Goal: Task Accomplishment & Management: Use online tool/utility

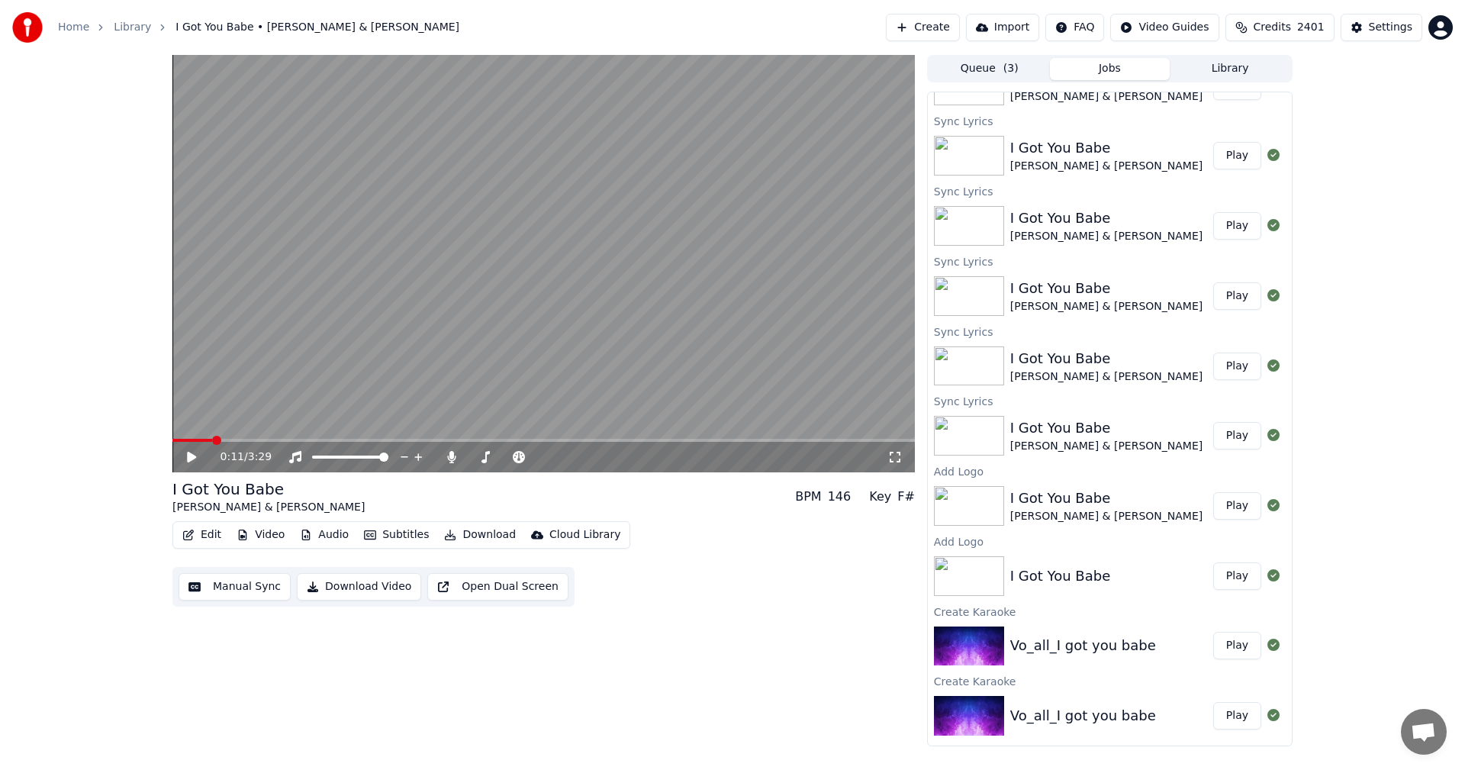
scroll to position [117, 0]
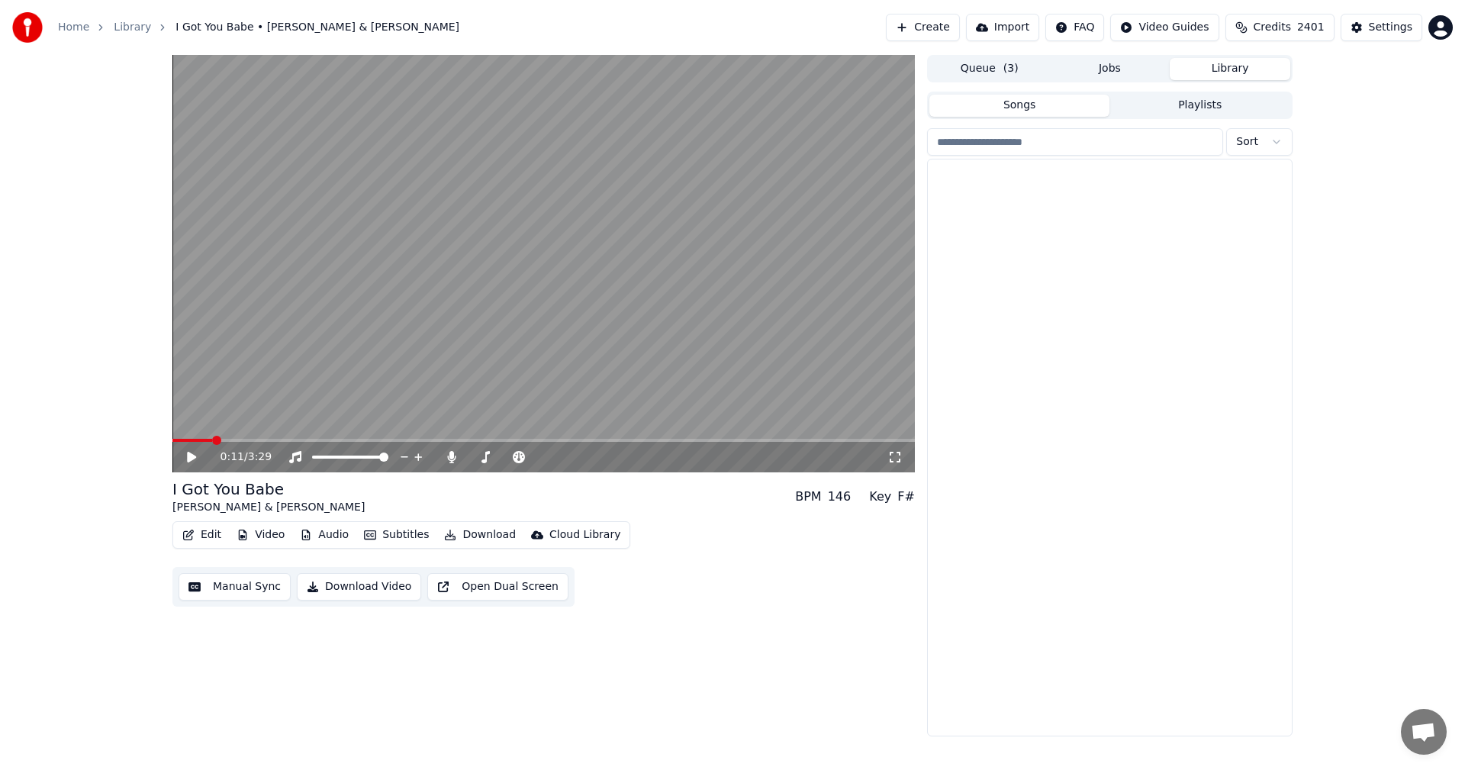
click at [1237, 70] on button "Library" at bounding box center [1230, 69] width 121 height 22
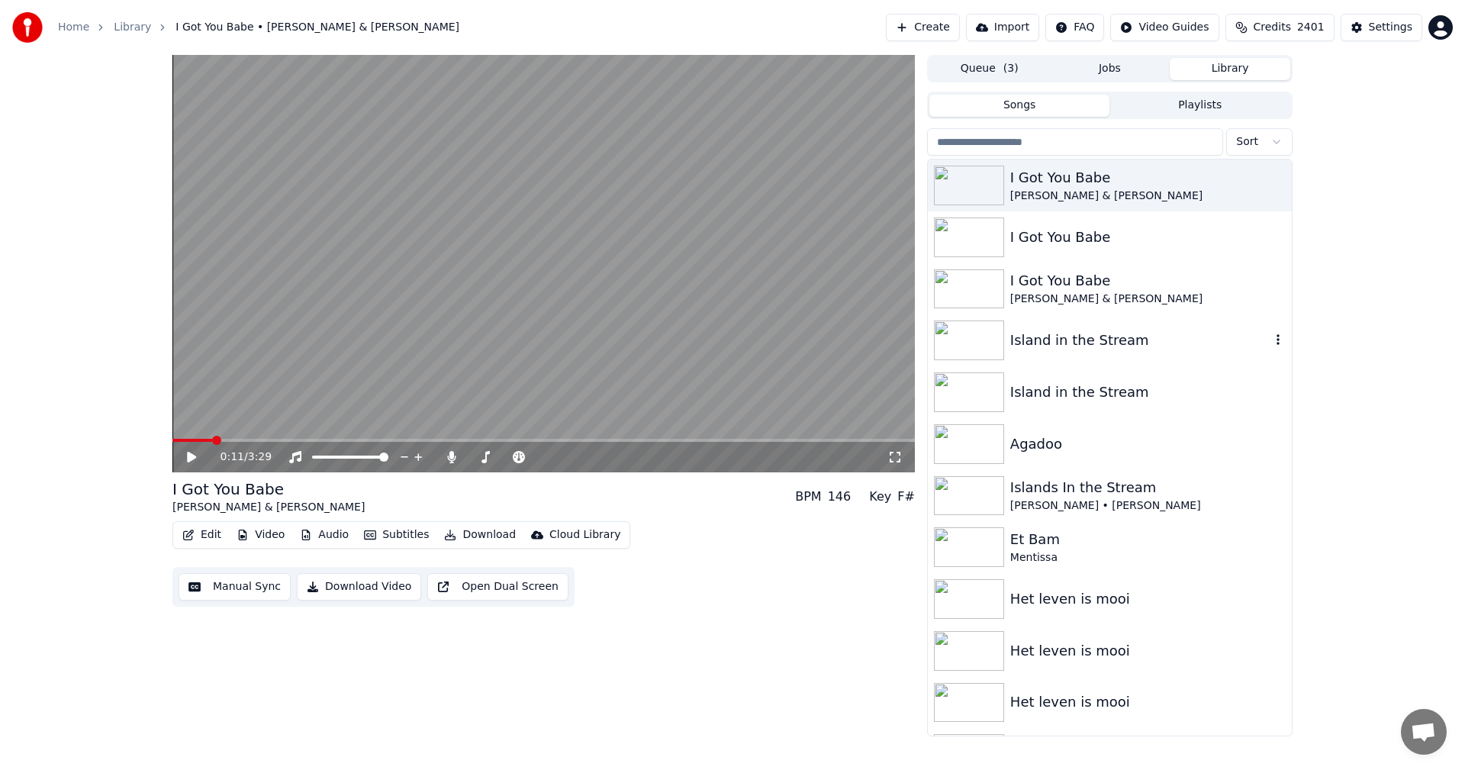
click at [986, 339] on img at bounding box center [969, 340] width 70 height 40
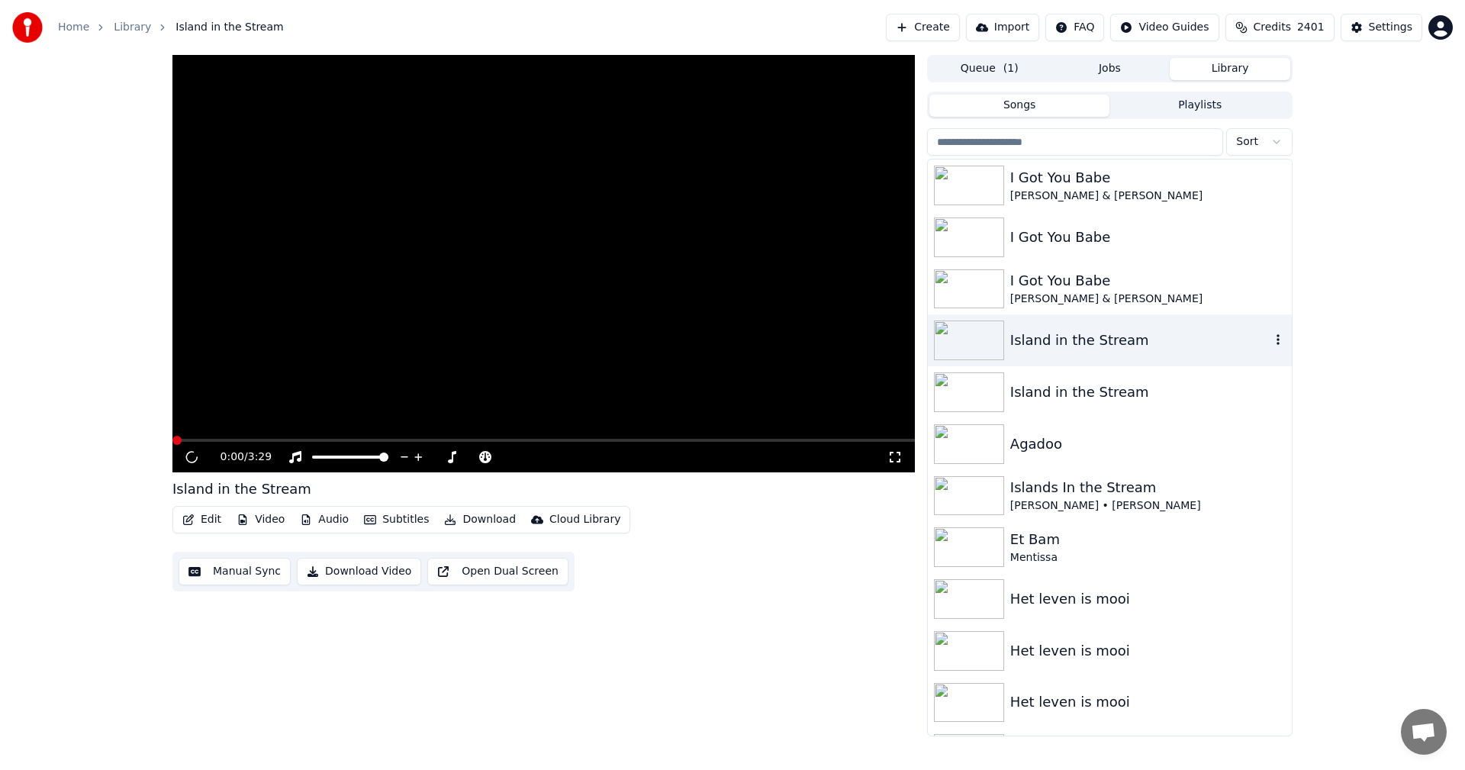
click at [986, 339] on img at bounding box center [969, 340] width 70 height 40
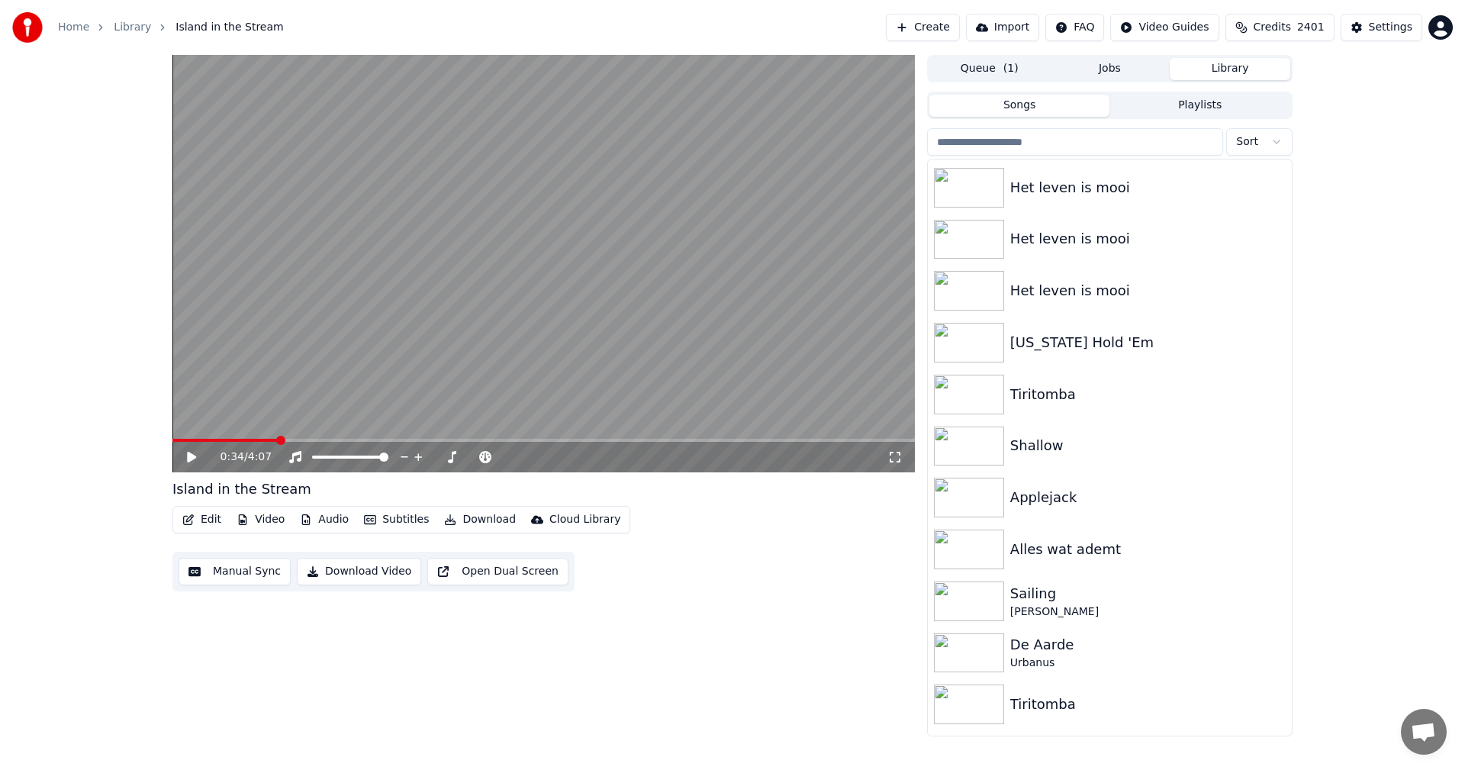
scroll to position [504, 0]
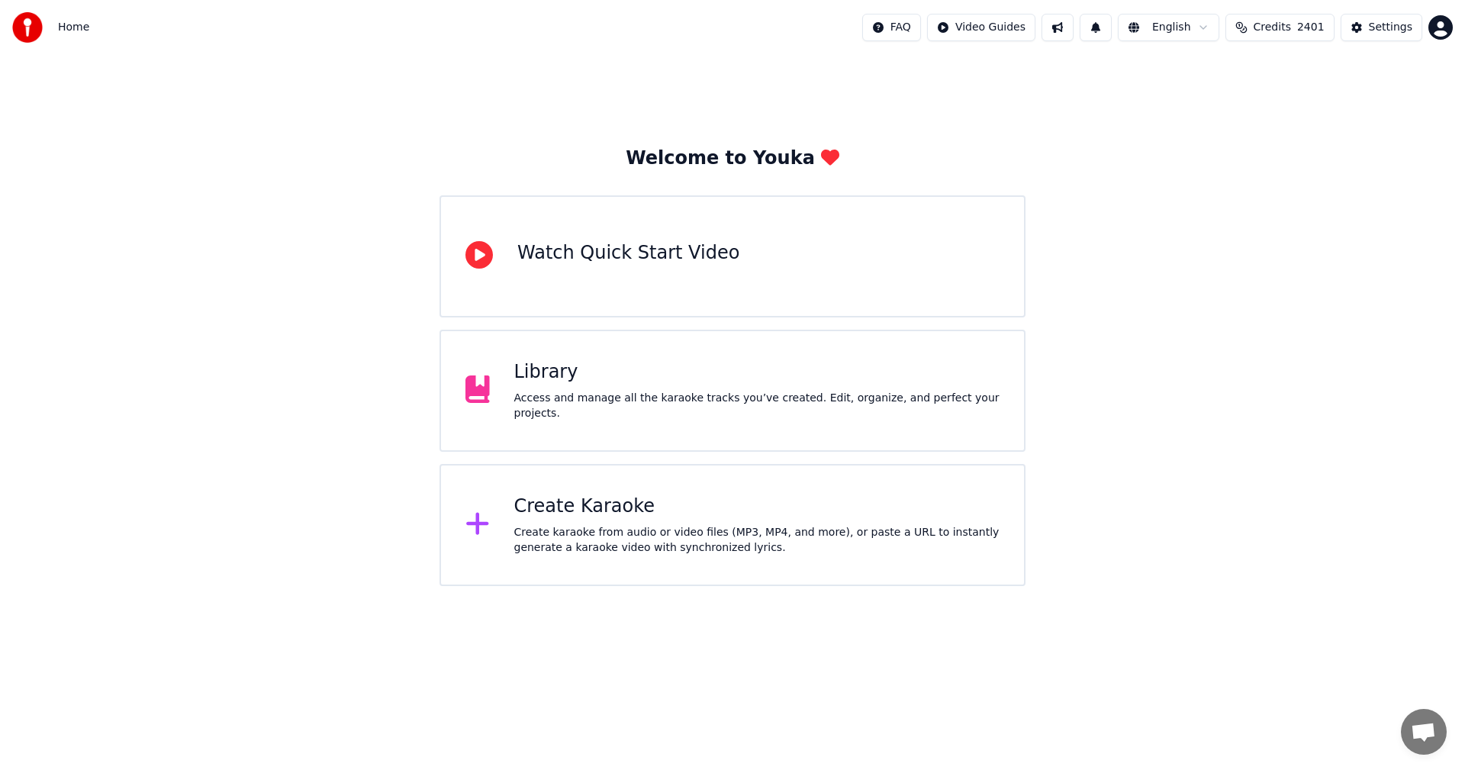
click at [609, 517] on div "Create Karaoke" at bounding box center [757, 506] width 486 height 24
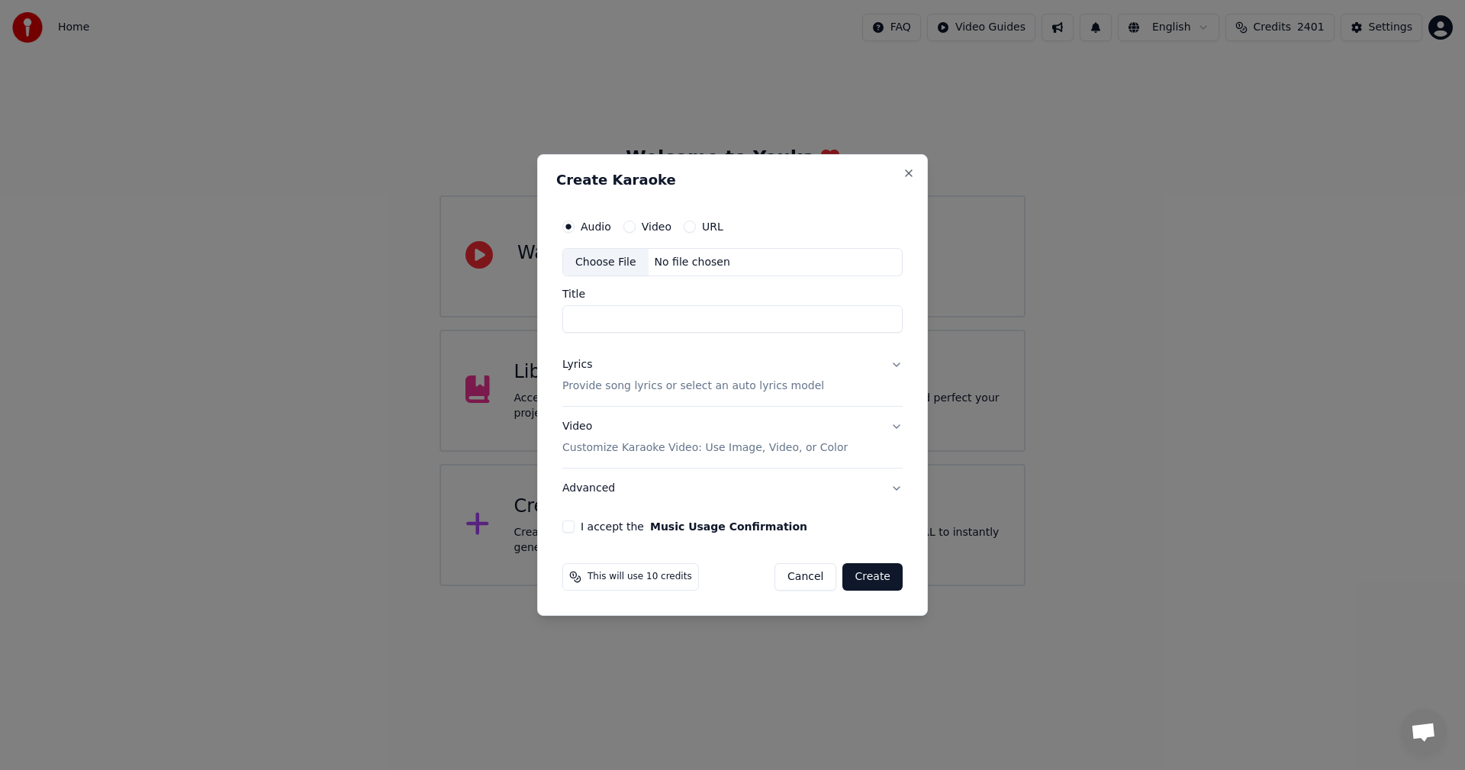
click at [618, 252] on div "Choose File" at bounding box center [605, 262] width 85 height 27
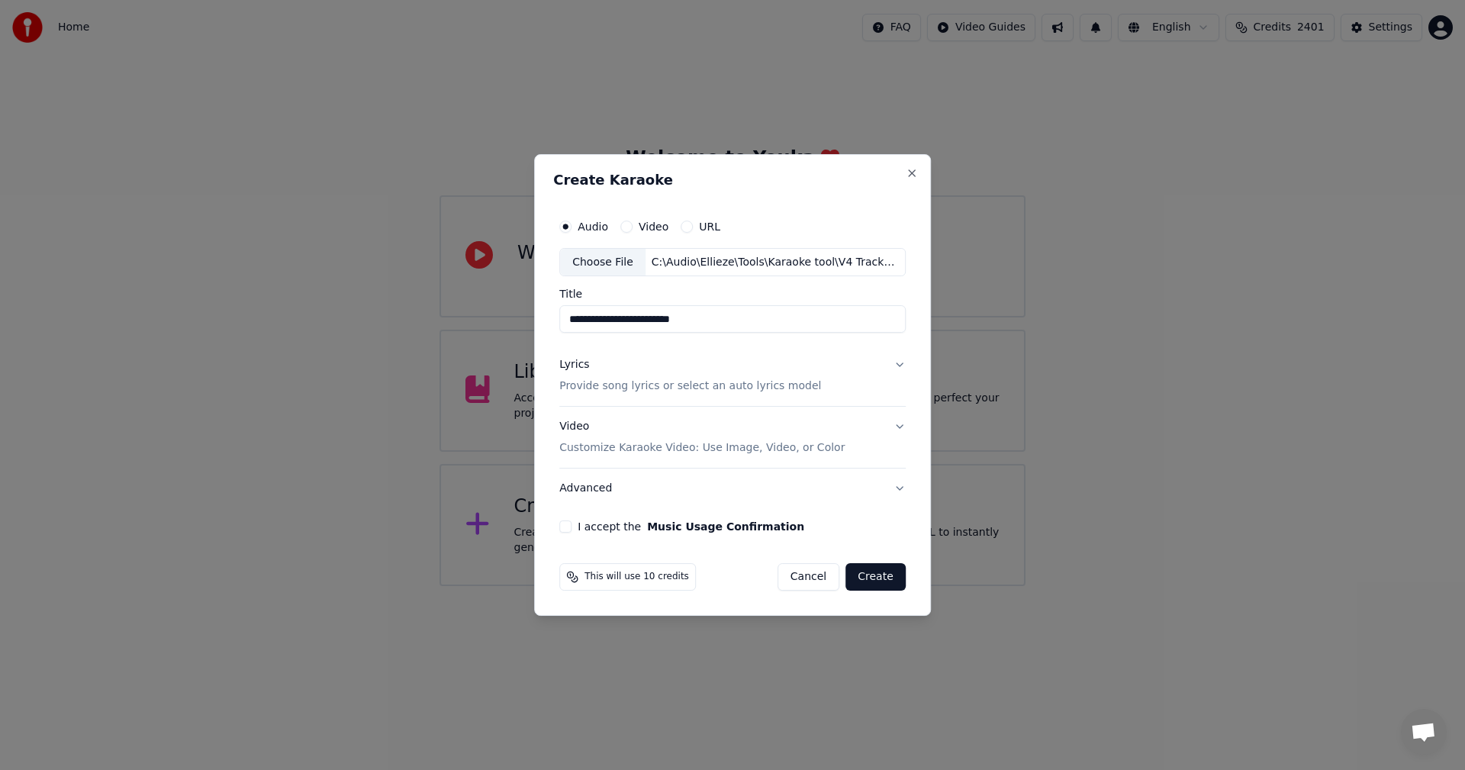
type input "**********"
click at [703, 380] on p "Provide song lyrics or select an auto lyrics model" at bounding box center [690, 386] width 262 height 15
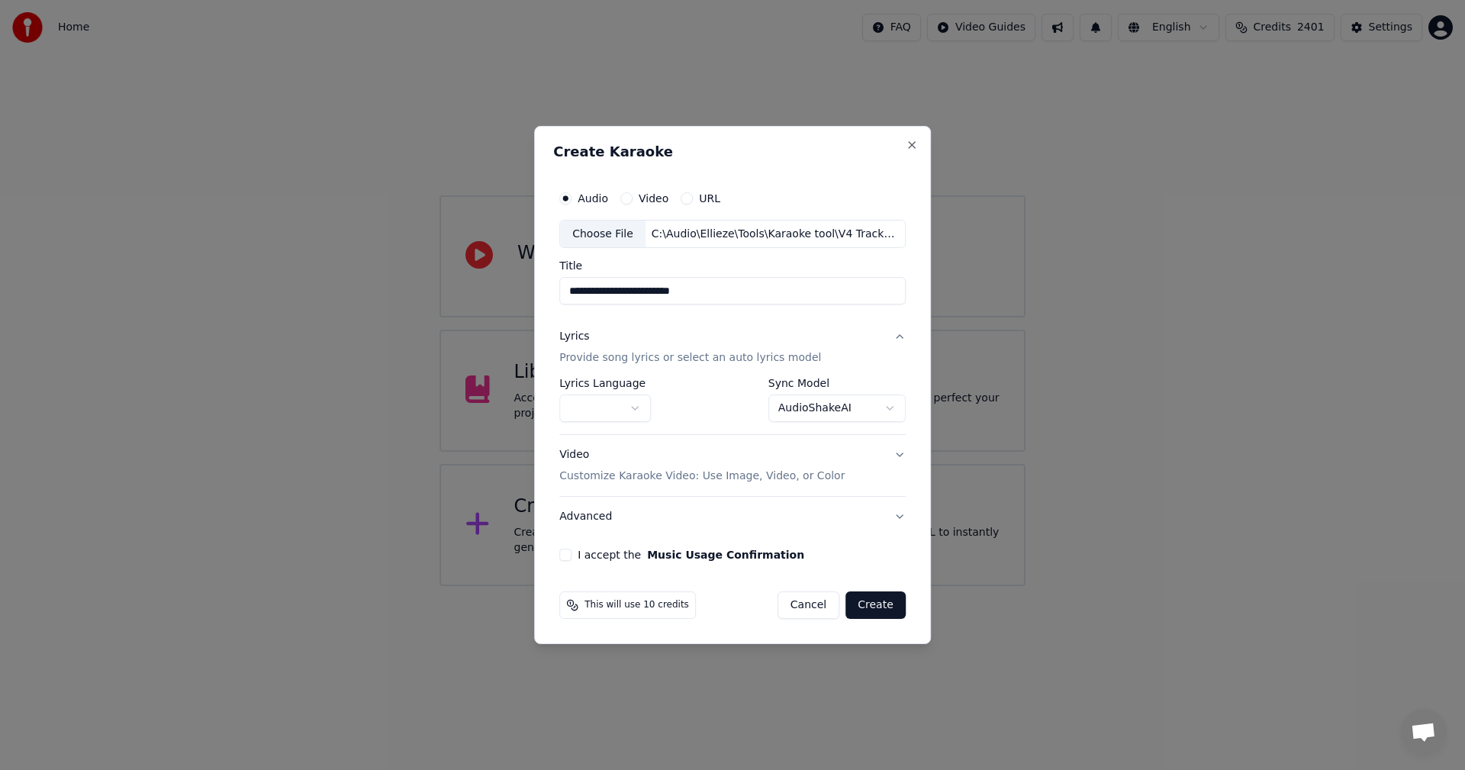
click at [639, 408] on body "**********" at bounding box center [732, 293] width 1465 height 586
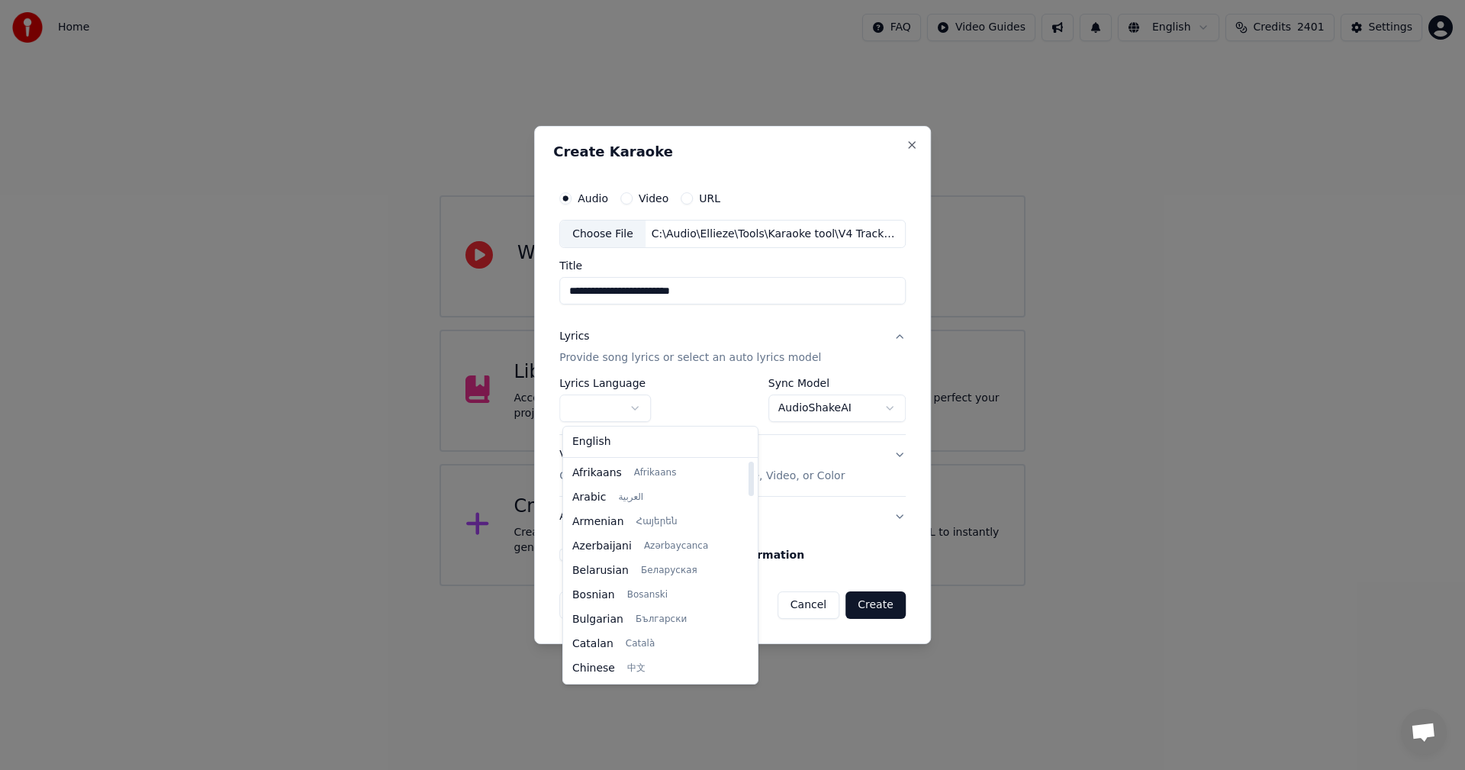
select select "**"
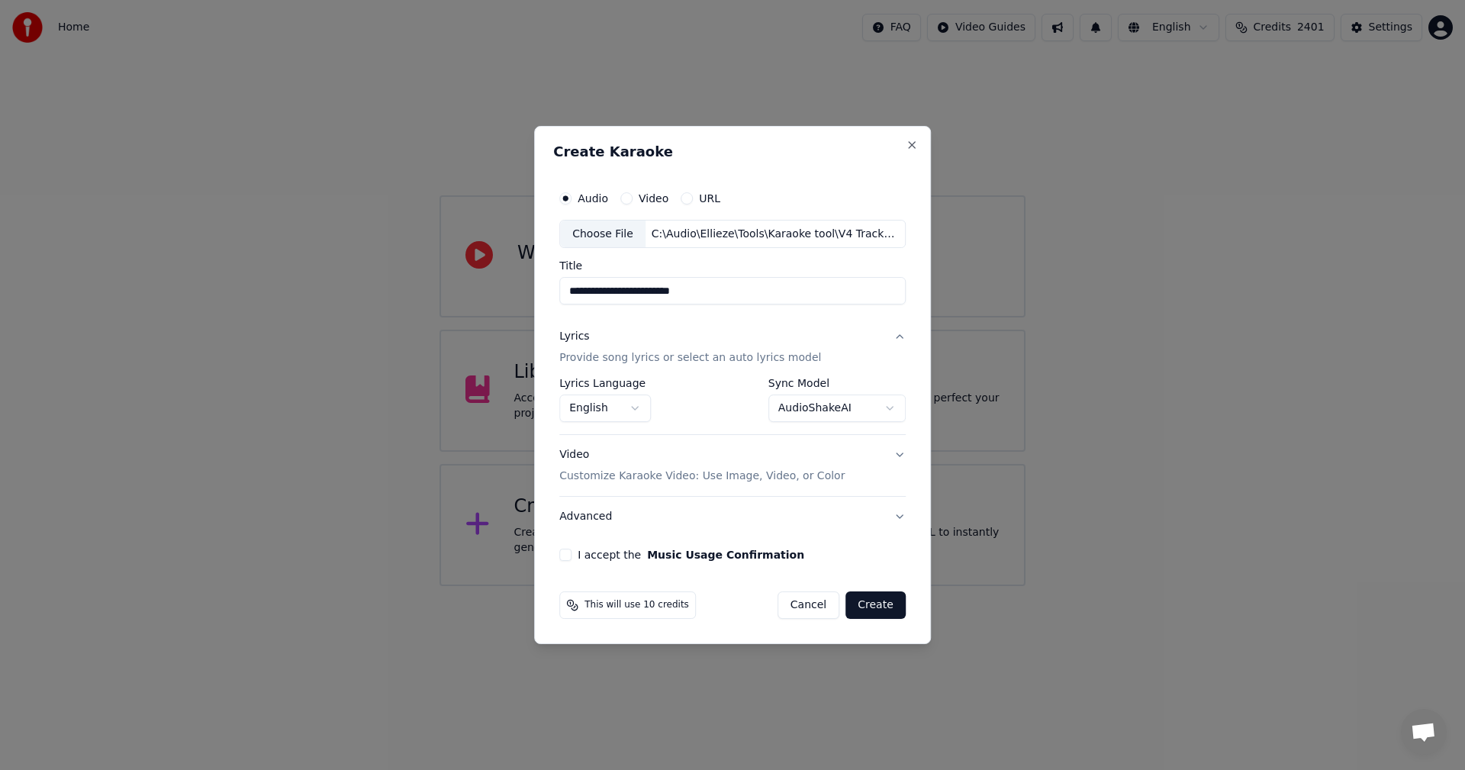
click at [800, 403] on body "**********" at bounding box center [732, 293] width 1465 height 586
click at [566, 553] on button "I accept the Music Usage Confirmation" at bounding box center [565, 555] width 12 height 12
click at [880, 605] on button "Create" at bounding box center [875, 604] width 60 height 27
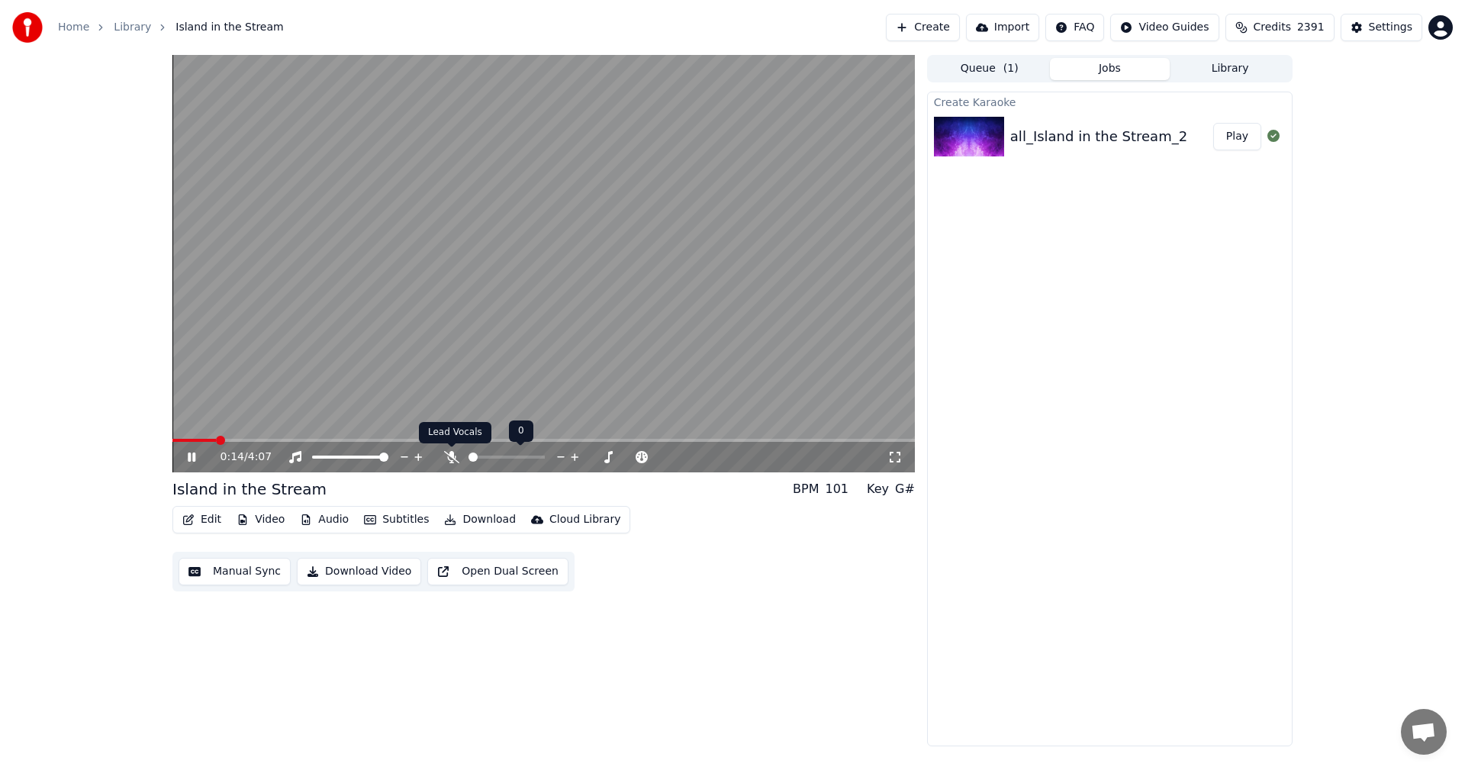
click at [447, 461] on icon at bounding box center [451, 457] width 15 height 12
click at [526, 441] on span at bounding box center [543, 440] width 742 height 3
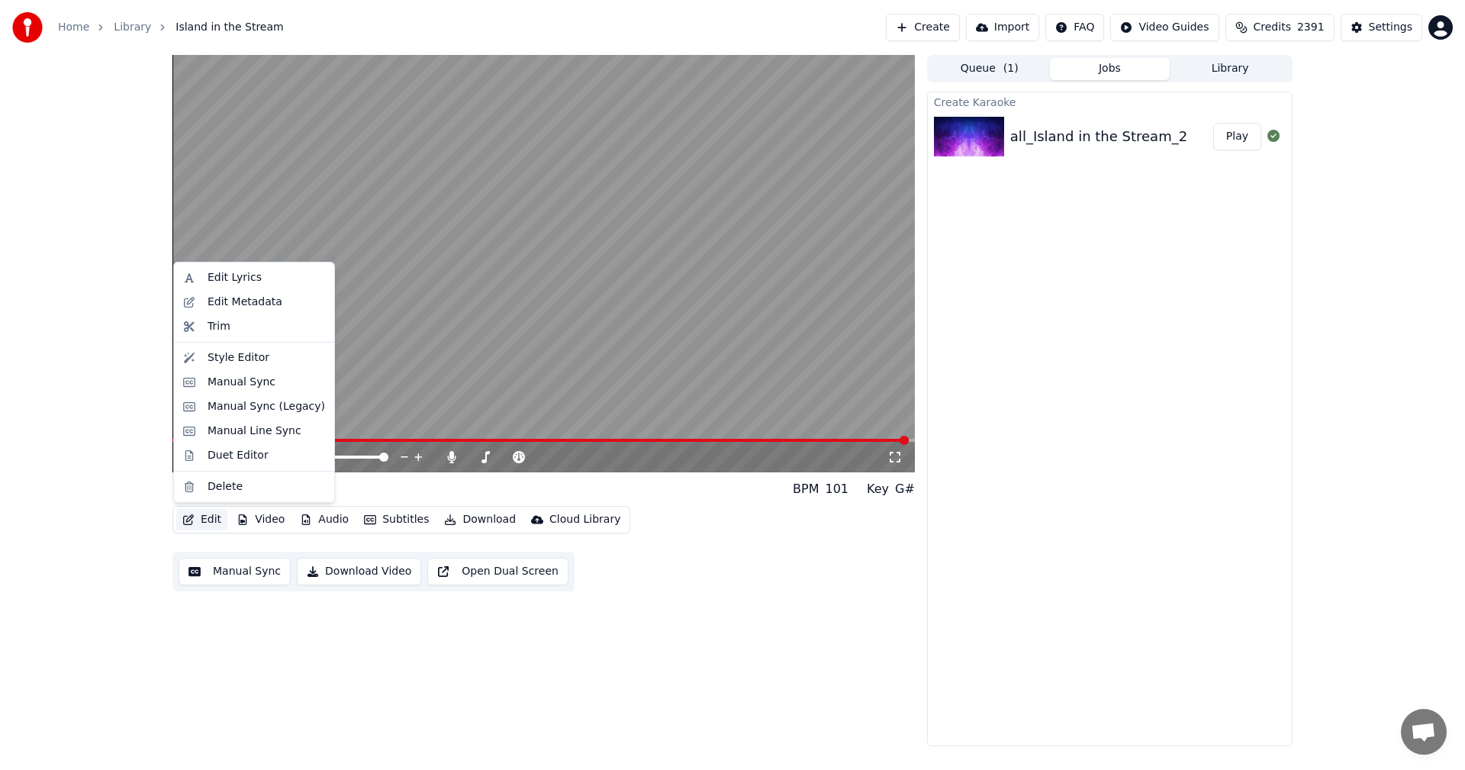
click at [214, 520] on button "Edit" at bounding box center [201, 519] width 51 height 21
click at [218, 279] on div "Edit Lyrics" at bounding box center [235, 277] width 54 height 15
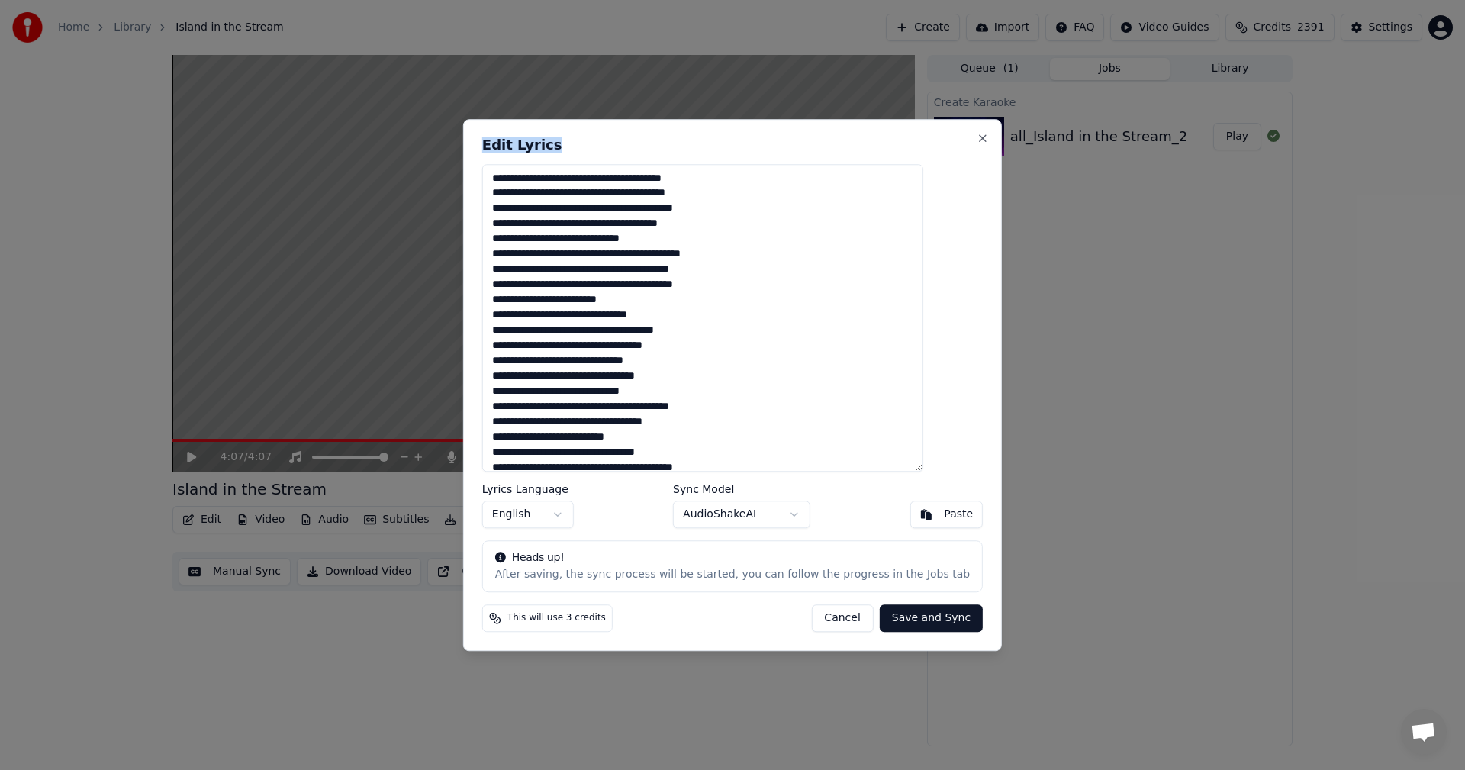
drag, startPoint x: 796, startPoint y: 148, endPoint x: 617, endPoint y: 106, distance: 183.4
click at [519, 165] on div "Edit Lyrics Lyrics Language English Sync Model AudioShakeAI Paste Heads up! Aft…" at bounding box center [732, 385] width 539 height 532
drag, startPoint x: 684, startPoint y: 192, endPoint x: 737, endPoint y: 195, distance: 52.8
click at [737, 195] on textarea at bounding box center [702, 318] width 441 height 308
click at [704, 196] on textarea at bounding box center [702, 318] width 441 height 308
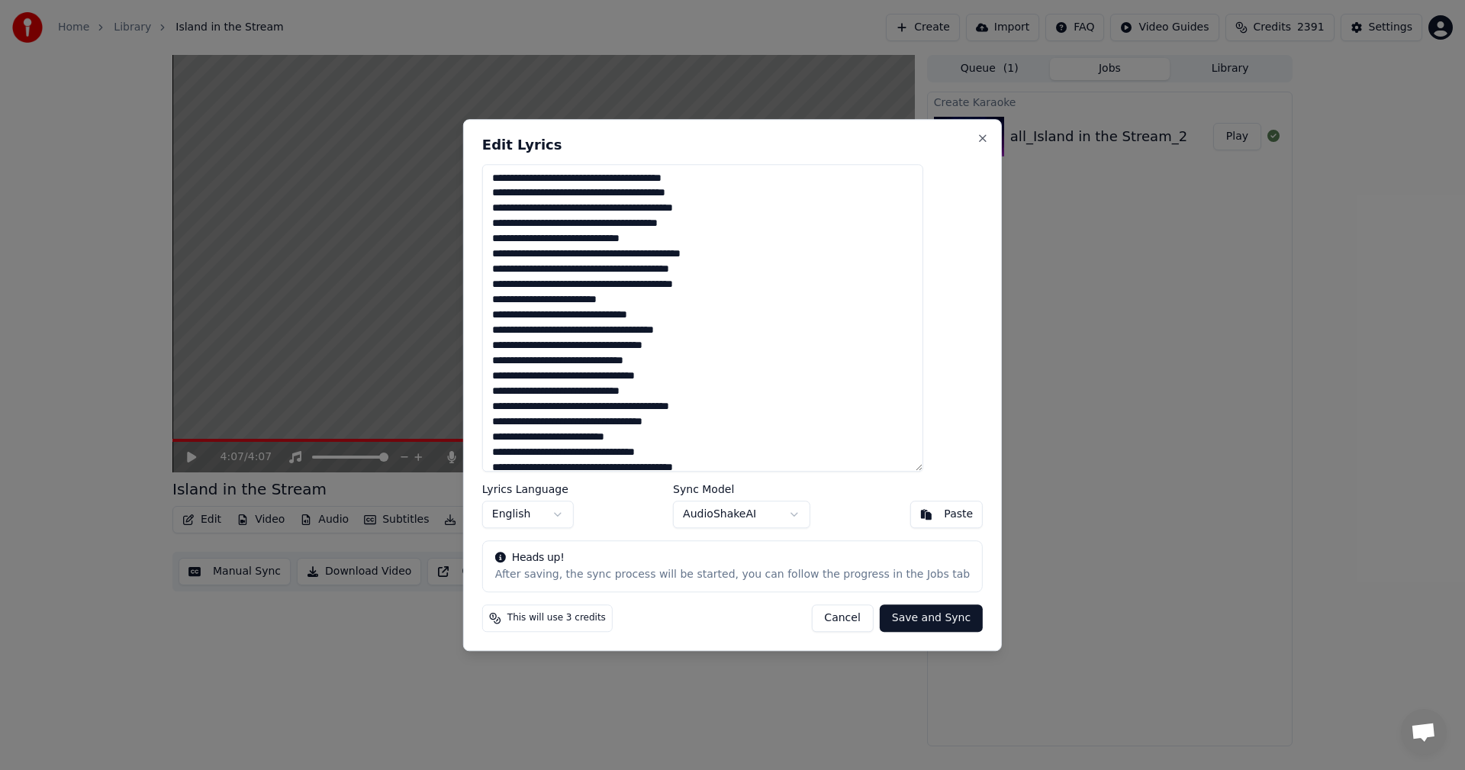
click at [704, 196] on textarea at bounding box center [702, 318] width 441 height 308
click at [709, 189] on textarea at bounding box center [702, 318] width 441 height 308
click at [710, 189] on textarea at bounding box center [702, 318] width 441 height 308
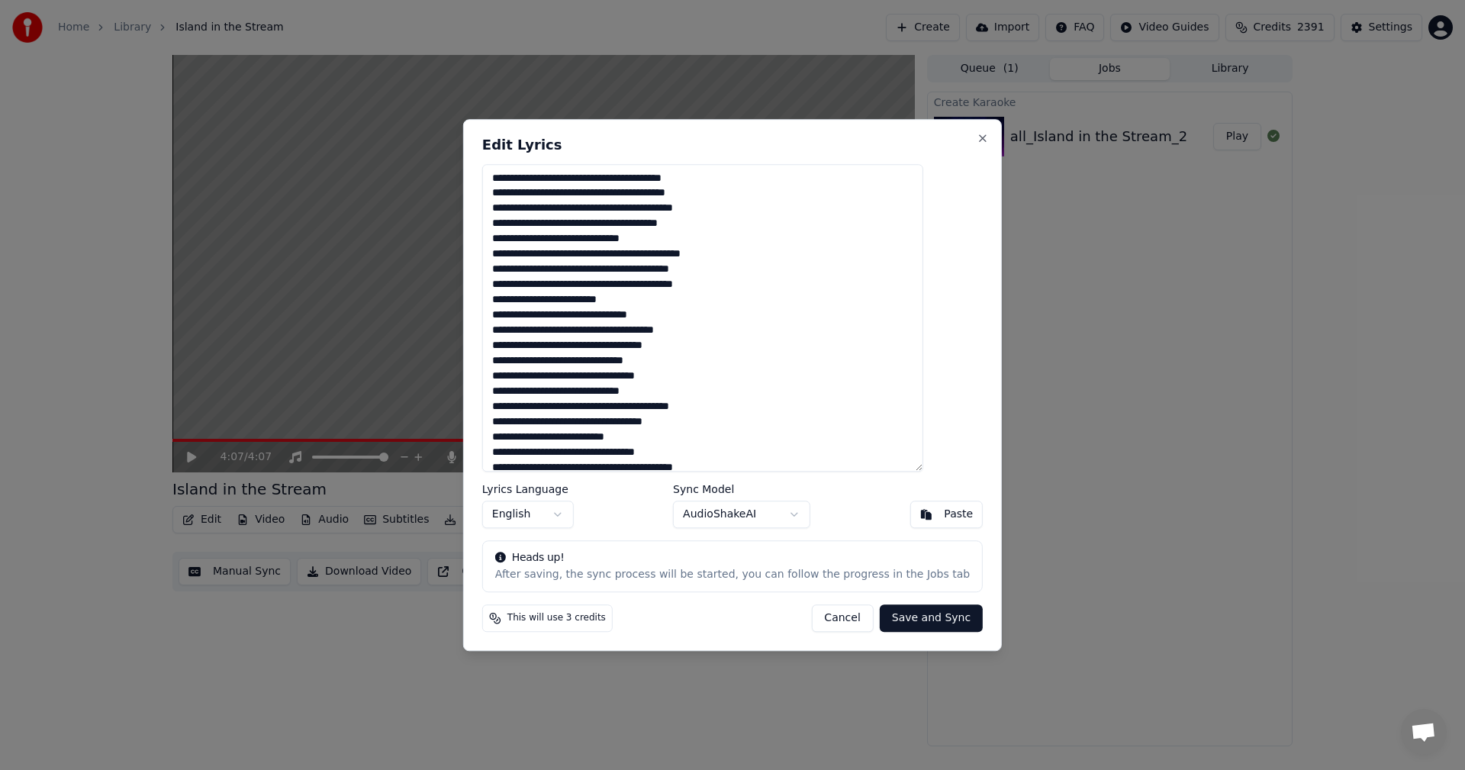
click at [738, 191] on textarea at bounding box center [702, 318] width 441 height 308
click at [545, 285] on textarea at bounding box center [702, 318] width 441 height 308
click at [546, 376] on textarea at bounding box center [702, 318] width 441 height 308
click at [575, 423] on textarea at bounding box center [702, 318] width 441 height 308
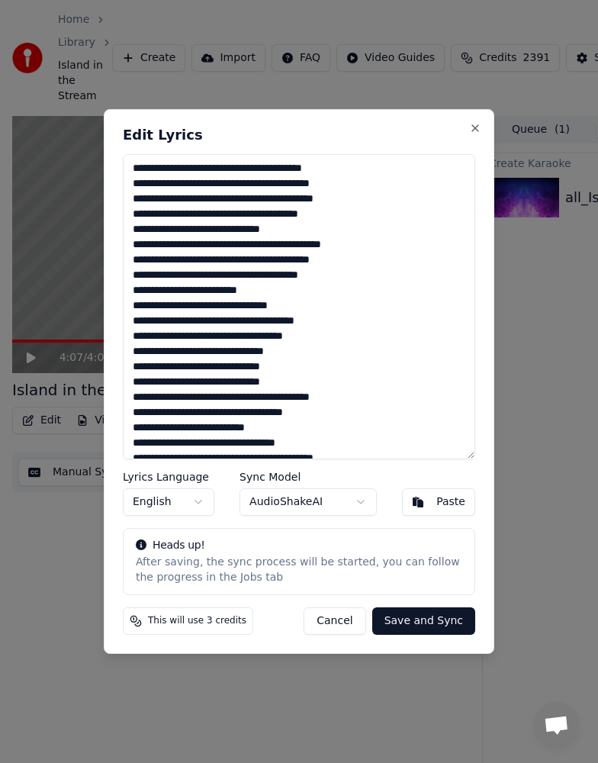
drag, startPoint x: 317, startPoint y: 449, endPoint x: 34, endPoint y: -8, distance: 537.6
click at [34, 0] on html "Home Library Island in the Stream Create Import FAQ Video Guides Credits 2391 S…" at bounding box center [299, 381] width 598 height 763
click at [201, 237] on textarea at bounding box center [299, 306] width 352 height 305
drag, startPoint x: 131, startPoint y: 247, endPoint x: 382, endPoint y: 249, distance: 251.0
click at [382, 249] on textarea at bounding box center [299, 306] width 352 height 305
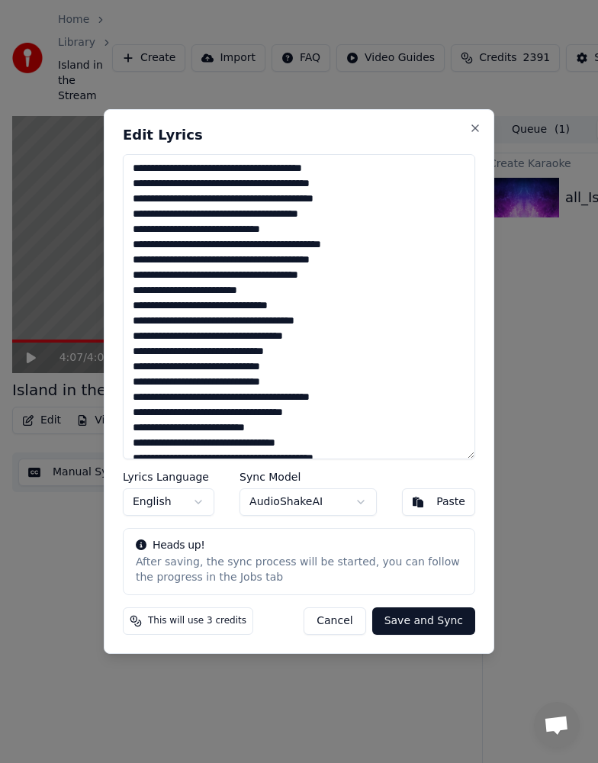
paste textarea
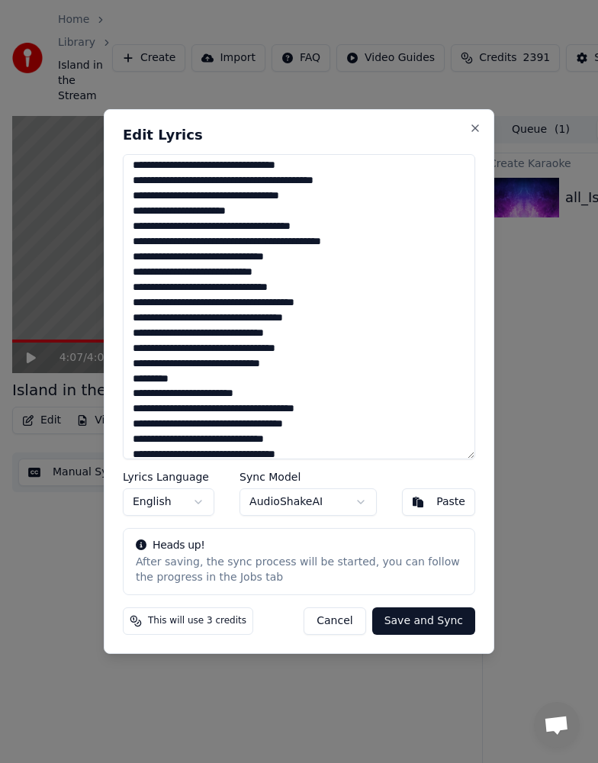
scroll to position [379, 0]
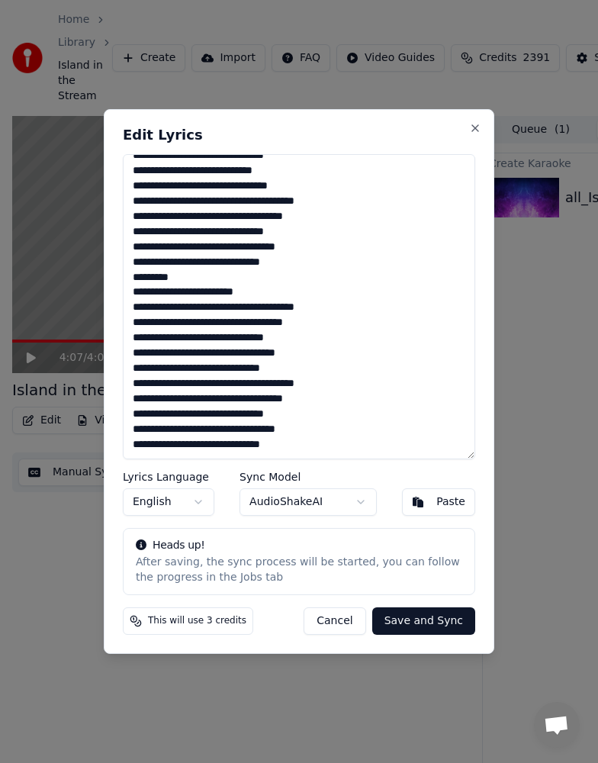
drag, startPoint x: 134, startPoint y: 169, endPoint x: 359, endPoint y: 595, distance: 482.6
click at [359, 595] on div "Edit Lyrics Lyrics Language English Sync Model AudioShakeAI Paste Heads up! Aft…" at bounding box center [299, 381] width 391 height 545
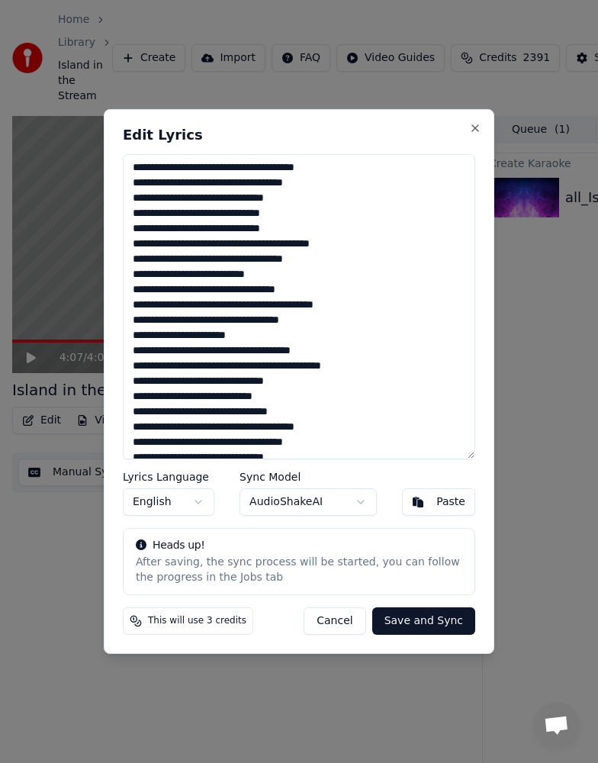
scroll to position [0, 0]
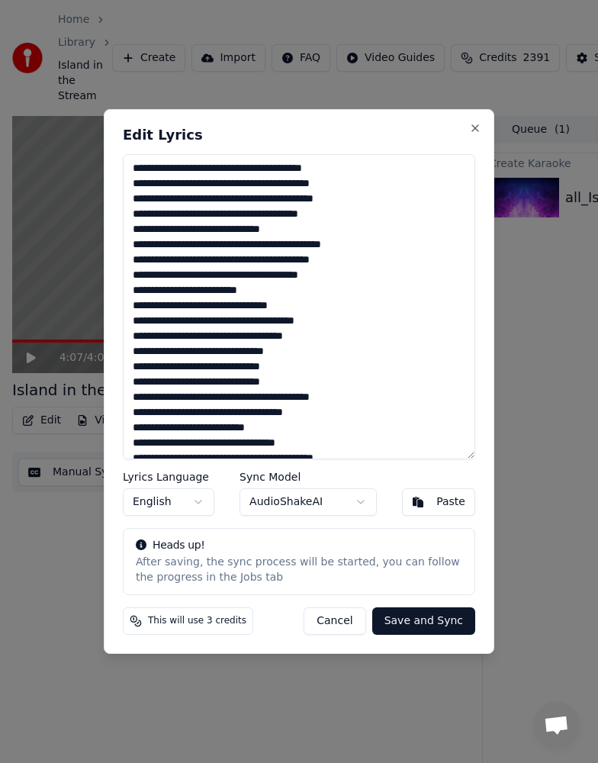
click at [371, 182] on textarea at bounding box center [299, 306] width 352 height 305
drag, startPoint x: 353, startPoint y: 184, endPoint x: 125, endPoint y: 190, distance: 228.2
click at [125, 190] on textarea at bounding box center [299, 306] width 352 height 305
paste textarea
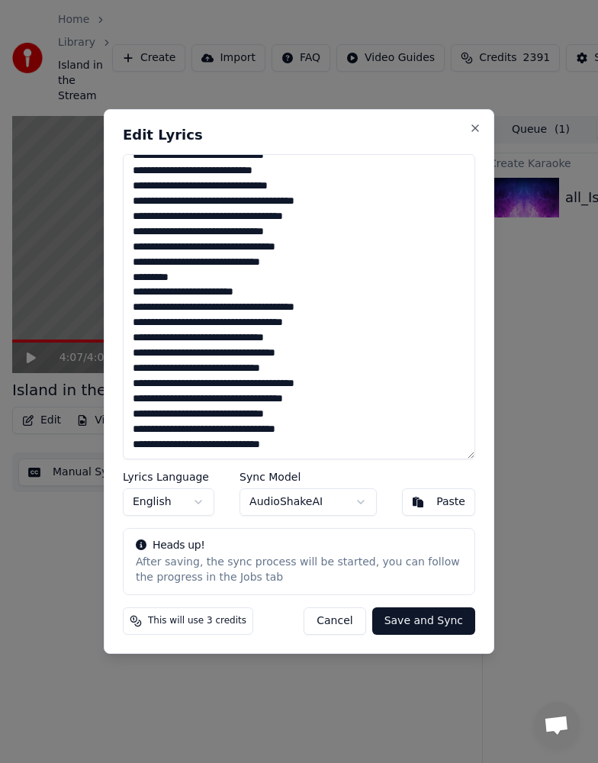
drag, startPoint x: 133, startPoint y: 166, endPoint x: 340, endPoint y: 548, distance: 434.6
click at [340, 548] on div "Edit Lyrics Lyrics Language English Sync Model AudioShakeAI Paste Heads up! Aft…" at bounding box center [299, 381] width 391 height 545
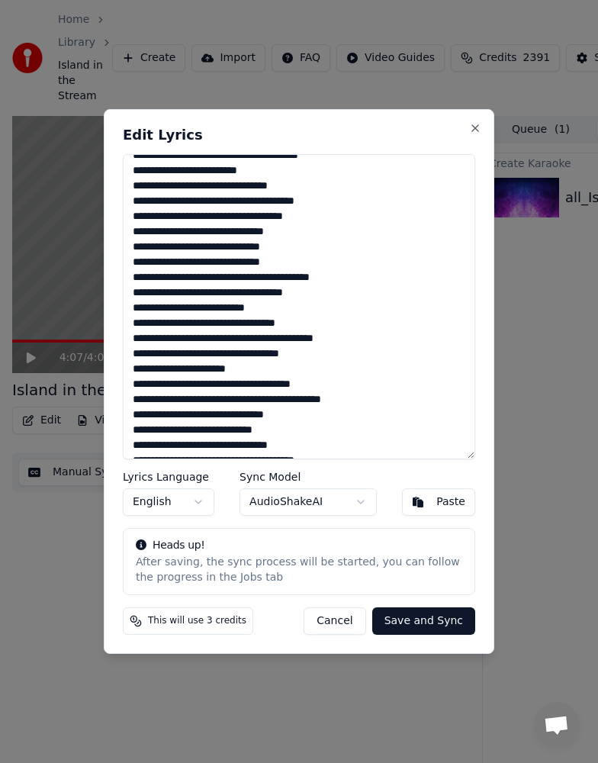
scroll to position [0, 0]
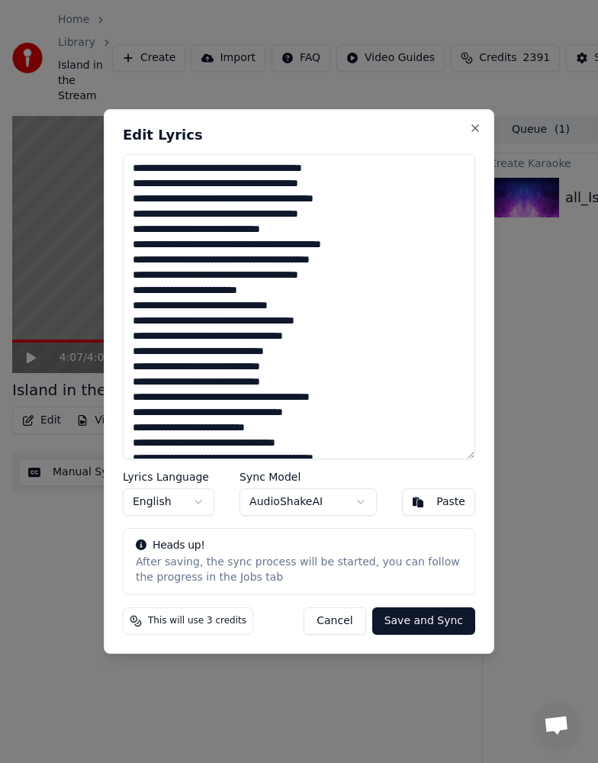
drag, startPoint x: 132, startPoint y: 414, endPoint x: 327, endPoint y: 414, distance: 194.6
click at [327, 414] on textarea at bounding box center [299, 306] width 352 height 305
paste textarea "***"
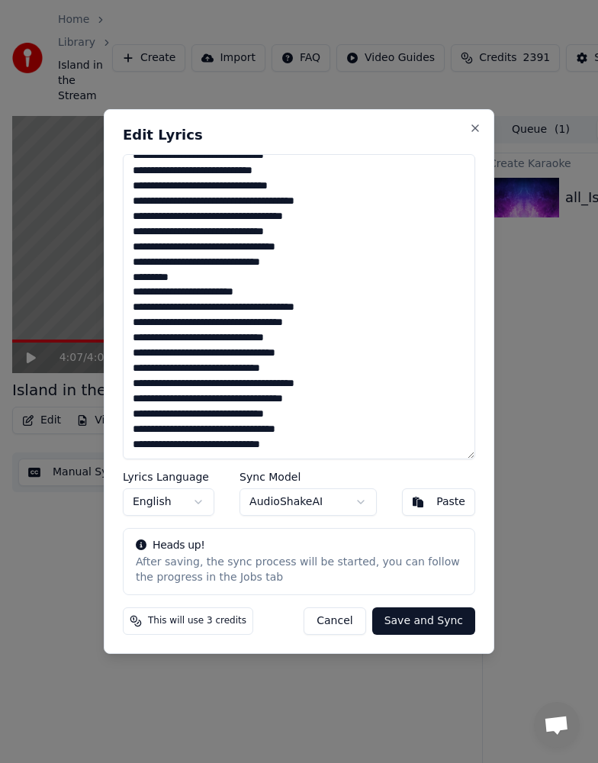
drag, startPoint x: 130, startPoint y: 166, endPoint x: 403, endPoint y: 494, distance: 427.0
click at [403, 494] on div "Edit Lyrics Lyrics Language English Sync Model AudioShakeAI Paste Heads up! Aft…" at bounding box center [299, 381] width 391 height 545
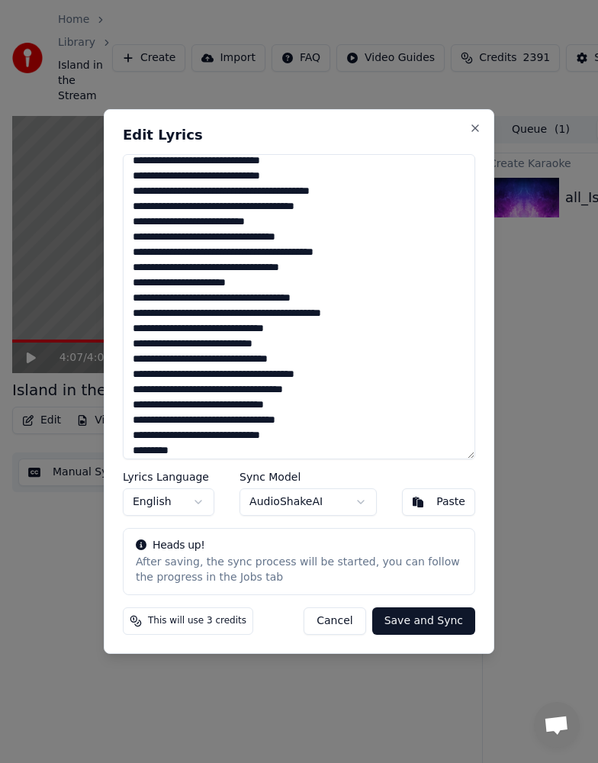
scroll to position [200, 0]
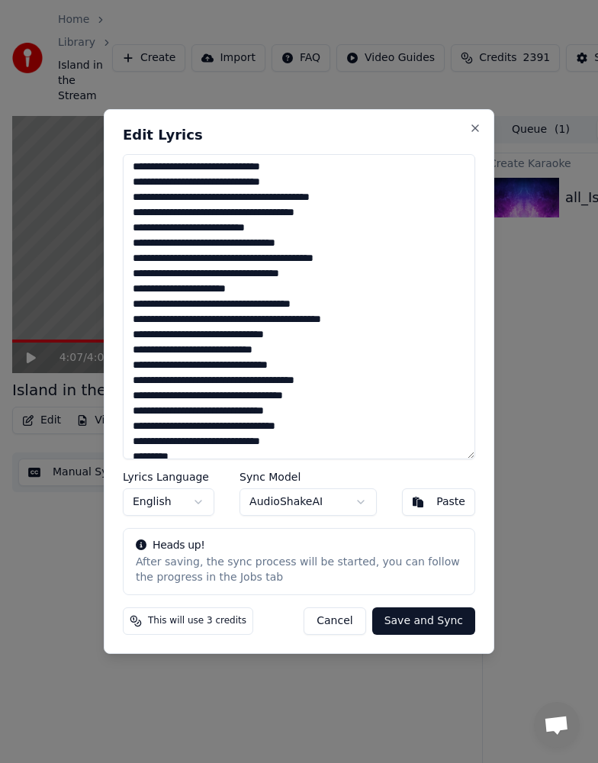
click at [264, 255] on textarea at bounding box center [299, 306] width 352 height 305
drag, startPoint x: 130, startPoint y: 258, endPoint x: 374, endPoint y: 259, distance: 244.2
click at [374, 259] on textarea at bounding box center [299, 306] width 352 height 305
paste textarea "***"
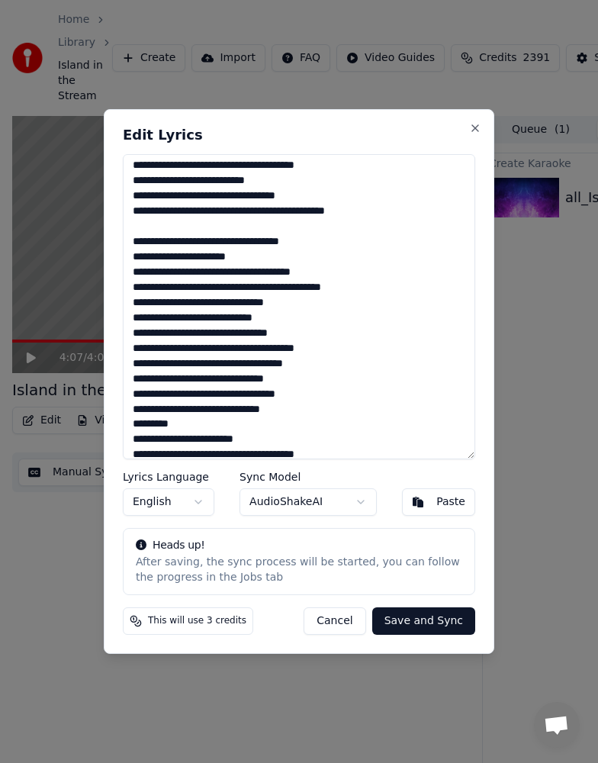
scroll to position [243, 0]
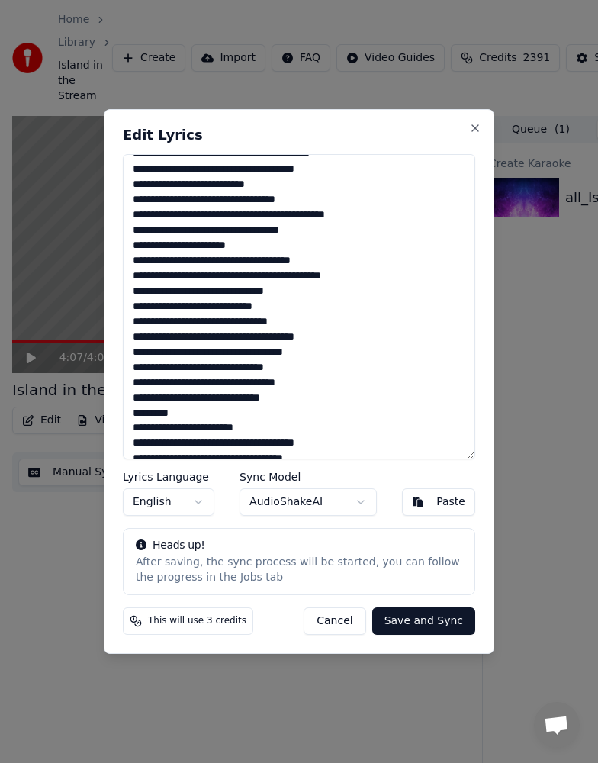
drag, startPoint x: 134, startPoint y: 229, endPoint x: 327, endPoint y: 227, distance: 193.8
click at [327, 227] on textarea at bounding box center [299, 306] width 352 height 305
paste textarea "***"
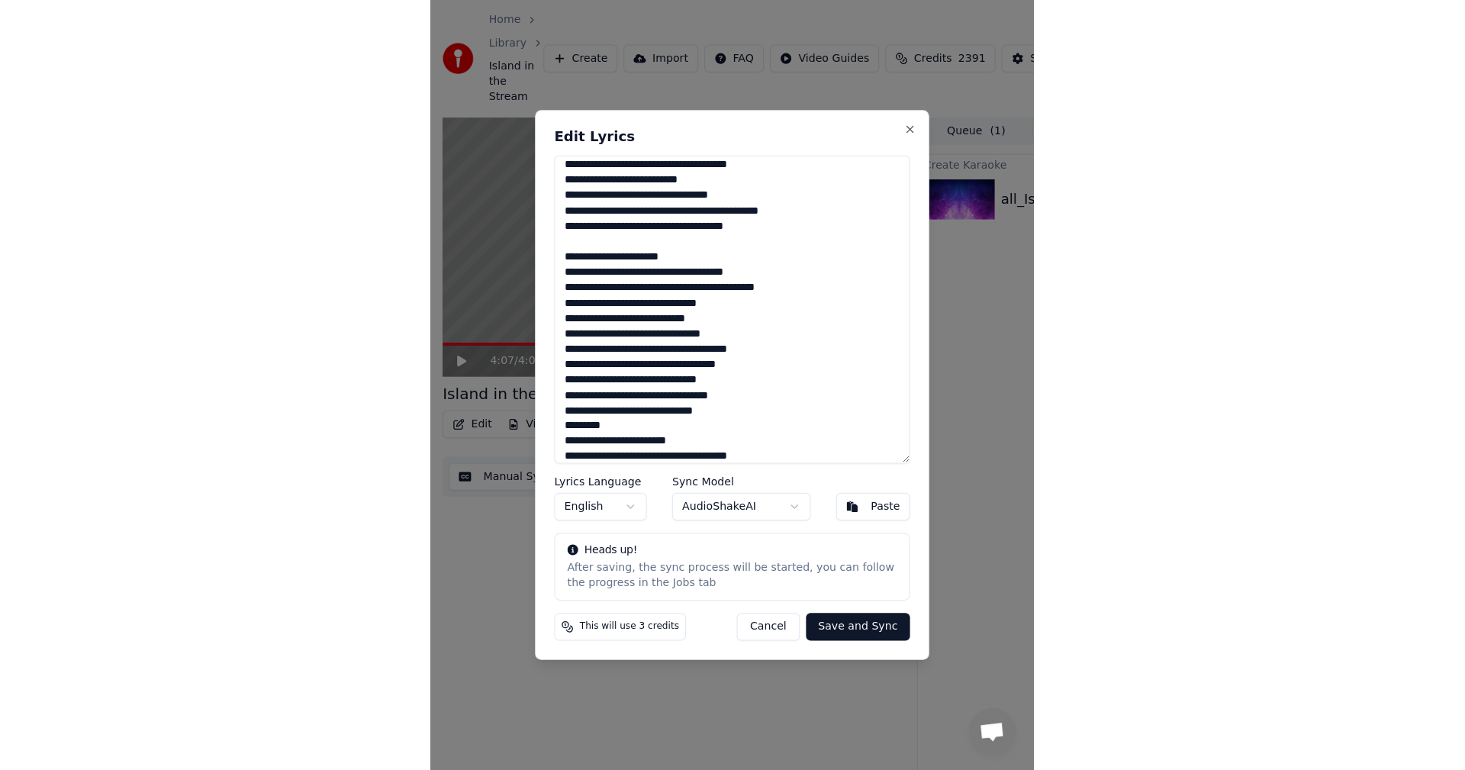
scroll to position [246, 0]
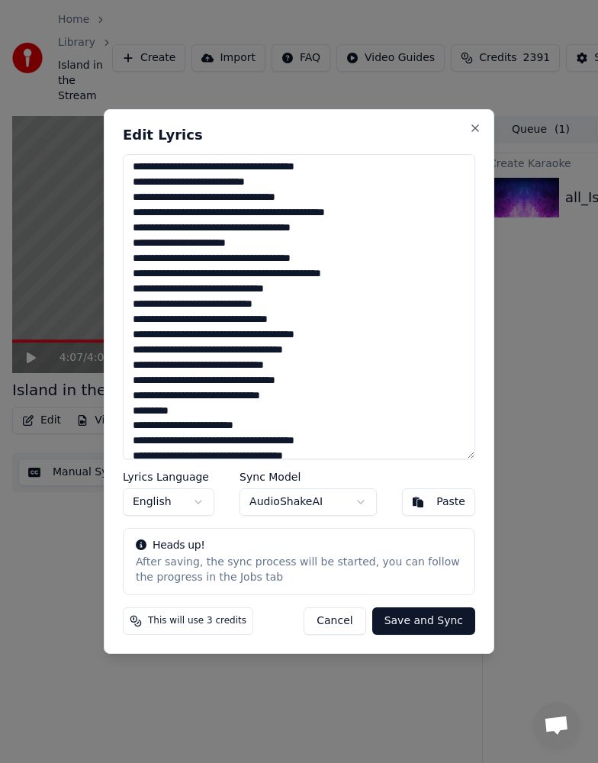
type textarea "**********"
click at [423, 617] on button "Save and Sync" at bounding box center [423, 620] width 103 height 27
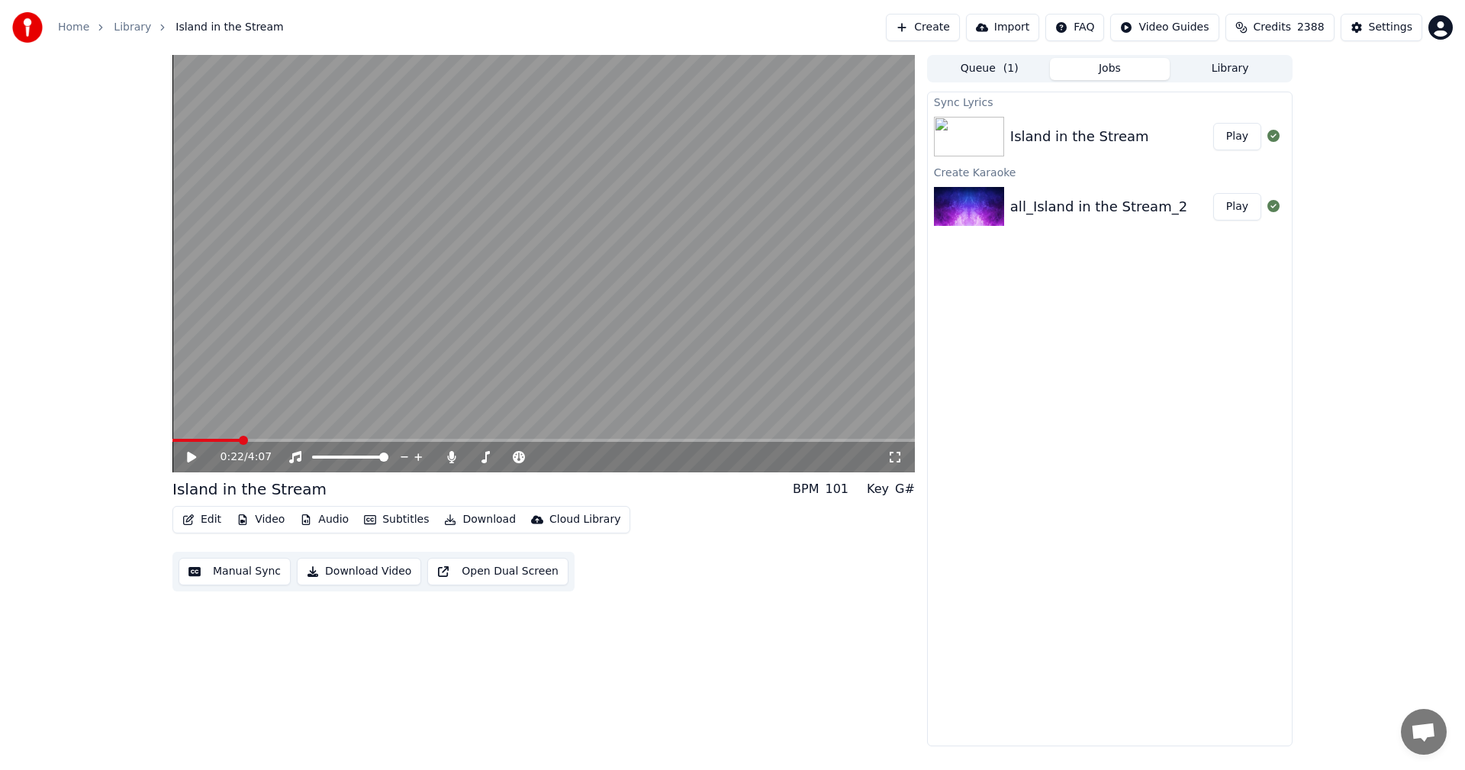
click at [192, 456] on icon at bounding box center [191, 457] width 9 height 11
click at [192, 456] on icon at bounding box center [203, 457] width 36 height 12
click at [288, 334] on video at bounding box center [543, 263] width 742 height 417
click at [172, 445] on span at bounding box center [176, 440] width 9 height 9
click at [200, 459] on icon at bounding box center [203, 457] width 36 height 12
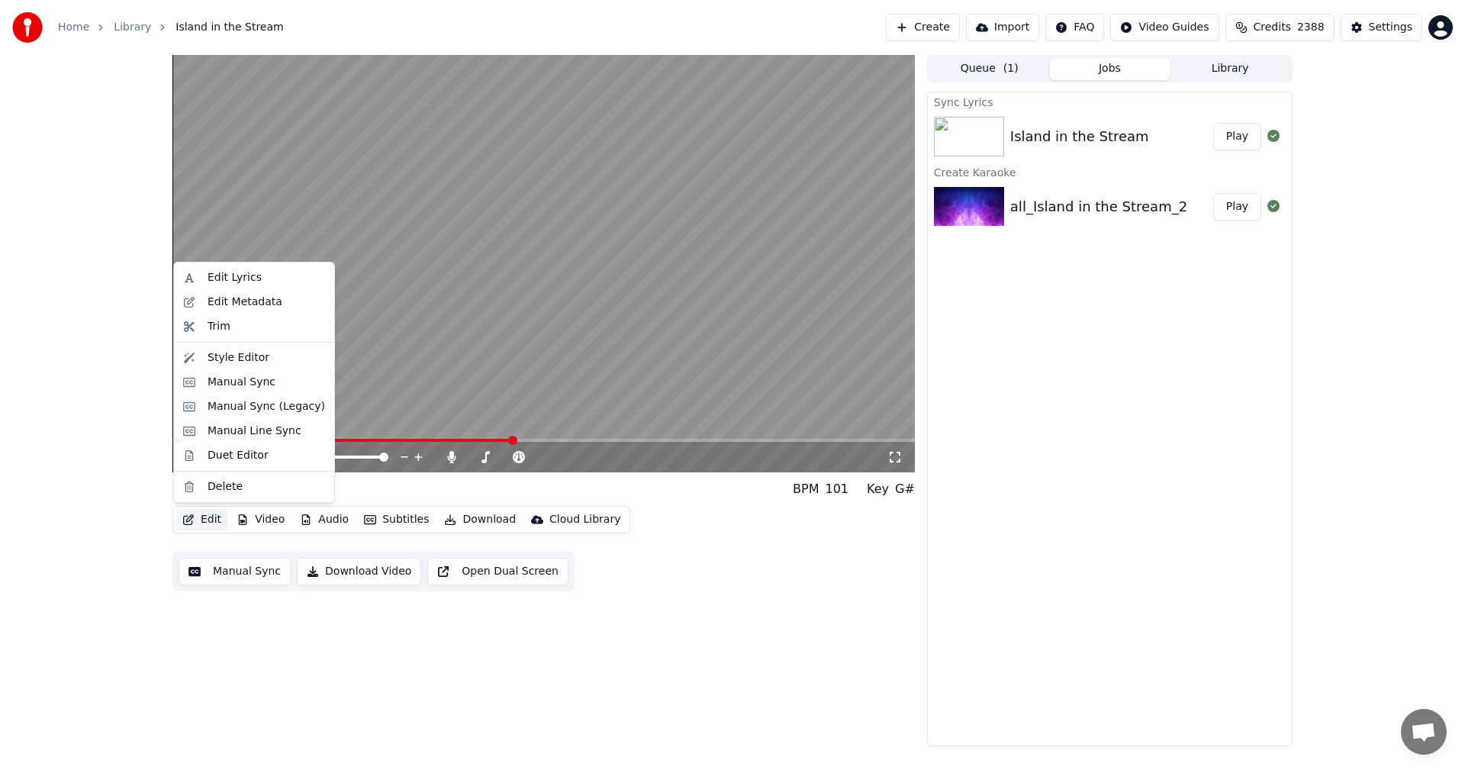
click at [198, 523] on button "Edit" at bounding box center [201, 519] width 51 height 21
click at [215, 385] on div "Manual Sync" at bounding box center [242, 382] width 68 height 15
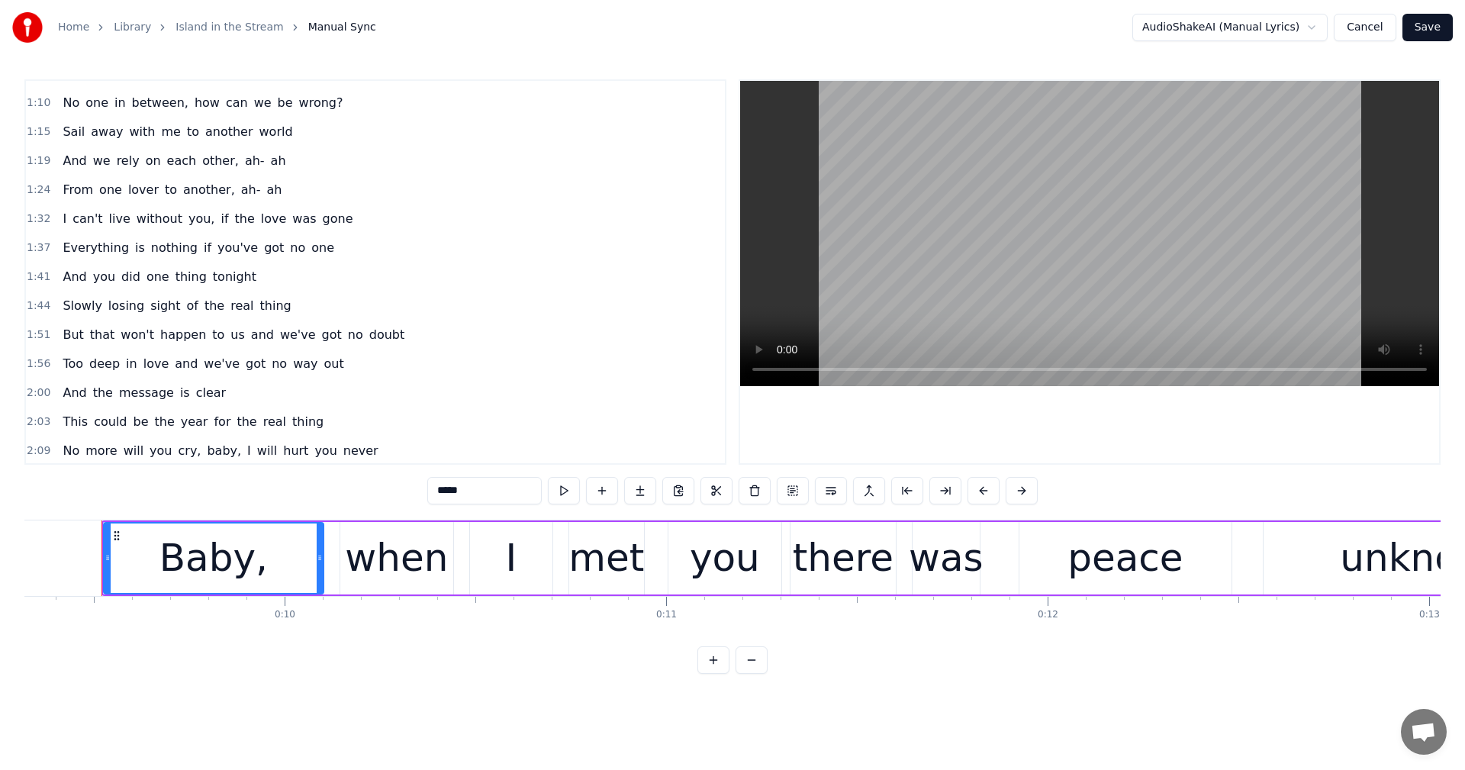
scroll to position [314, 0]
click at [34, 327] on span "1:51" at bounding box center [39, 331] width 24 height 15
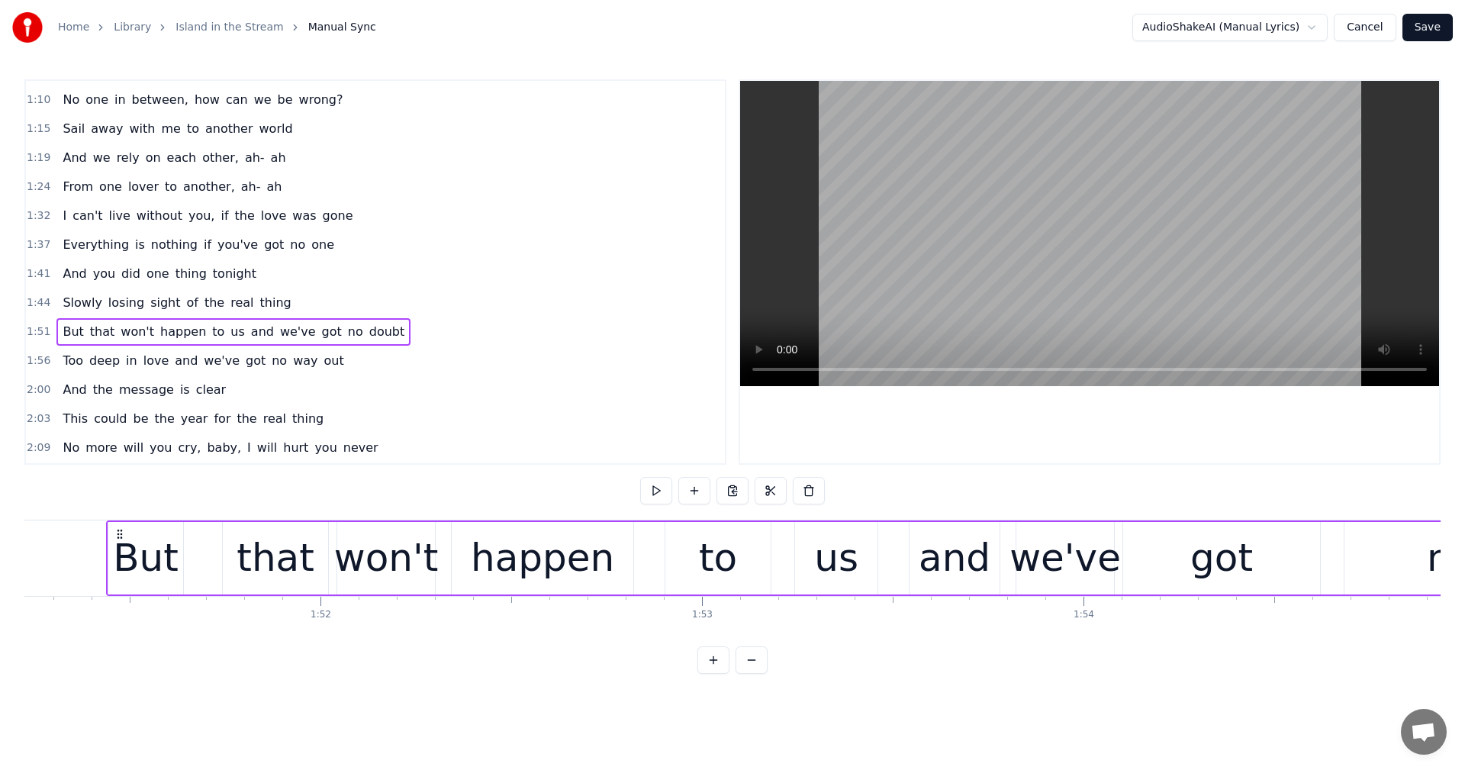
scroll to position [0, 42436]
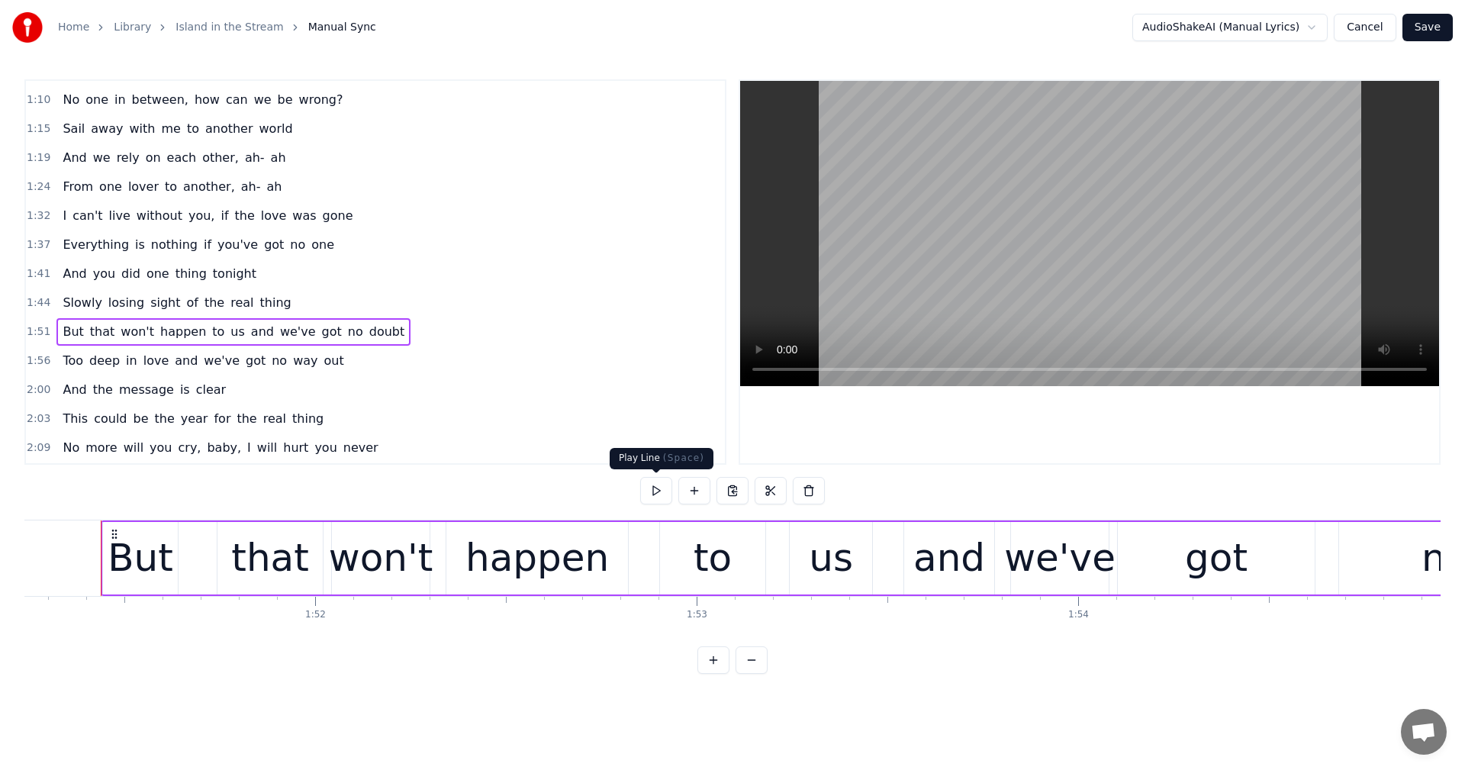
click at [658, 490] on button at bounding box center [656, 490] width 32 height 27
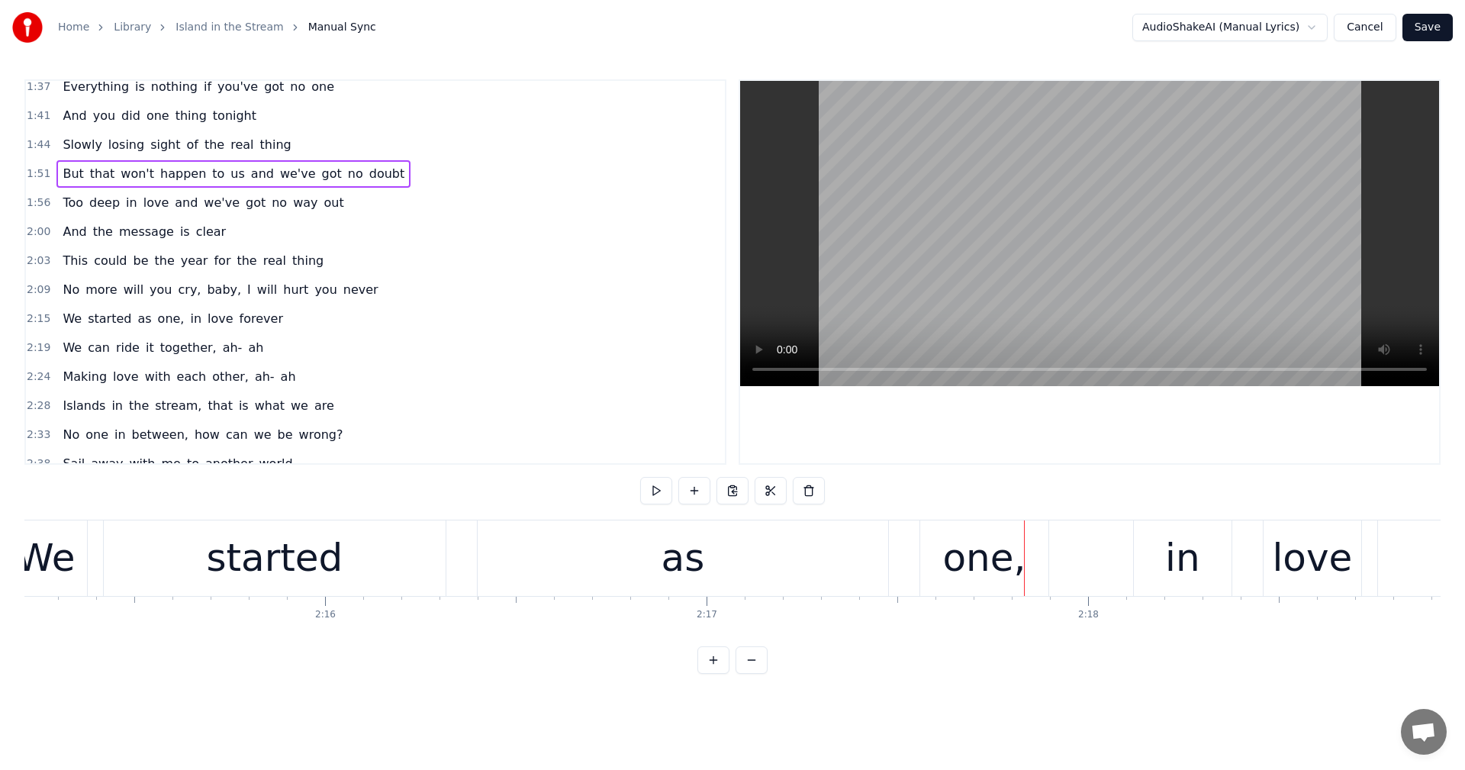
scroll to position [487, 0]
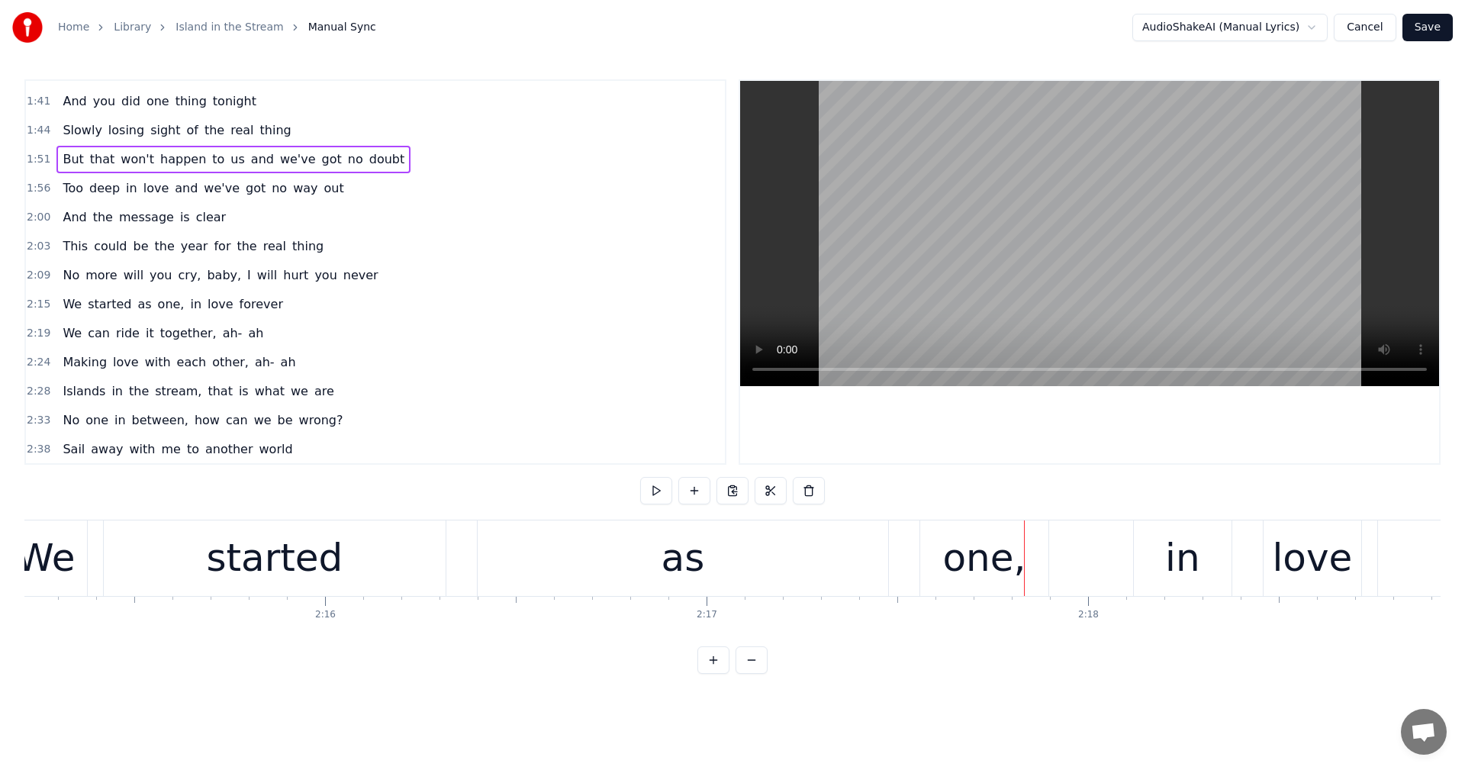
click at [101, 304] on span "started" at bounding box center [109, 304] width 47 height 18
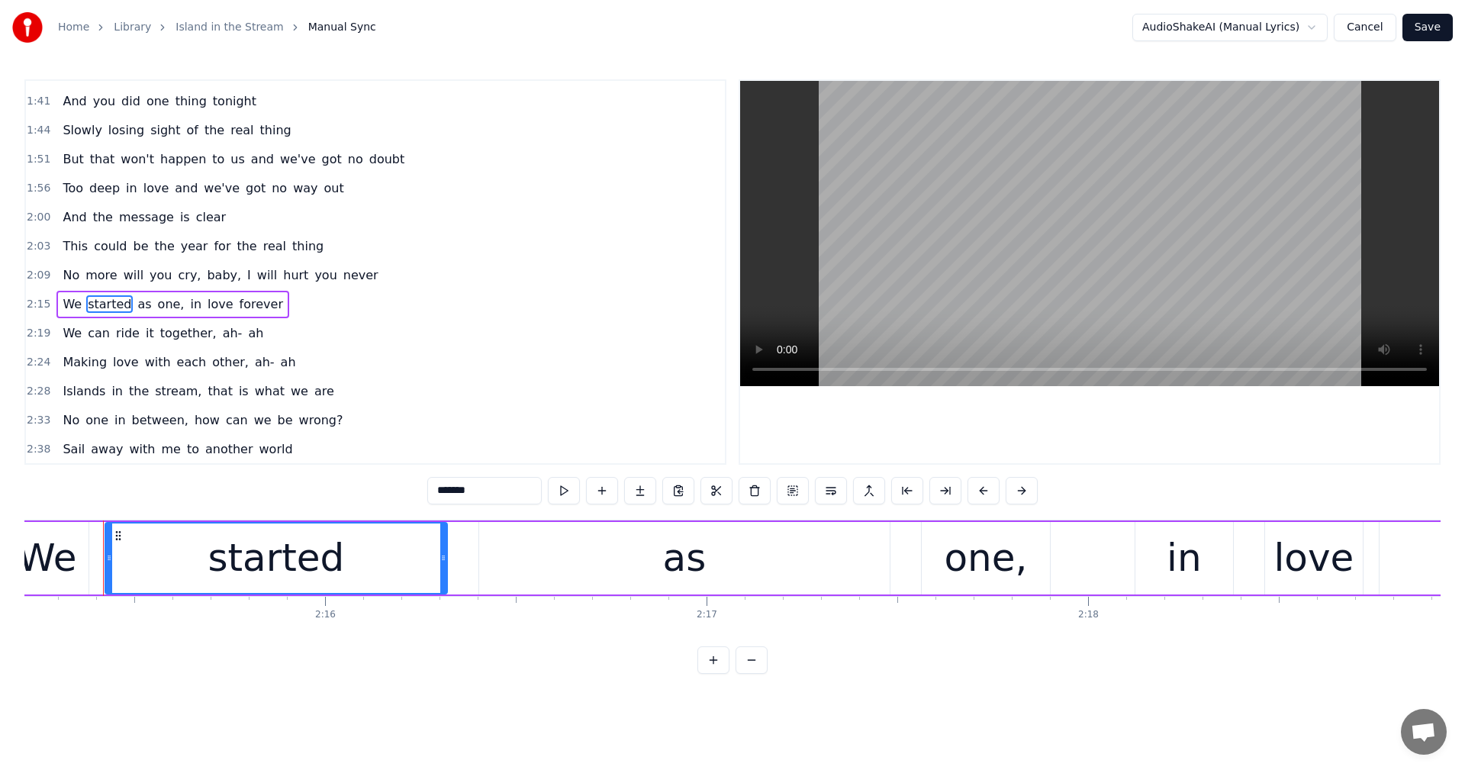
scroll to position [519, 0]
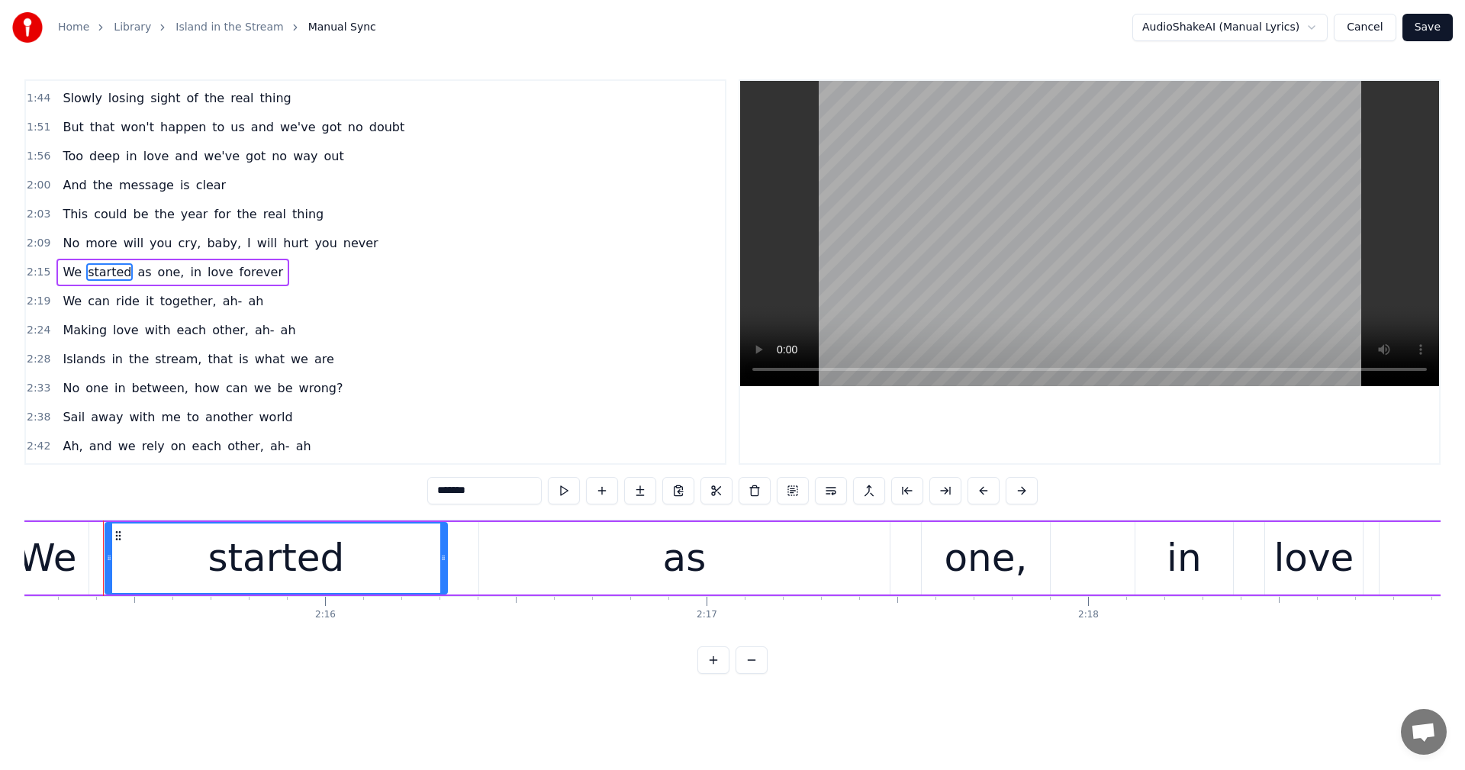
click at [106, 271] on span "started" at bounding box center [109, 272] width 47 height 18
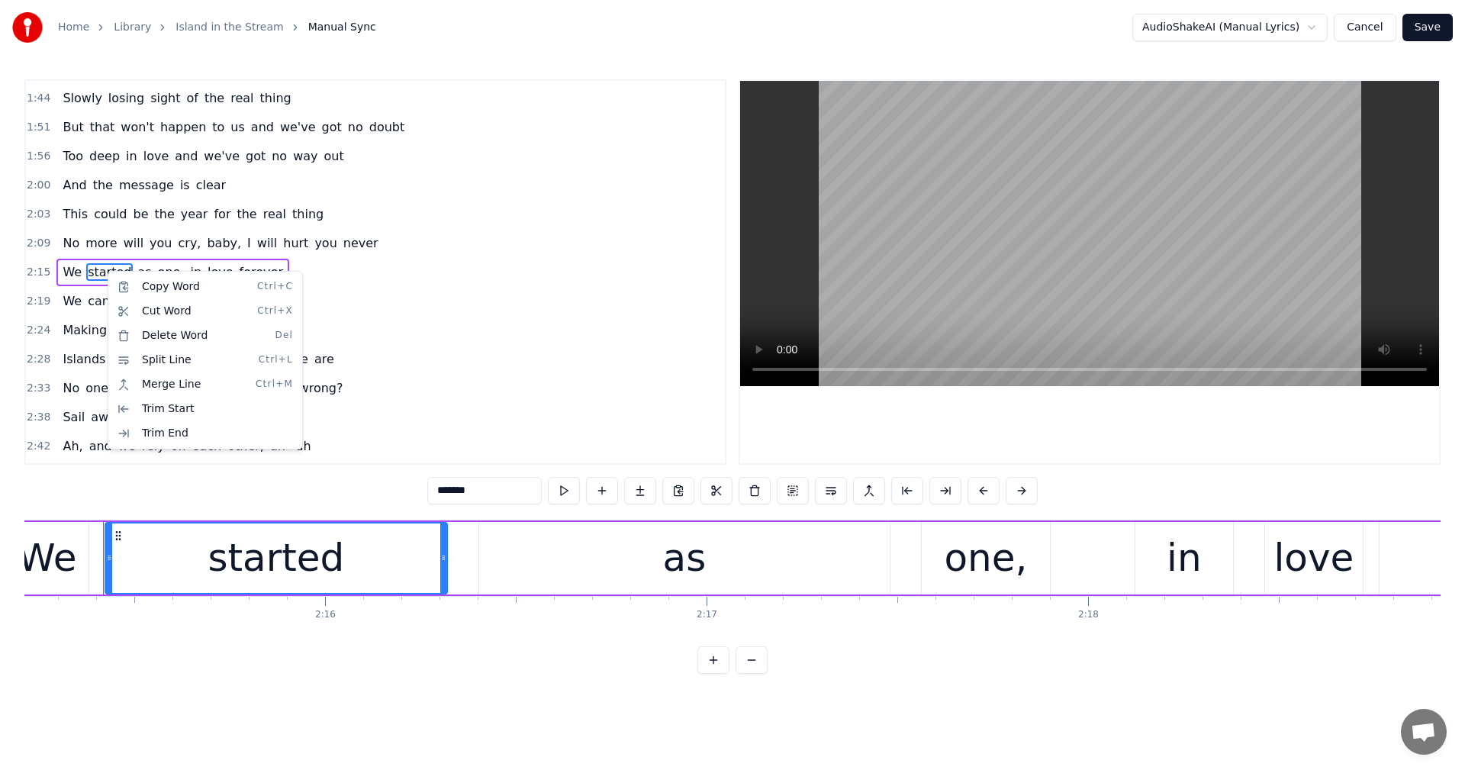
click at [72, 275] on html "Home Library Island in the Stream Manual Sync AudioShakeAI (Manual Lyrics) Canc…" at bounding box center [732, 349] width 1465 height 698
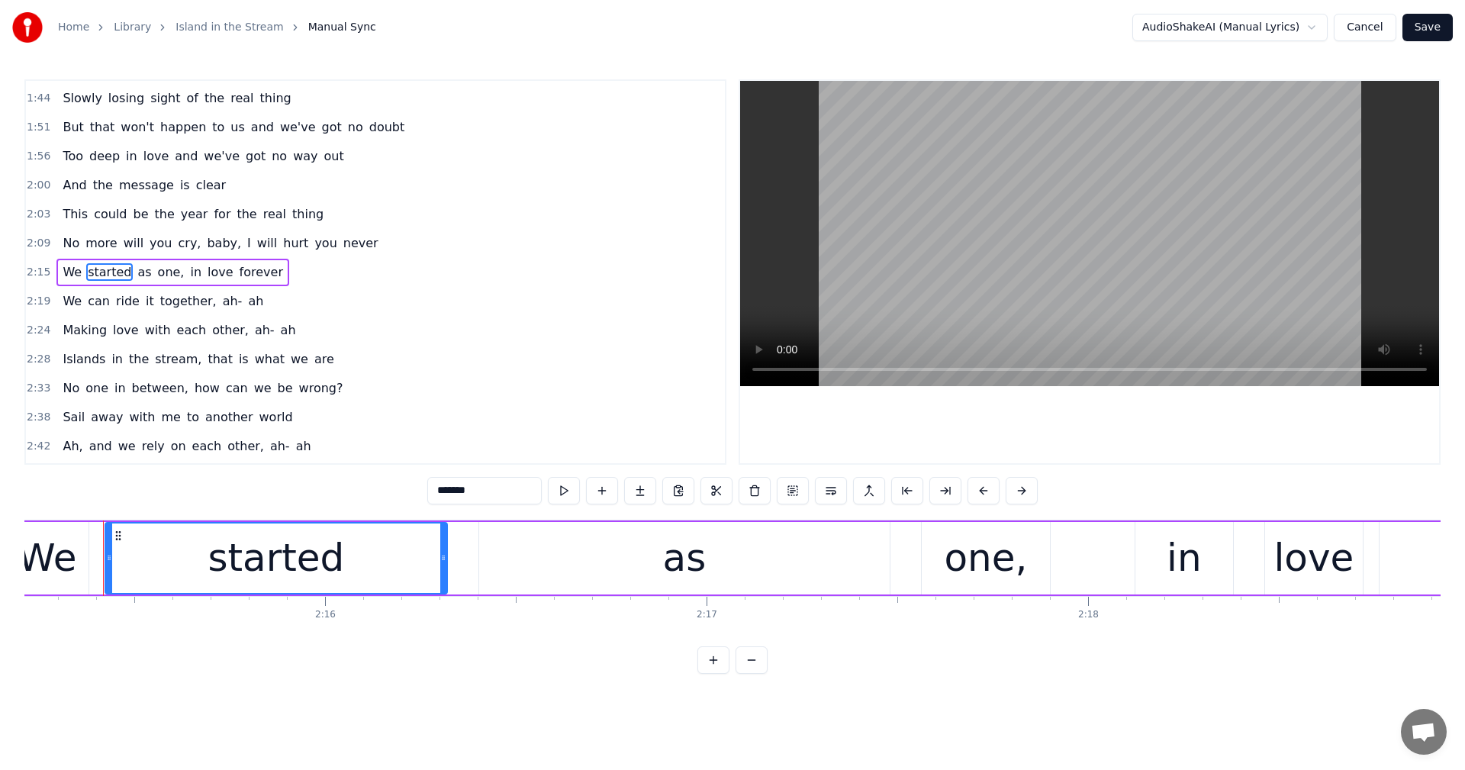
click at [282, 558] on div "started" at bounding box center [276, 558] width 137 height 57
click at [331, 559] on div "started" at bounding box center [276, 558] width 137 height 57
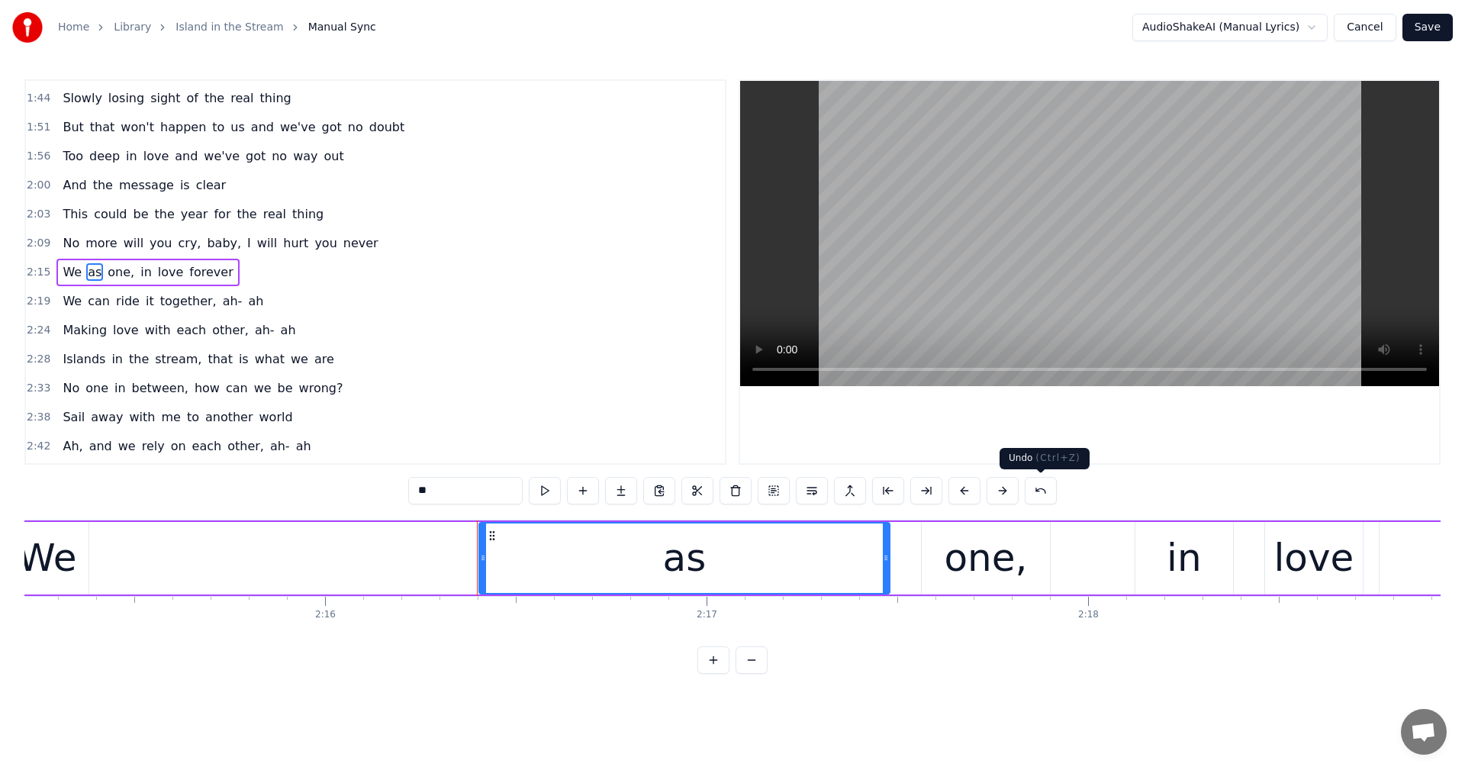
click at [1038, 484] on button at bounding box center [1041, 490] width 32 height 27
click at [275, 559] on div "started" at bounding box center [276, 558] width 137 height 57
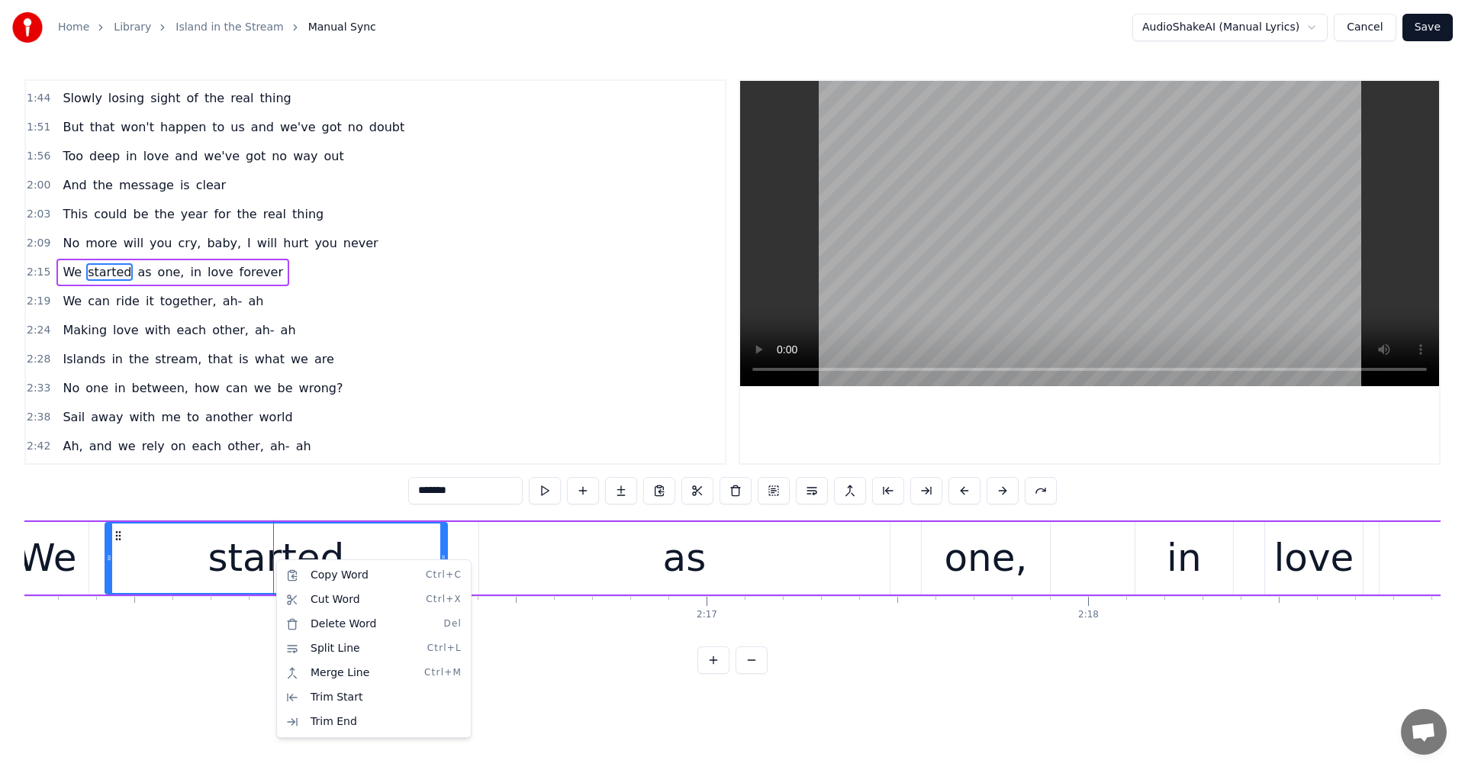
click at [462, 497] on html "Home Library Island in the Stream Manual Sync AudioShakeAI (Manual Lyrics) Canc…" at bounding box center [732, 349] width 1465 height 698
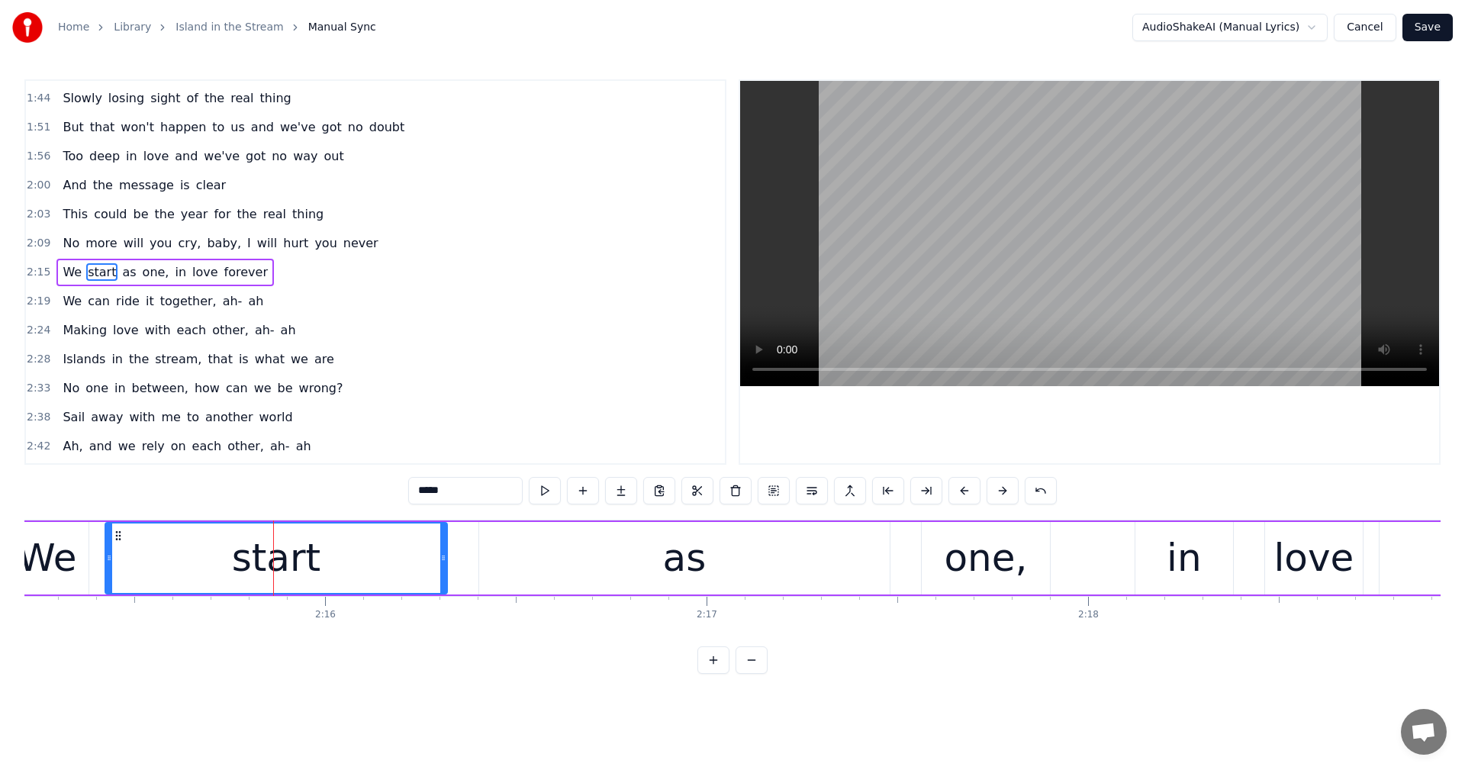
click at [352, 571] on div "start" at bounding box center [276, 557] width 340 height 69
click at [480, 492] on input "*****" at bounding box center [465, 490] width 114 height 27
type input "*********"
click at [42, 217] on span "2:03" at bounding box center [39, 214] width 24 height 15
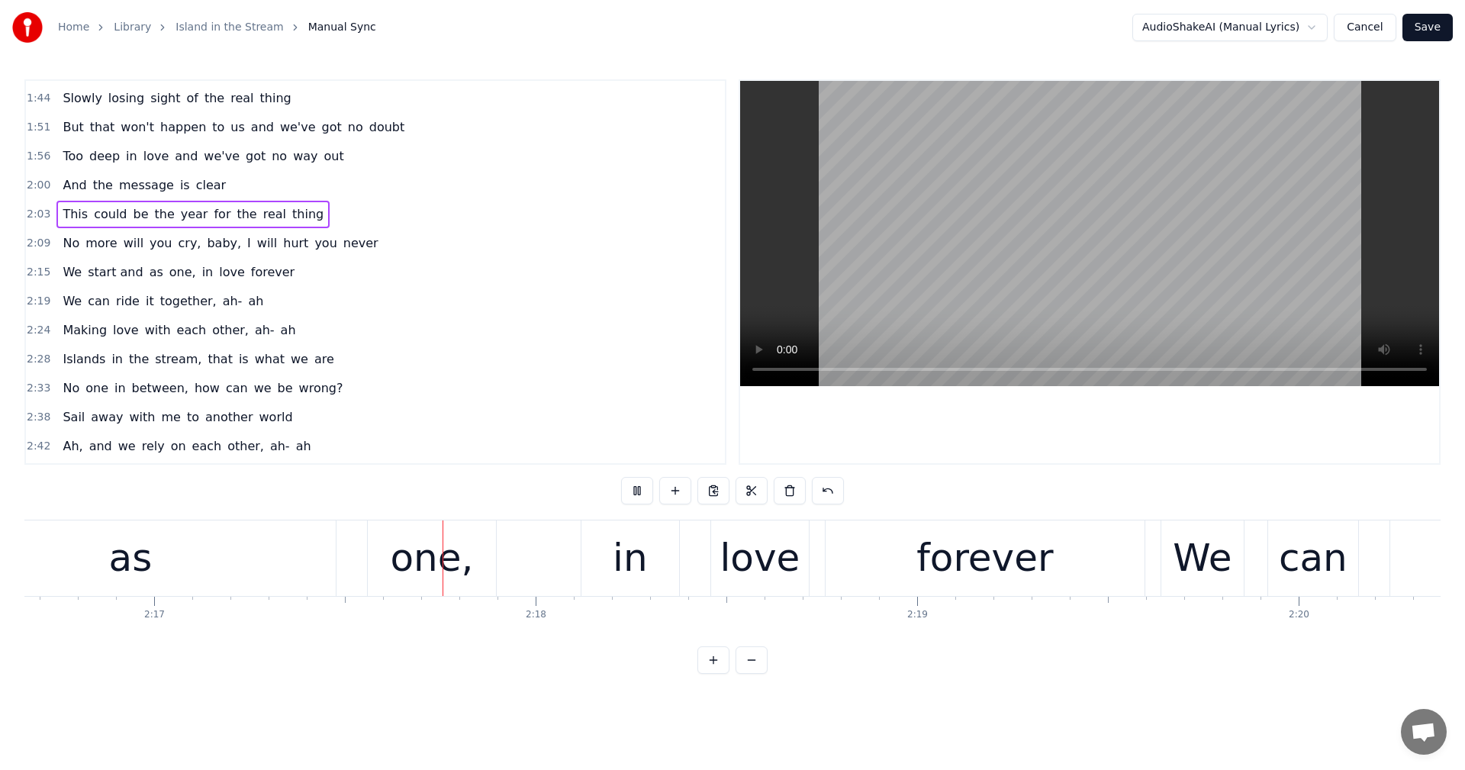
scroll to position [0, 52264]
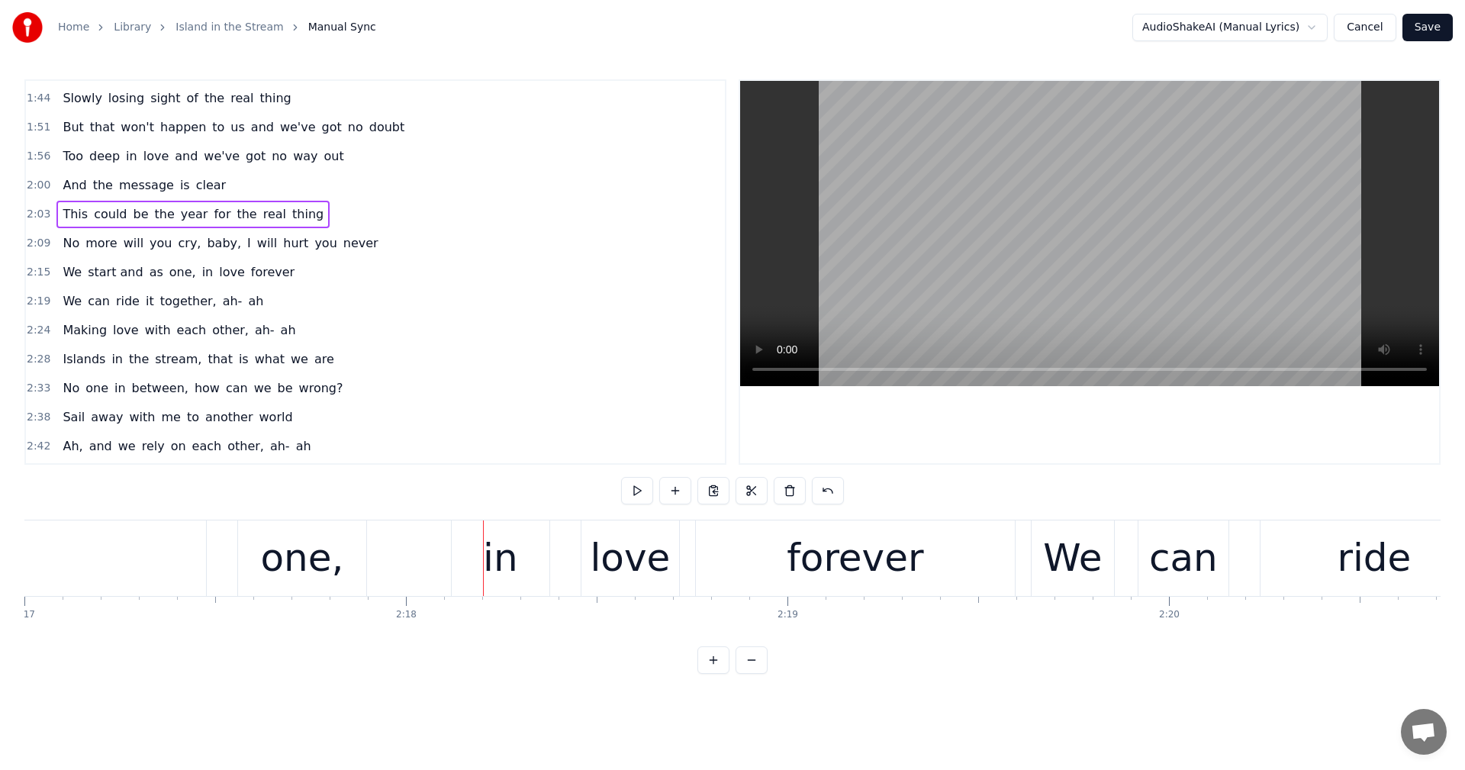
click at [148, 276] on span "as" at bounding box center [156, 272] width 17 height 18
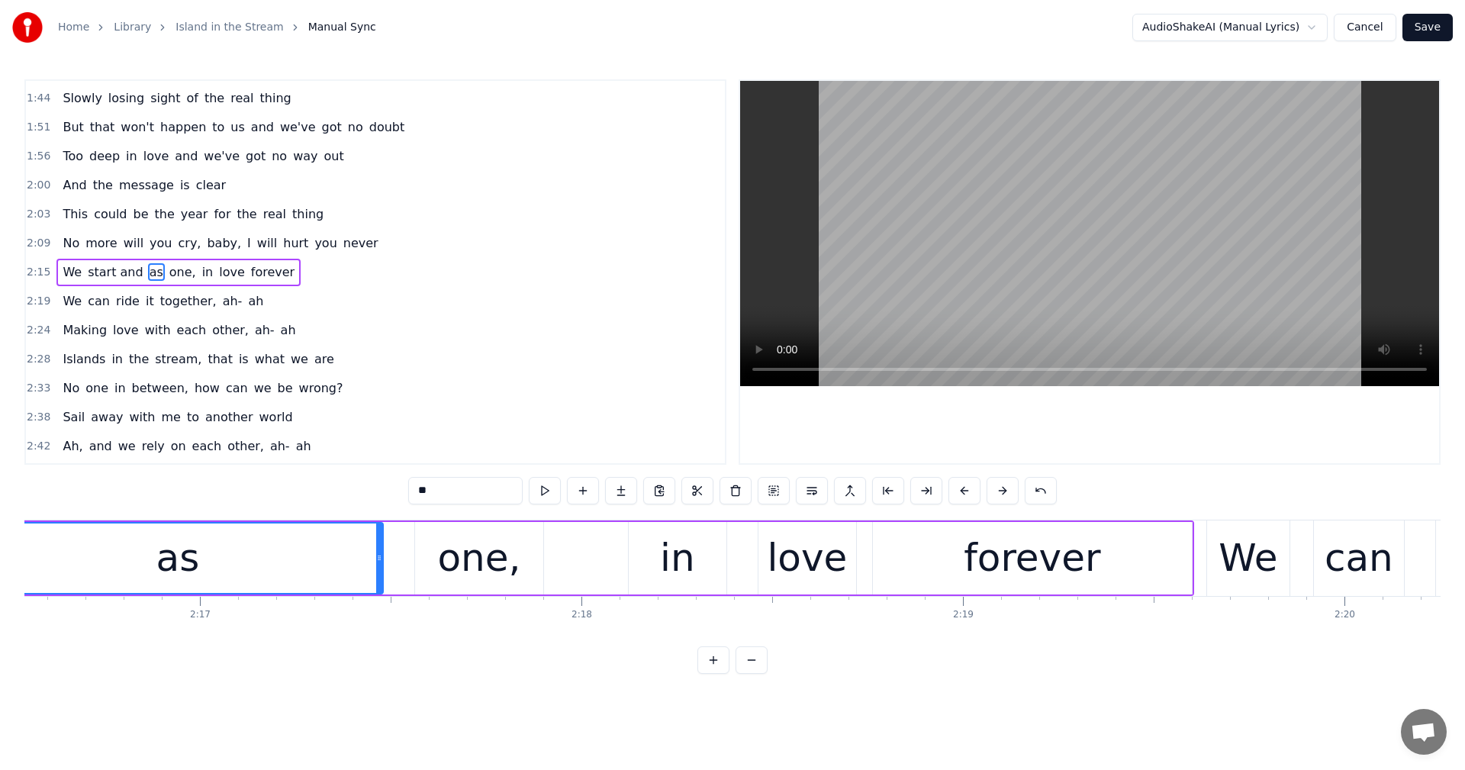
scroll to position [0, 51957]
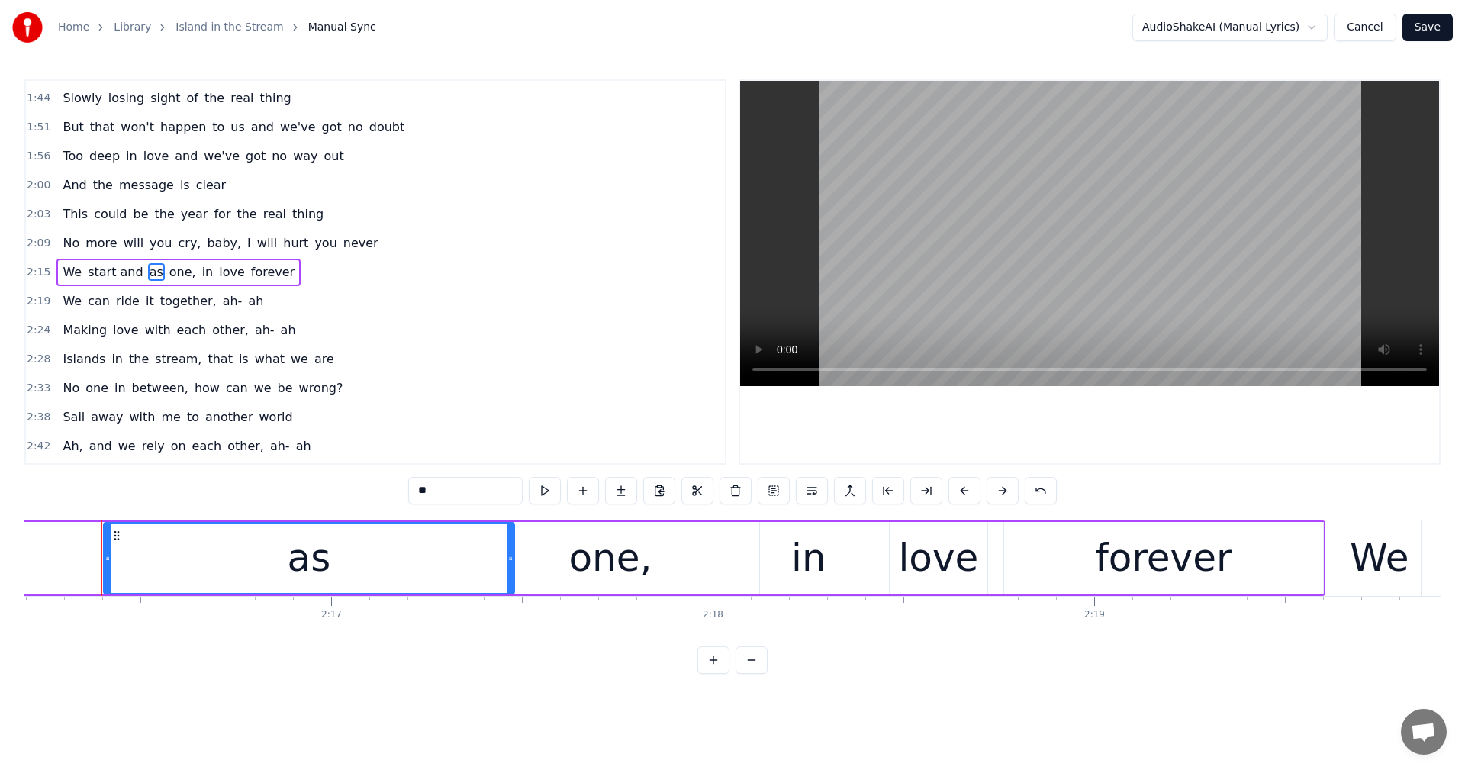
click at [417, 492] on input "**" at bounding box center [465, 490] width 114 height 27
click at [538, 488] on button at bounding box center [545, 490] width 32 height 27
click at [105, 239] on span "more" at bounding box center [101, 243] width 34 height 18
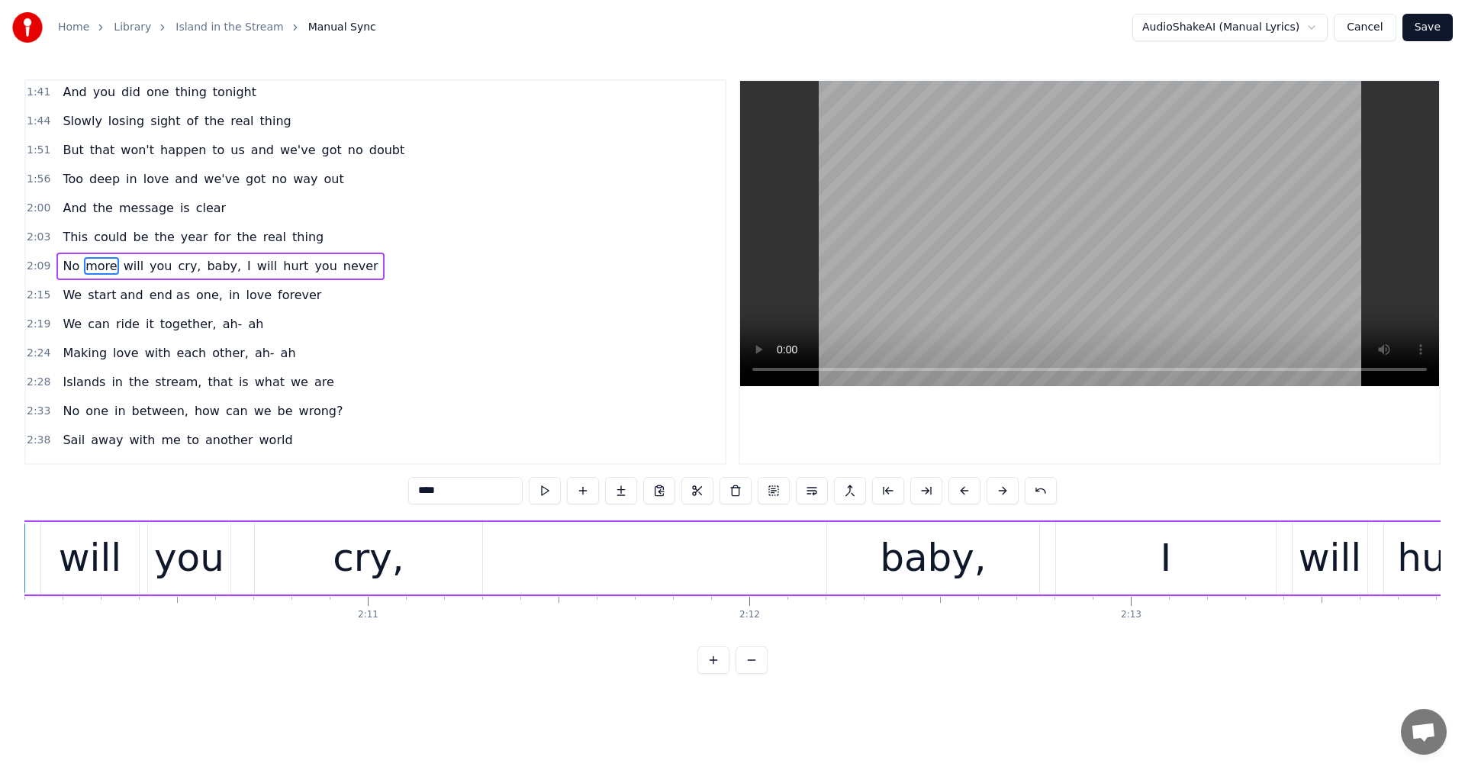
scroll to position [0, 49455]
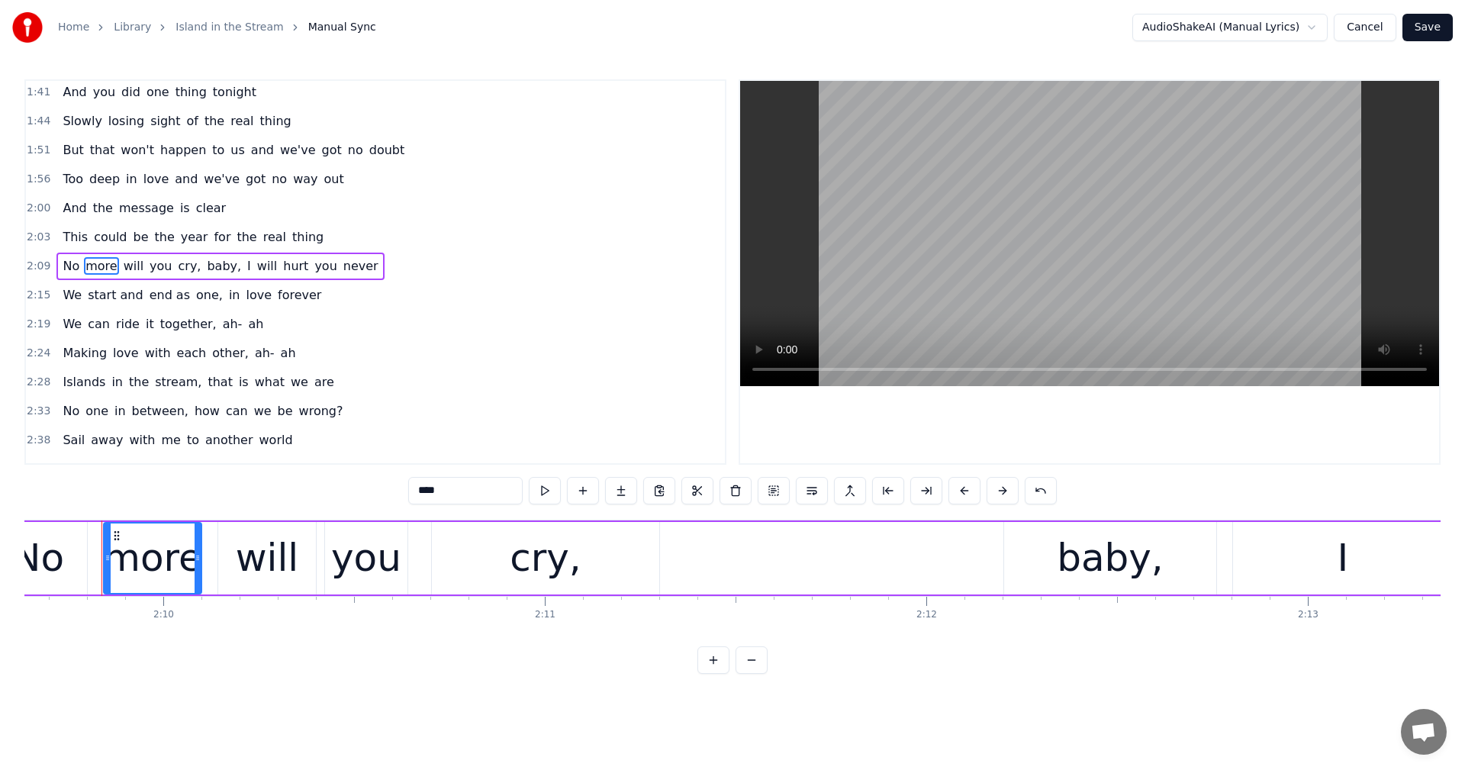
click at [131, 238] on span "be" at bounding box center [140, 237] width 18 height 18
type input "**"
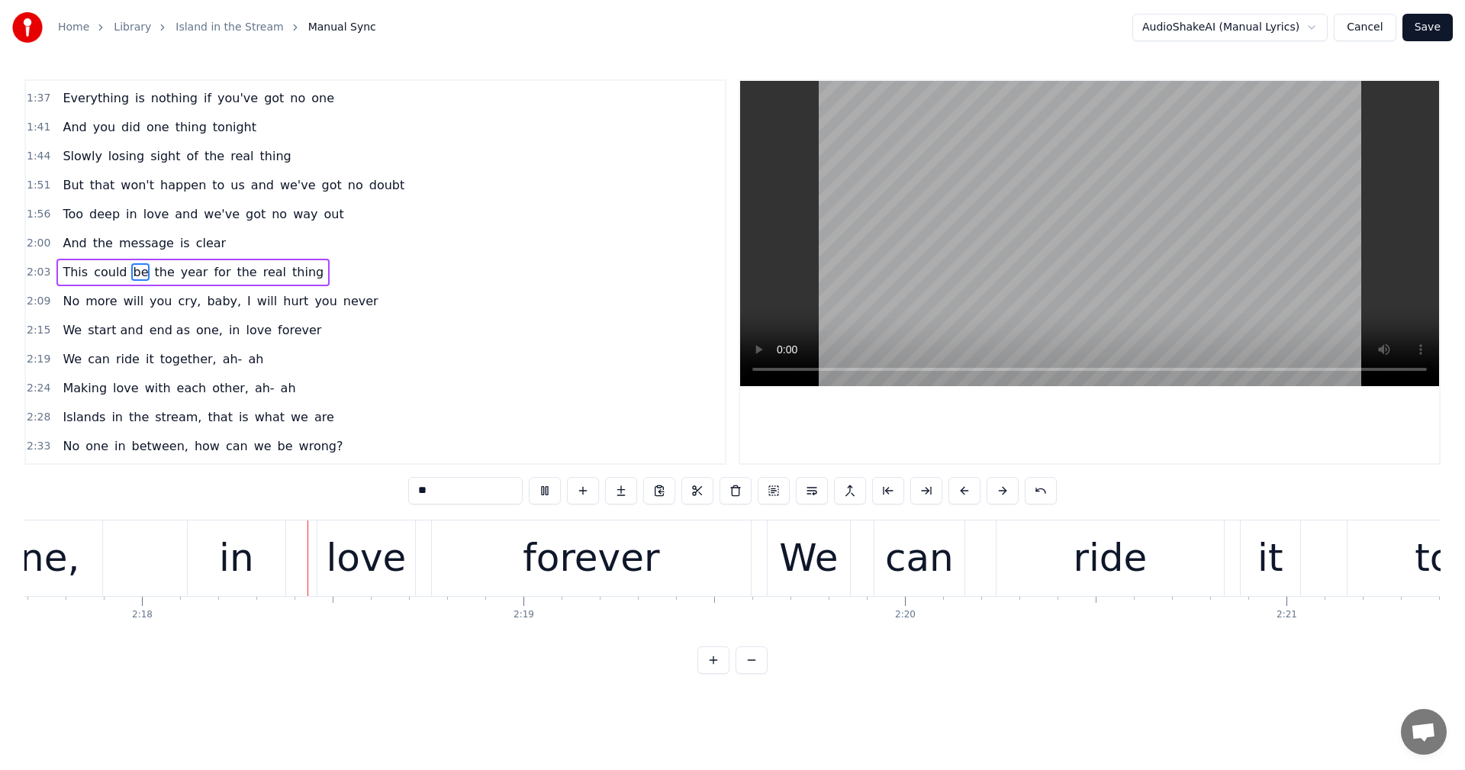
scroll to position [0, 52548]
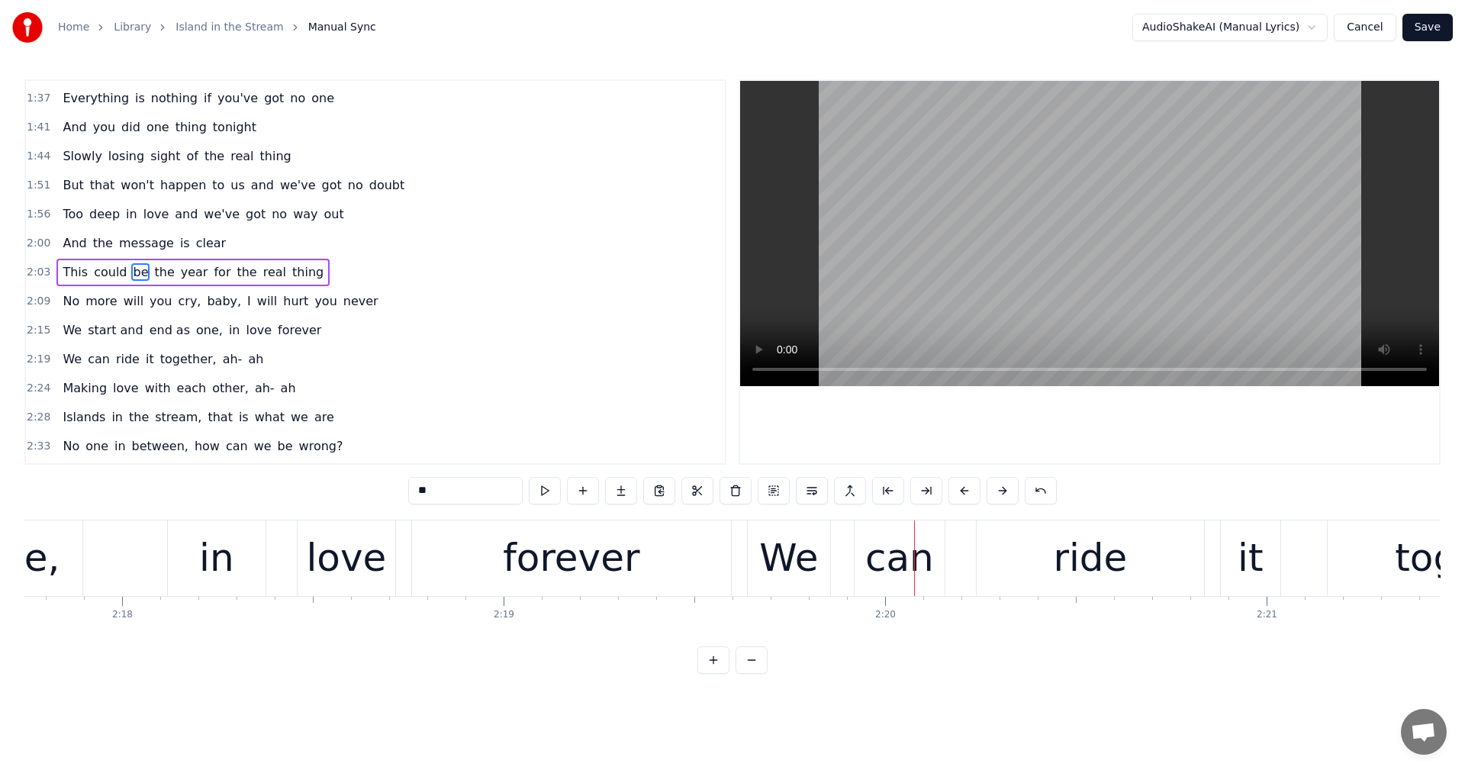
click at [1428, 19] on button "Save" at bounding box center [1427, 27] width 50 height 27
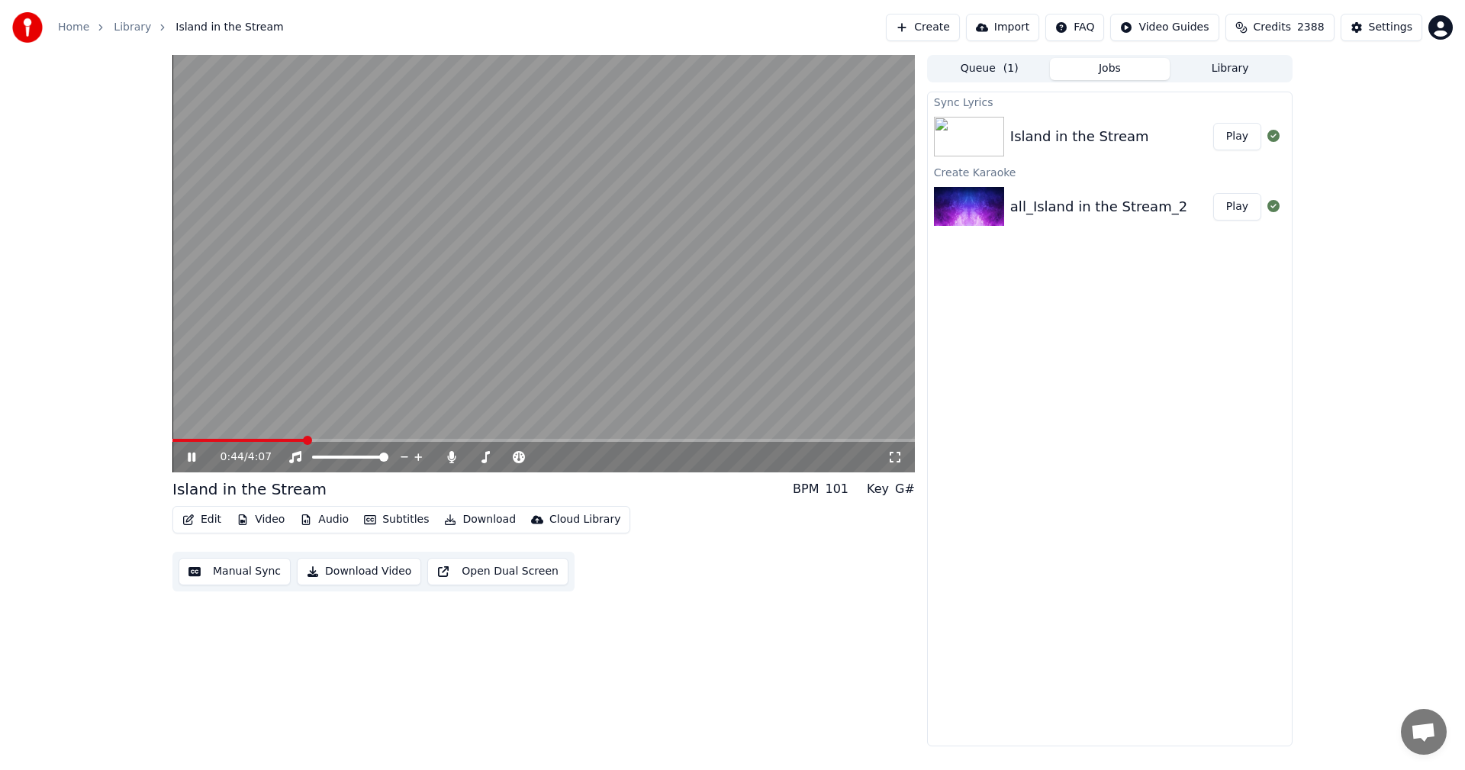
click at [304, 439] on span at bounding box center [543, 440] width 742 height 3
click at [394, 436] on video at bounding box center [543, 263] width 742 height 417
click at [441, 439] on span at bounding box center [543, 440] width 742 height 3
click at [506, 438] on video at bounding box center [543, 263] width 742 height 417
click at [526, 441] on span at bounding box center [543, 440] width 742 height 3
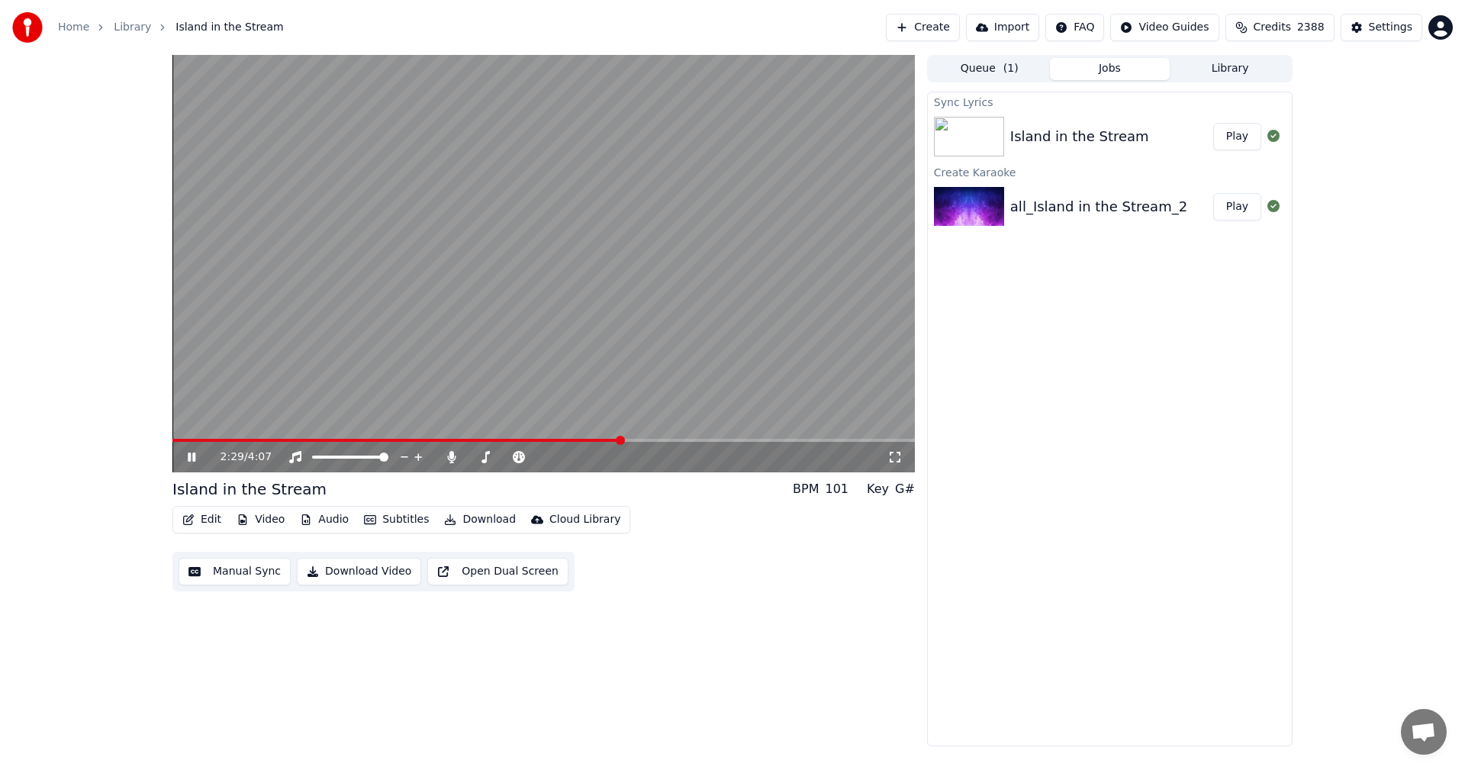
click at [581, 436] on video at bounding box center [543, 263] width 742 height 417
click at [577, 439] on span at bounding box center [375, 440] width 406 height 3
click at [192, 461] on icon at bounding box center [203, 457] width 36 height 12
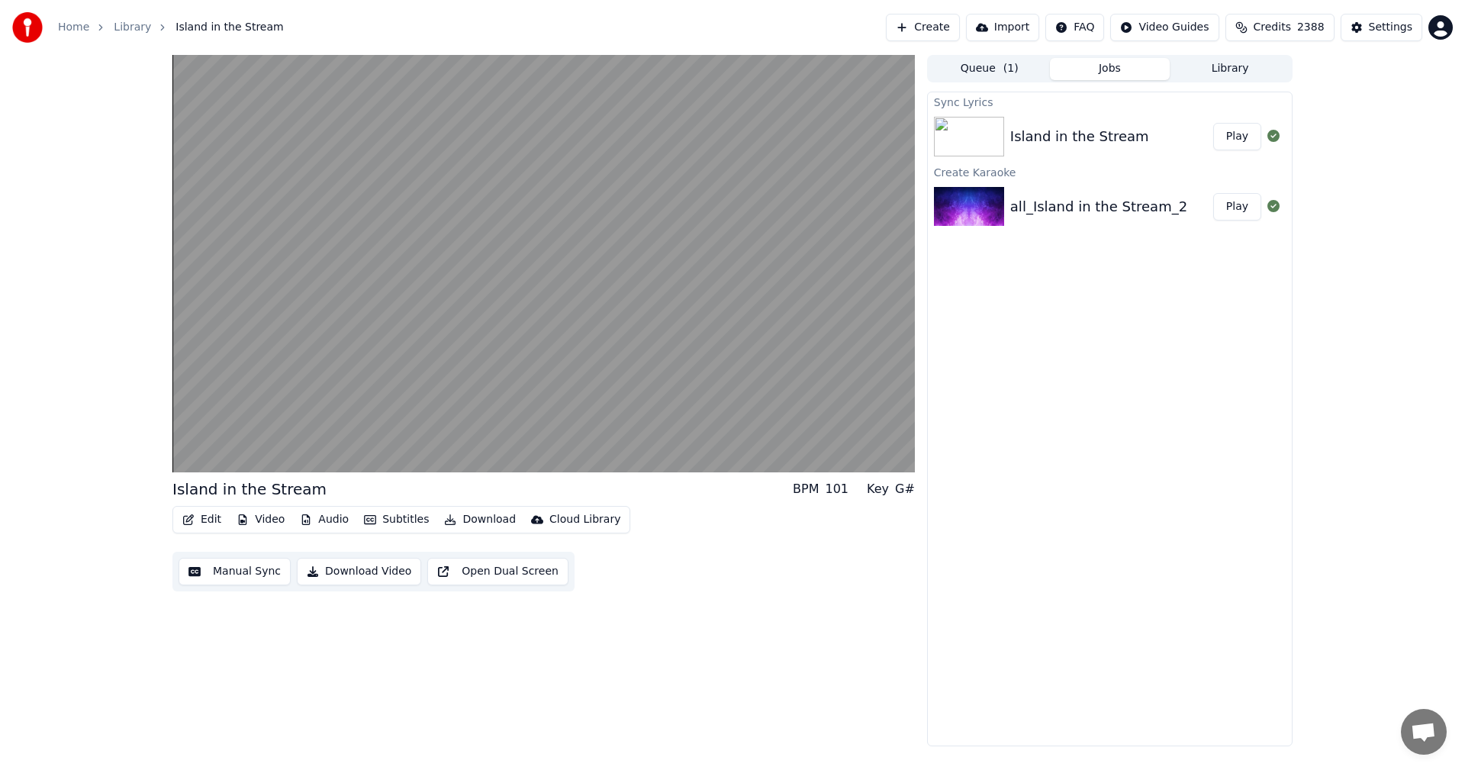
click at [427, 417] on video at bounding box center [543, 263] width 742 height 417
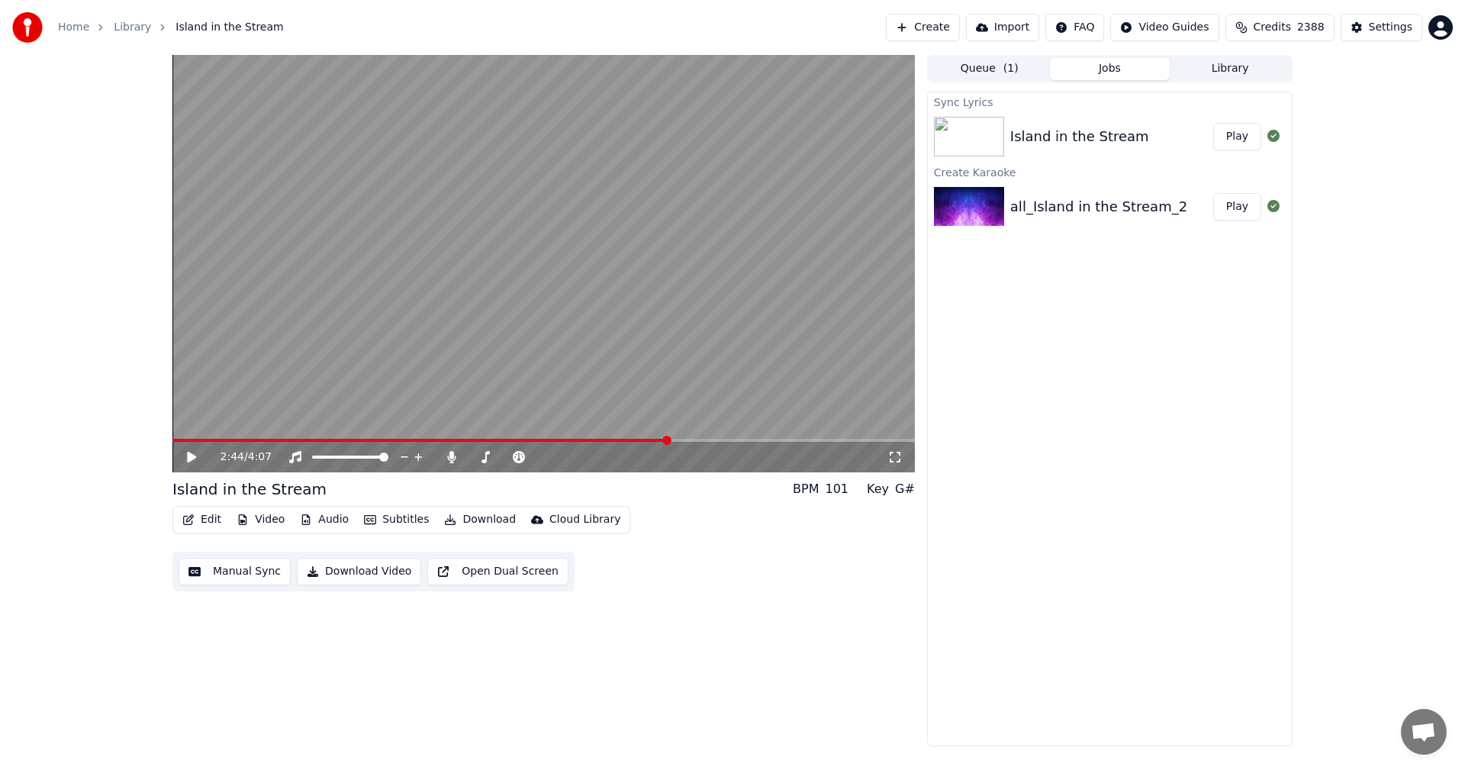
click at [206, 524] on button "Edit" at bounding box center [201, 519] width 51 height 21
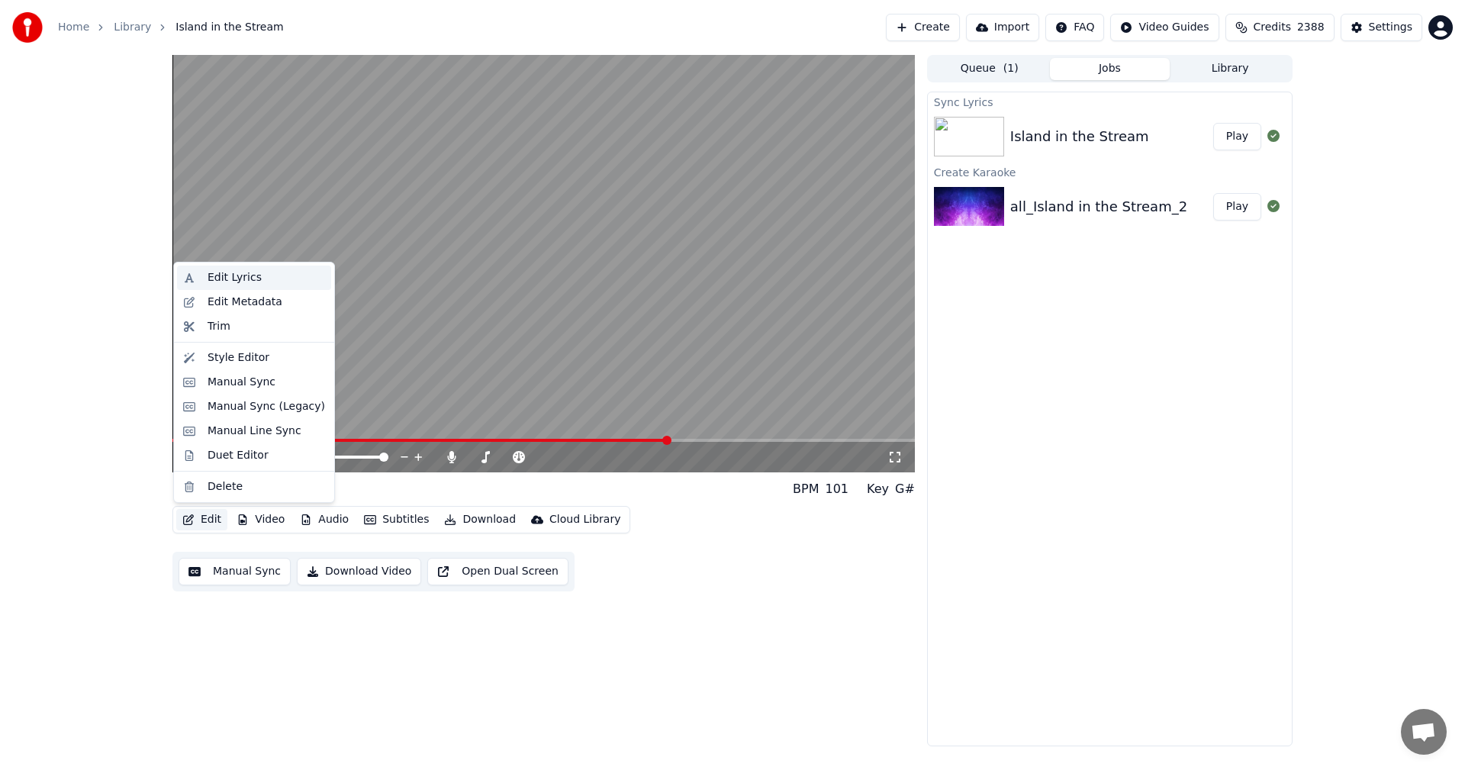
click at [233, 275] on div "Edit Lyrics" at bounding box center [235, 277] width 54 height 15
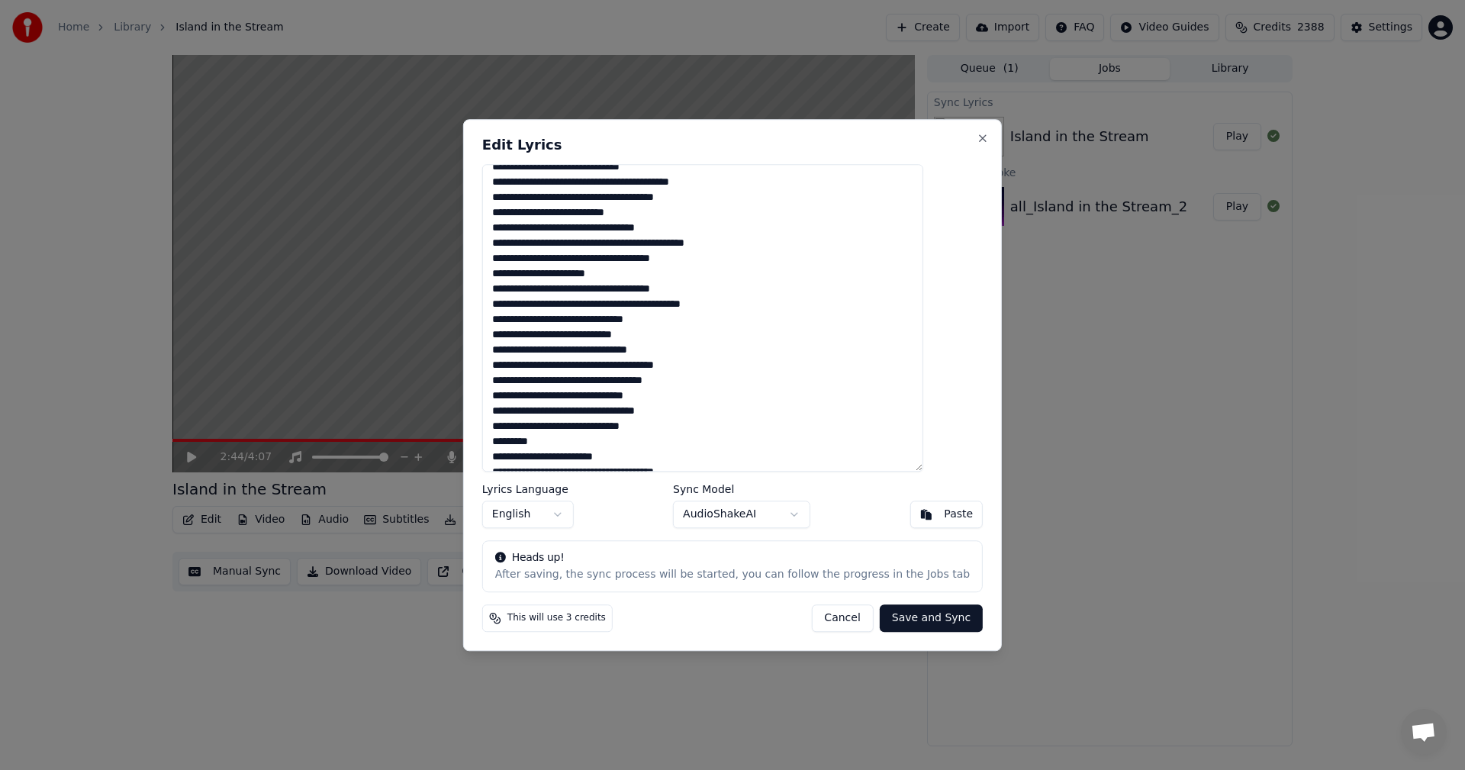
scroll to position [228, 0]
click at [544, 410] on textarea at bounding box center [702, 318] width 441 height 308
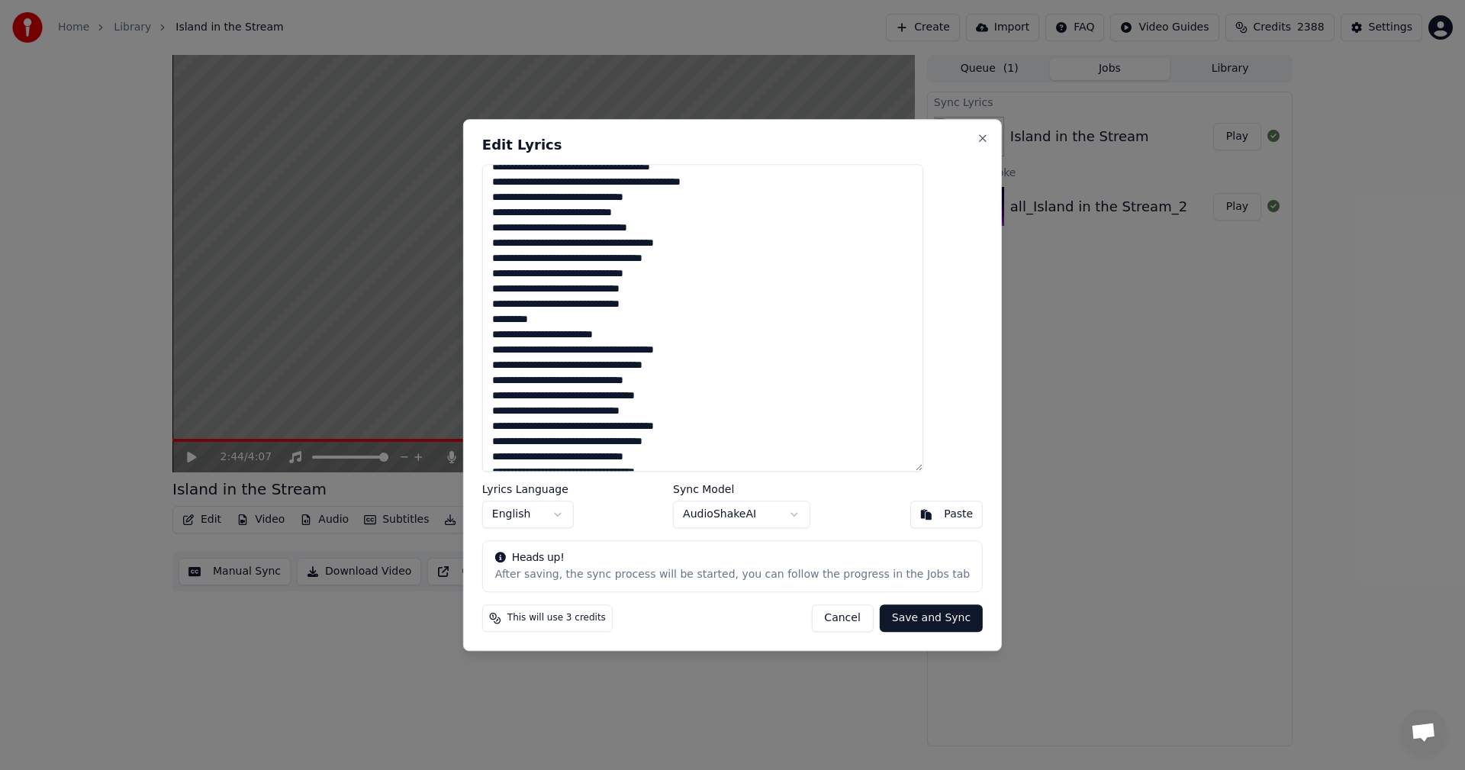
scroll to position [349, 0]
click at [546, 396] on textarea at bounding box center [702, 318] width 441 height 308
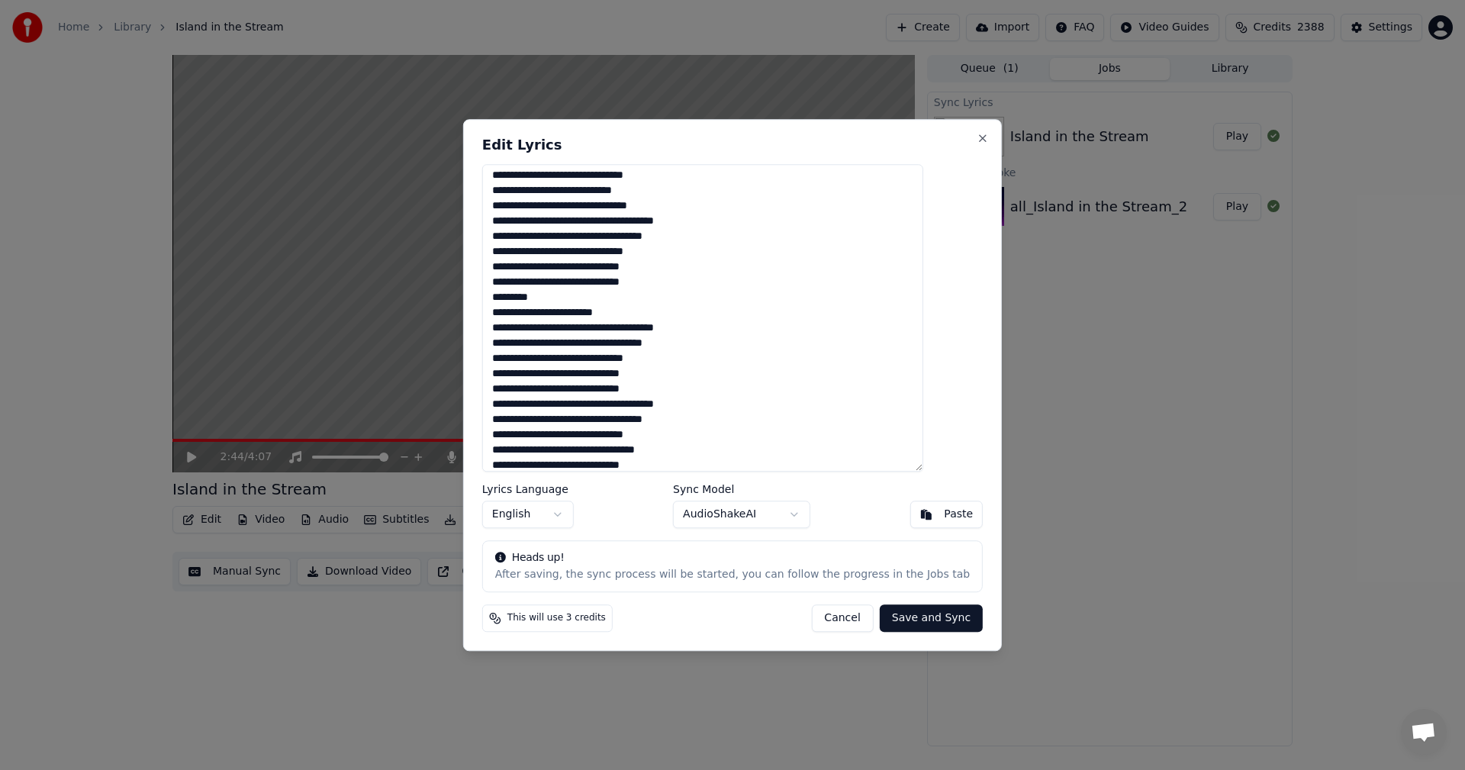
scroll to position [376, 0]
click at [546, 442] on textarea at bounding box center [702, 318] width 441 height 308
type textarea "**********"
click at [900, 620] on button "Save and Sync" at bounding box center [931, 617] width 103 height 27
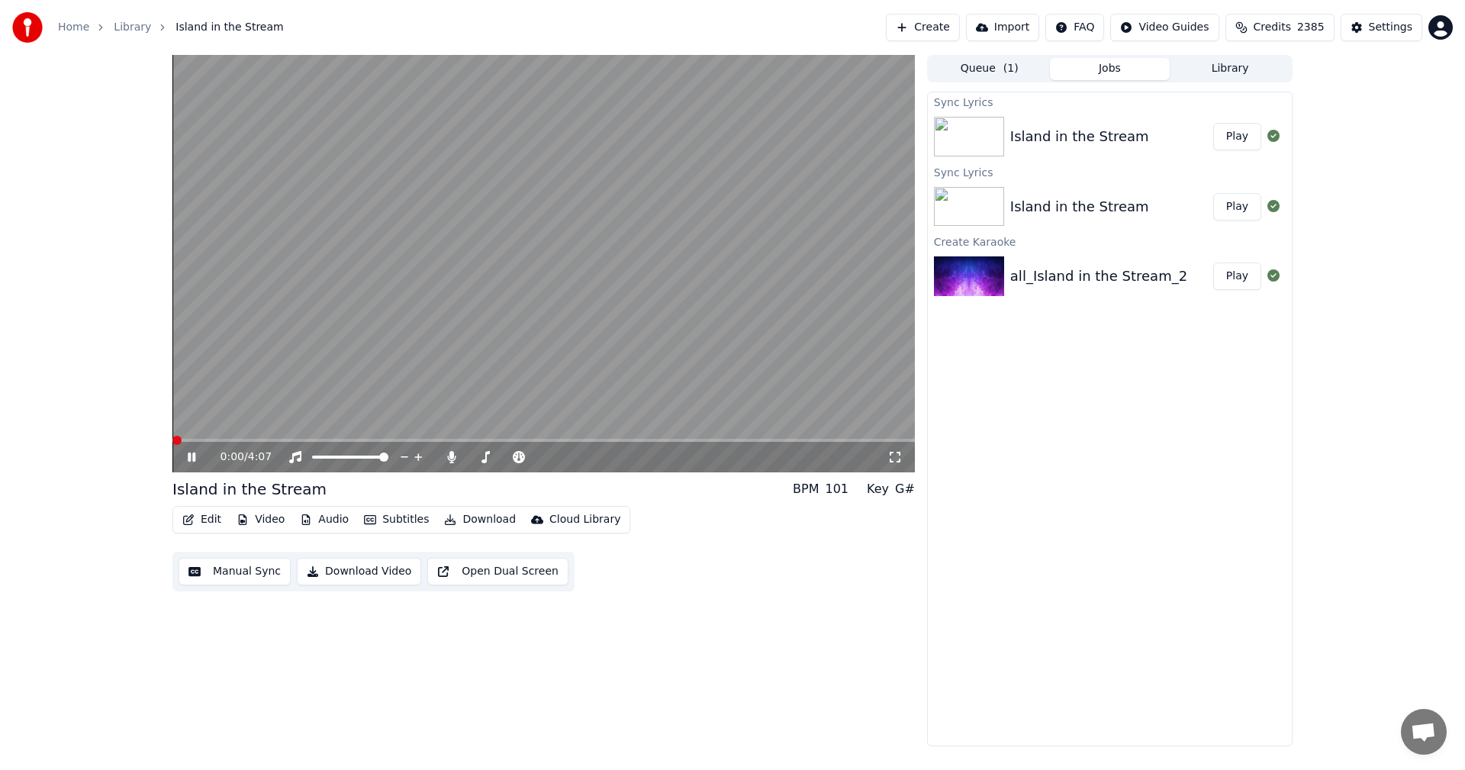
click at [172, 445] on span at bounding box center [176, 440] width 9 height 9
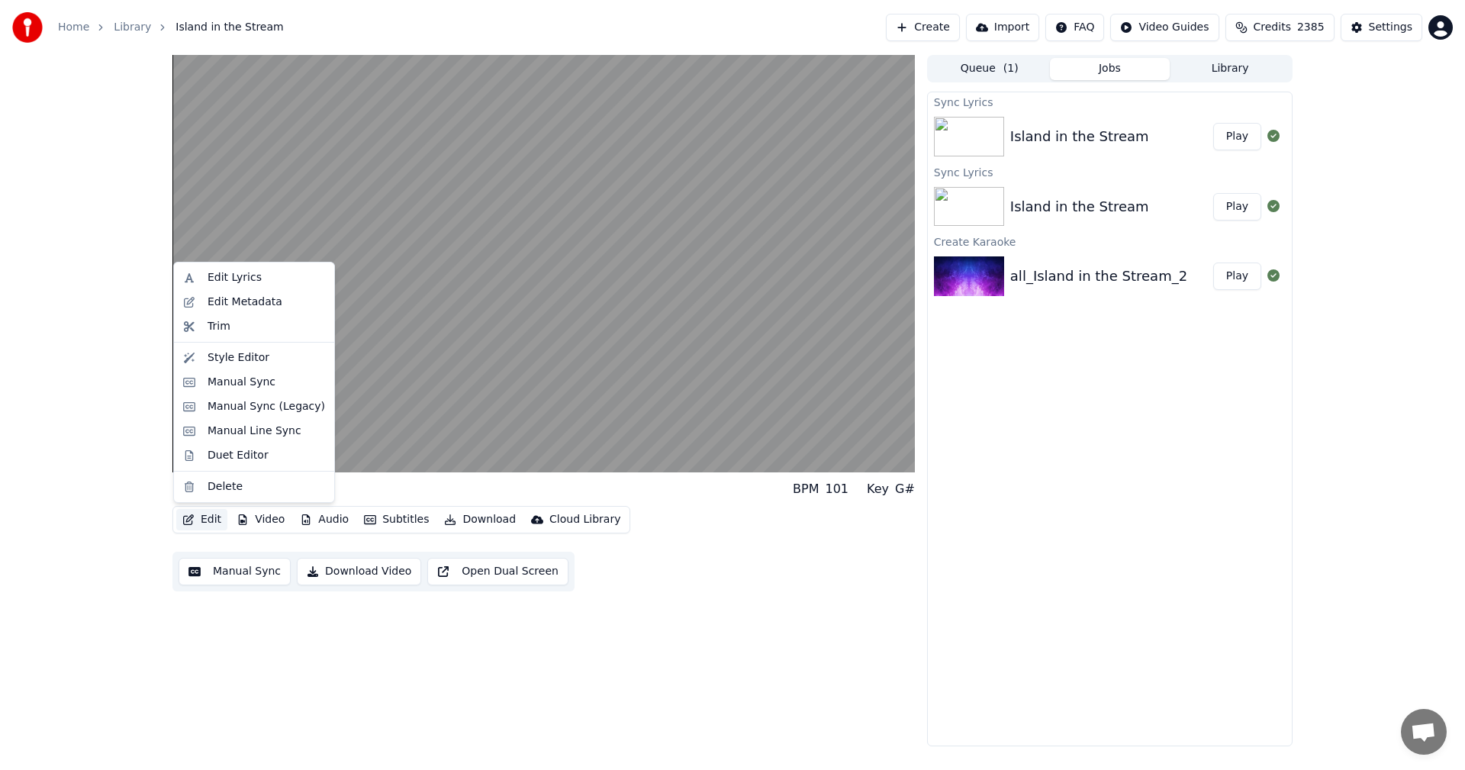
click at [212, 516] on button "Edit" at bounding box center [201, 519] width 51 height 21
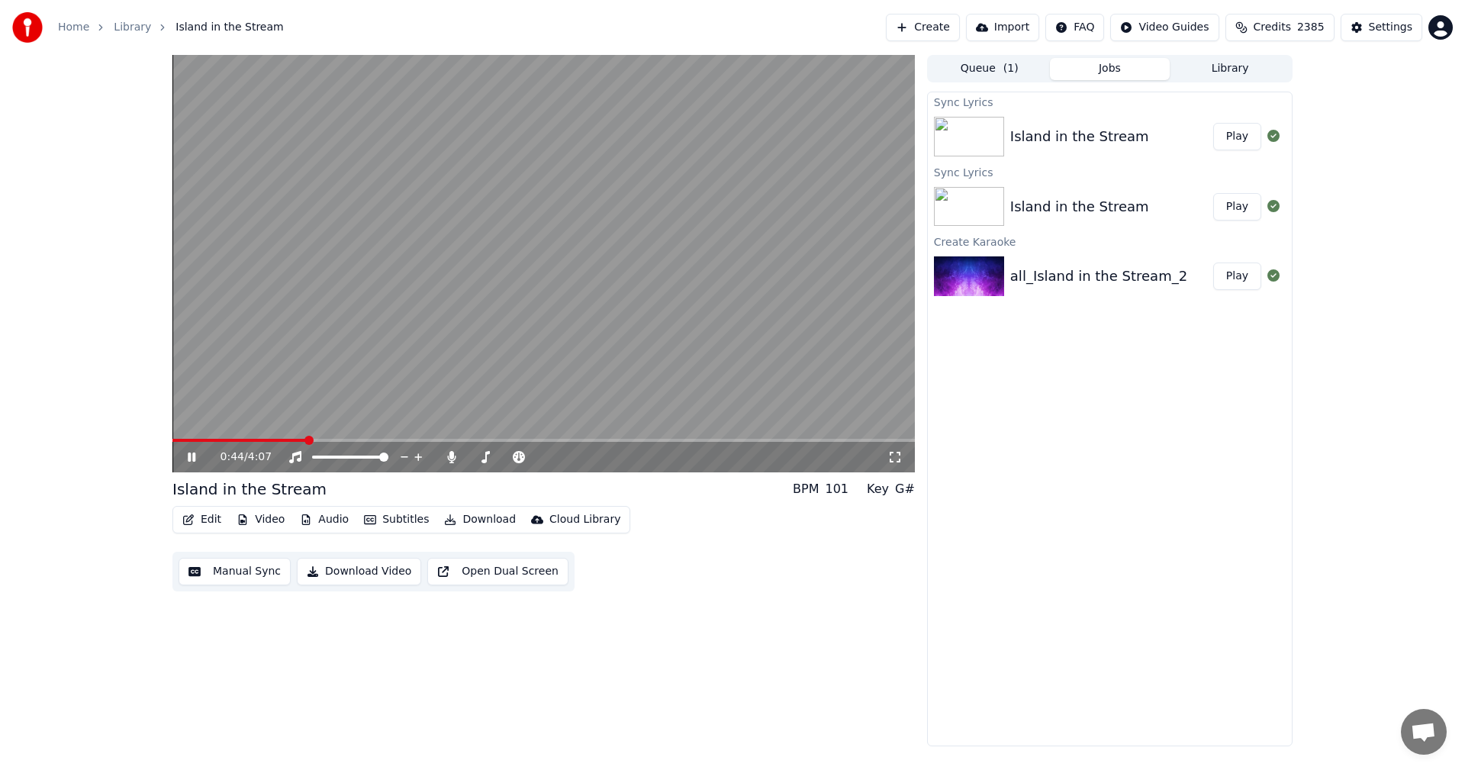
click at [375, 418] on video at bounding box center [543, 263] width 742 height 417
click at [256, 438] on span at bounding box center [257, 440] width 9 height 9
click at [190, 454] on icon at bounding box center [191, 457] width 9 height 11
click at [190, 454] on icon at bounding box center [192, 456] width 8 height 9
click at [204, 520] on button "Edit" at bounding box center [201, 519] width 51 height 21
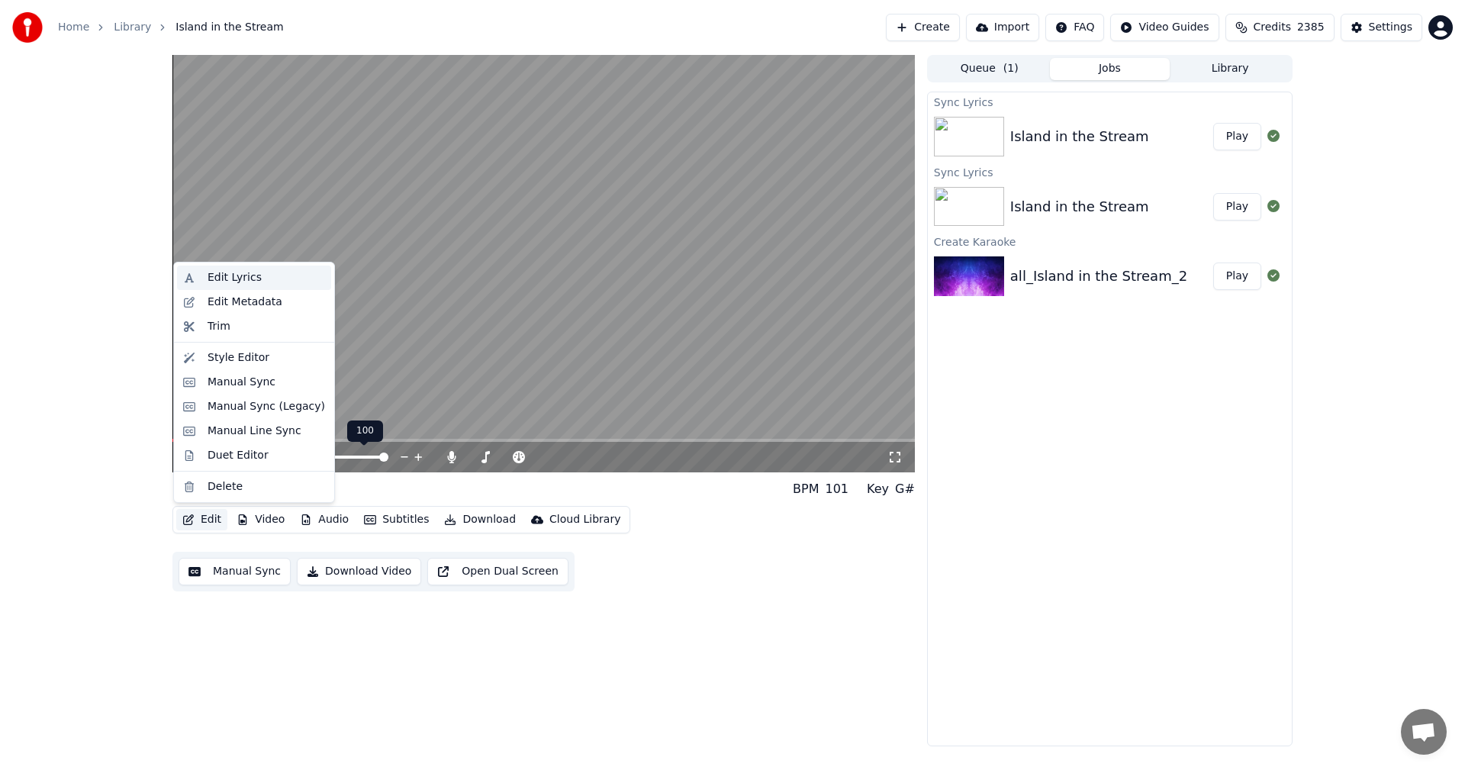
click at [220, 275] on div "Edit Lyrics" at bounding box center [235, 277] width 54 height 15
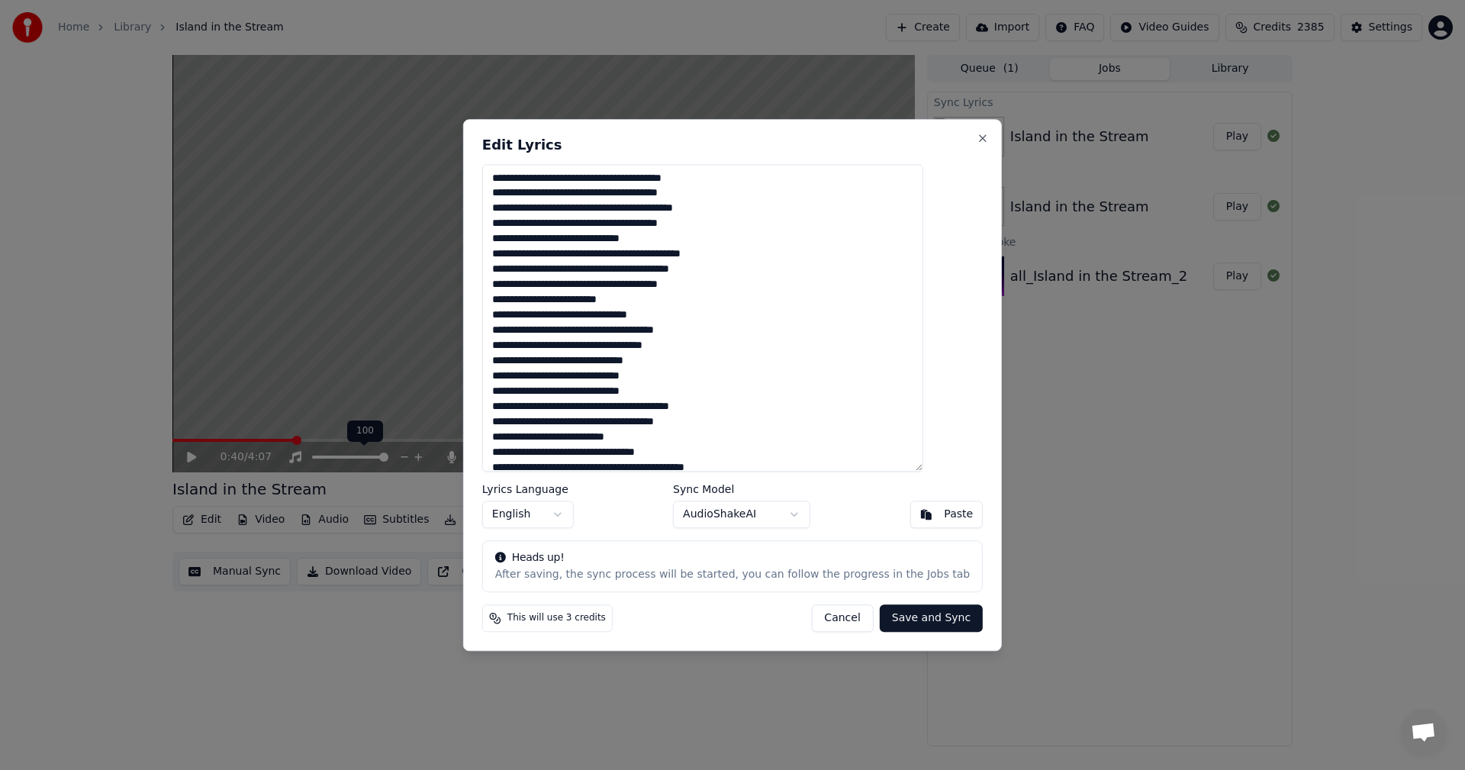
drag, startPoint x: 549, startPoint y: 253, endPoint x: 501, endPoint y: 259, distance: 48.5
click at [501, 259] on div "Edit Lyrics Lyrics Language English Sync Model AudioShakeAI Paste Heads up! Aft…" at bounding box center [732, 385] width 539 height 532
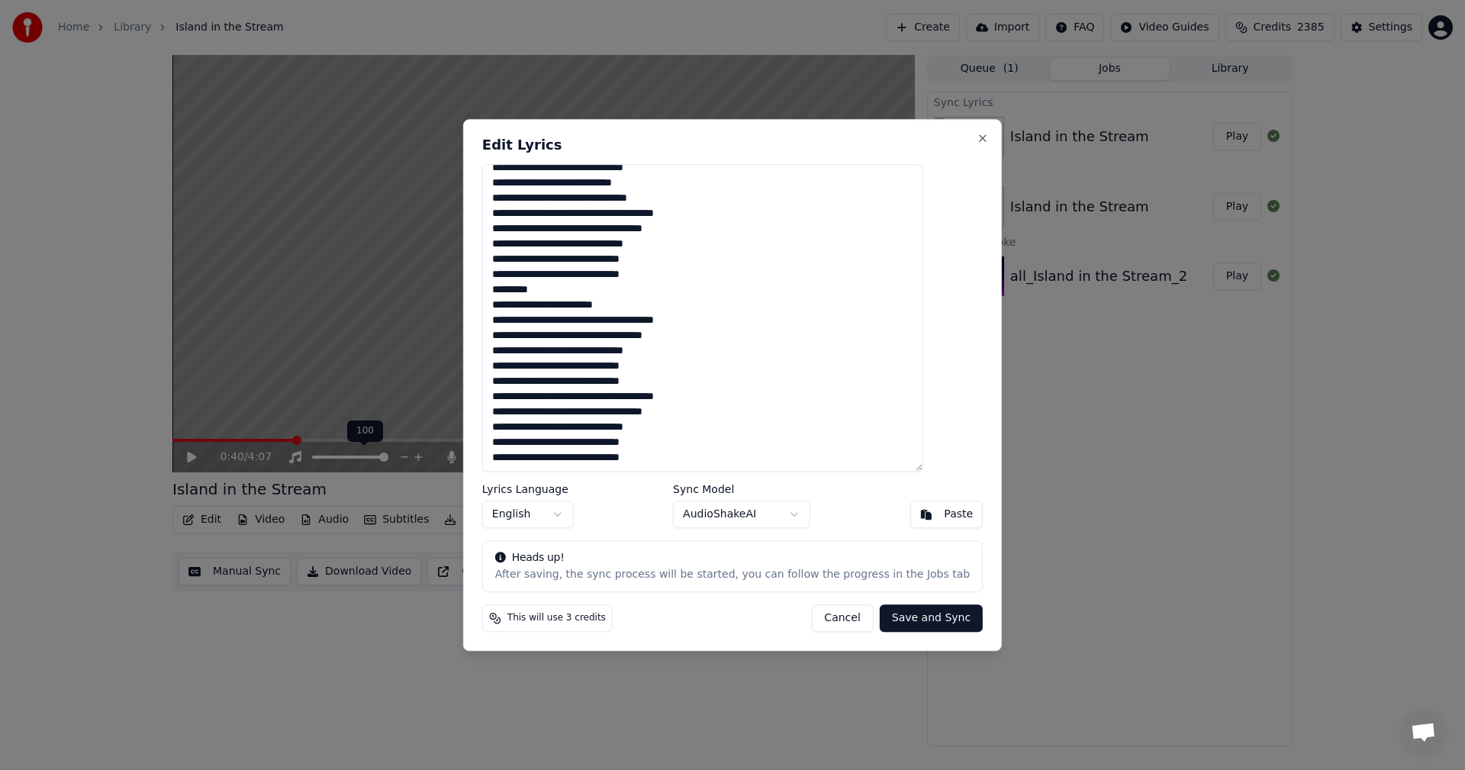
type textarea "**********"
click at [900, 623] on button "Save and Sync" at bounding box center [931, 617] width 103 height 27
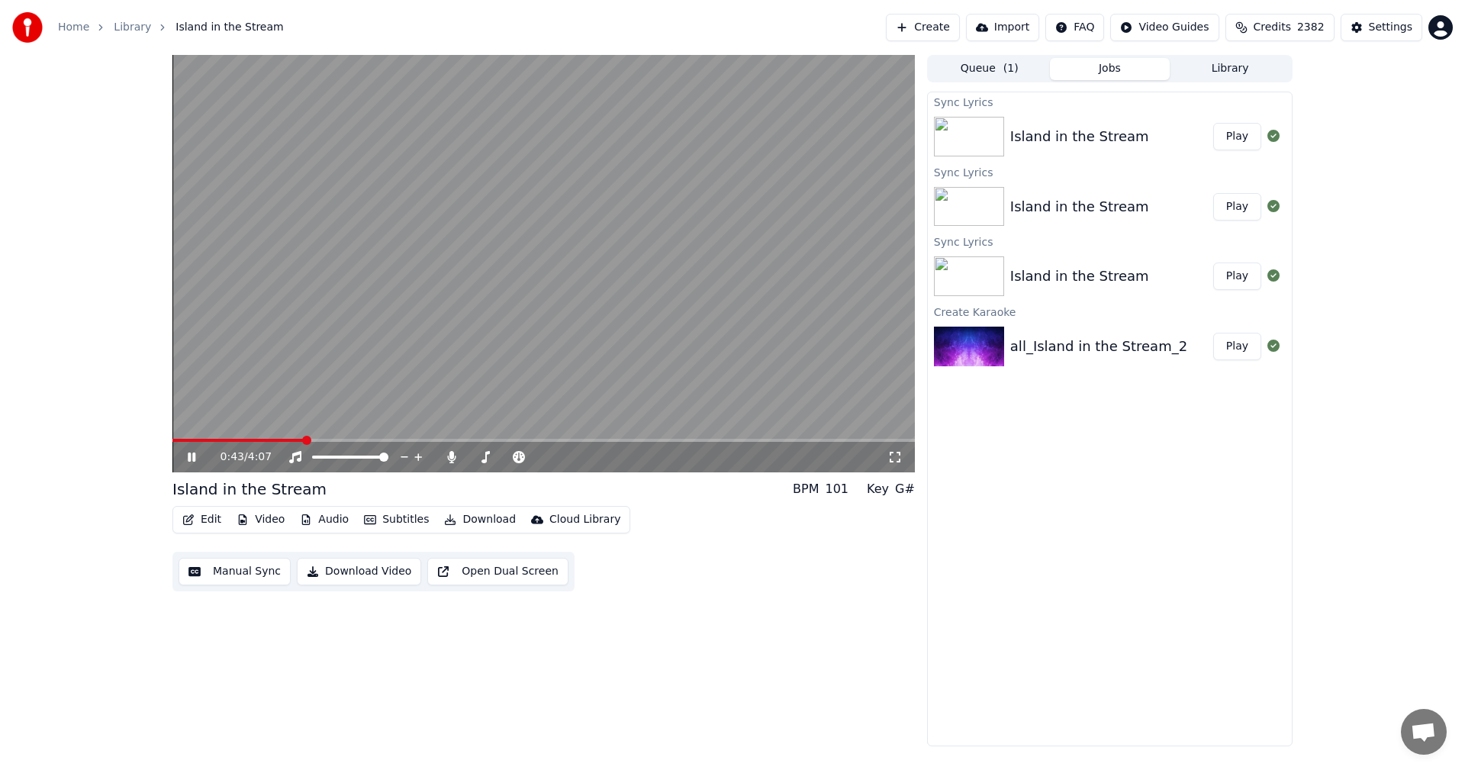
click at [191, 452] on icon at bounding box center [203, 457] width 36 height 12
click at [172, 445] on span at bounding box center [176, 440] width 9 height 9
click at [186, 454] on icon at bounding box center [203, 457] width 36 height 12
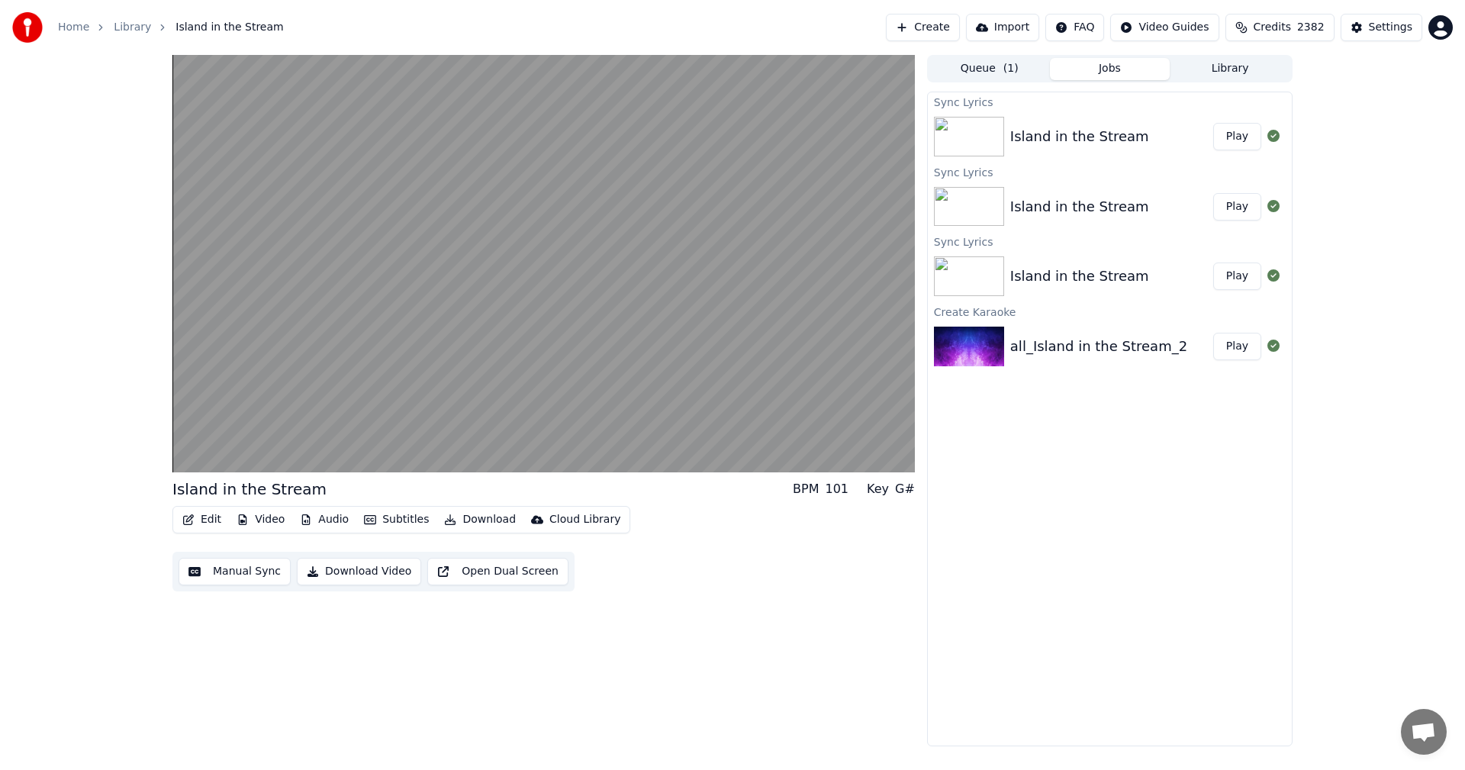
click at [307, 398] on video at bounding box center [543, 263] width 742 height 417
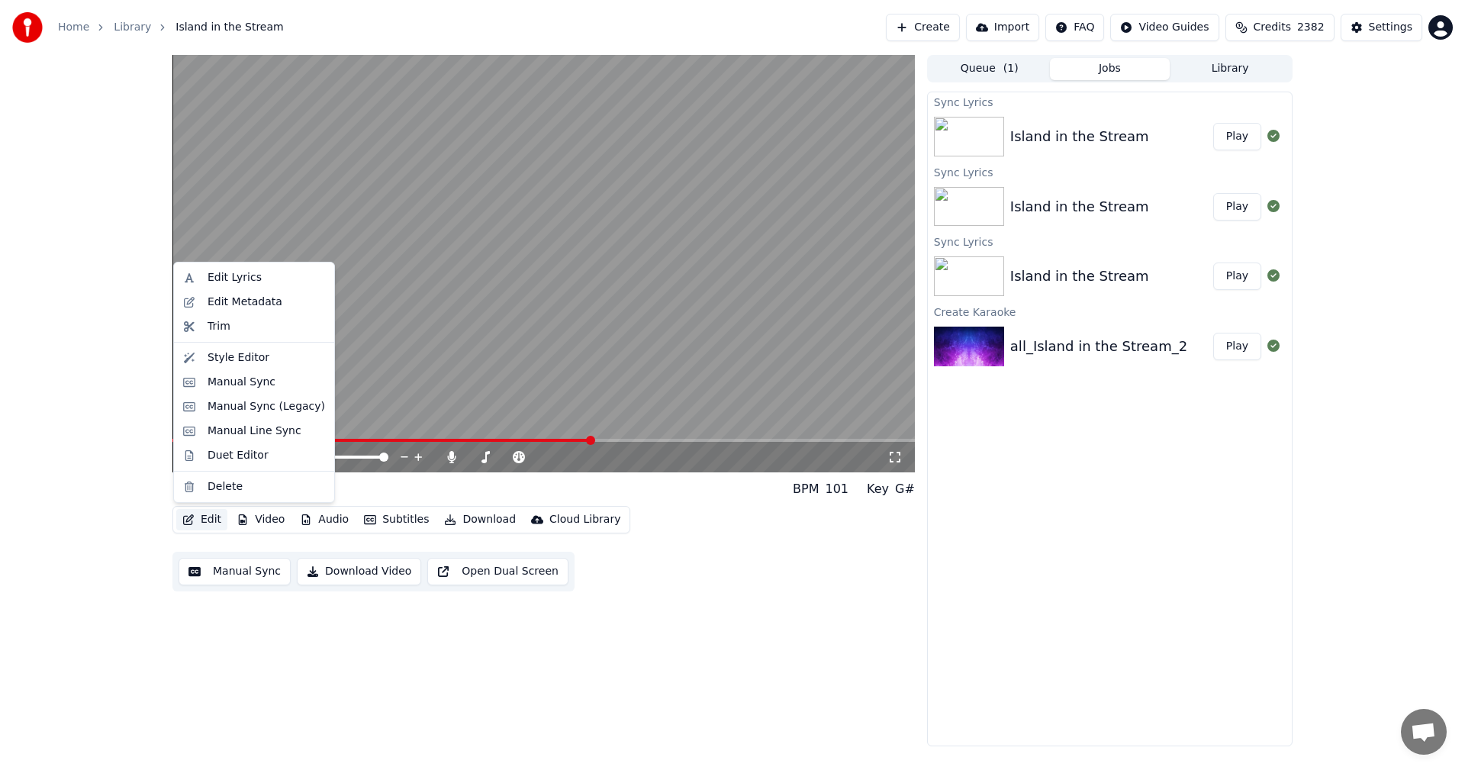
click at [198, 515] on button "Edit" at bounding box center [201, 519] width 51 height 21
click at [243, 272] on div "Edit Lyrics" at bounding box center [235, 277] width 54 height 15
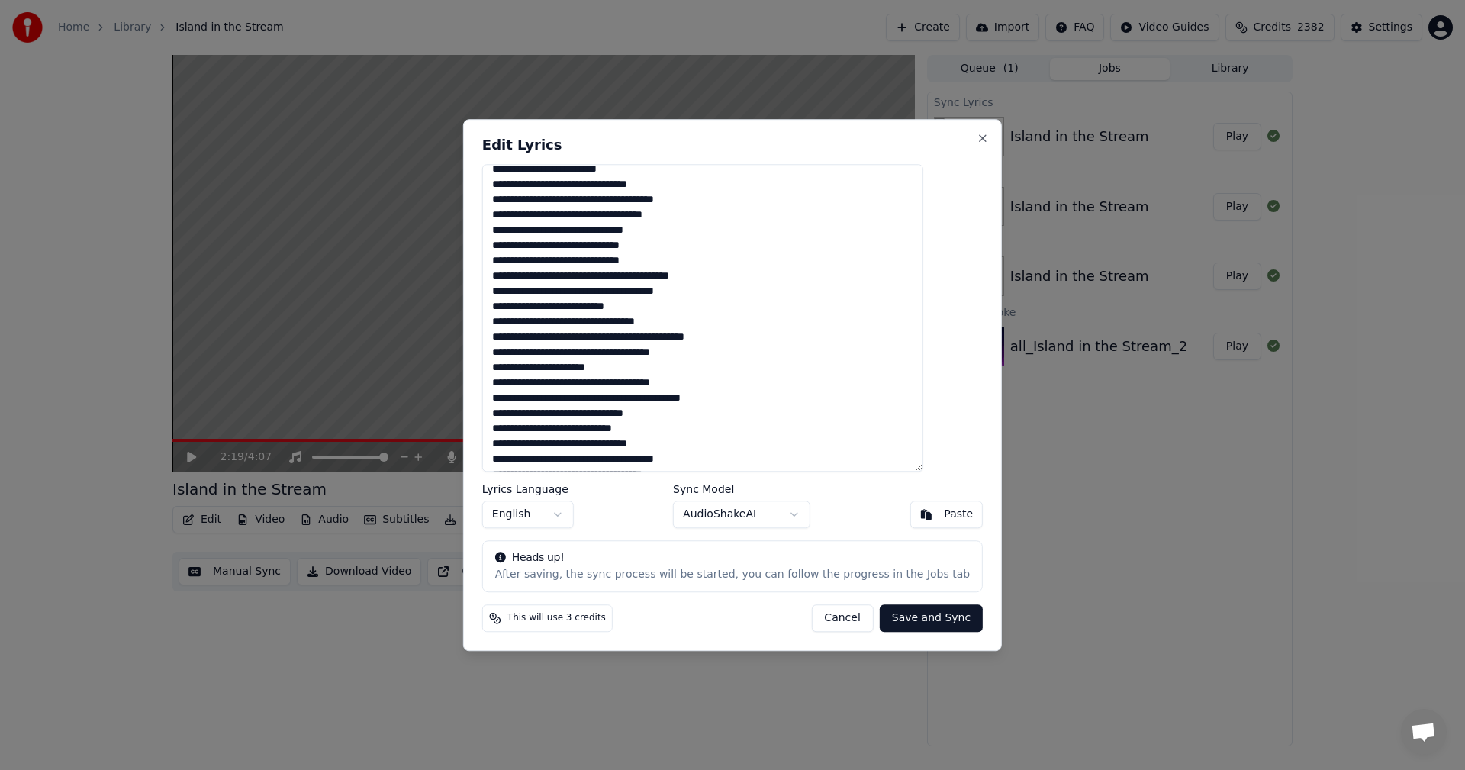
scroll to position [134, 0]
click at [675, 410] on textarea at bounding box center [702, 318] width 441 height 308
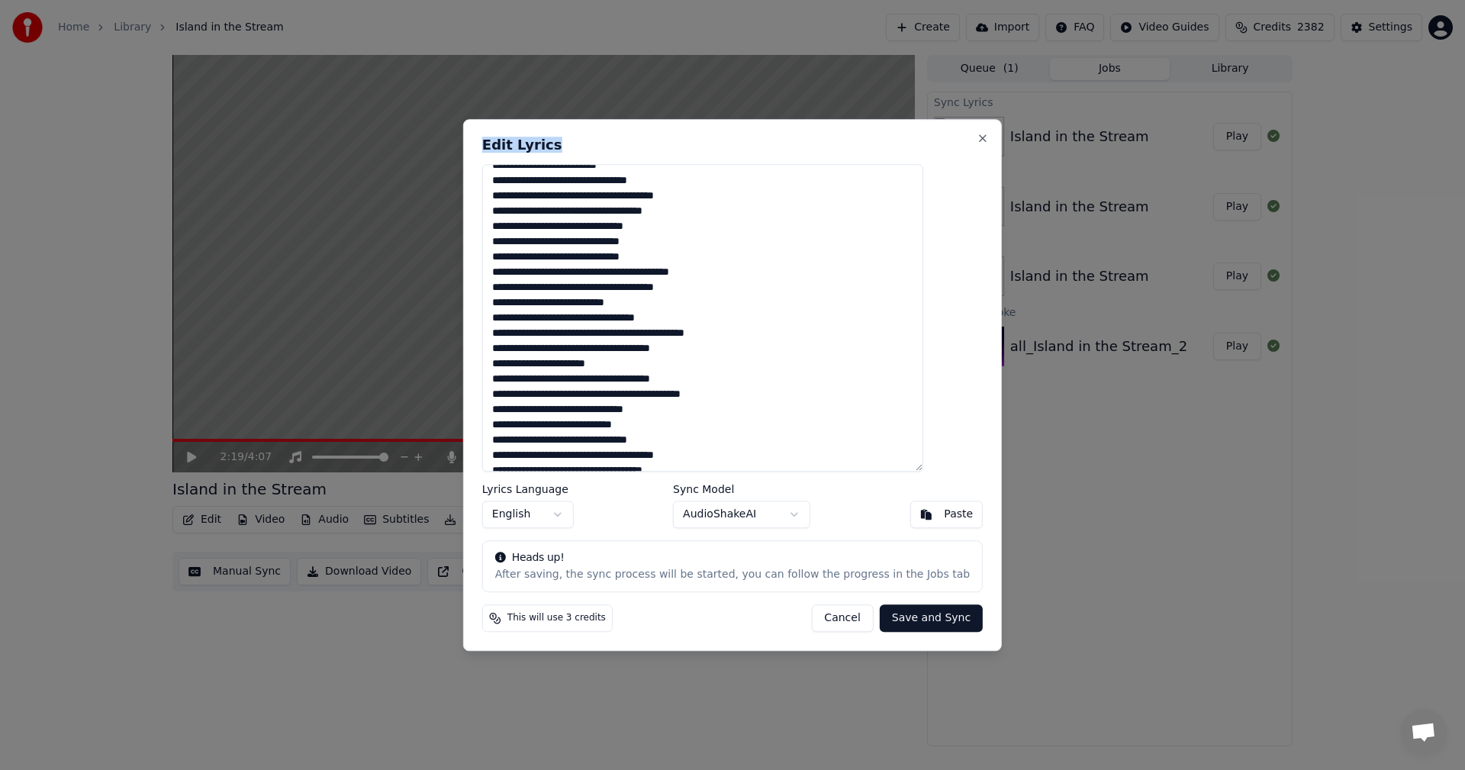
drag, startPoint x: 643, startPoint y: 138, endPoint x: 813, endPoint y: 171, distance: 172.5
click at [813, 171] on div "Edit Lyrics Lyrics Language English Sync Model AudioShakeAI Paste Heads up! Aft…" at bounding box center [732, 385] width 539 height 532
drag, startPoint x: 523, startPoint y: 407, endPoint x: 609, endPoint y: 406, distance: 86.2
click at [609, 406] on textarea at bounding box center [702, 318] width 441 height 308
paste textarea "******"
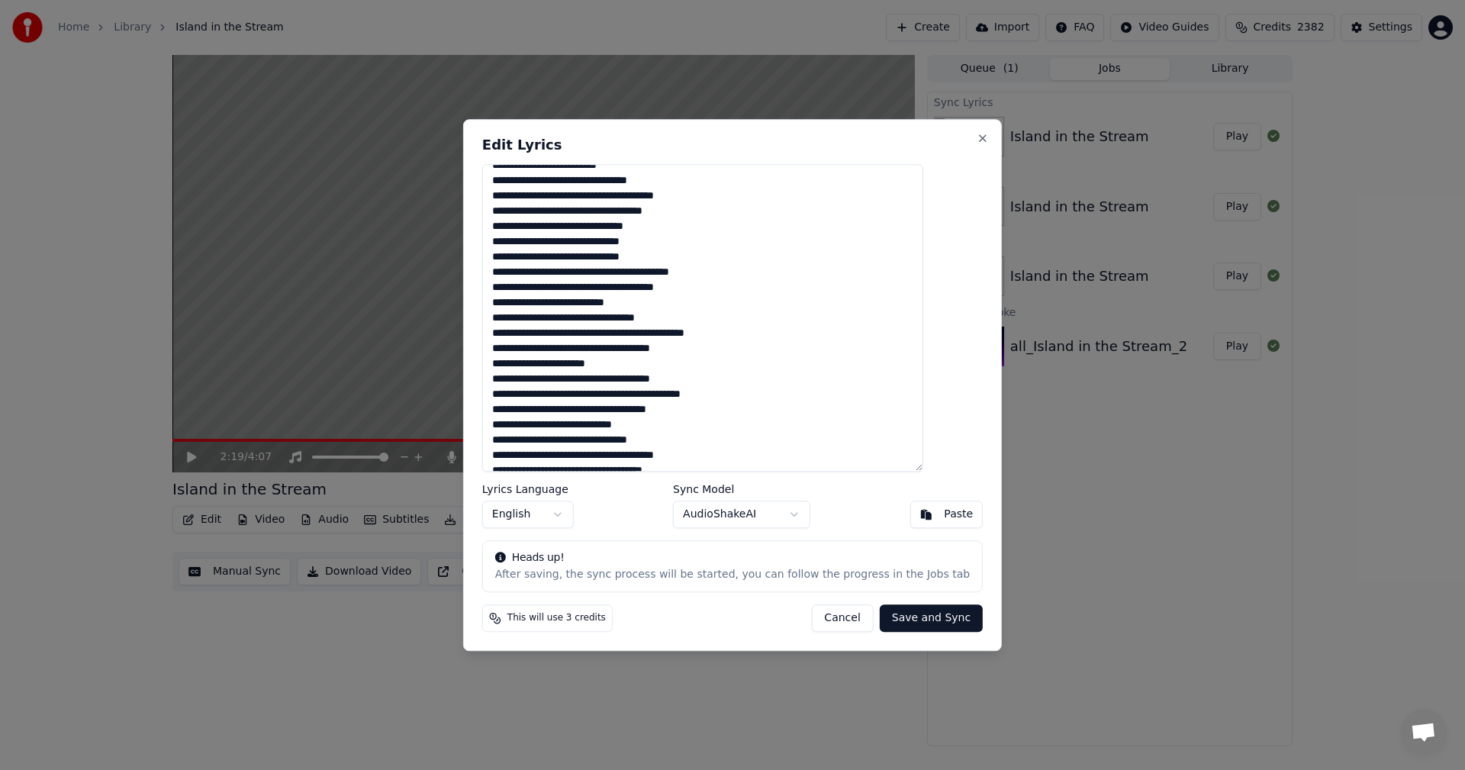
type textarea "**********"
click at [880, 620] on button "Save and Sync" at bounding box center [931, 617] width 103 height 27
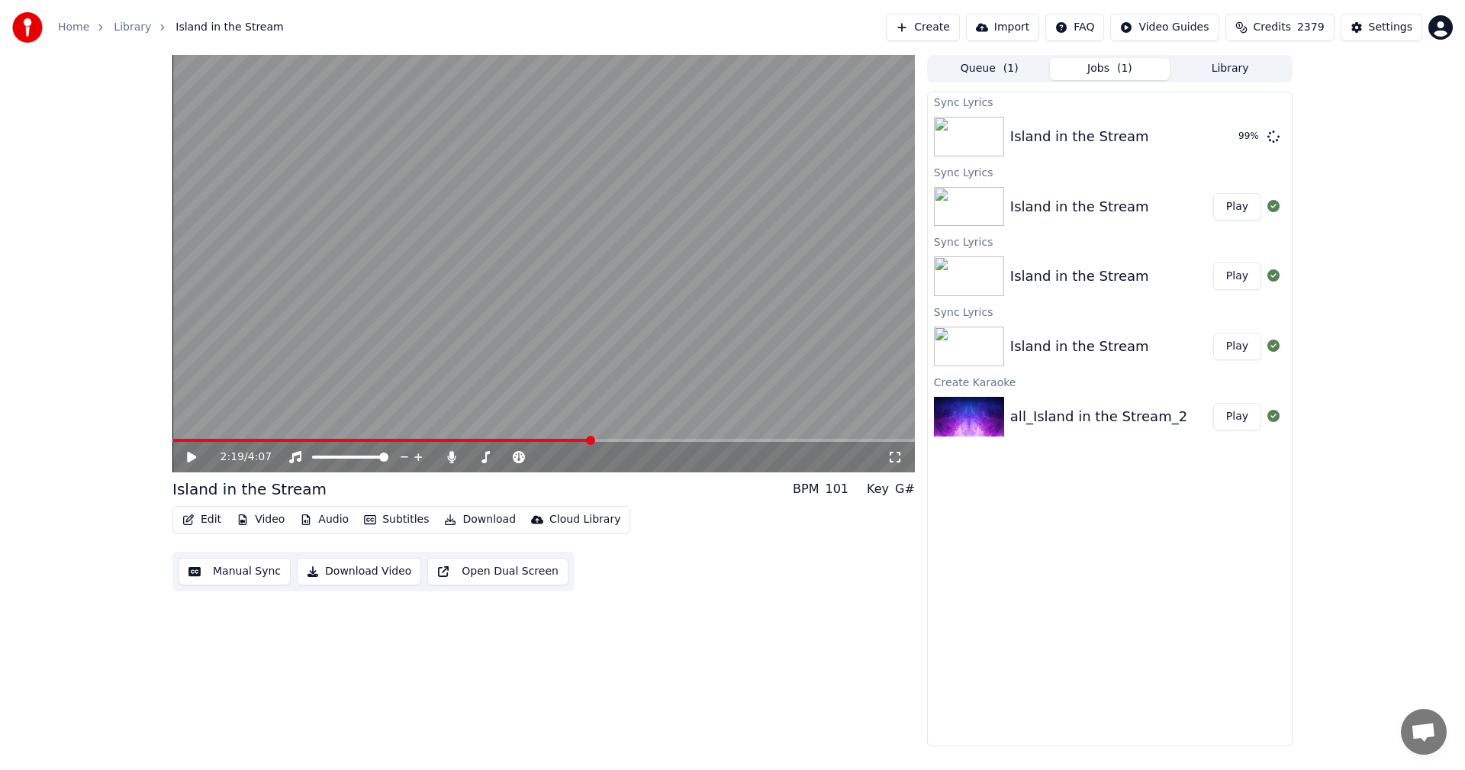
click at [716, 20] on div "Home Library Island in the Stream Create Import FAQ Video Guides Credits 2379 S…" at bounding box center [732, 27] width 1465 height 55
click at [1090, 135] on div "Island in the Stream" at bounding box center [1079, 136] width 139 height 21
click at [188, 455] on icon at bounding box center [191, 457] width 9 height 11
click at [188, 455] on icon at bounding box center [192, 456] width 8 height 9
click at [191, 454] on icon at bounding box center [192, 456] width 8 height 9
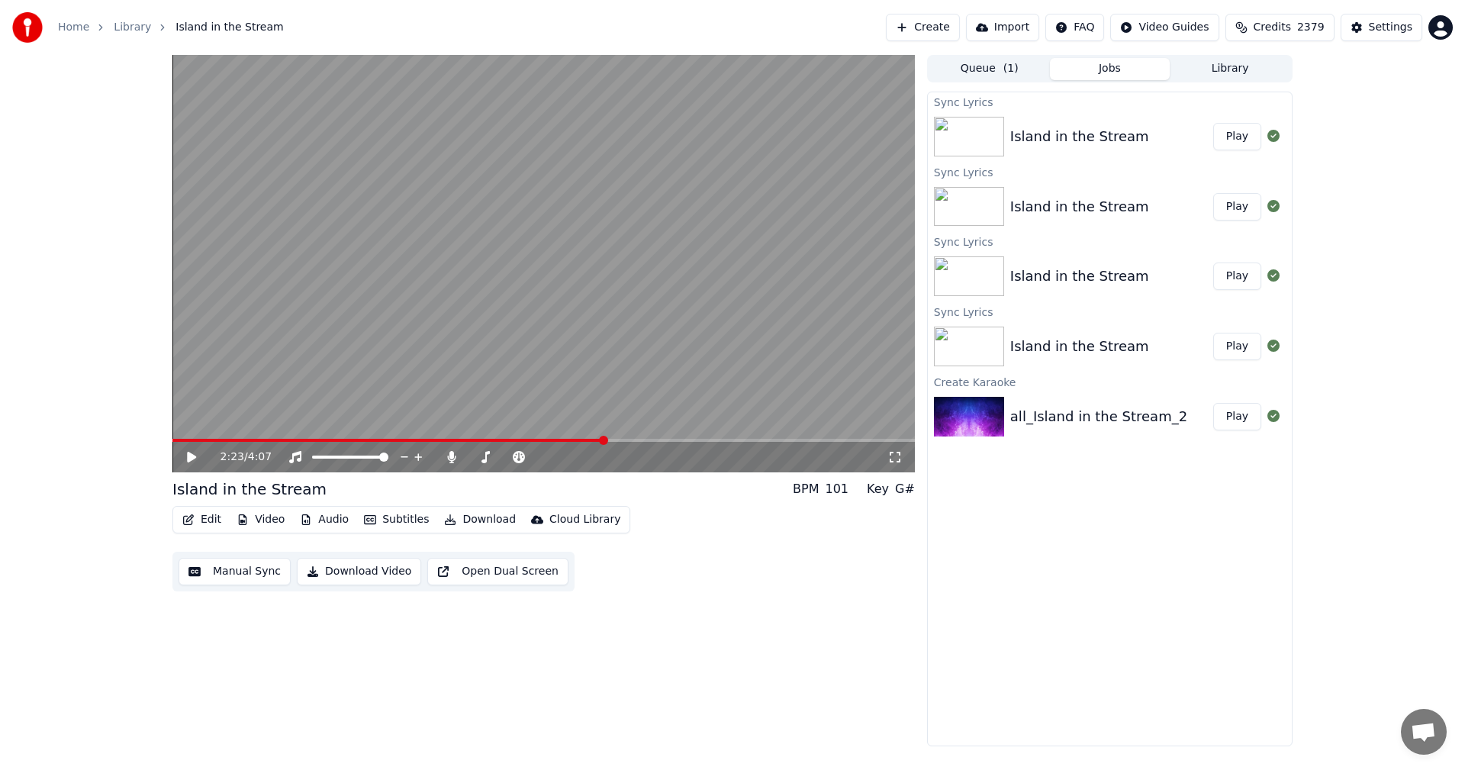
click at [1236, 131] on button "Play" at bounding box center [1237, 136] width 48 height 27
click at [472, 438] on video at bounding box center [543, 263] width 742 height 417
click at [349, 436] on span at bounding box center [351, 440] width 9 height 9
click at [187, 457] on icon at bounding box center [203, 457] width 36 height 12
click at [172, 444] on span at bounding box center [176, 440] width 9 height 9
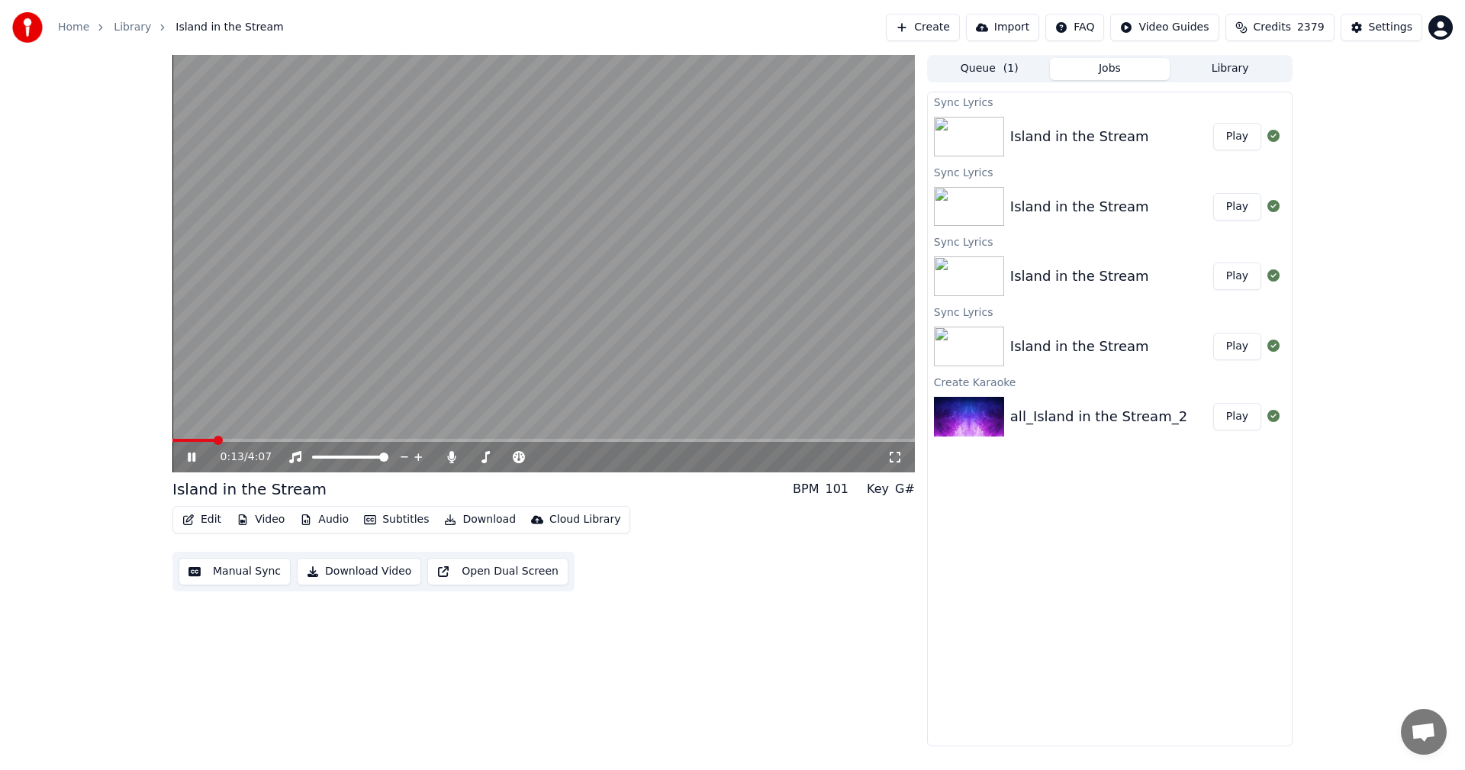
click at [958, 124] on img at bounding box center [969, 137] width 70 height 40
click at [203, 513] on button "Edit" at bounding box center [201, 519] width 51 height 21
click at [407, 334] on video at bounding box center [543, 263] width 742 height 417
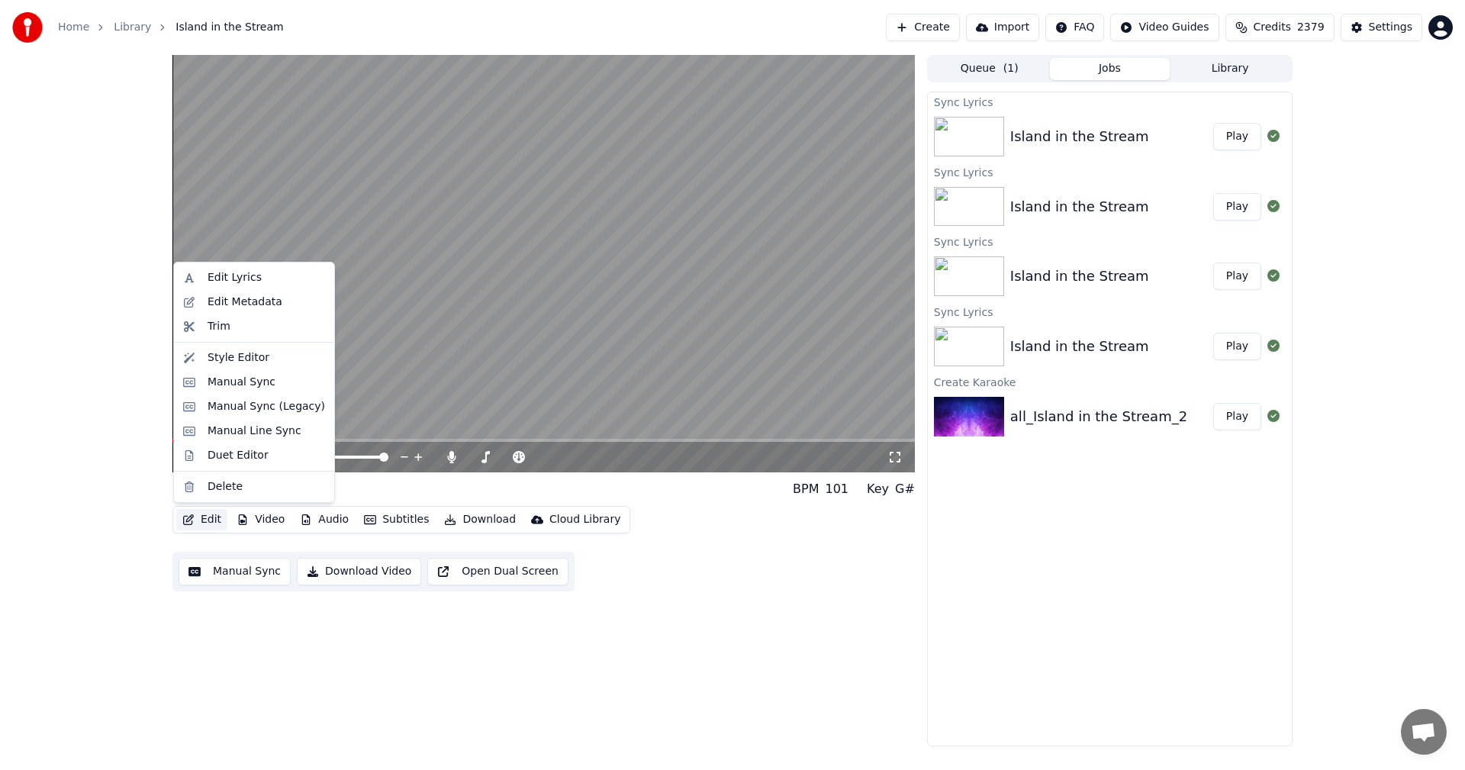
click at [207, 519] on button "Edit" at bounding box center [201, 519] width 51 height 21
click at [230, 275] on div "Edit Lyrics" at bounding box center [235, 277] width 54 height 15
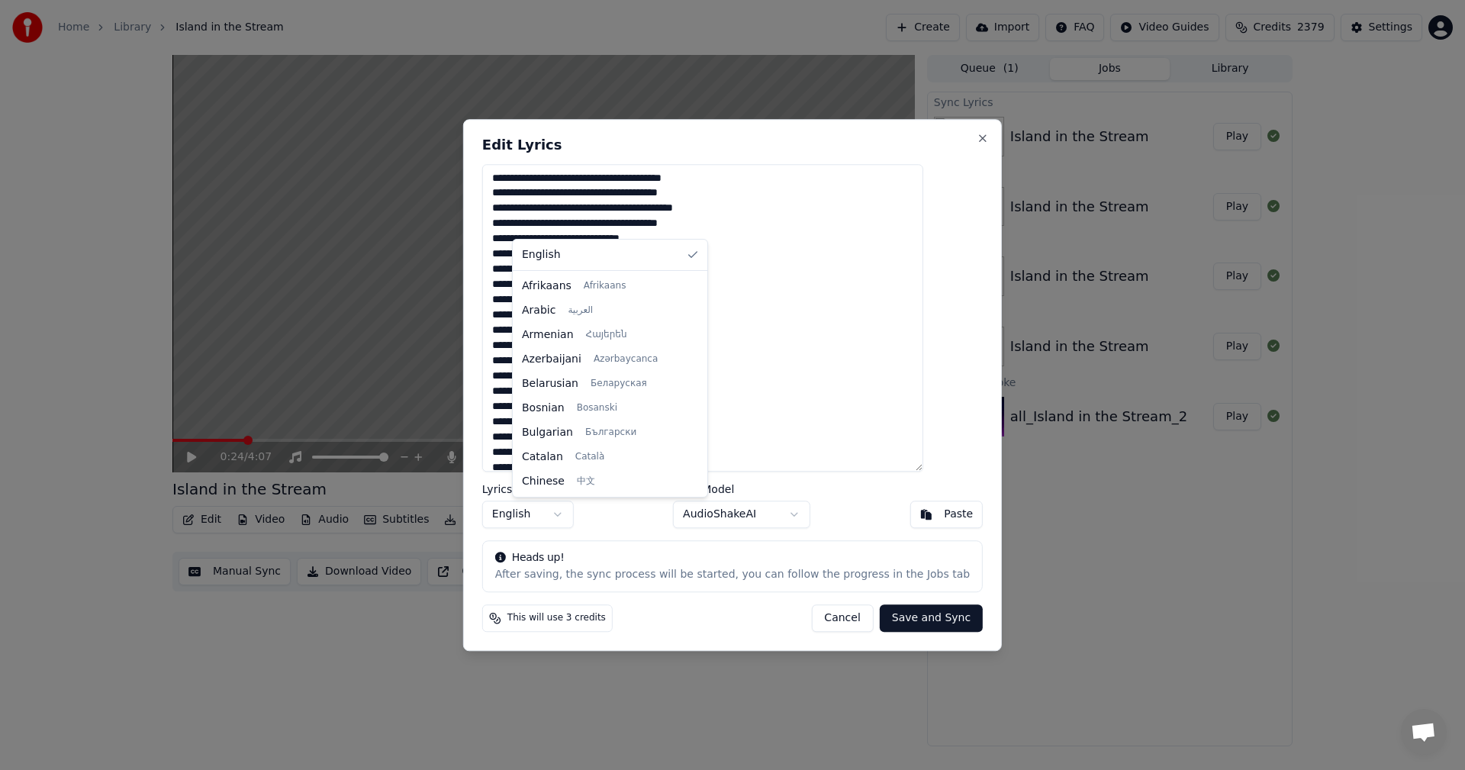
click at [591, 512] on body "Home Library Island in the Stream Create Import FAQ Video Guides Credits 2379 S…" at bounding box center [732, 385] width 1465 height 770
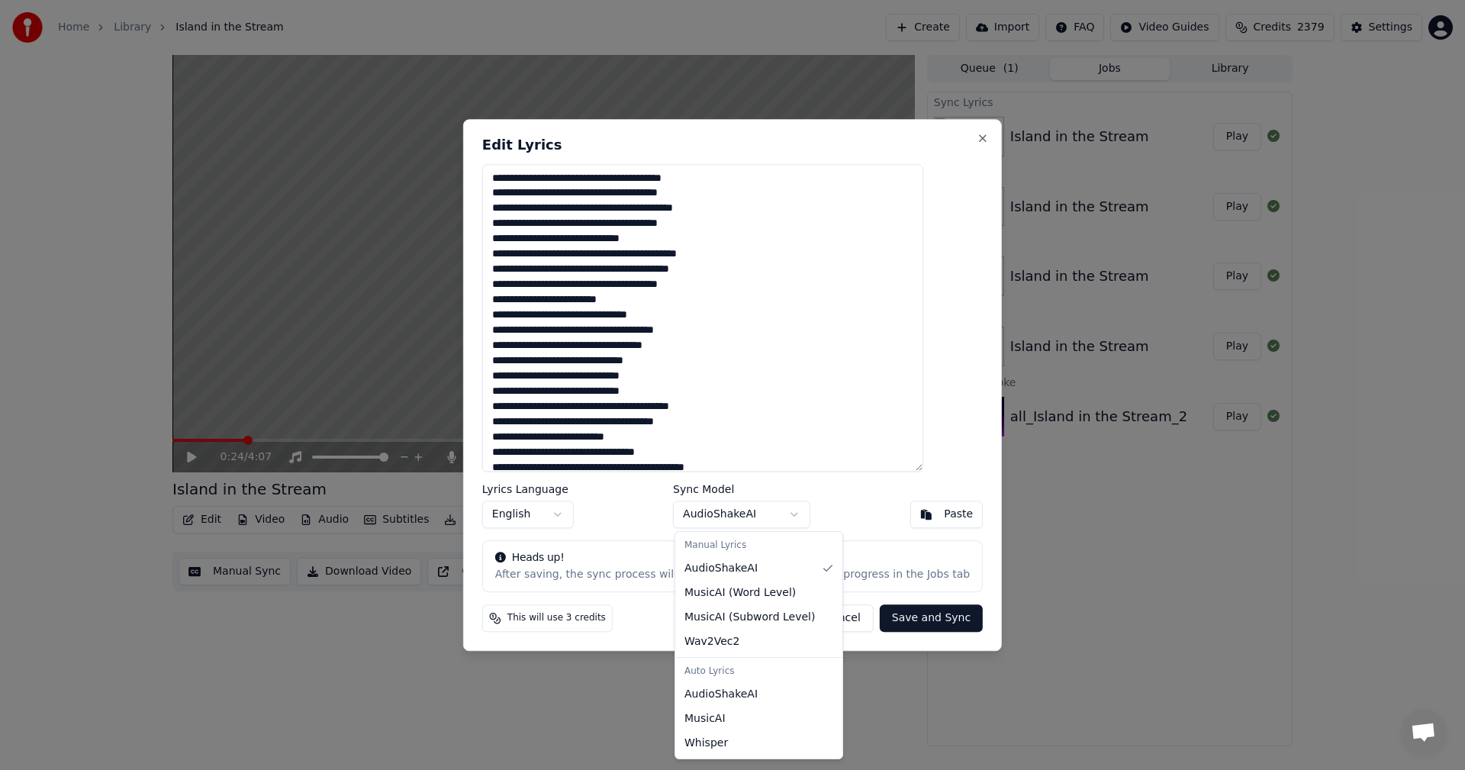
click at [798, 510] on body "Home Library Island in the Stream Create Import FAQ Video Guides Credits 2379 S…" at bounding box center [732, 385] width 1465 height 770
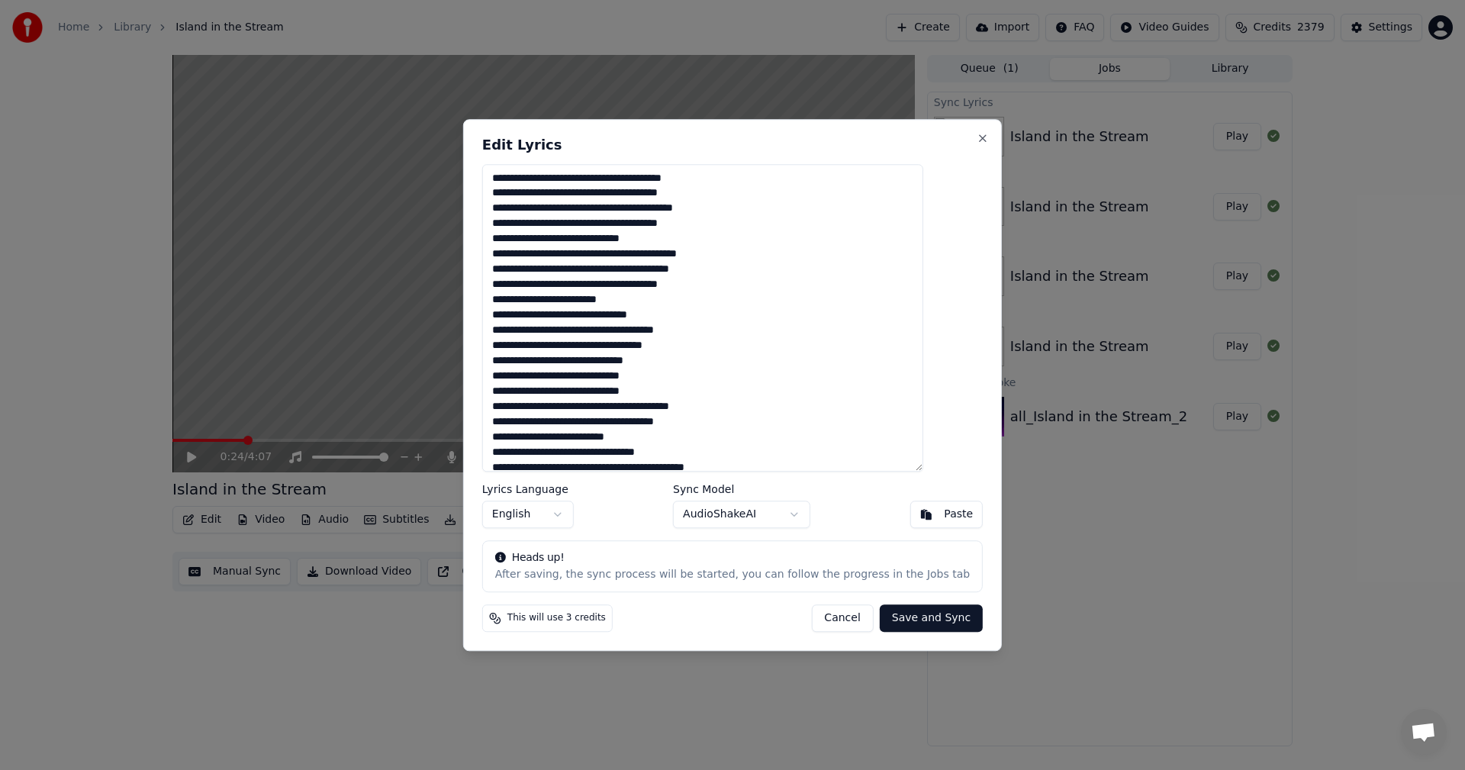
click at [914, 618] on button "Save and Sync" at bounding box center [931, 617] width 103 height 27
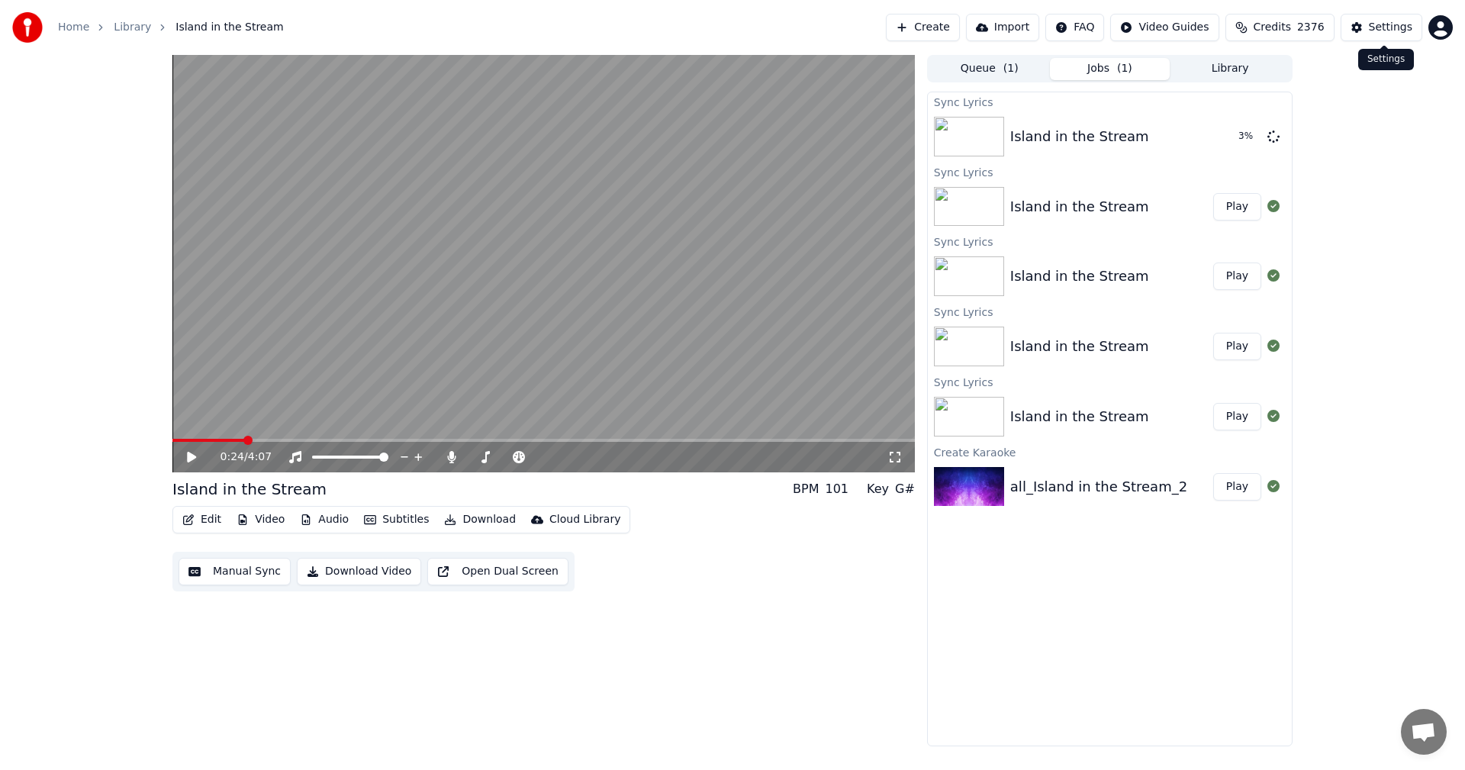
click at [1385, 24] on div "Settings" at bounding box center [1390, 27] width 43 height 15
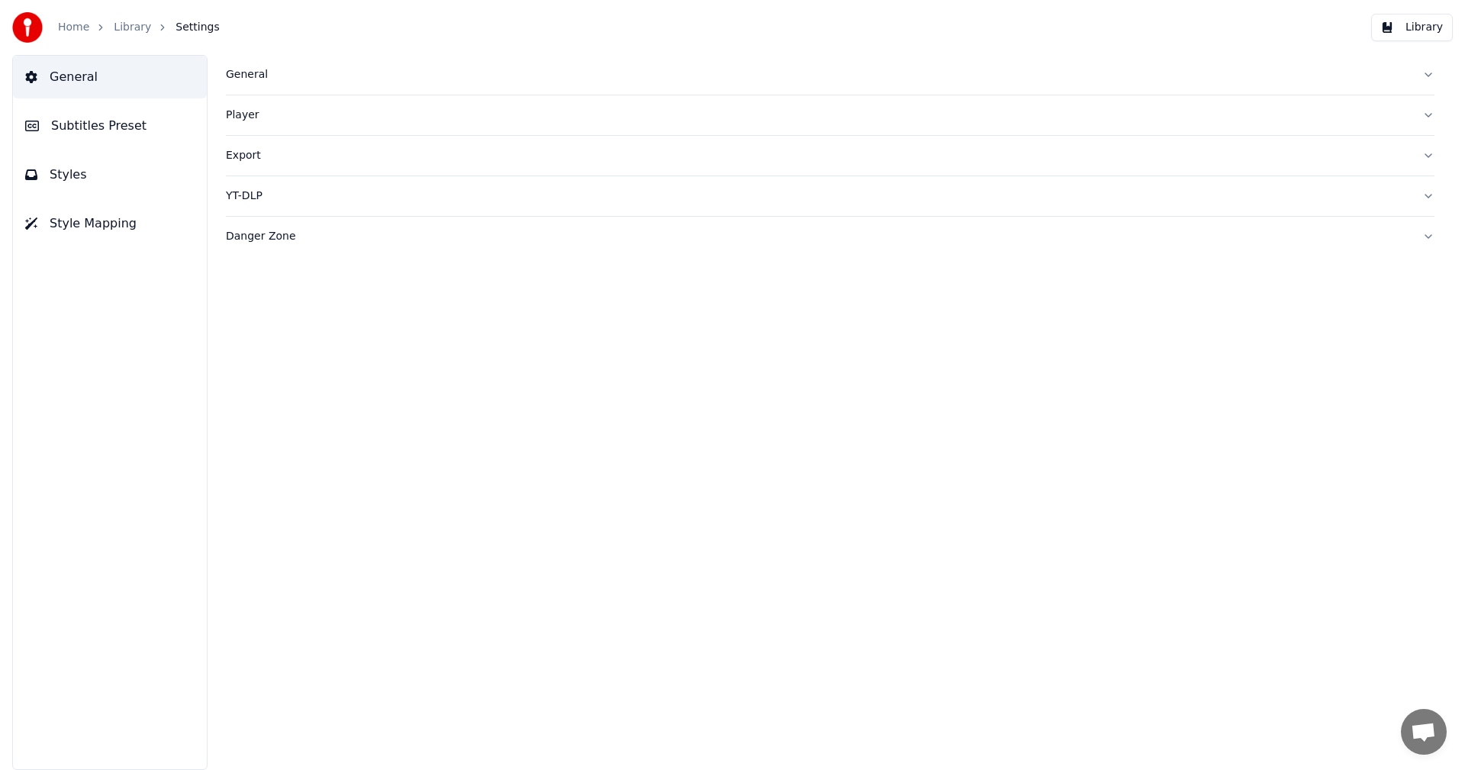
click at [123, 25] on link "Library" at bounding box center [132, 27] width 37 height 15
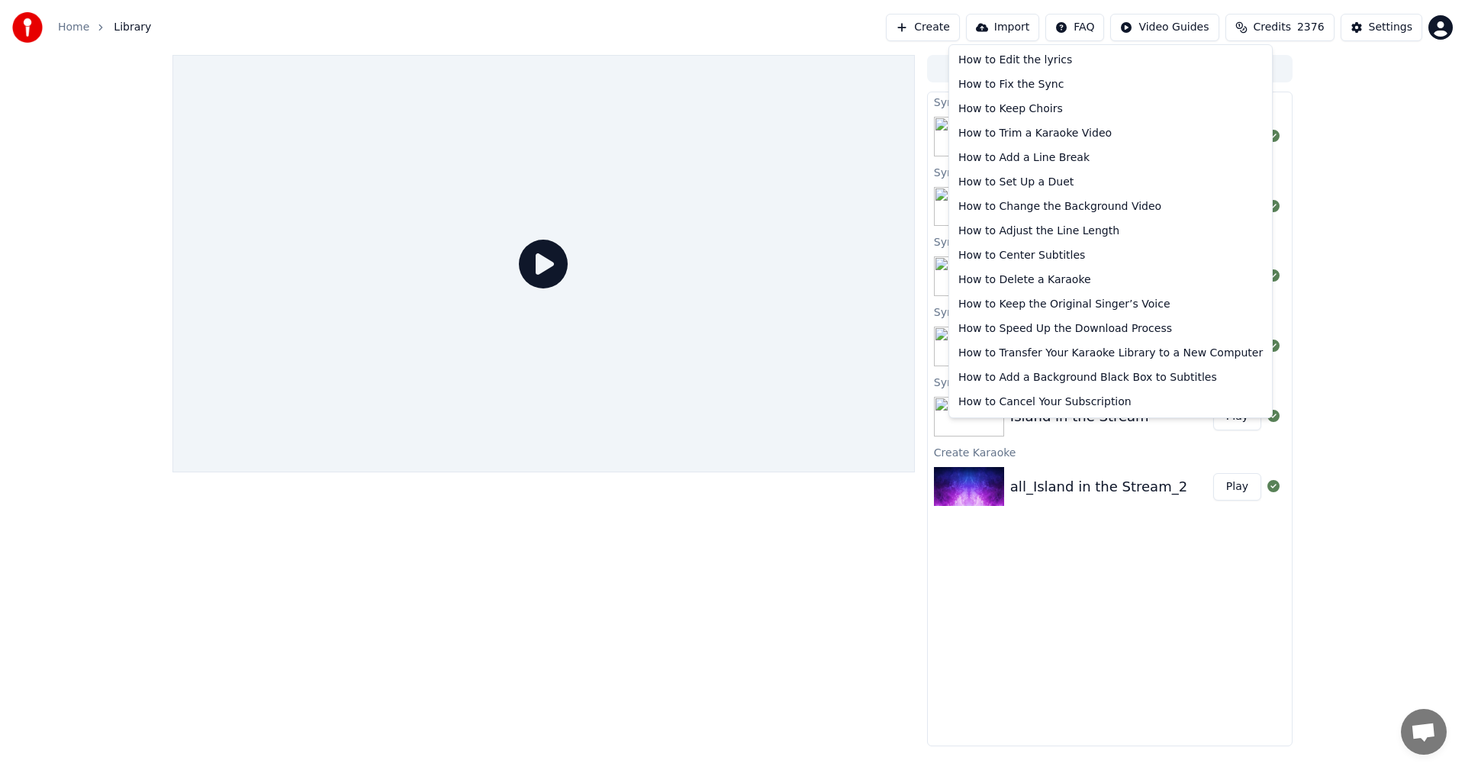
click at [1094, 29] on html "Home Library Create Import FAQ Video Guides Credits 2376 Settings Queue ( 1 ) J…" at bounding box center [732, 385] width 1465 height 770
click at [1045, 349] on div "How to Transfer Your Karaoke Library to a New Computer" at bounding box center [1110, 353] width 317 height 24
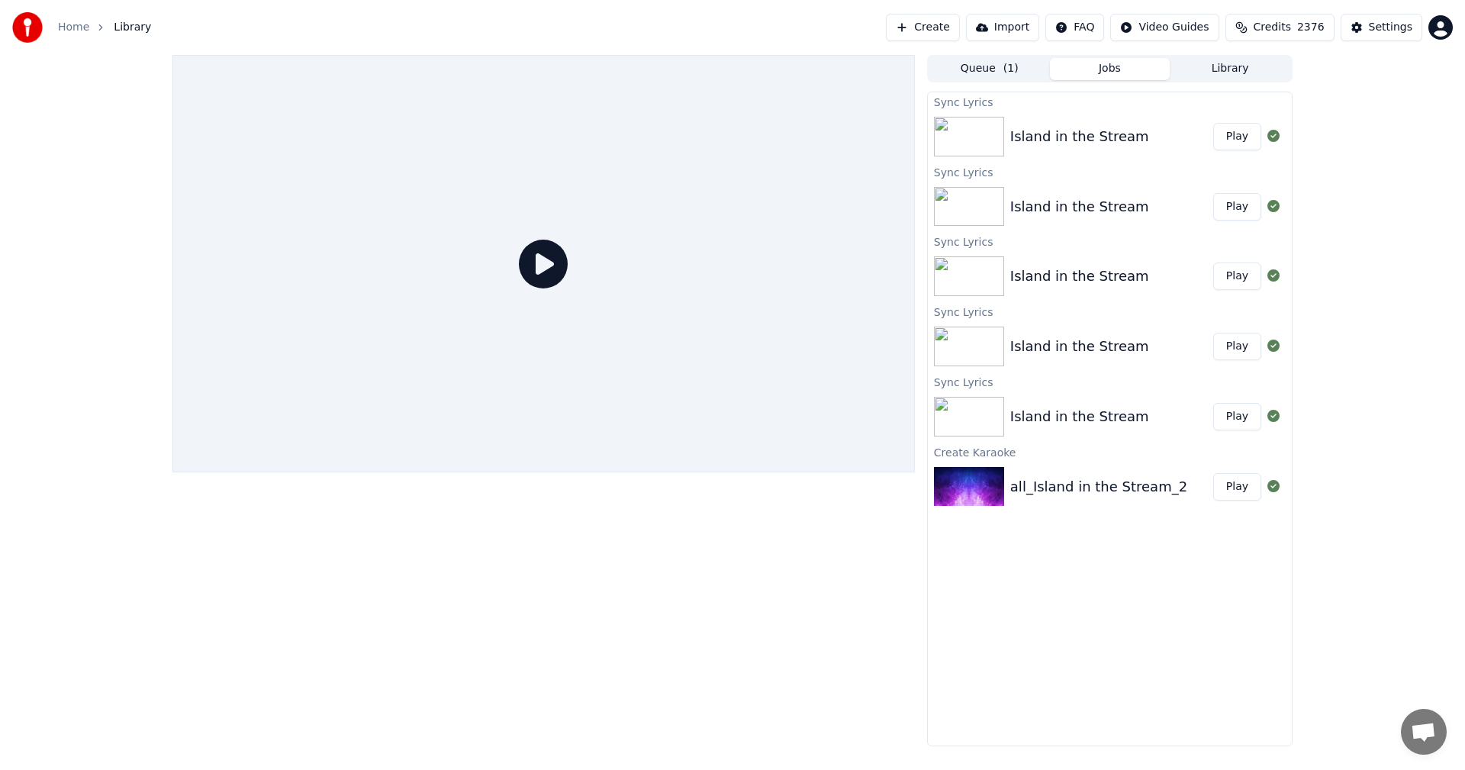
click at [1233, 137] on button "Play" at bounding box center [1237, 136] width 48 height 27
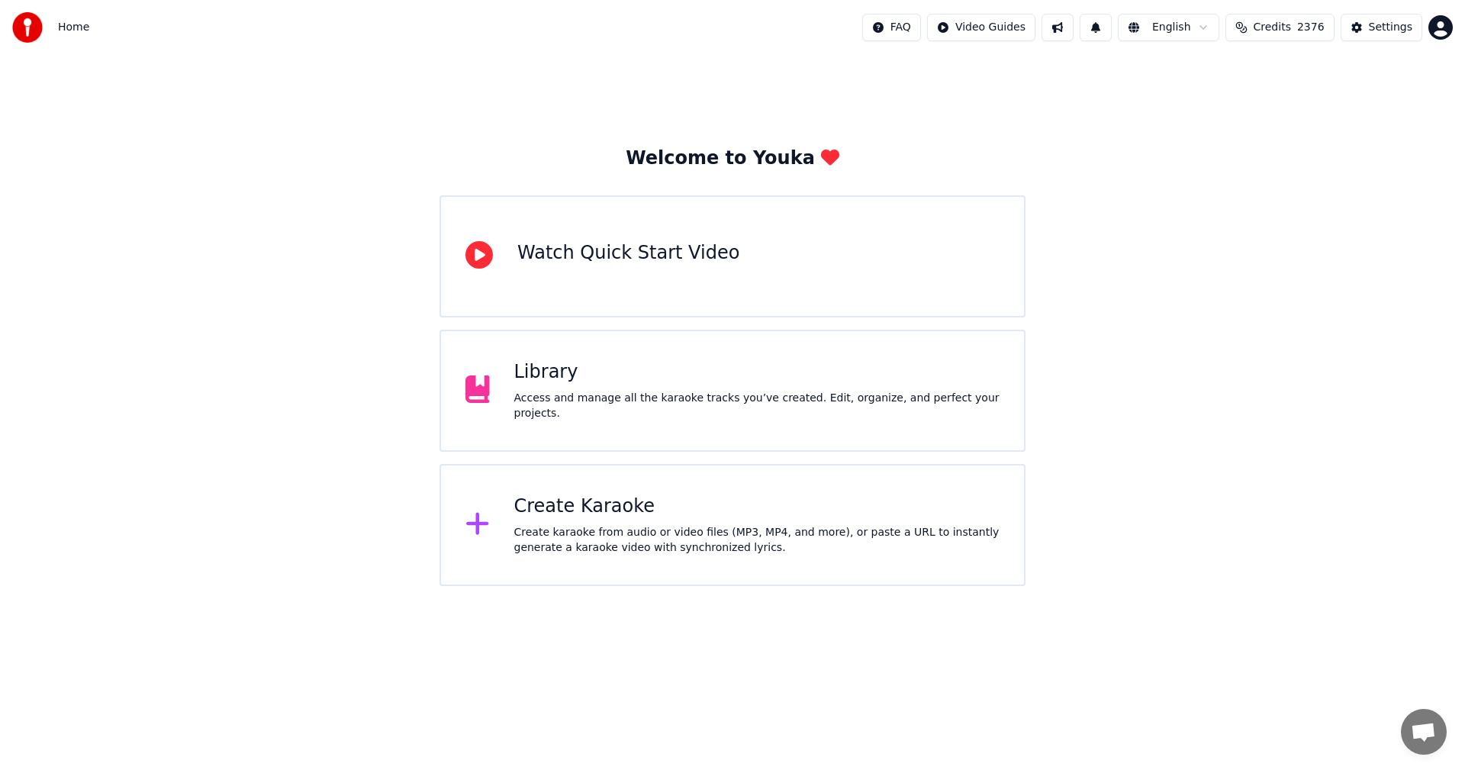
click at [587, 375] on div "Library" at bounding box center [757, 372] width 486 height 24
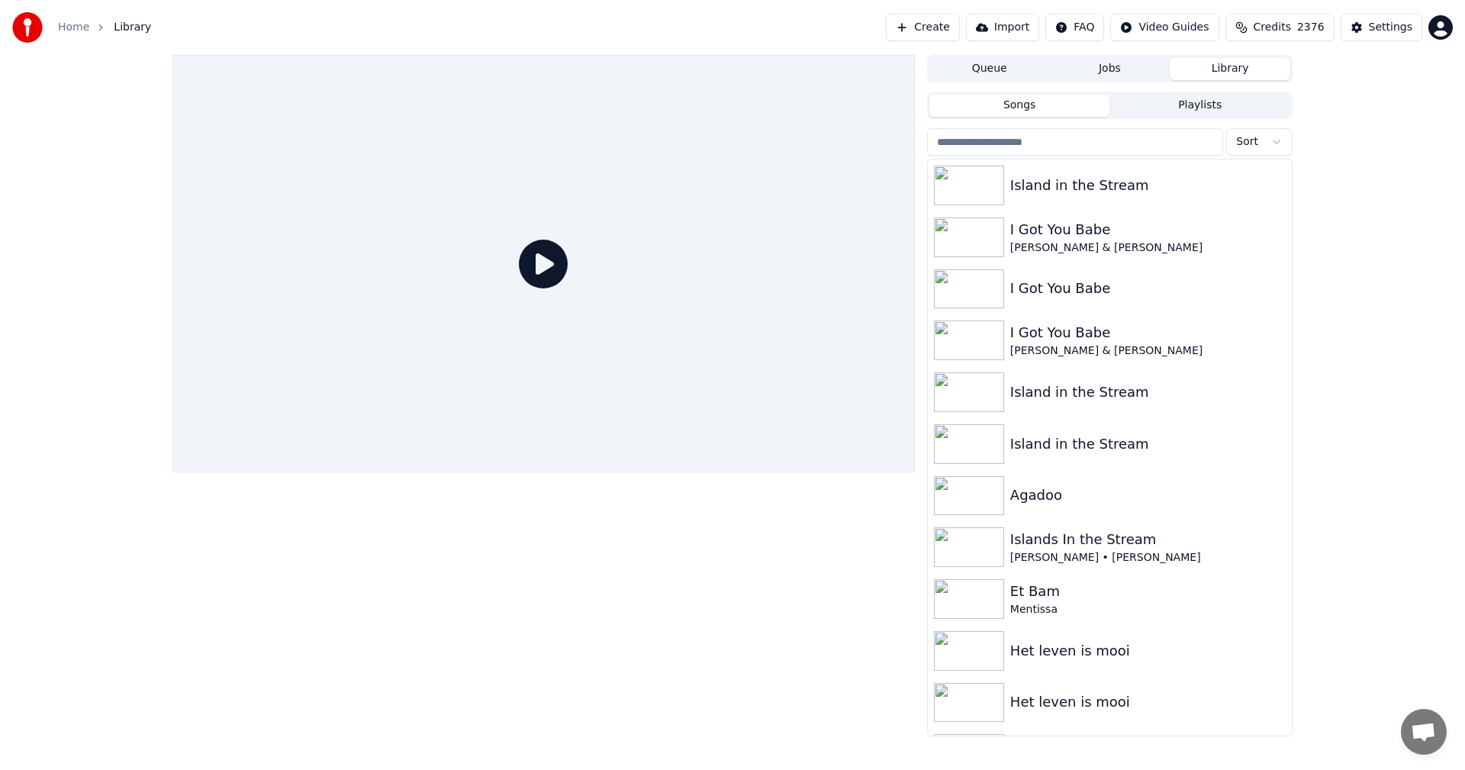
click at [1112, 72] on button "Jobs" at bounding box center [1110, 69] width 121 height 22
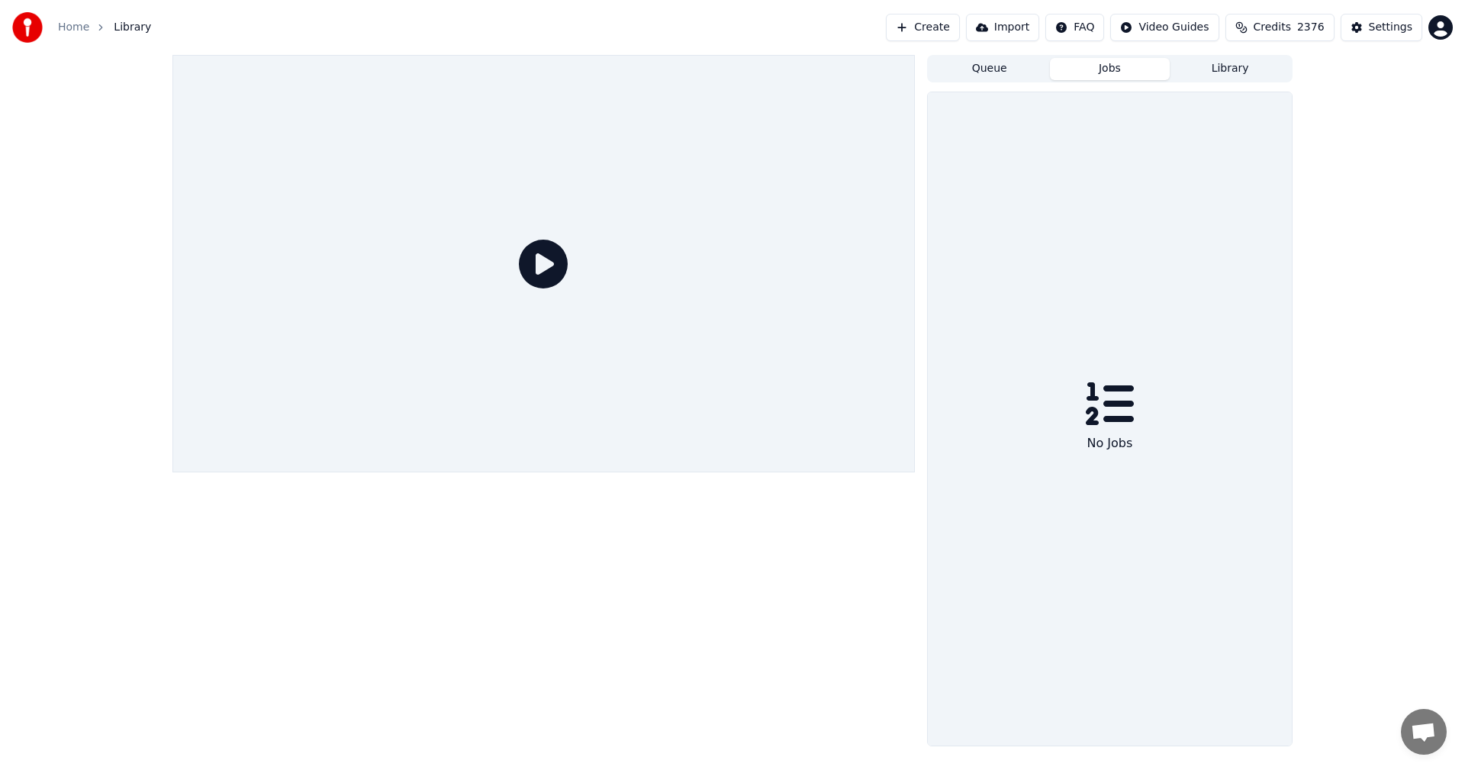
click at [1234, 65] on button "Library" at bounding box center [1230, 69] width 121 height 22
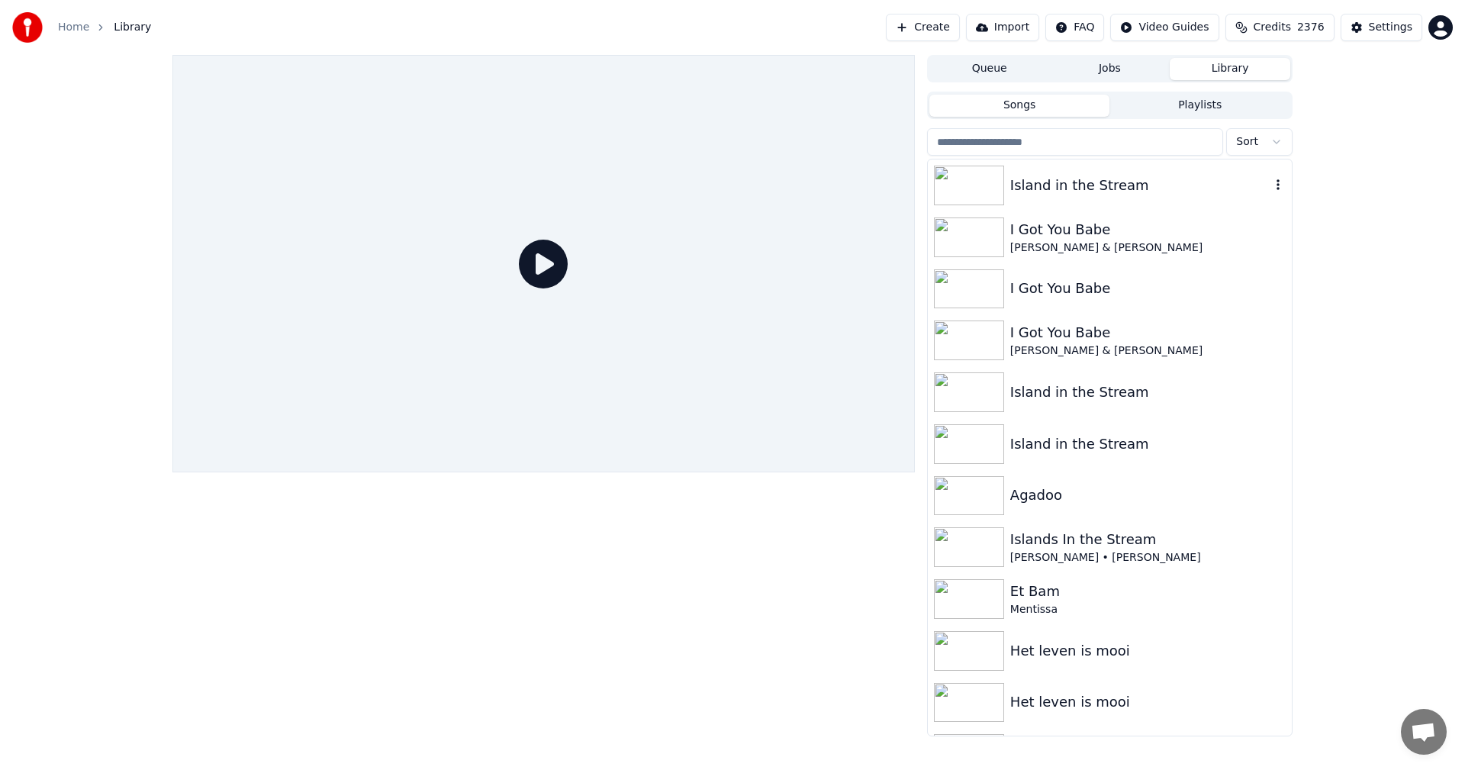
click at [1010, 179] on div "Island in the Stream" at bounding box center [1140, 185] width 260 height 21
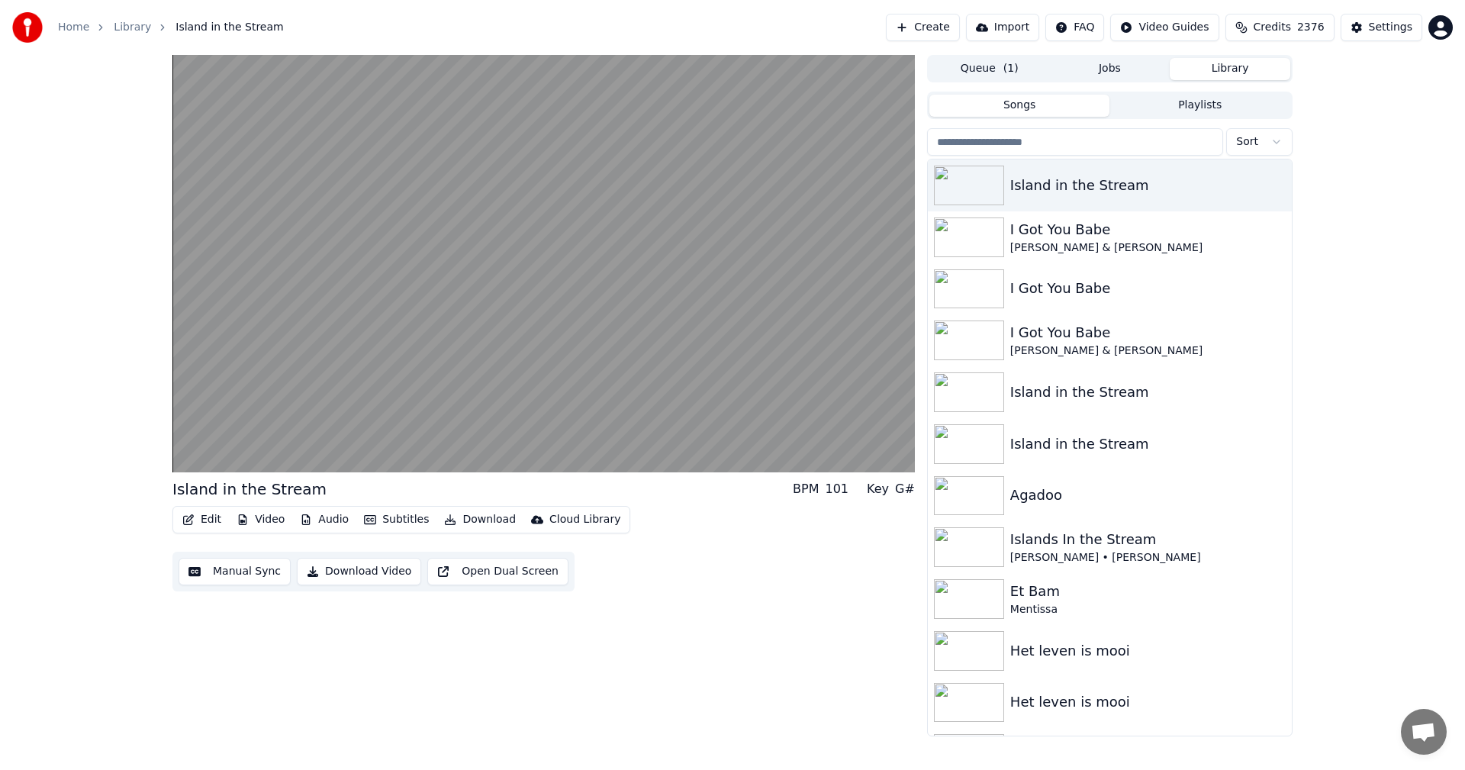
click at [201, 517] on button "Edit" at bounding box center [201, 519] width 51 height 21
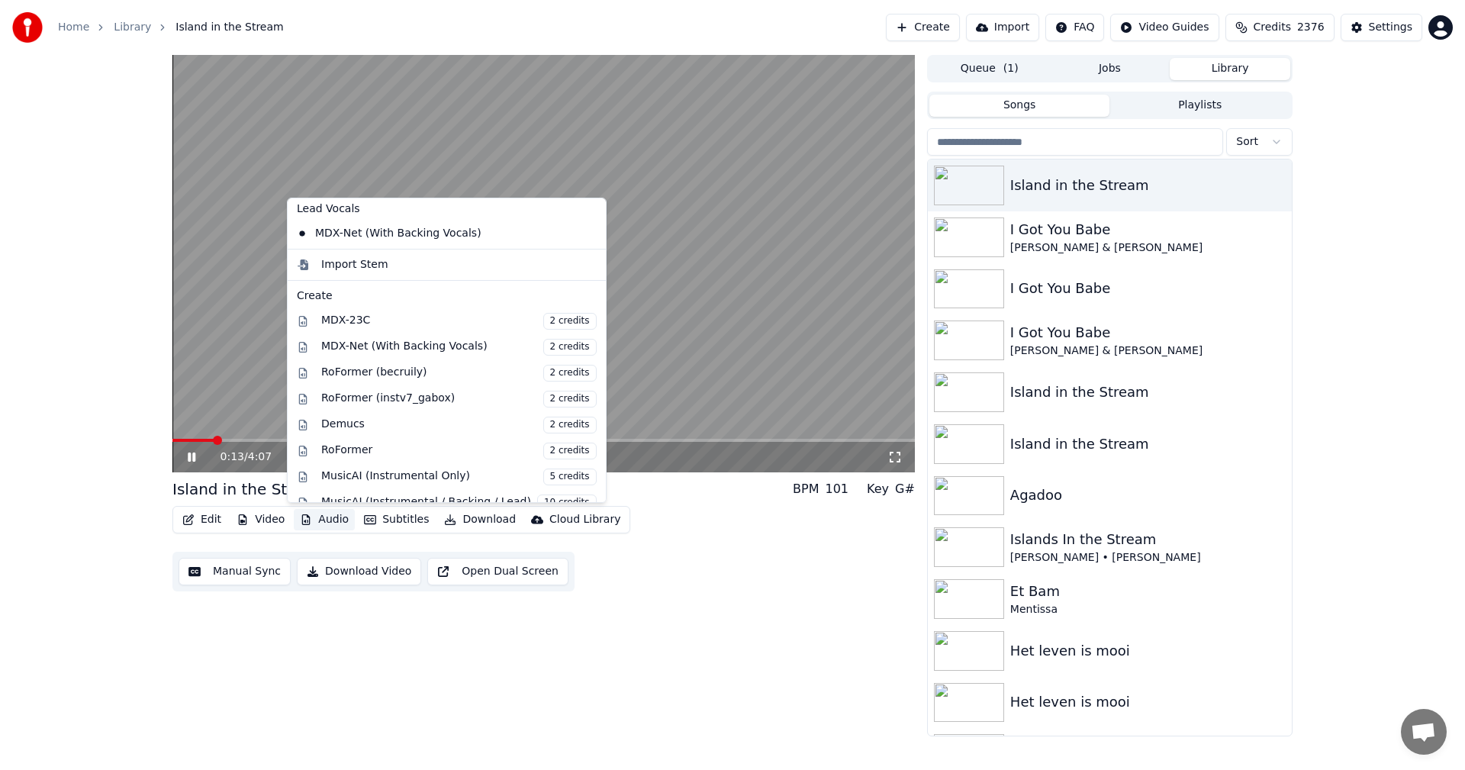
scroll to position [66, 0]
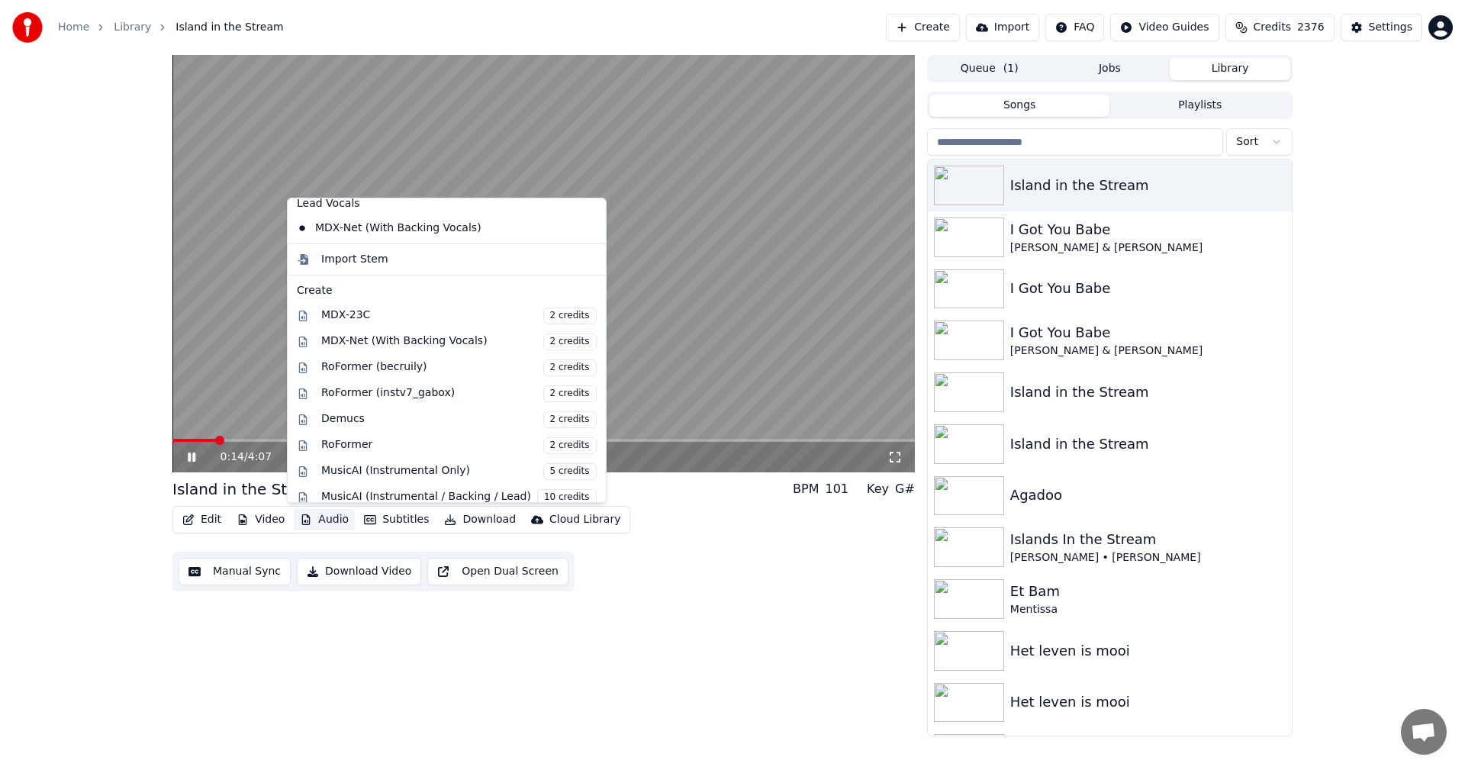
click at [726, 562] on div "Edit Video Audio Subtitles Download Cloud Library Manual Sync Download Video Op…" at bounding box center [543, 548] width 742 height 85
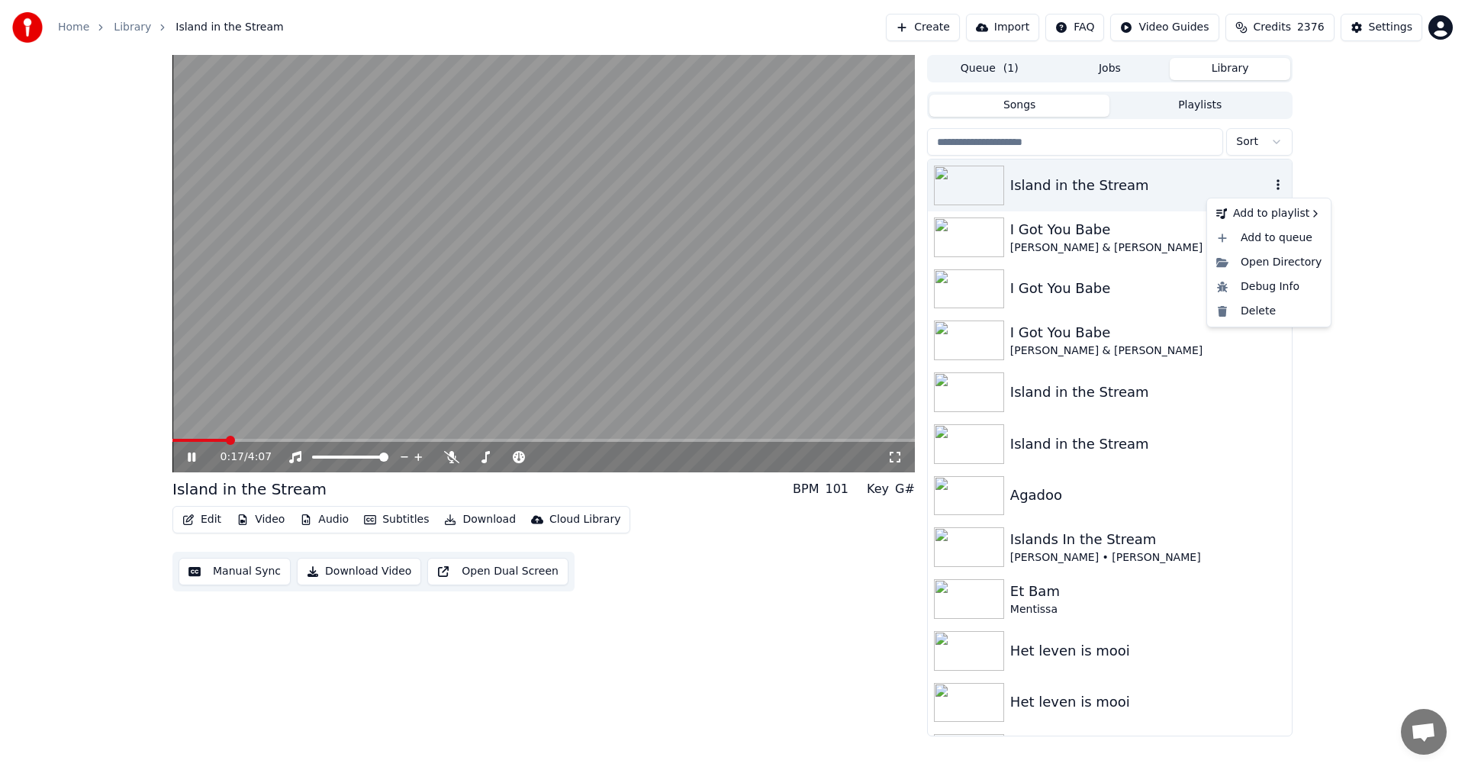
click at [1270, 179] on icon "button" at bounding box center [1277, 185] width 15 height 12
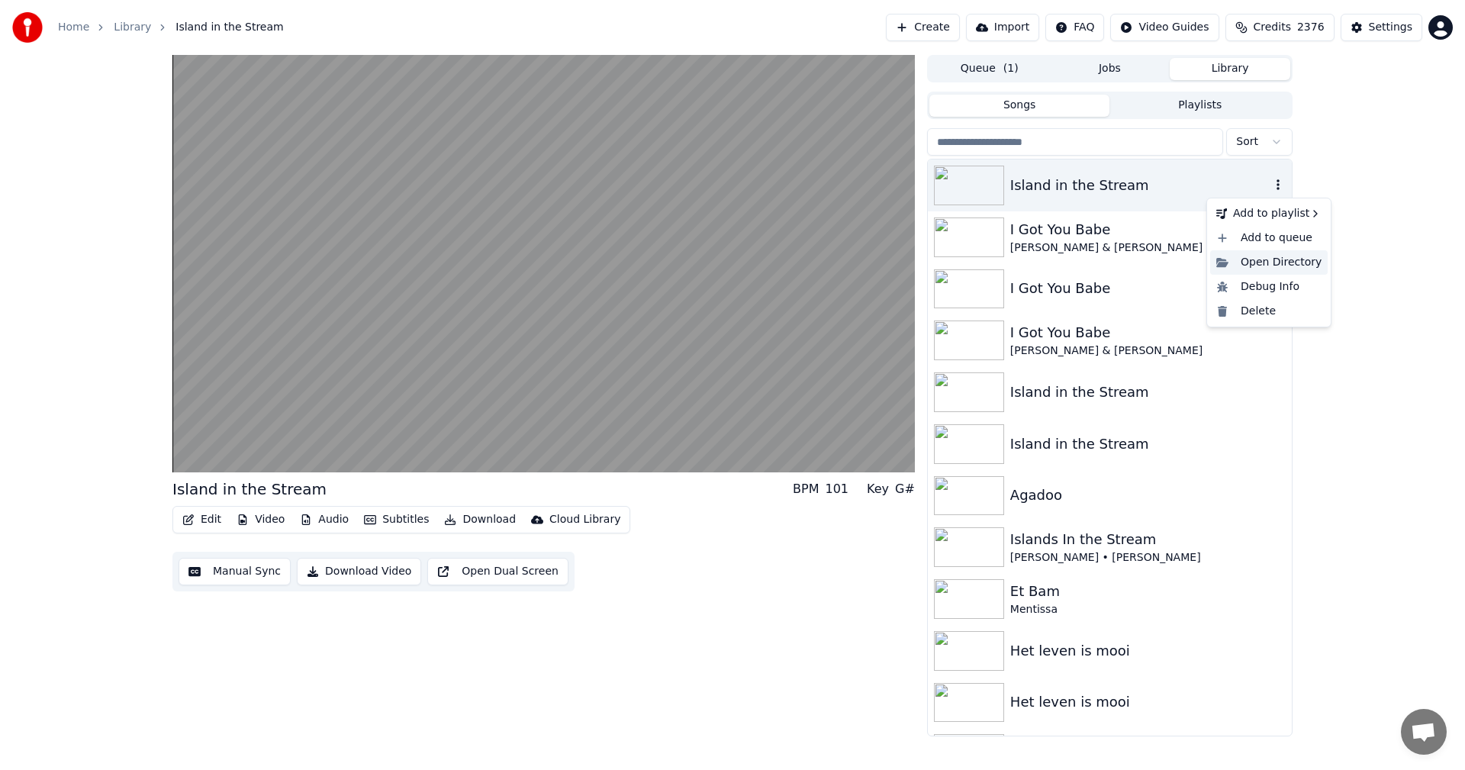
click at [1280, 266] on div "Open Directory" at bounding box center [1268, 262] width 117 height 24
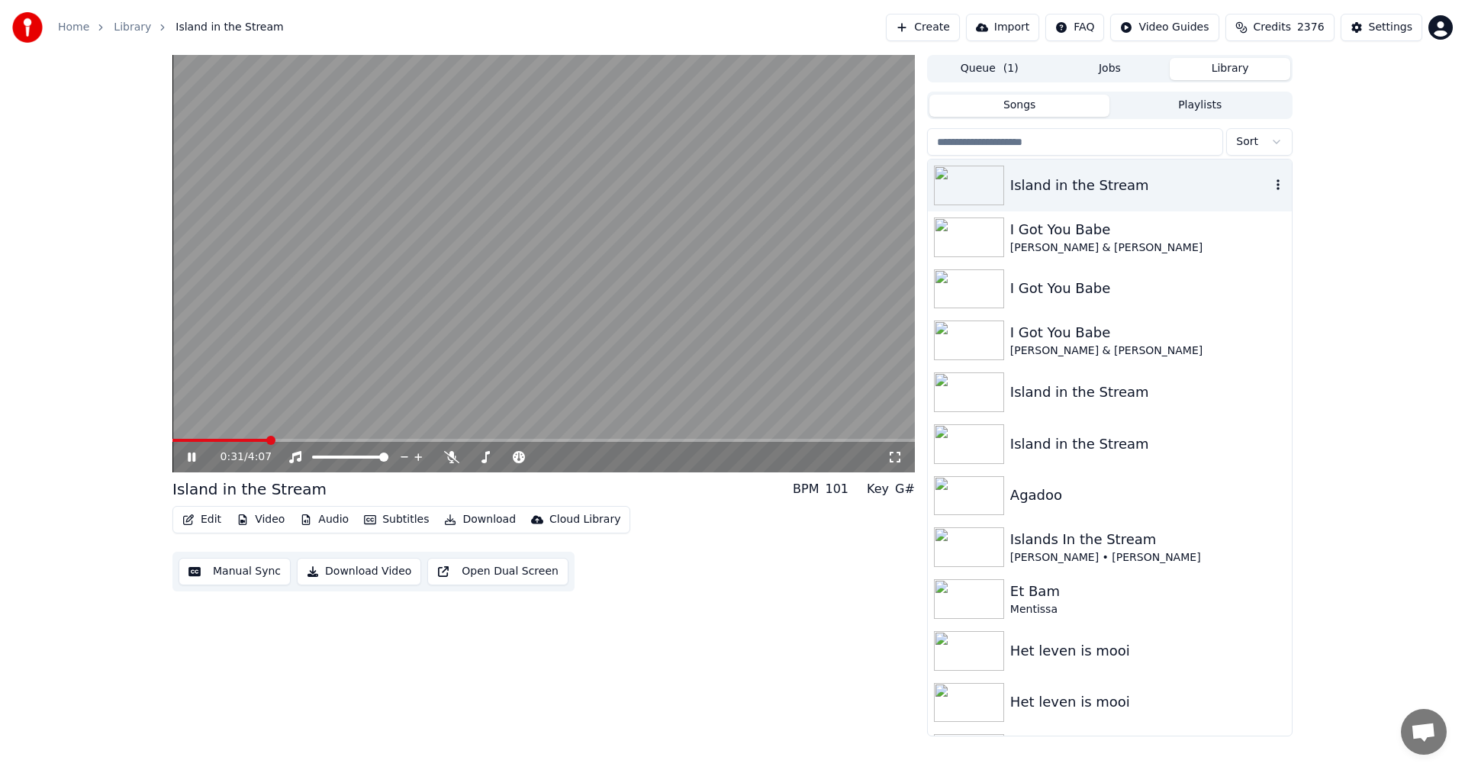
click at [195, 454] on icon at bounding box center [192, 456] width 8 height 9
click at [1273, 188] on div "Island in the Stream" at bounding box center [1110, 185] width 364 height 52
click at [1276, 185] on icon "button" at bounding box center [1277, 184] width 3 height 11
click at [1242, 311] on div "Delete" at bounding box center [1268, 311] width 117 height 24
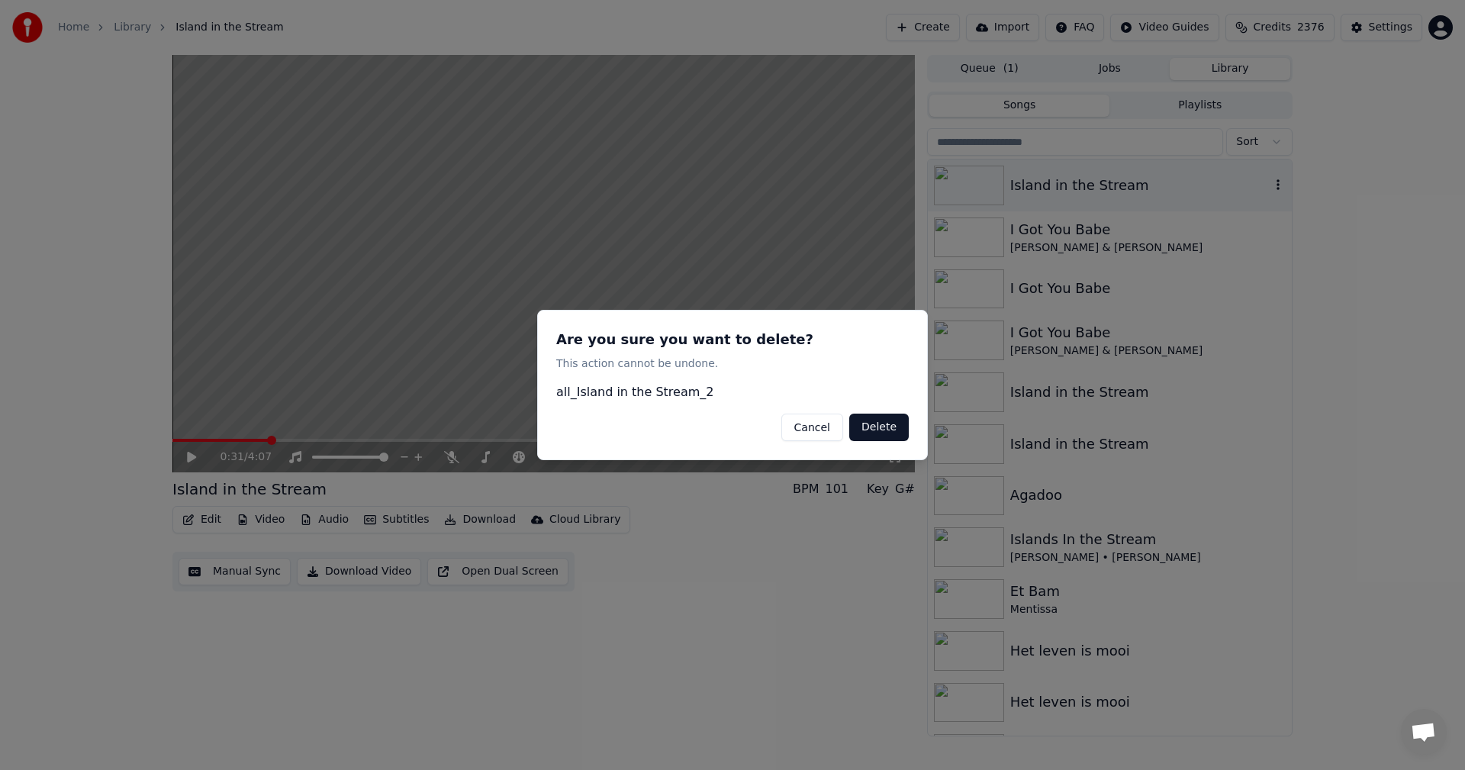
click at [872, 423] on button "Delete" at bounding box center [879, 427] width 60 height 27
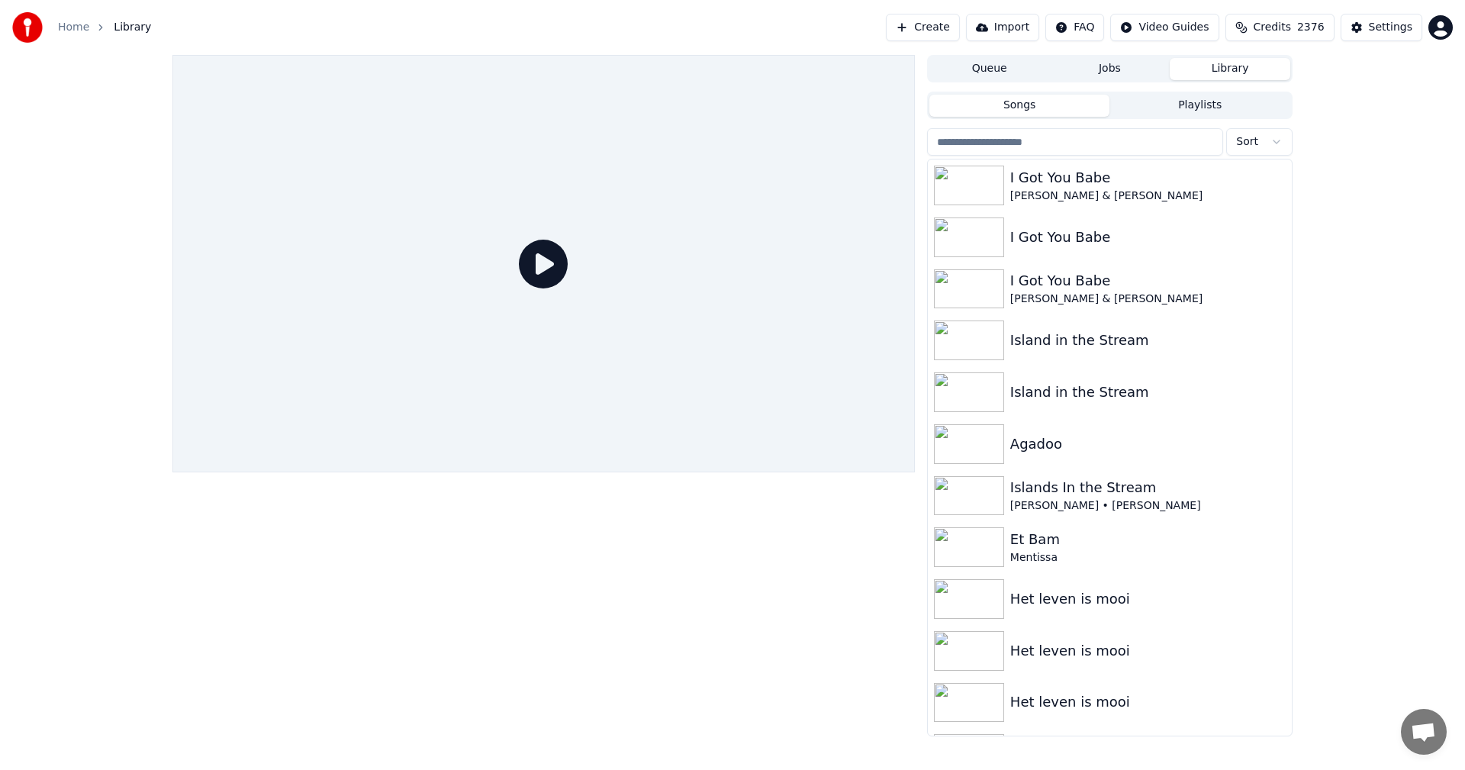
click at [954, 27] on button "Create" at bounding box center [923, 27] width 74 height 27
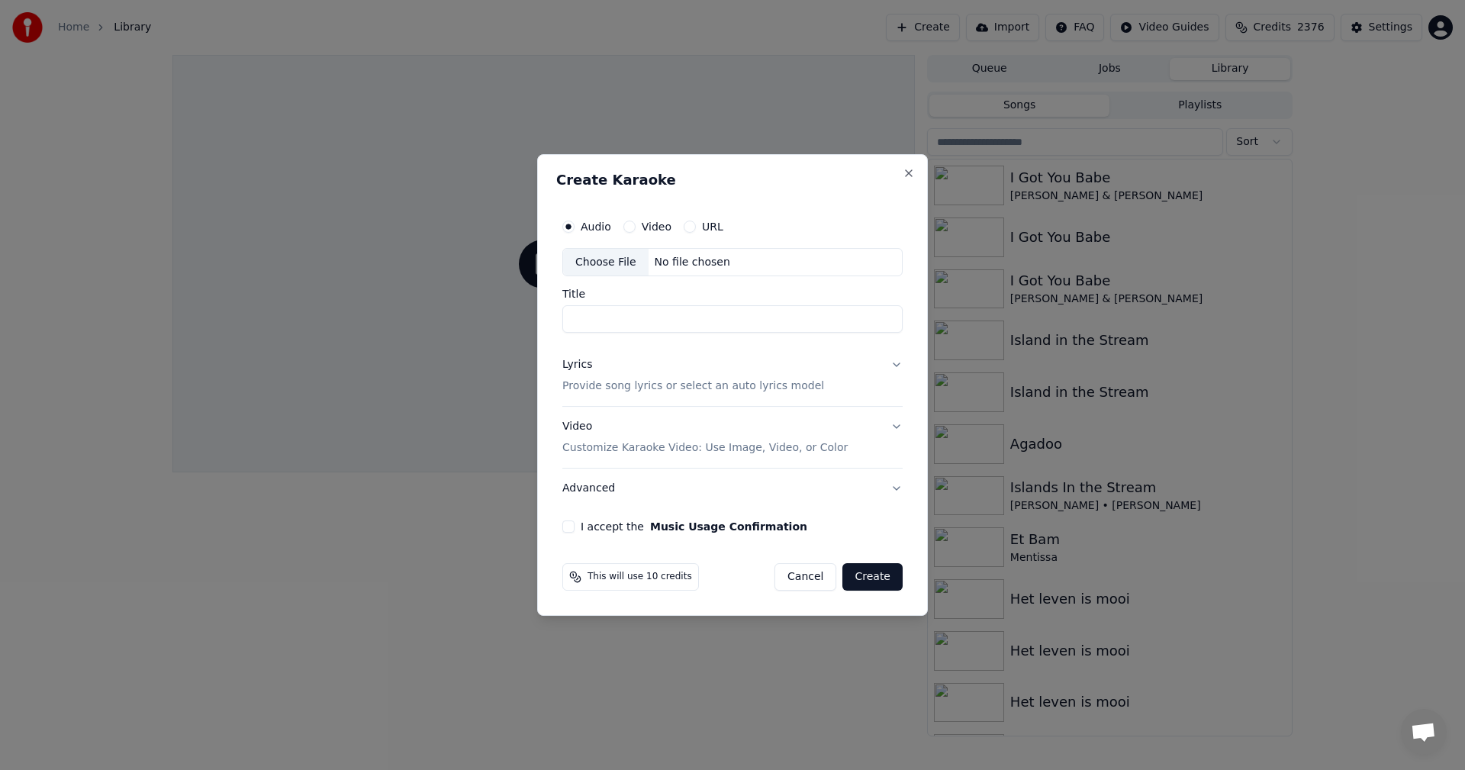
click at [607, 262] on div "Choose File" at bounding box center [605, 262] width 85 height 27
type input "**********"
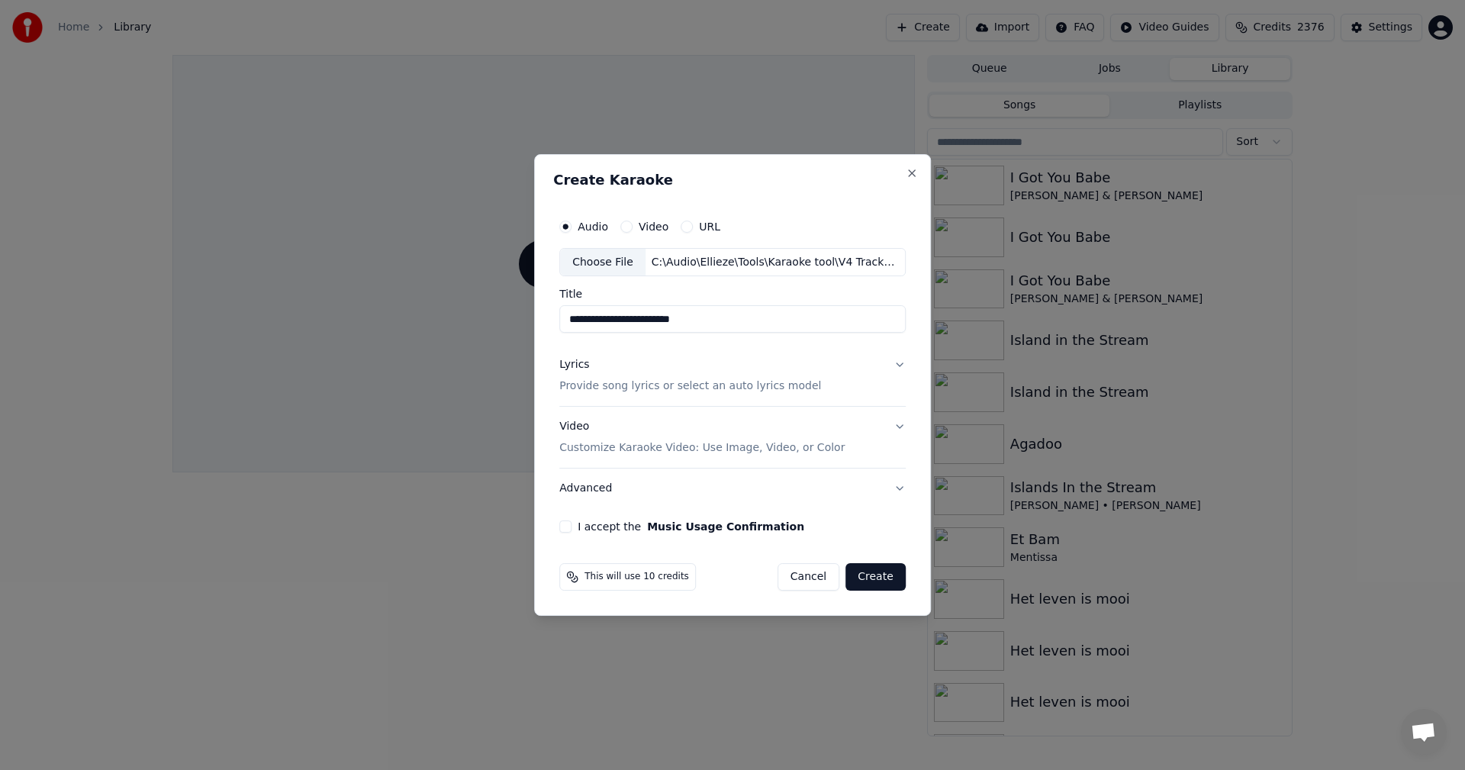
click at [626, 388] on p "Provide song lyrics or select an auto lyrics model" at bounding box center [690, 386] width 262 height 15
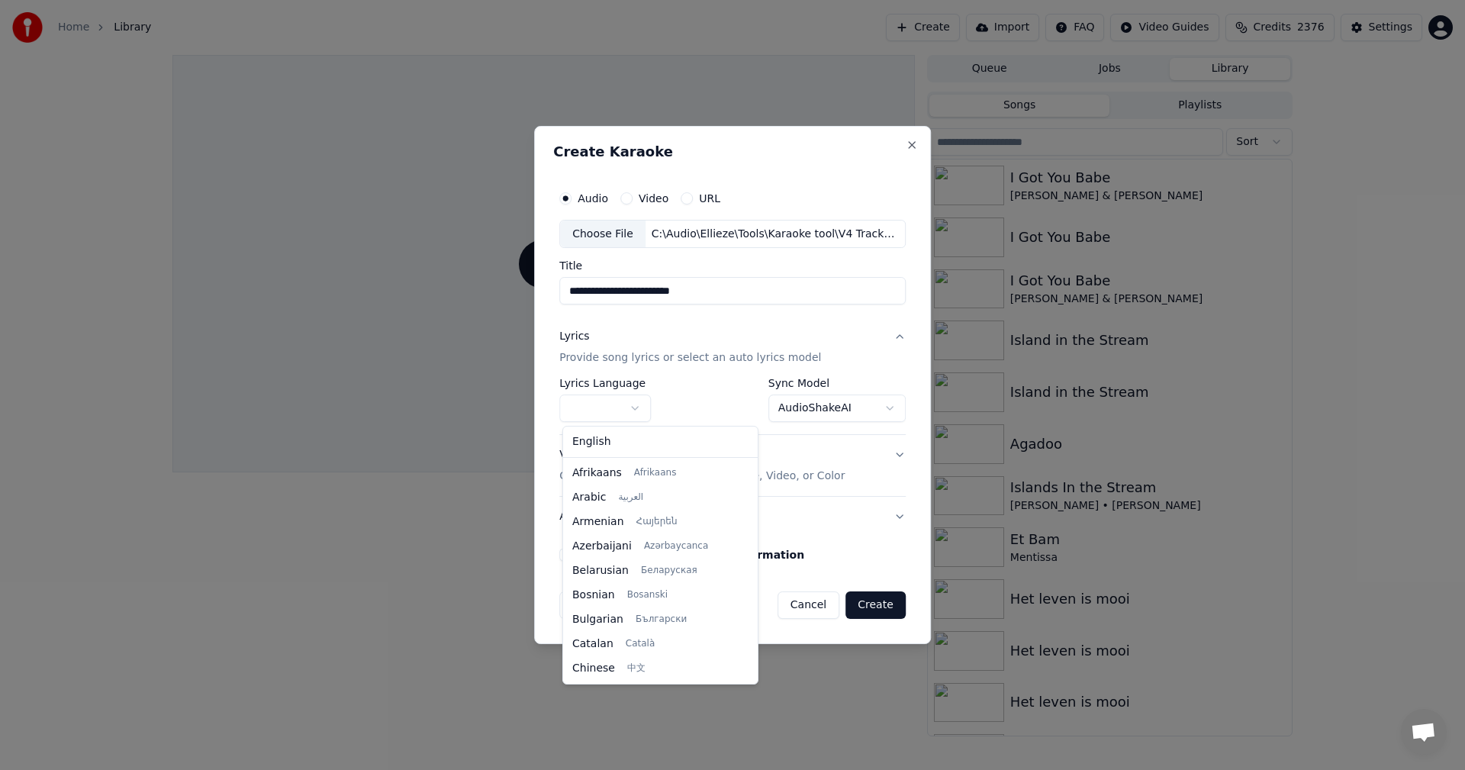
click at [640, 407] on body "**********" at bounding box center [732, 385] width 1465 height 770
select select "**"
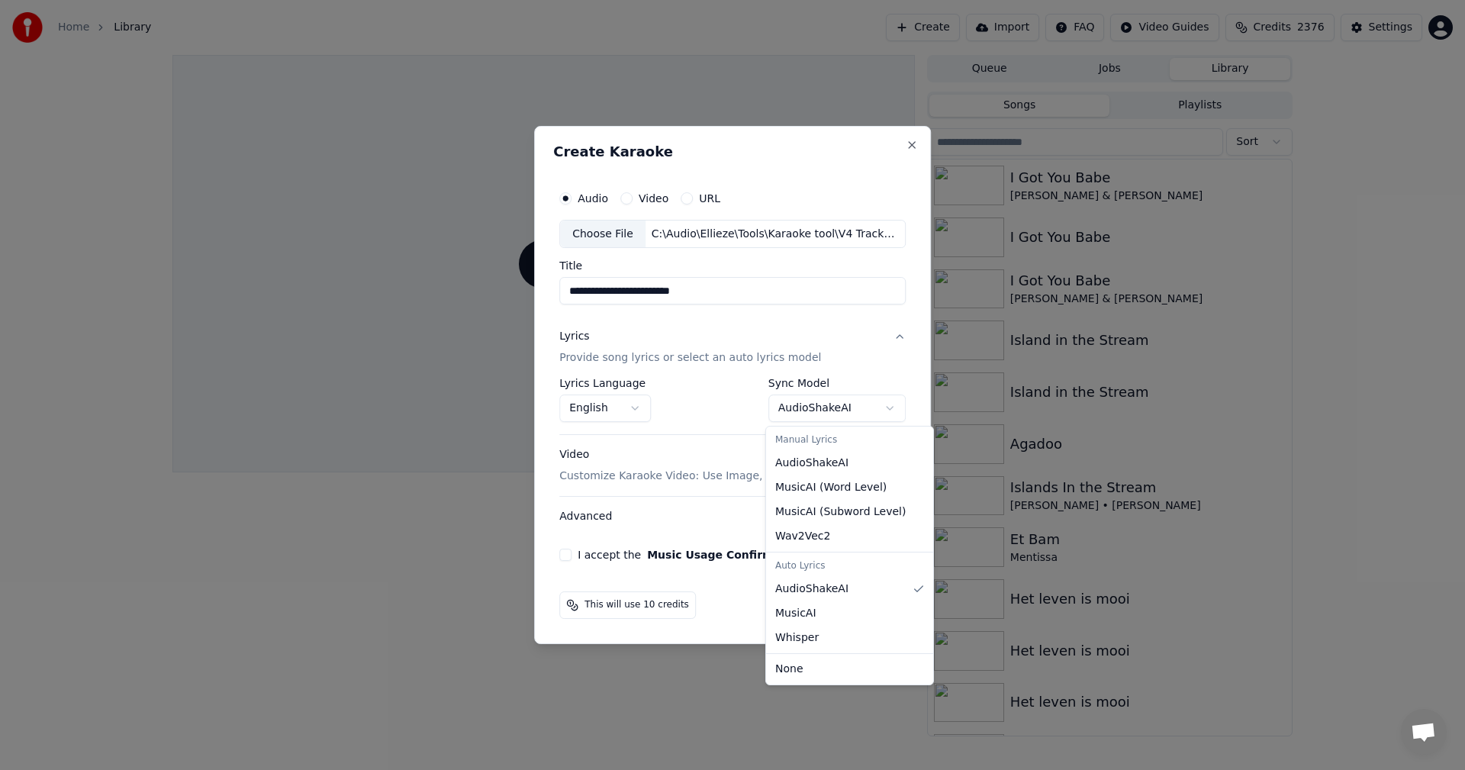
click at [815, 413] on body "**********" at bounding box center [732, 385] width 1465 height 770
click at [824, 413] on body "**********" at bounding box center [732, 385] width 1465 height 770
select select "**********"
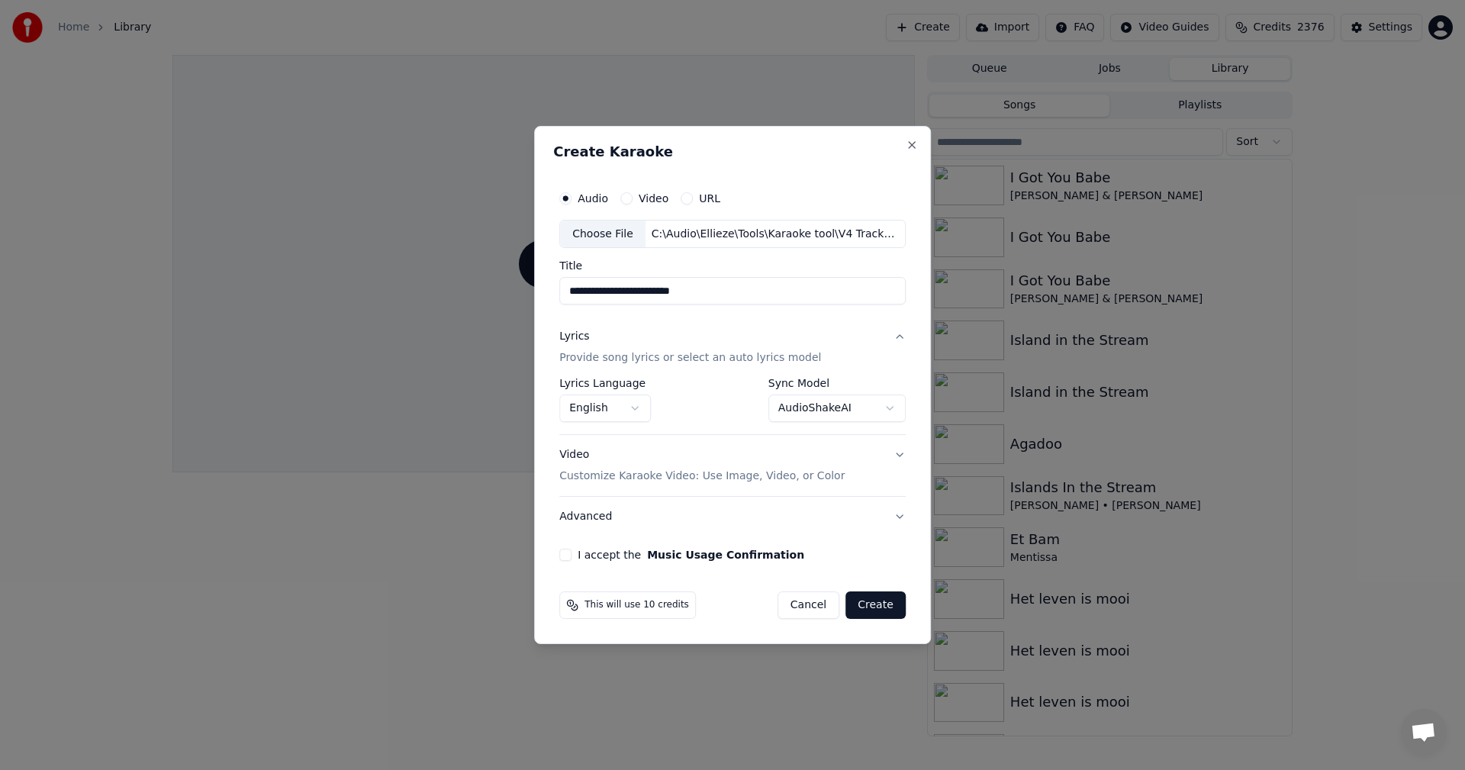
click at [584, 517] on button "Advanced" at bounding box center [732, 517] width 346 height 40
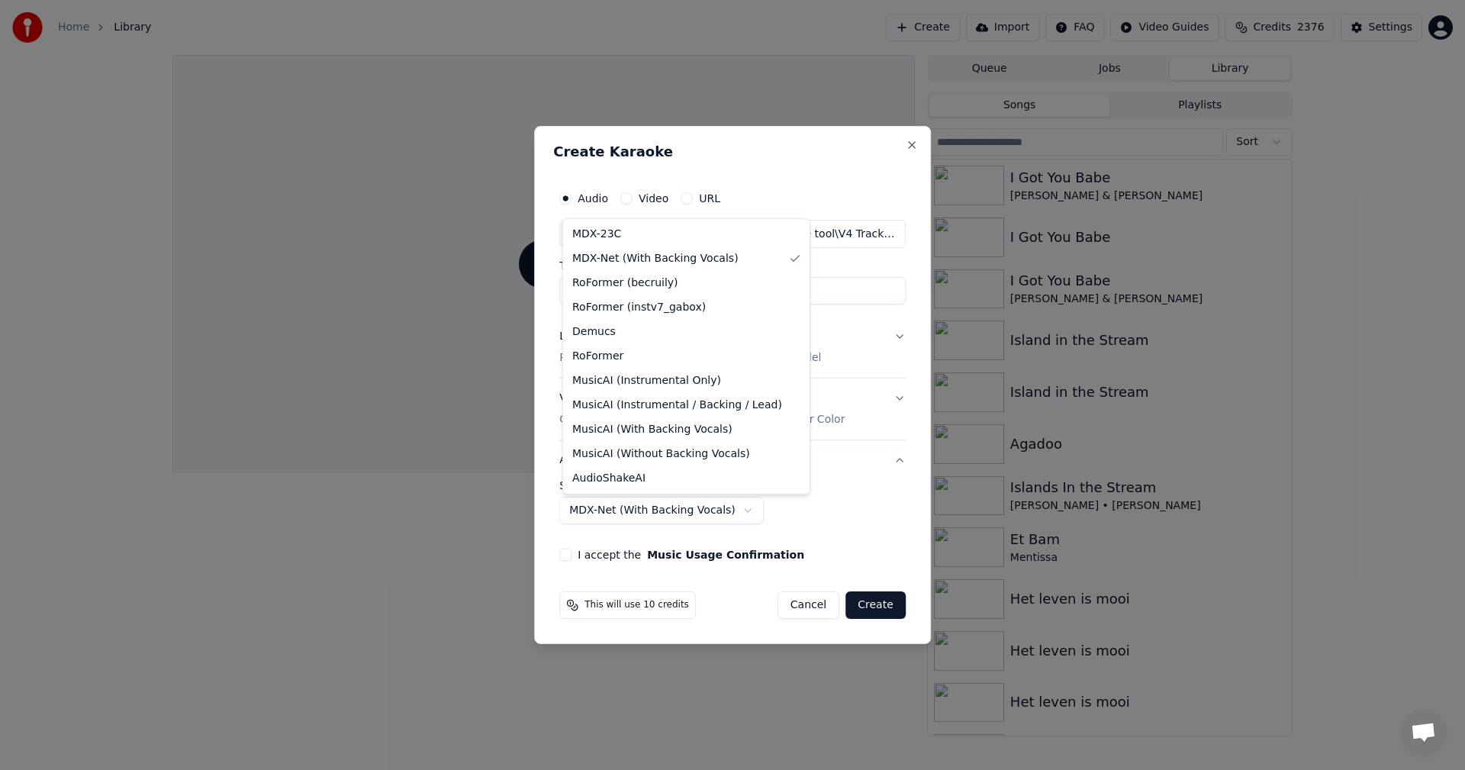
click at [736, 512] on body "**********" at bounding box center [732, 385] width 1465 height 770
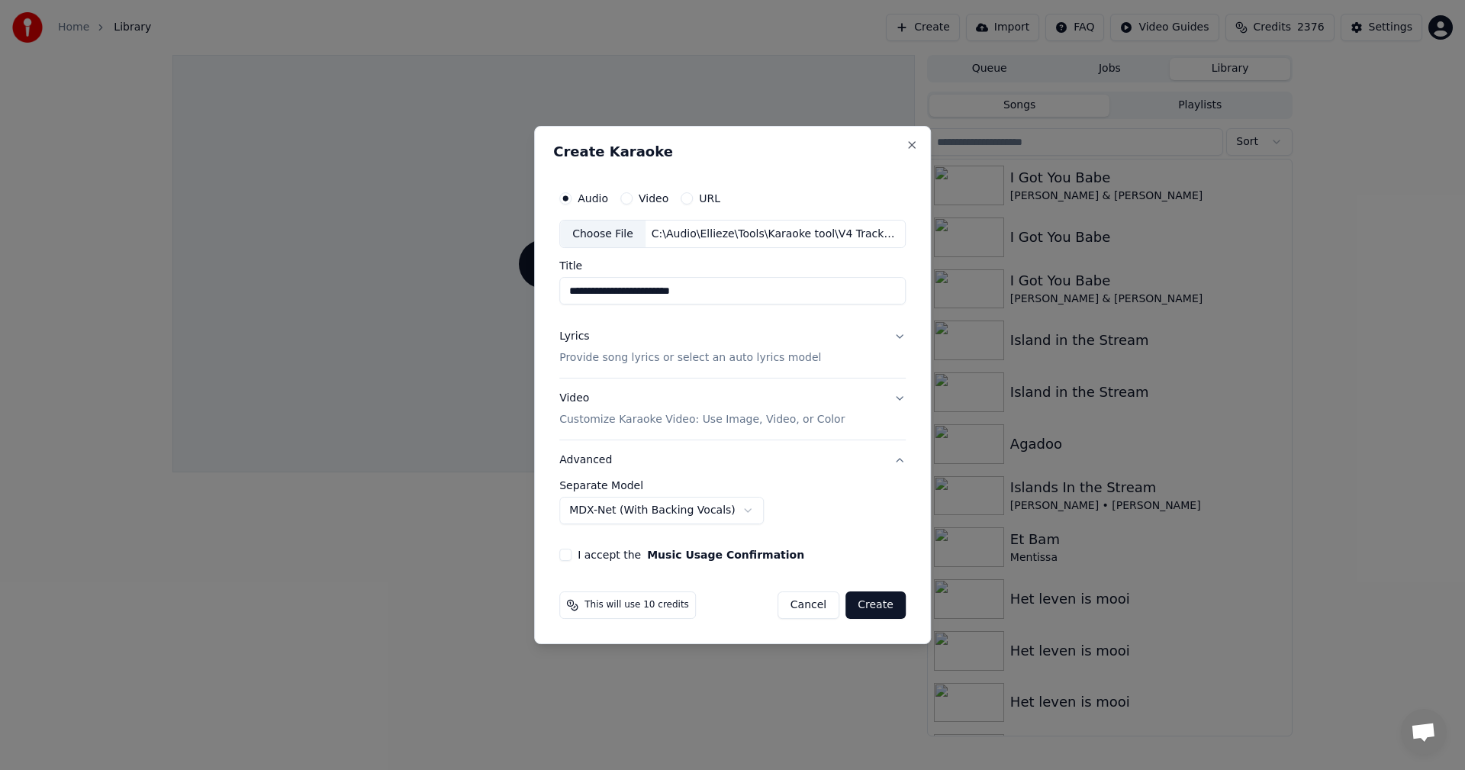
click at [584, 459] on button "Advanced" at bounding box center [732, 460] width 346 height 40
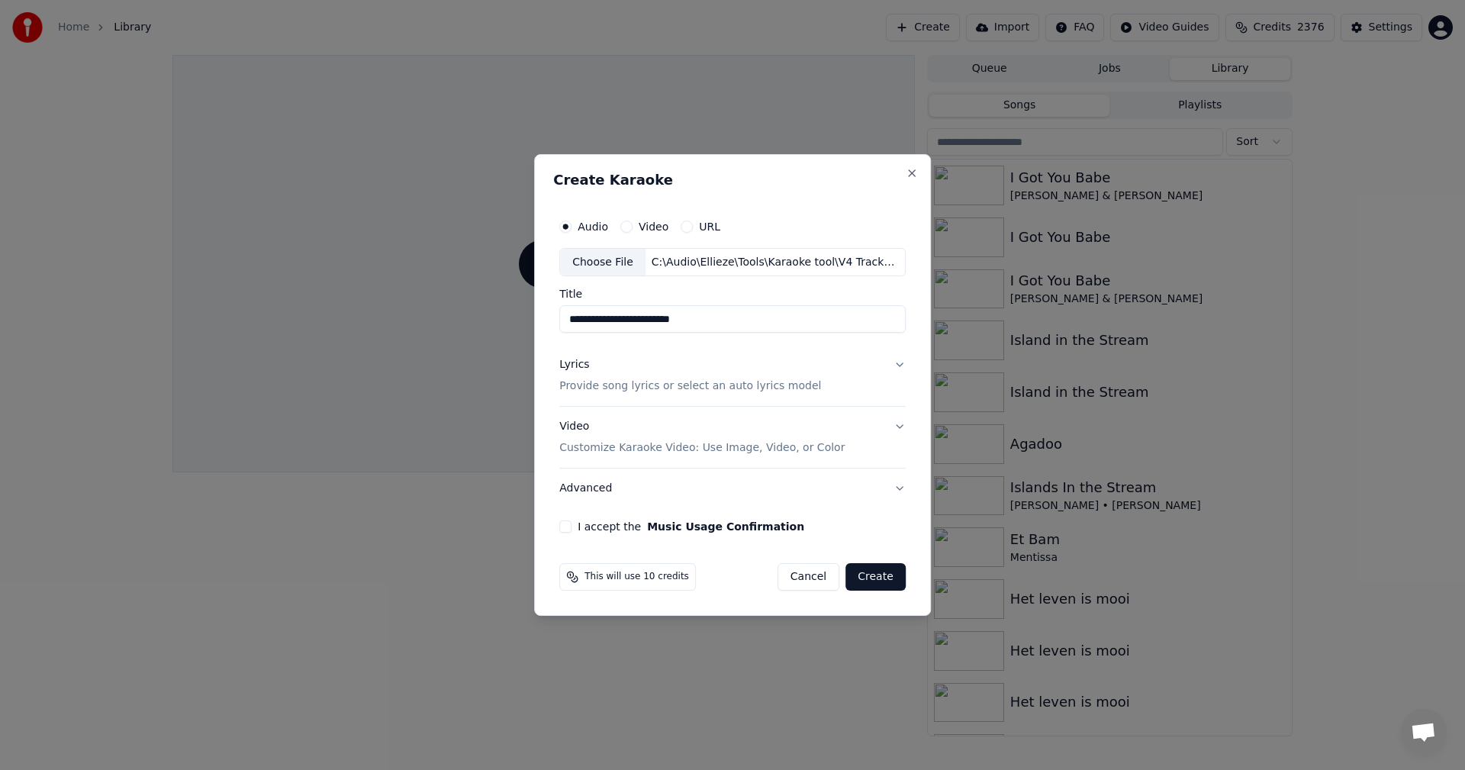
click at [568, 529] on button "I accept the Music Usage Confirmation" at bounding box center [565, 526] width 12 height 12
click at [868, 571] on button "Create" at bounding box center [875, 576] width 60 height 27
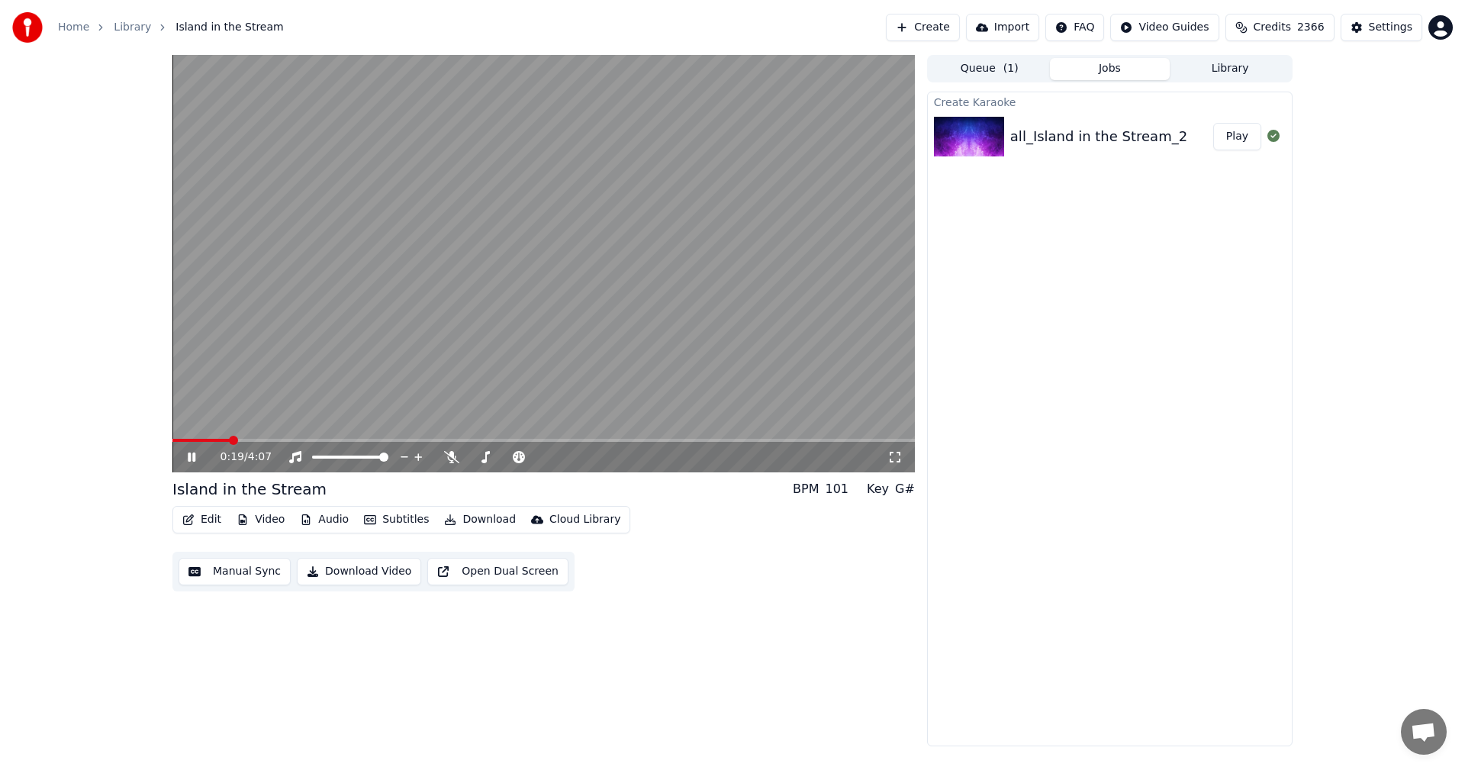
click at [192, 456] on icon at bounding box center [203, 457] width 36 height 12
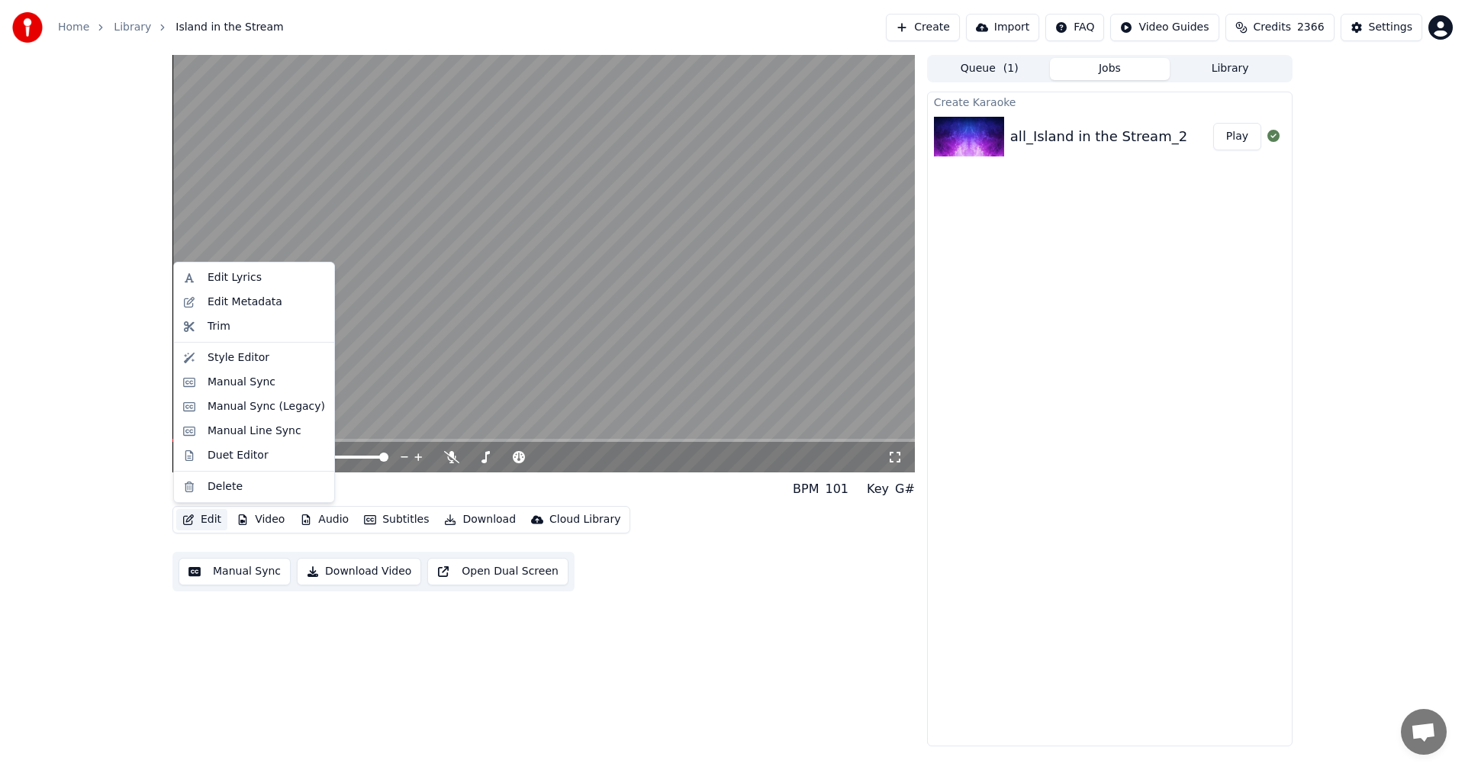
click at [212, 522] on button "Edit" at bounding box center [201, 519] width 51 height 21
click at [227, 272] on div "Edit Lyrics" at bounding box center [235, 277] width 54 height 15
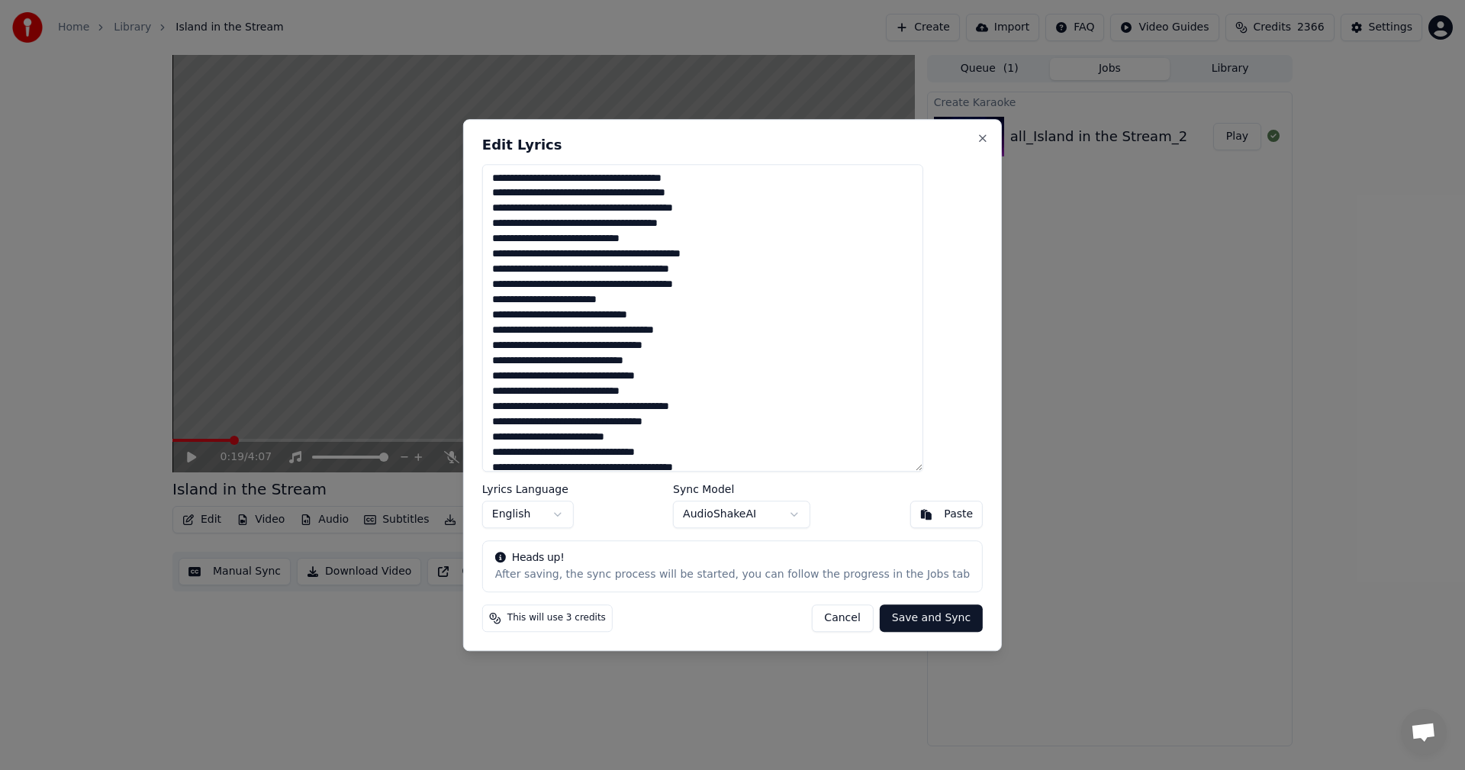
drag, startPoint x: 617, startPoint y: 191, endPoint x: 743, endPoint y: 191, distance: 125.9
click at [743, 191] on textarea at bounding box center [702, 318] width 441 height 308
paste textarea
click at [528, 252] on textarea at bounding box center [702, 318] width 441 height 308
click at [545, 374] on textarea at bounding box center [702, 318] width 441 height 308
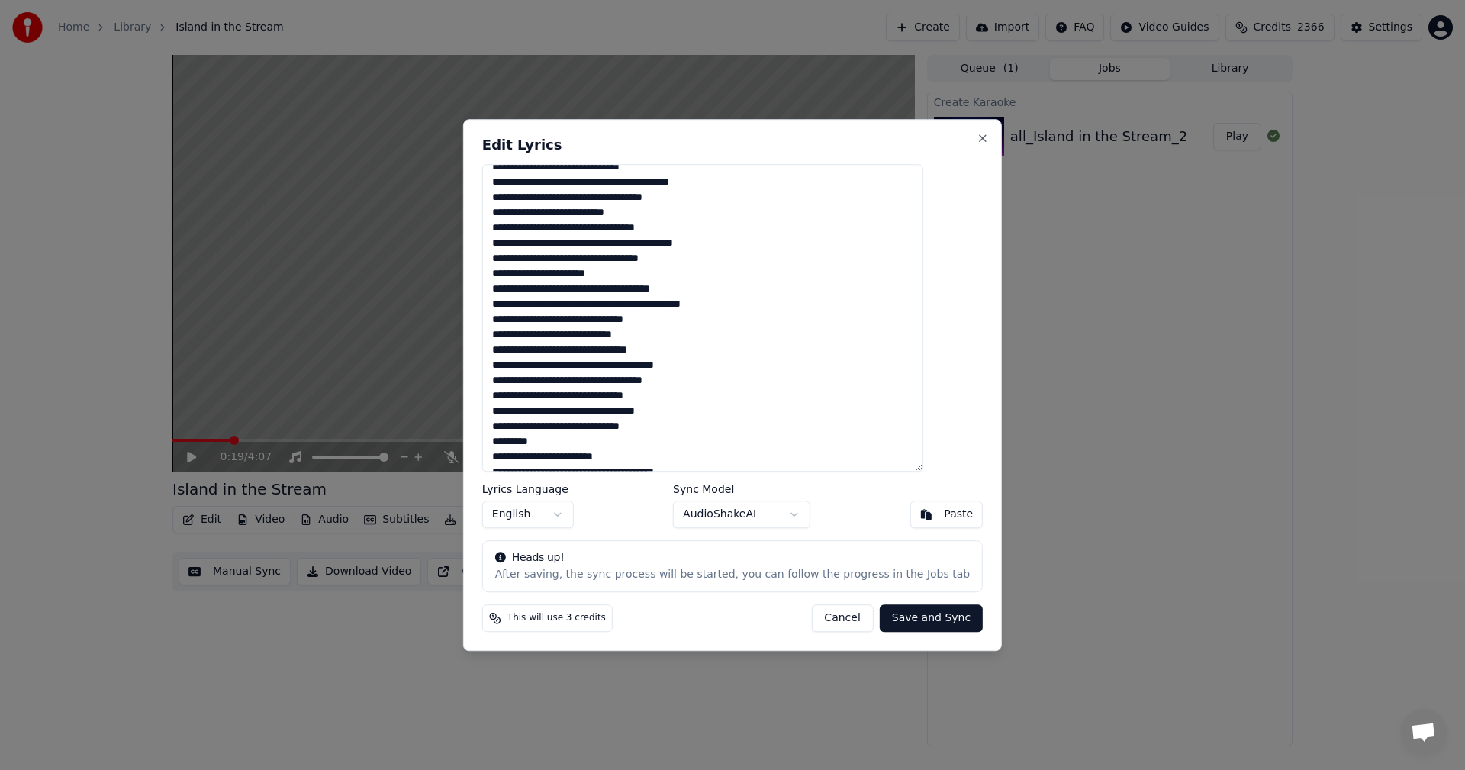
scroll to position [226, 0]
click at [546, 412] on textarea at bounding box center [702, 318] width 441 height 308
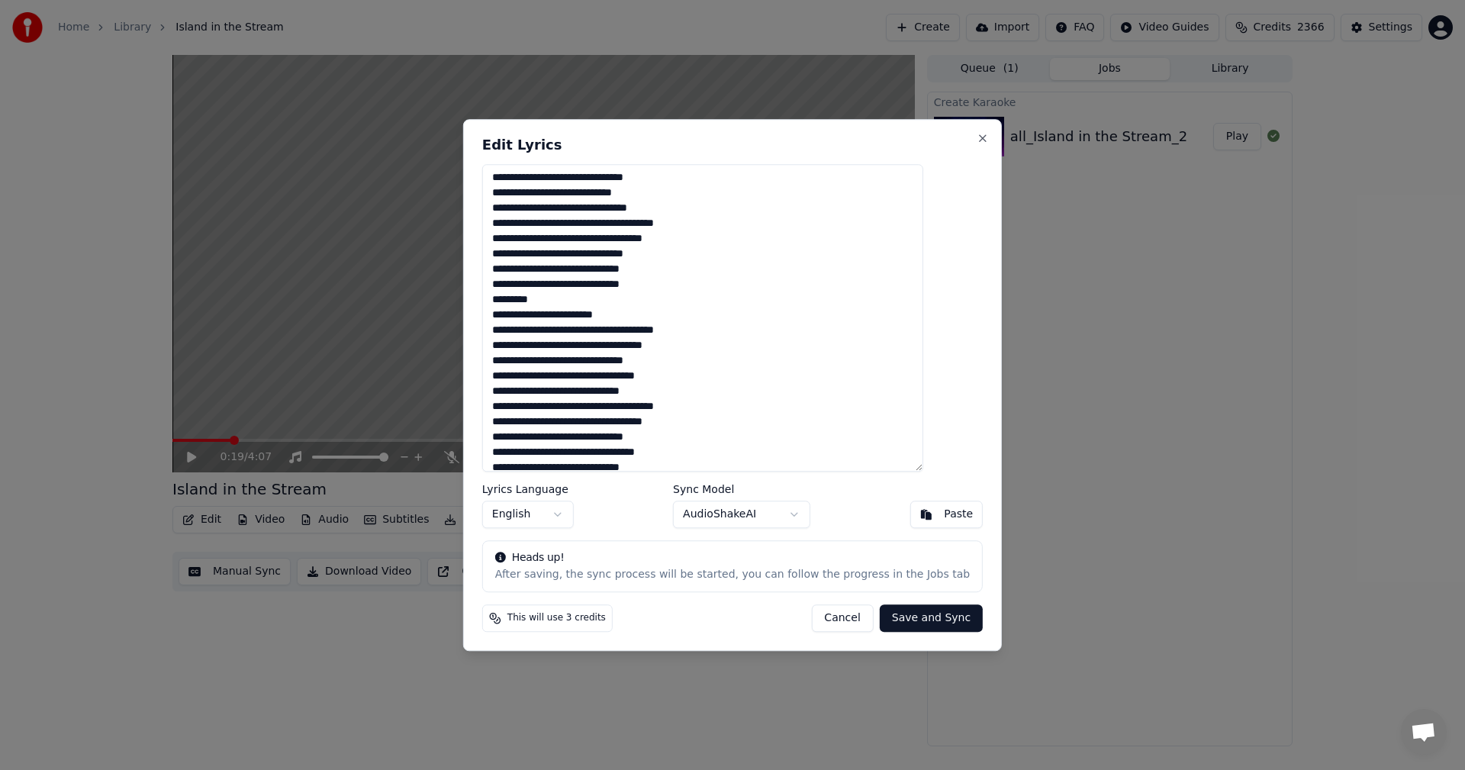
scroll to position [376, 0]
click at [545, 443] on textarea at bounding box center [702, 318] width 441 height 308
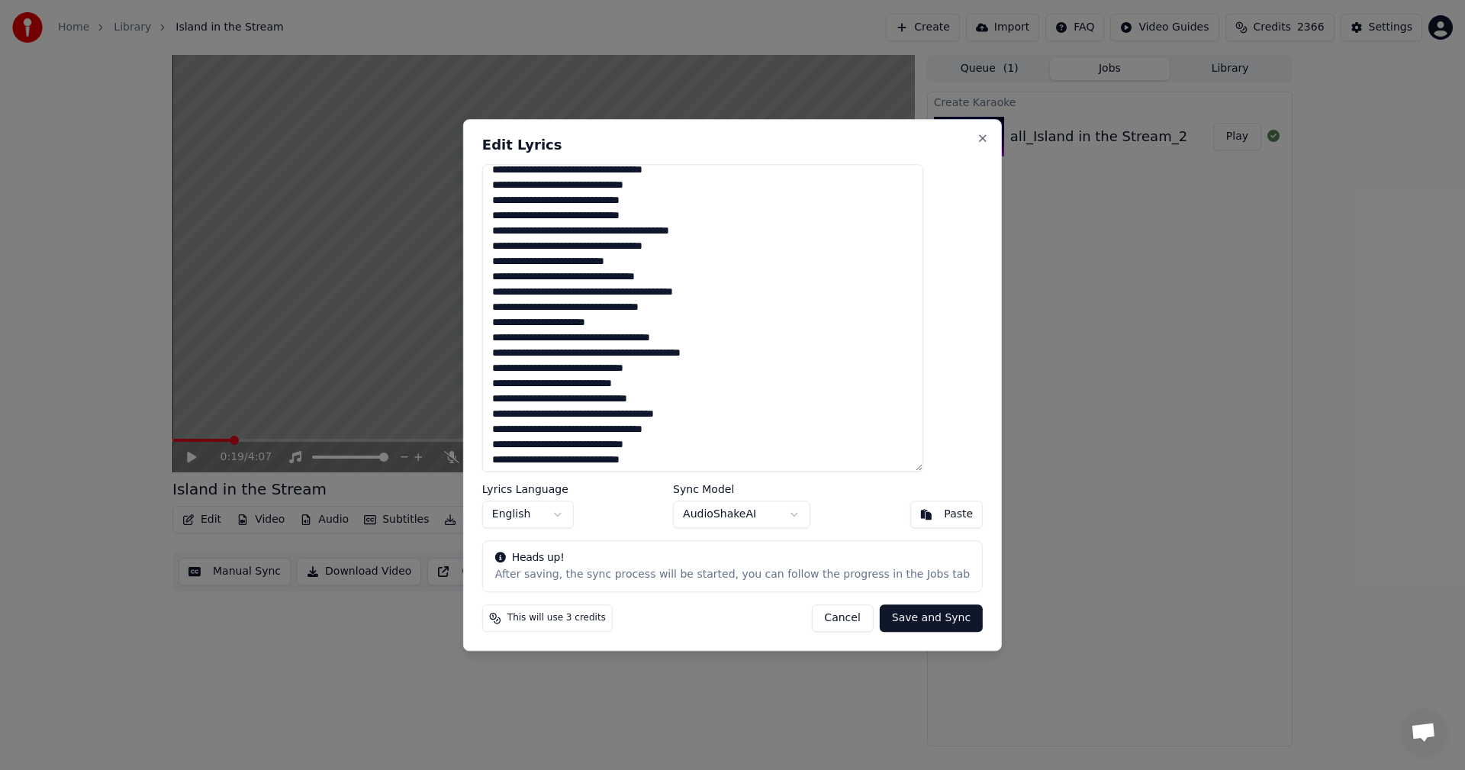
scroll to position [177, 0]
click at [573, 369] on textarea at bounding box center [702, 318] width 441 height 308
drag, startPoint x: 523, startPoint y: 365, endPoint x: 607, endPoint y: 368, distance: 84.0
click at [607, 368] on textarea at bounding box center [702, 318] width 441 height 308
paste textarea "******"
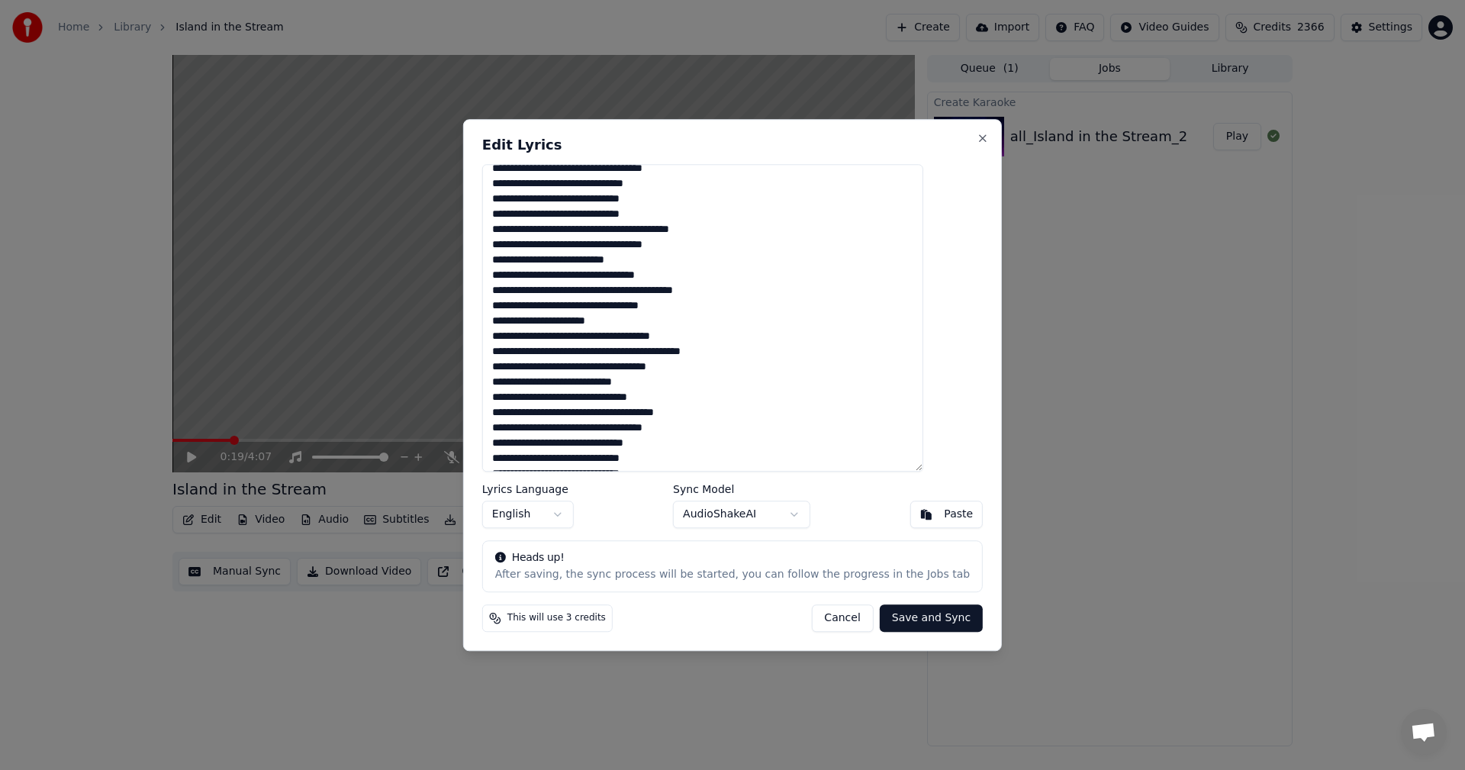
type textarea "**********"
click at [895, 612] on button "Save and Sync" at bounding box center [931, 617] width 103 height 27
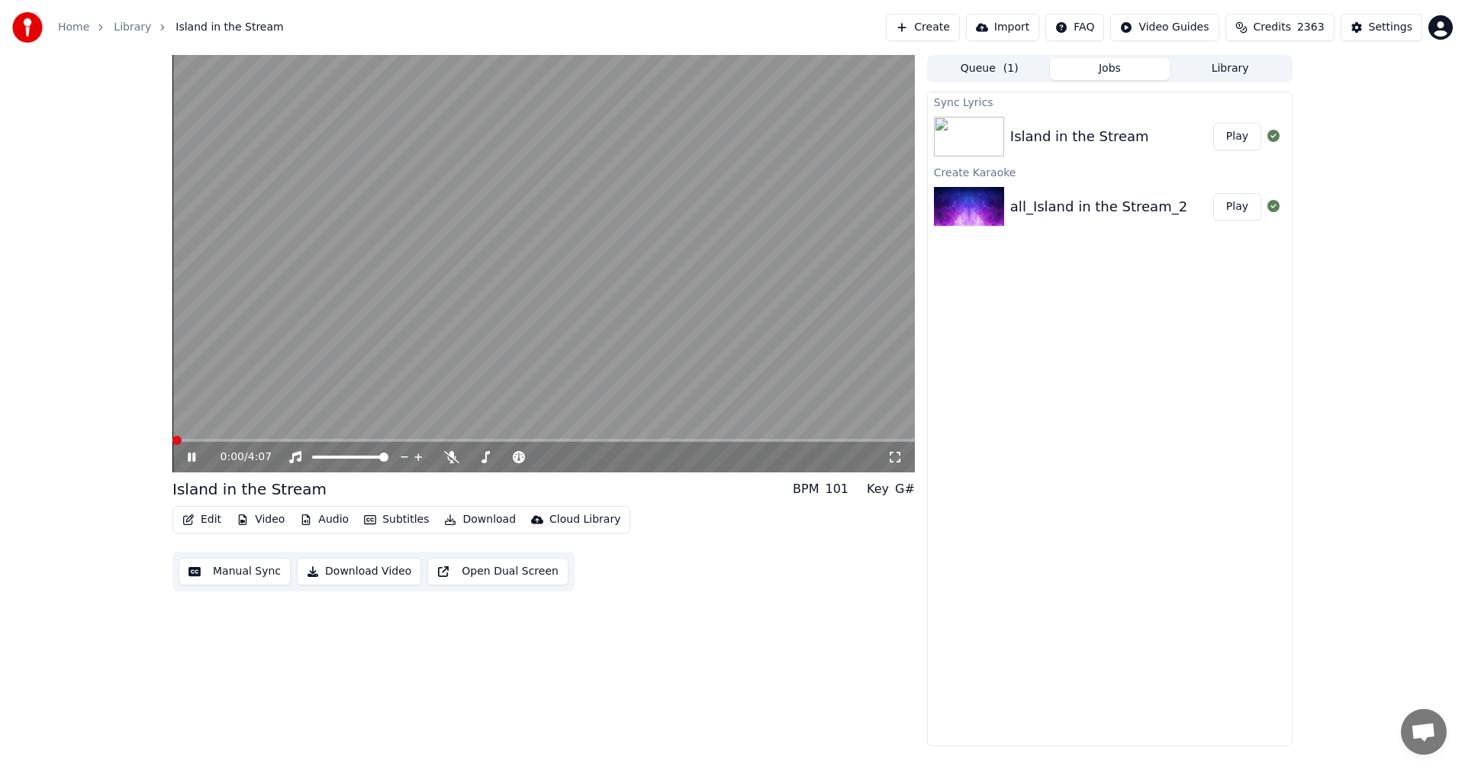
click at [172, 440] on span at bounding box center [176, 440] width 9 height 9
click at [447, 457] on icon at bounding box center [451, 457] width 15 height 12
click at [448, 457] on icon at bounding box center [451, 457] width 8 height 12
click at [448, 457] on icon at bounding box center [451, 457] width 15 height 12
click at [192, 457] on icon at bounding box center [203, 457] width 36 height 12
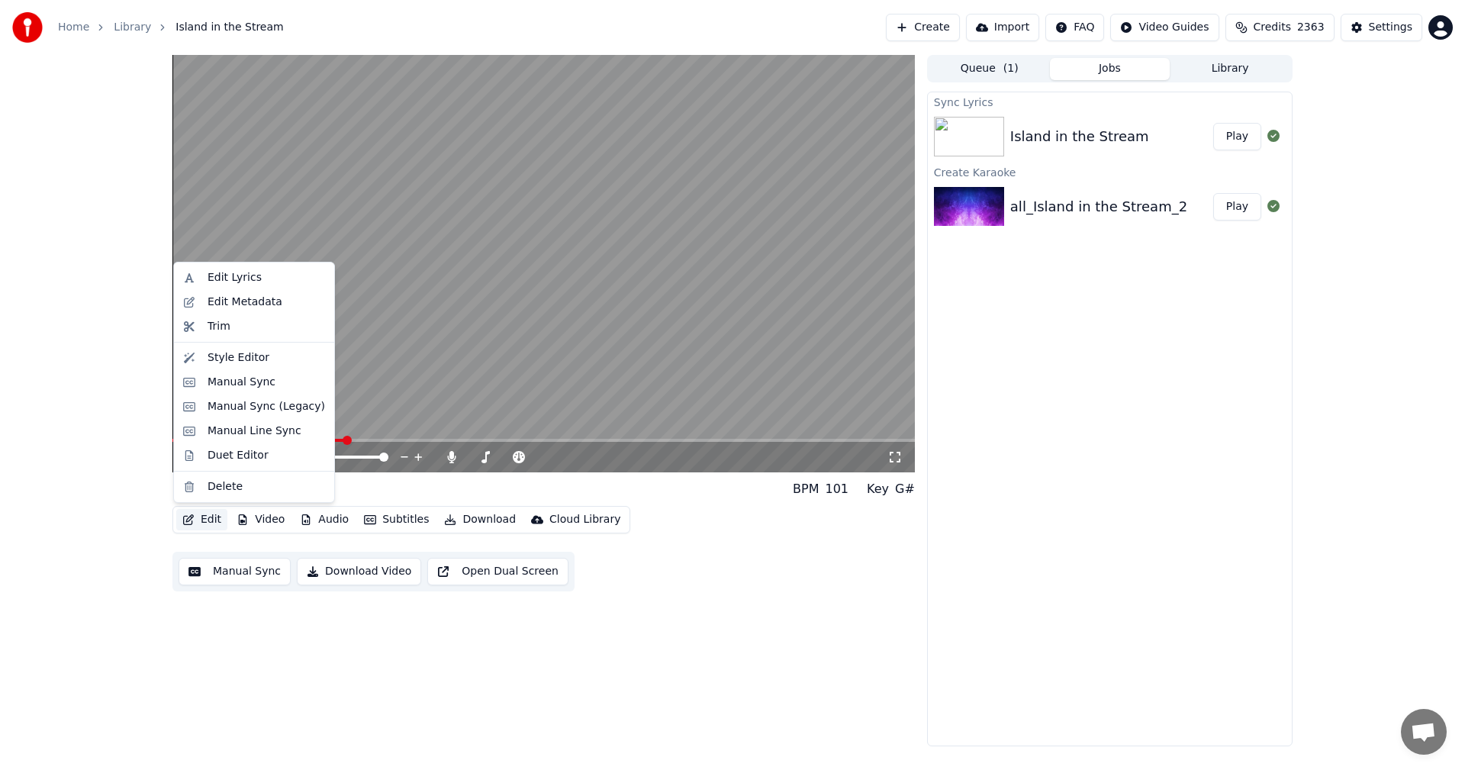
click at [205, 517] on button "Edit" at bounding box center [201, 519] width 51 height 21
click at [212, 278] on div "Edit Lyrics" at bounding box center [235, 277] width 54 height 15
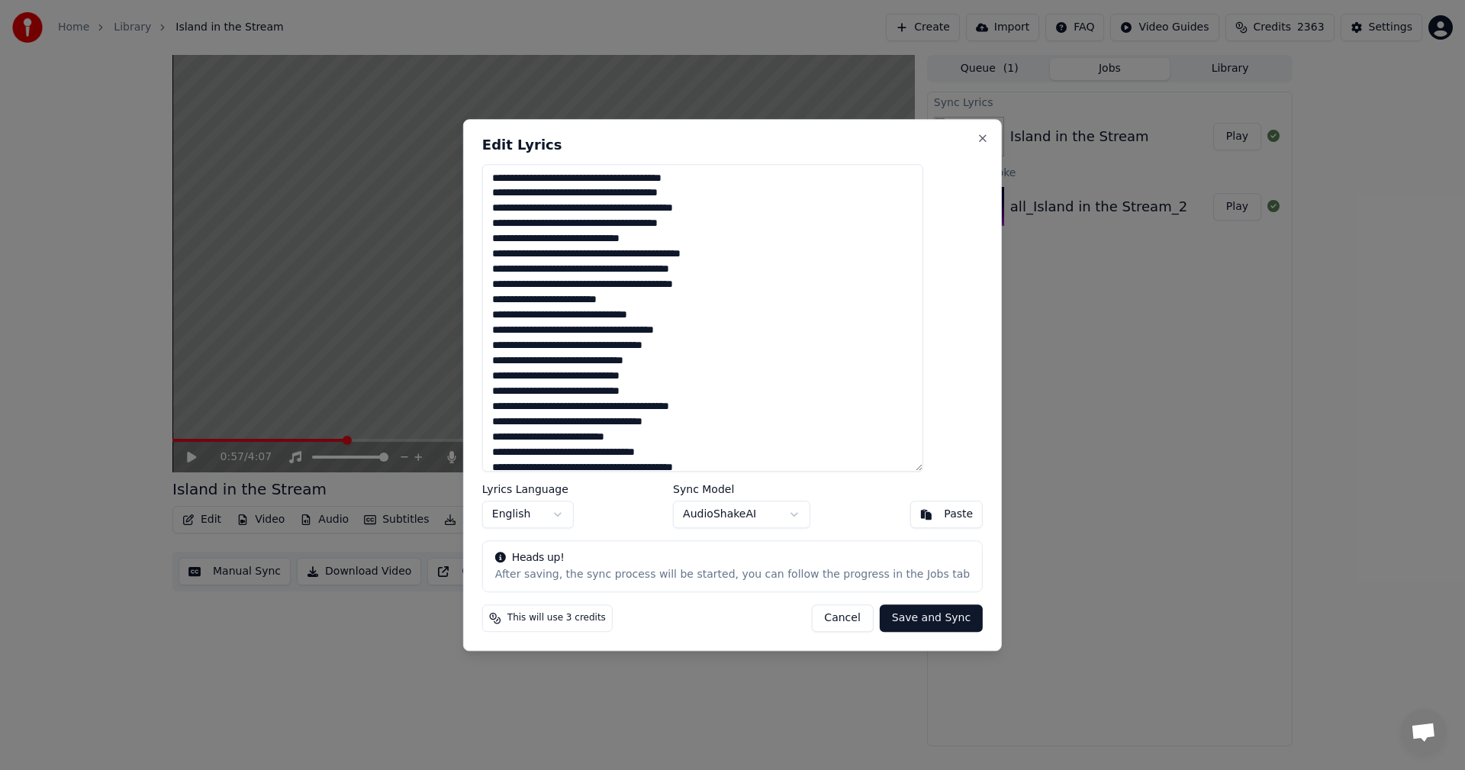
click at [547, 287] on textarea at bounding box center [702, 318] width 441 height 308
type textarea "**********"
click at [895, 618] on button "Save and Sync" at bounding box center [931, 617] width 103 height 27
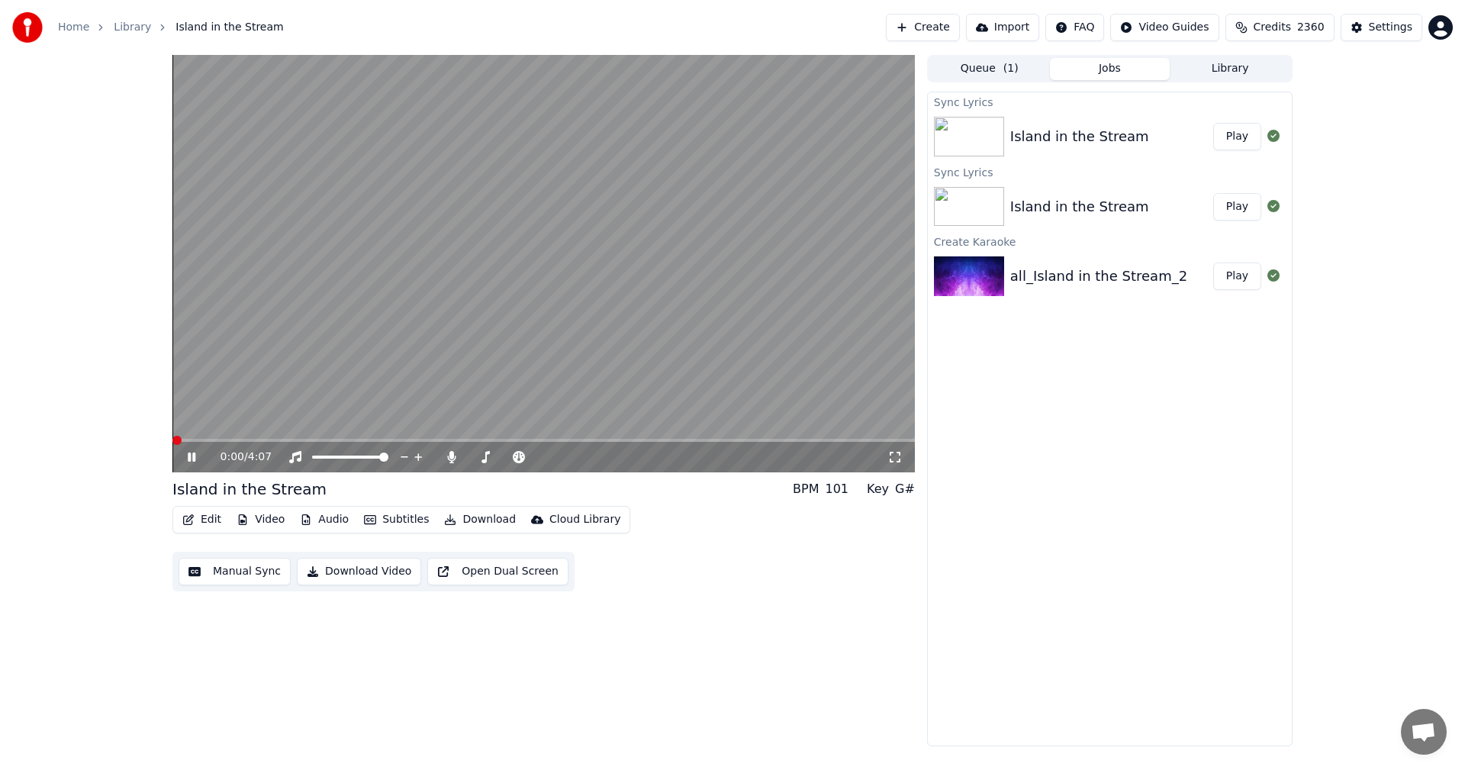
click at [172, 439] on span at bounding box center [176, 440] width 9 height 9
click at [223, 442] on span at bounding box center [543, 440] width 742 height 3
click at [192, 460] on icon at bounding box center [191, 457] width 9 height 11
click at [192, 460] on icon at bounding box center [203, 457] width 36 height 12
click at [201, 521] on button "Edit" at bounding box center [201, 519] width 51 height 21
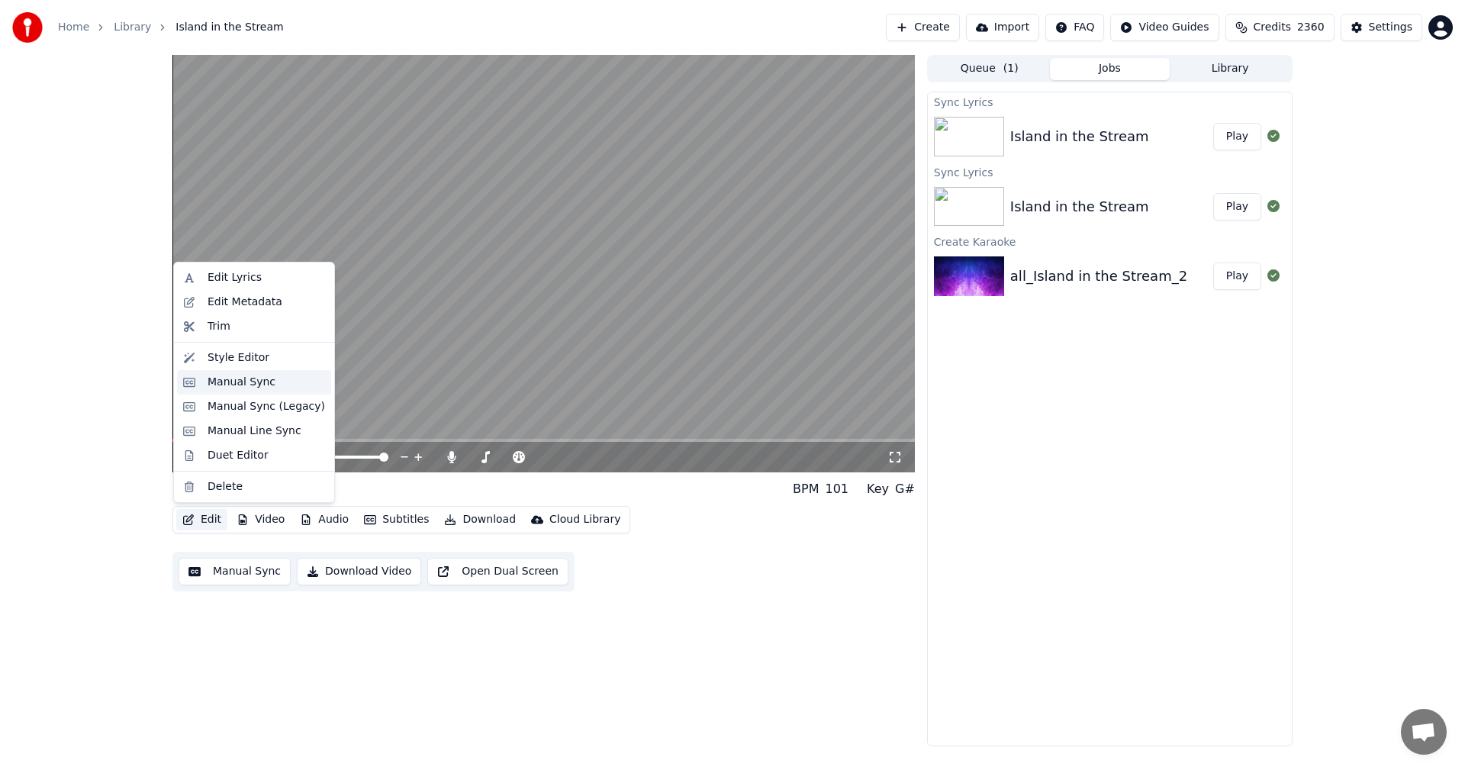
click at [229, 381] on div "Manual Sync" at bounding box center [242, 382] width 68 height 15
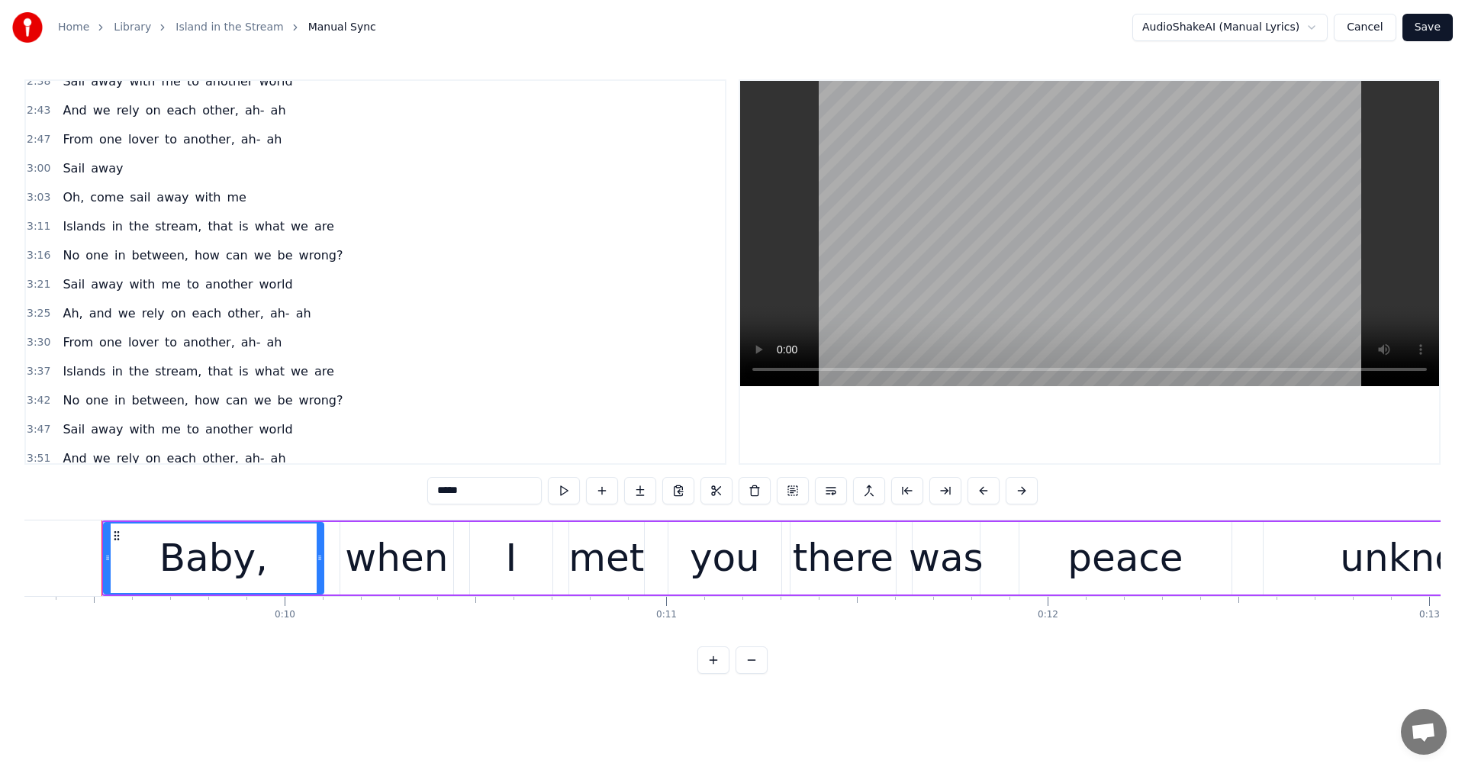
scroll to position [861, 0]
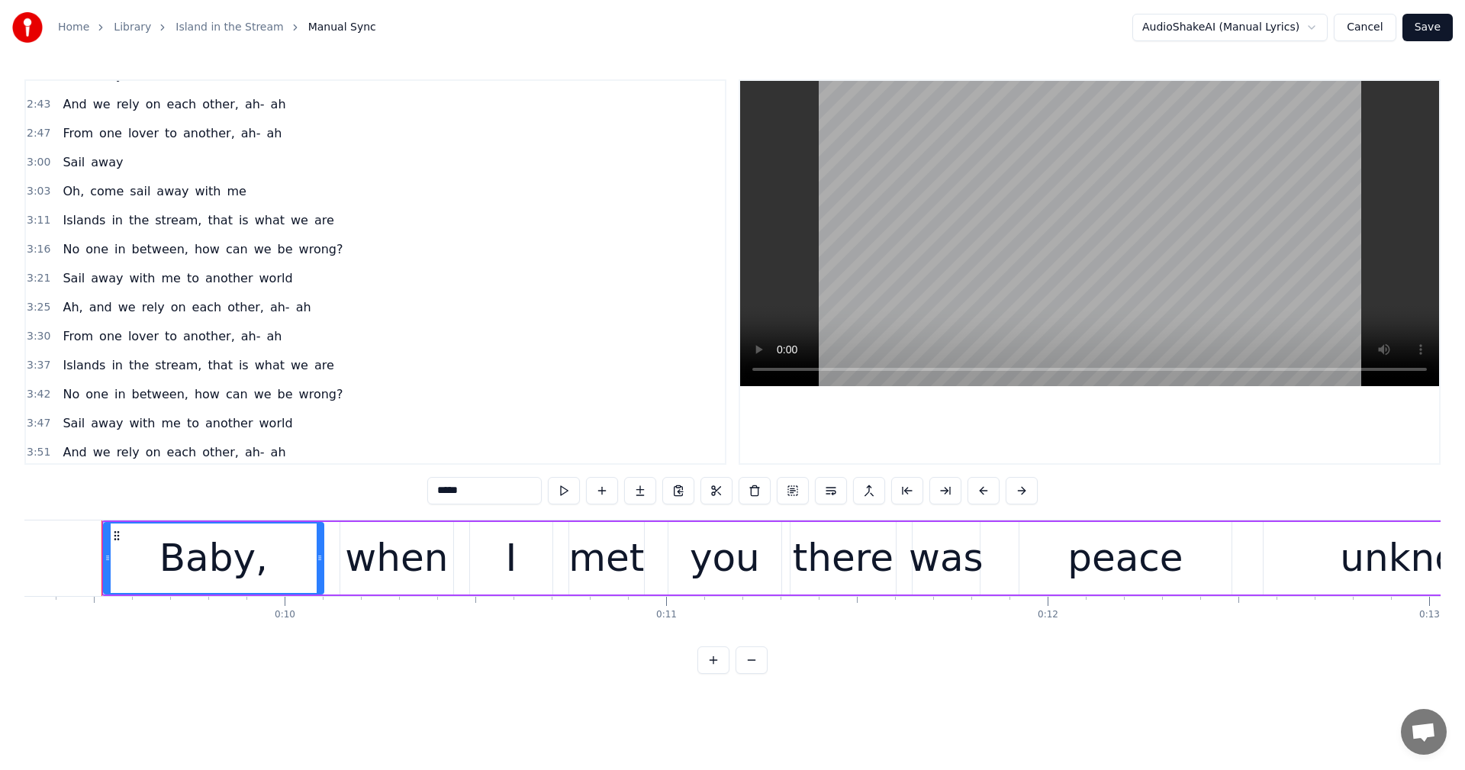
click at [89, 306] on span "and" at bounding box center [101, 307] width 26 height 18
type input "***"
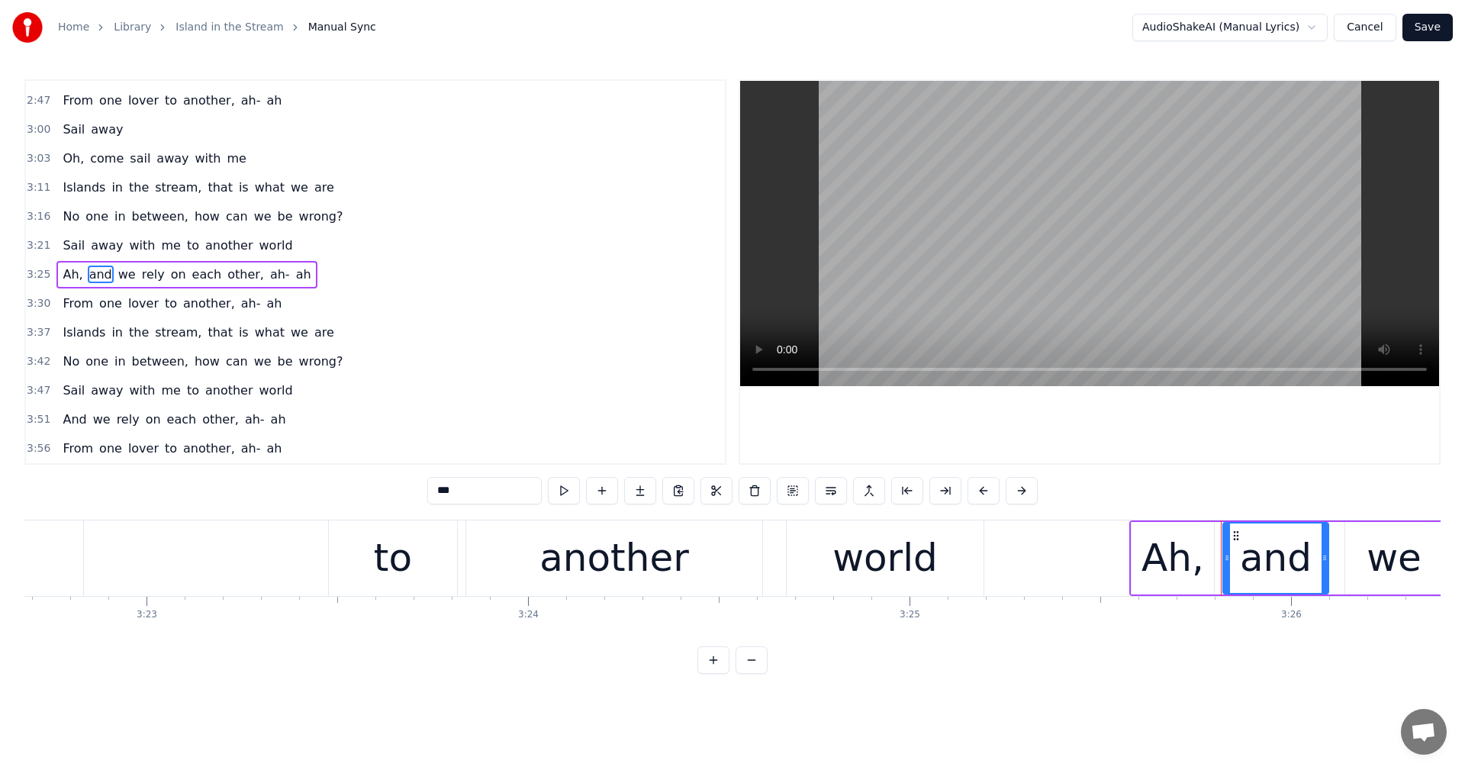
scroll to position [0, 78440]
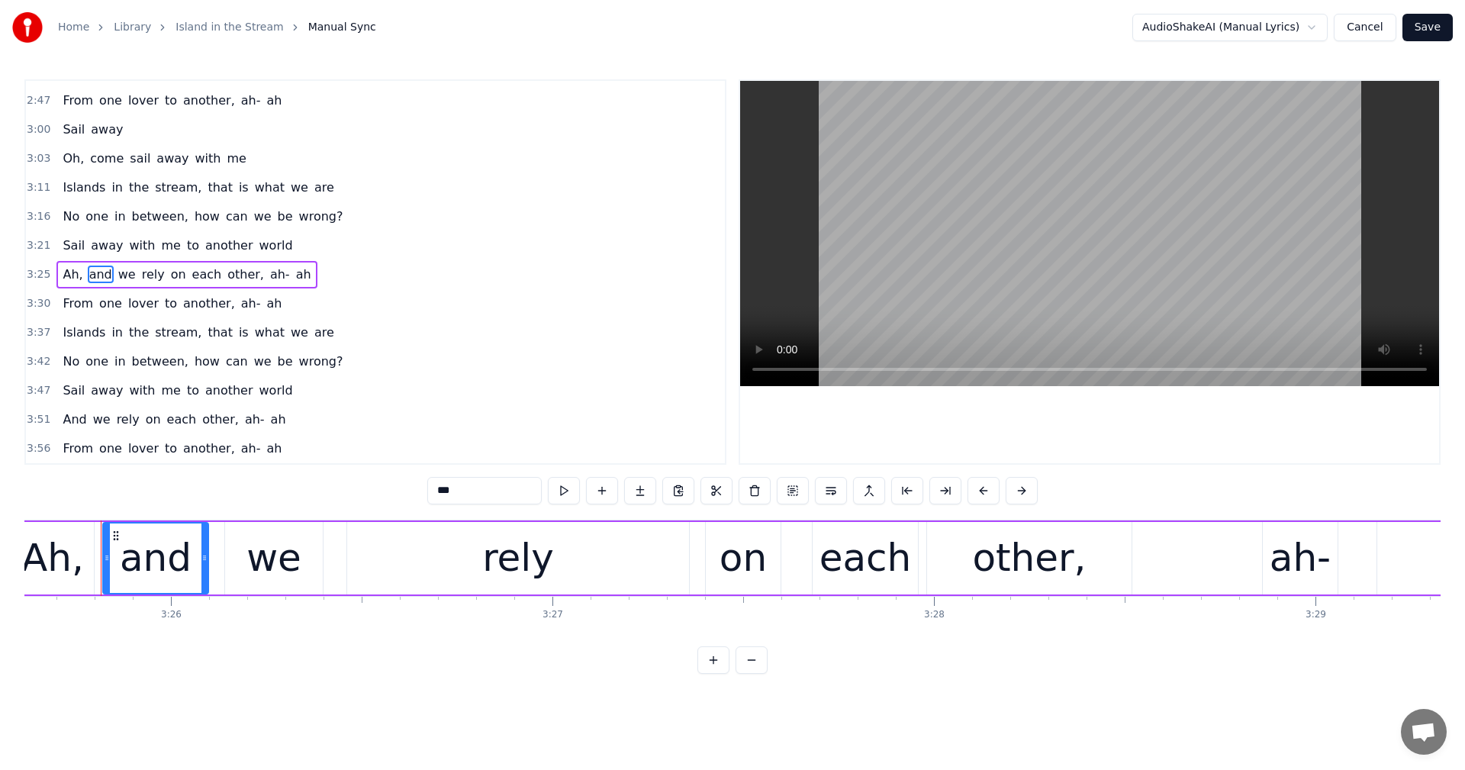
click at [1366, 27] on button "Cancel" at bounding box center [1365, 27] width 62 height 27
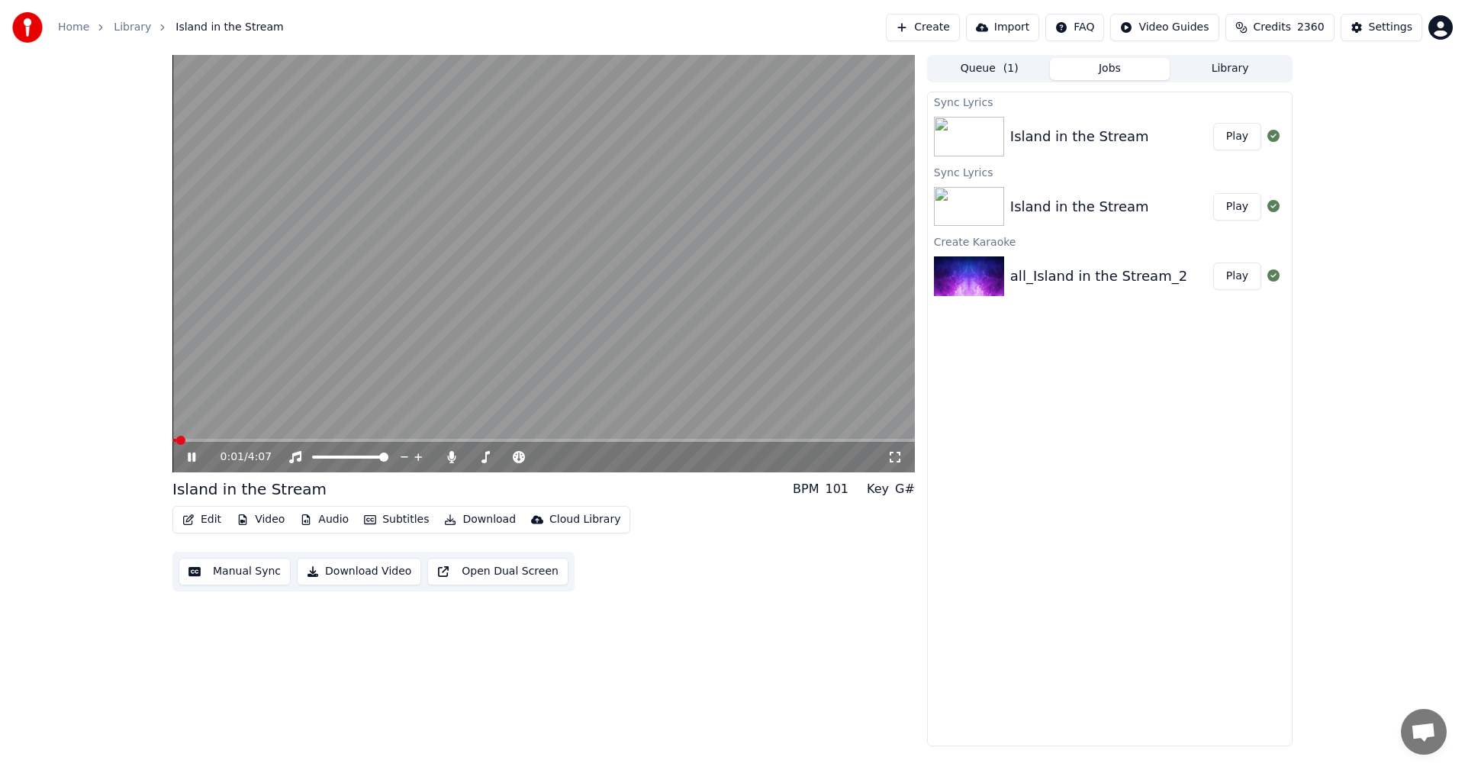
click at [210, 515] on button "Edit" at bounding box center [201, 519] width 51 height 21
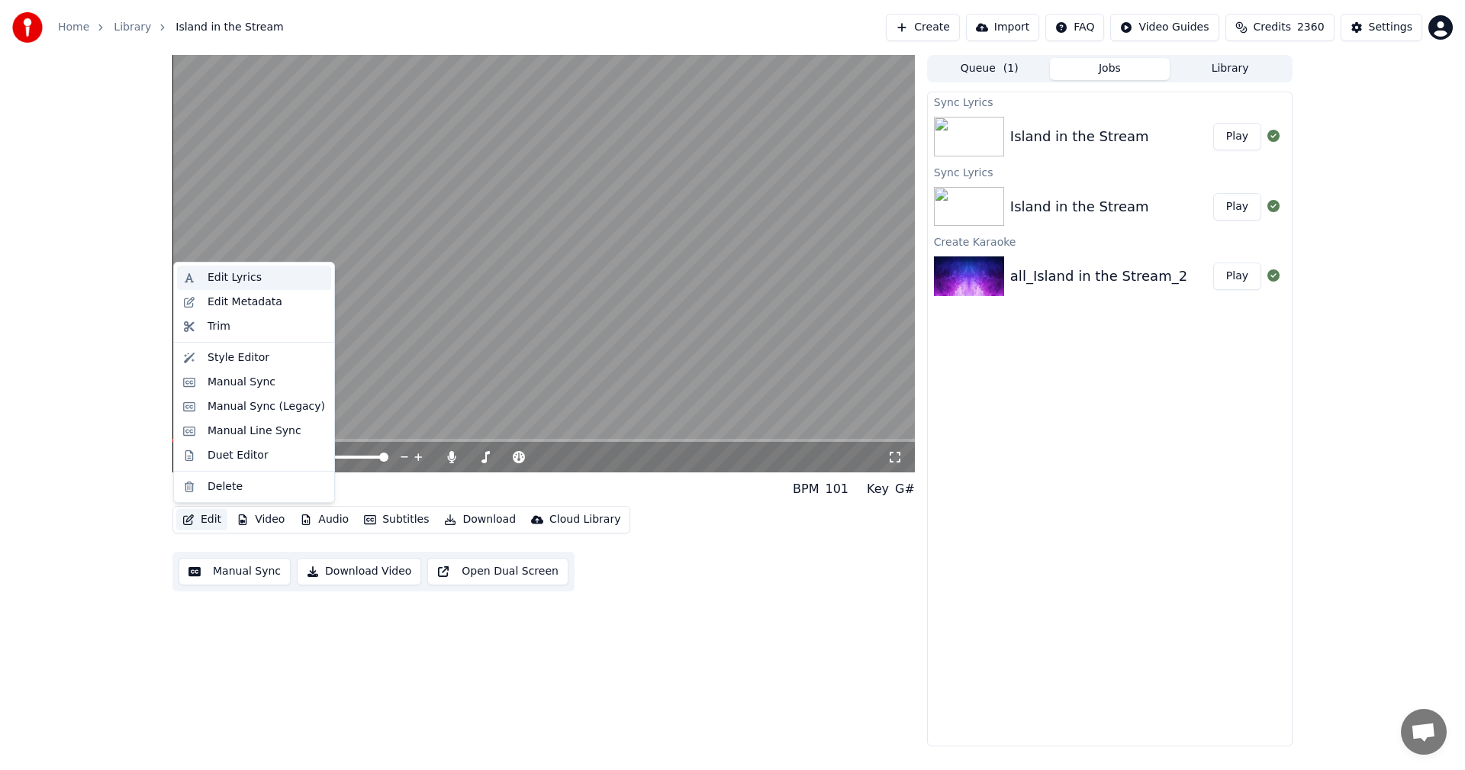
click at [227, 274] on div "Edit Lyrics" at bounding box center [235, 277] width 54 height 15
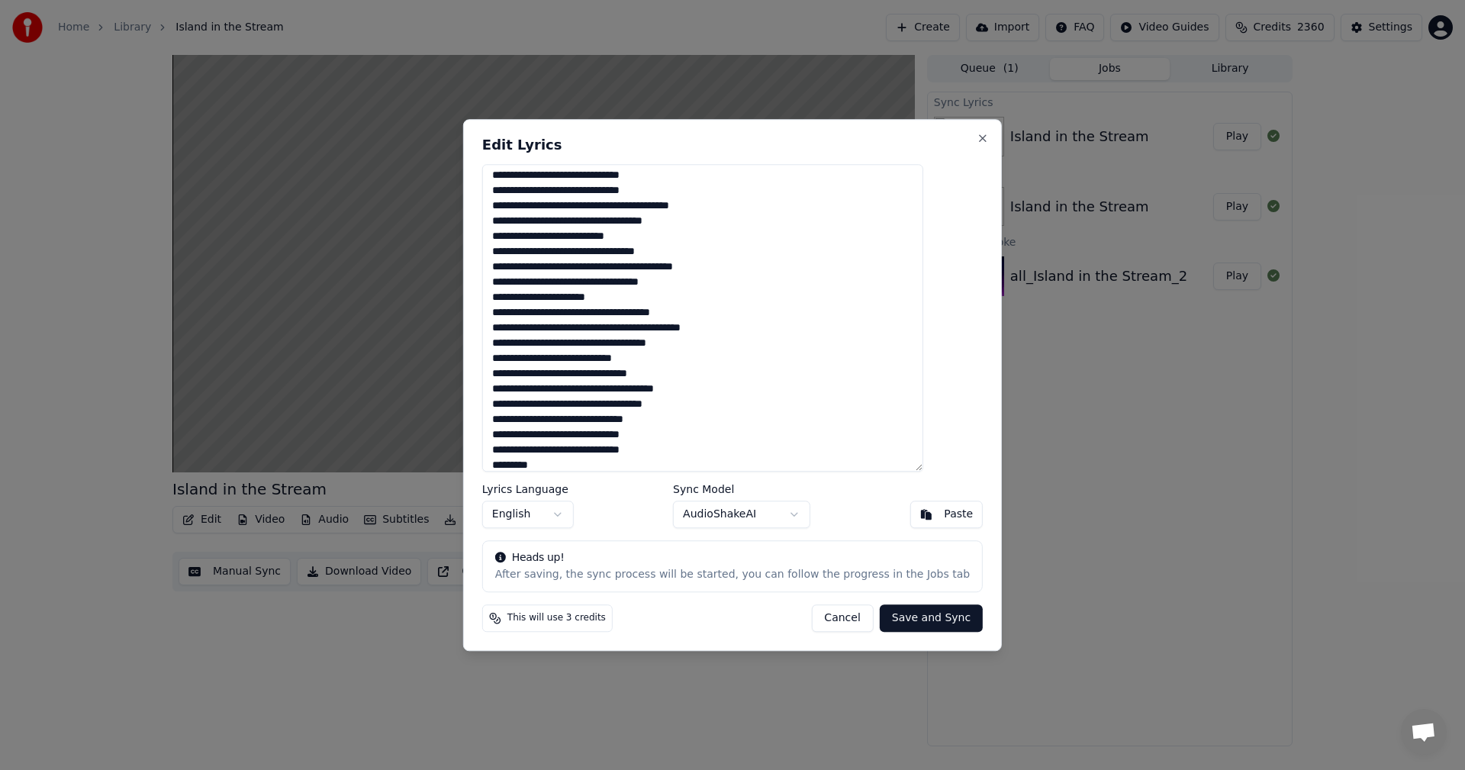
scroll to position [376, 0]
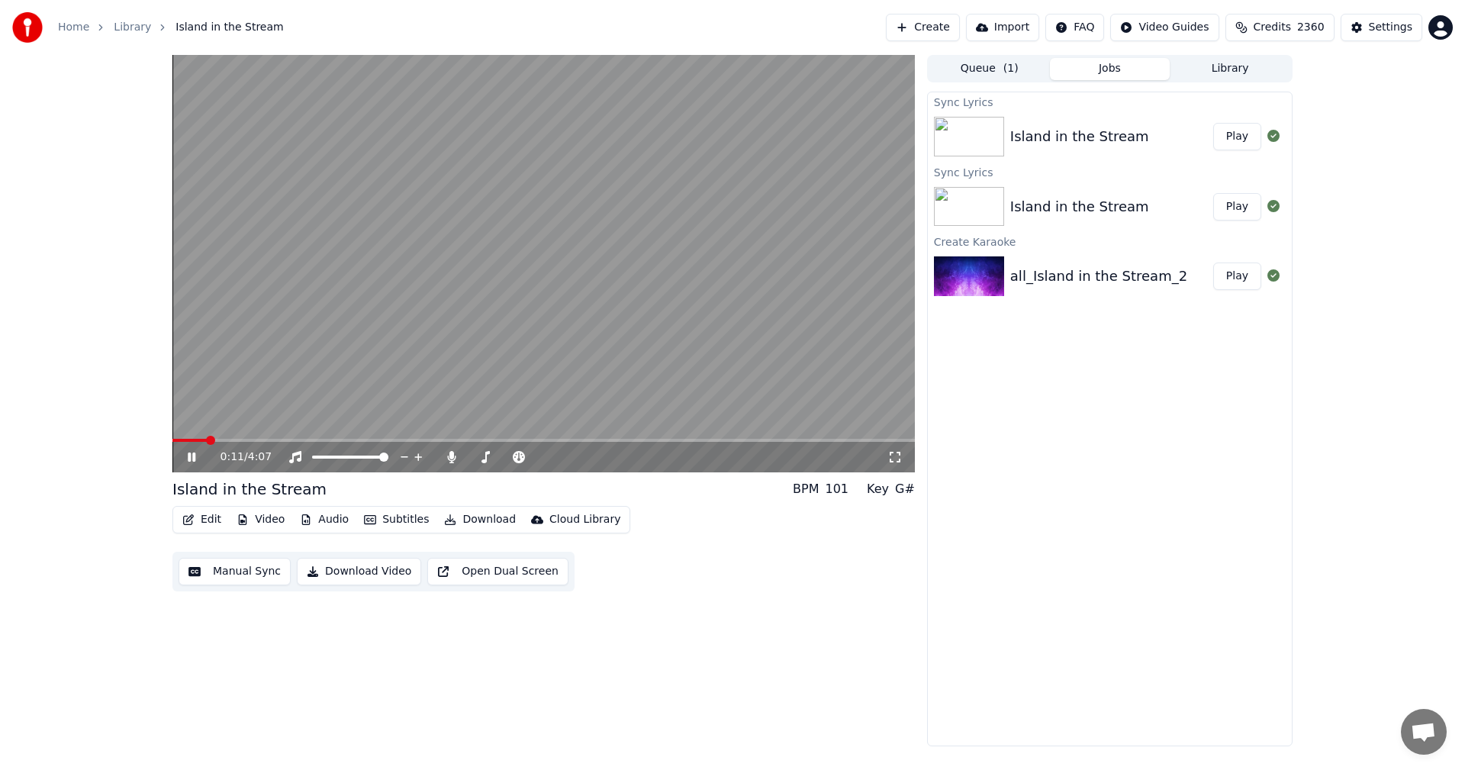
click at [192, 459] on icon at bounding box center [203, 457] width 36 height 12
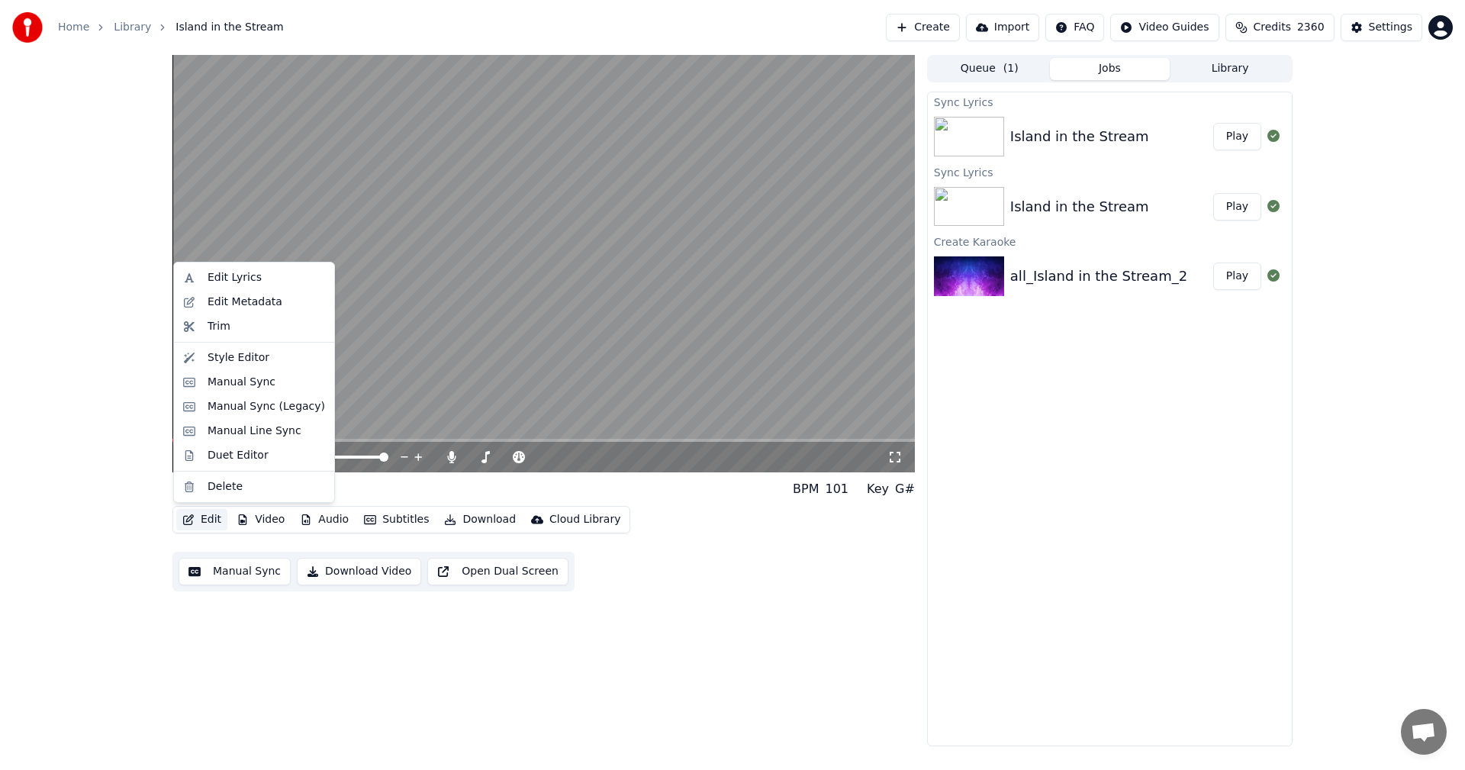
click at [204, 516] on button "Edit" at bounding box center [201, 519] width 51 height 21
click at [237, 271] on div "Edit Lyrics" at bounding box center [235, 277] width 54 height 15
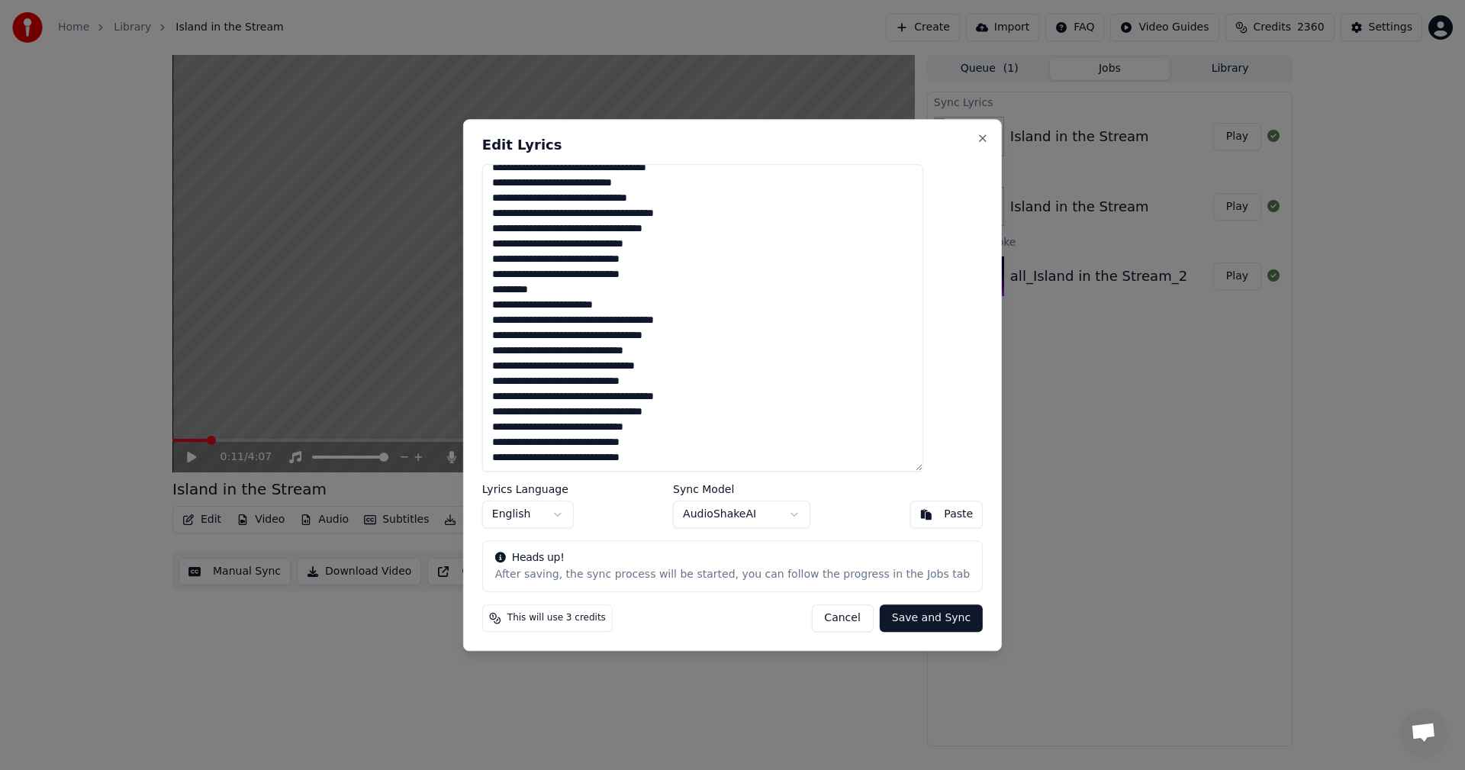
click at [546, 364] on textarea at bounding box center [702, 318] width 441 height 308
type textarea "**********"
click at [896, 613] on button "Save and Sync" at bounding box center [931, 617] width 103 height 27
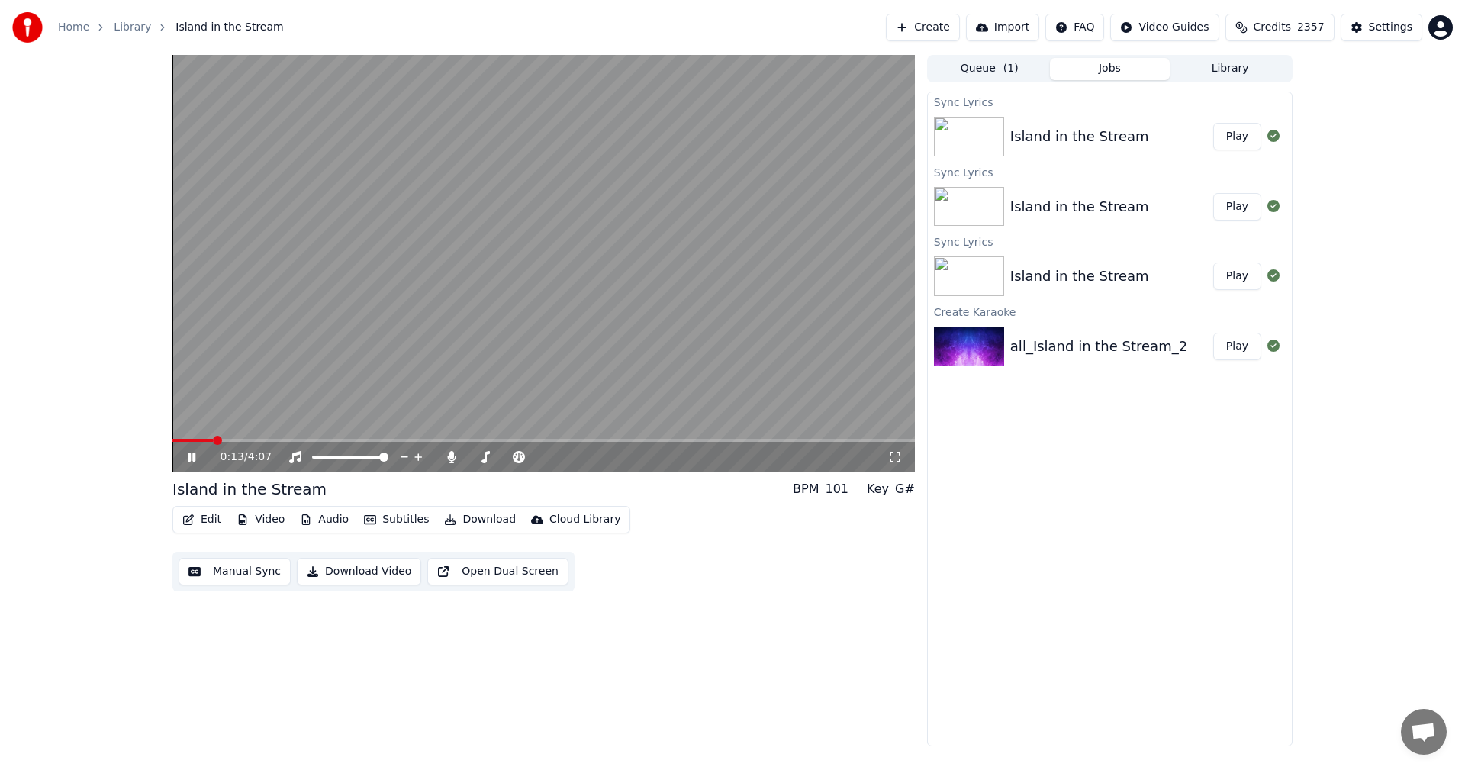
click at [188, 452] on icon at bounding box center [203, 457] width 36 height 12
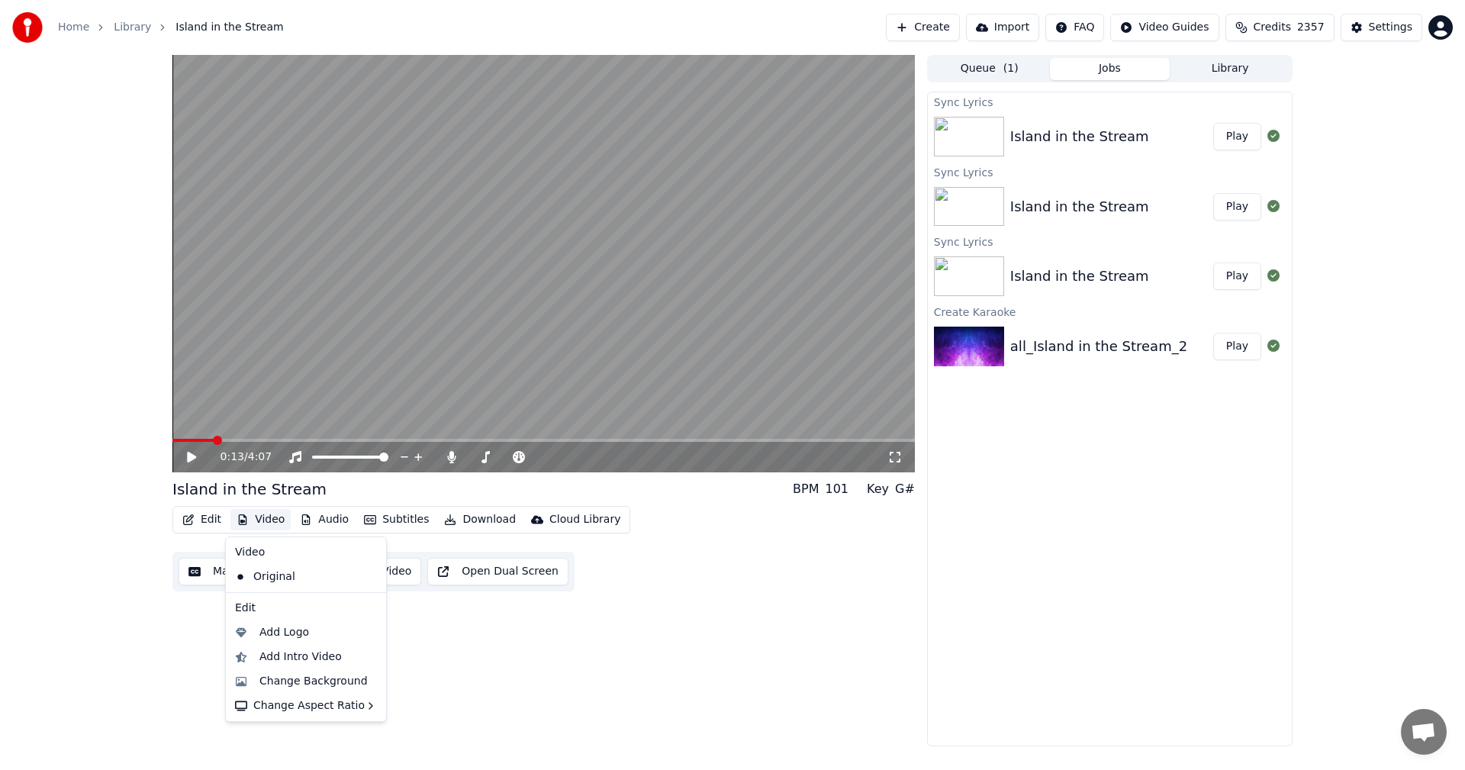
click at [262, 520] on button "Video" at bounding box center [260, 519] width 60 height 21
click at [279, 631] on div "Add Logo" at bounding box center [284, 632] width 50 height 15
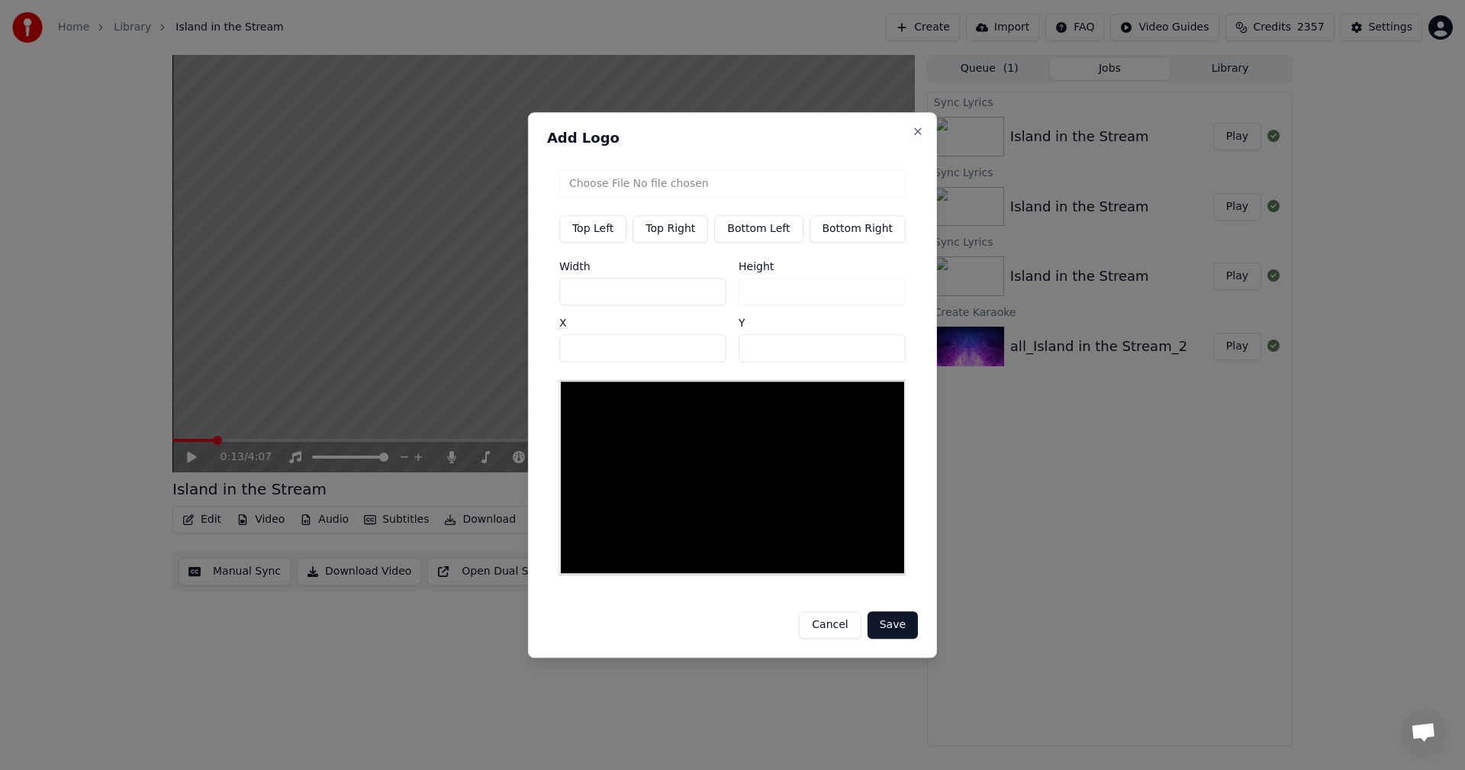
click at [681, 185] on input "file" at bounding box center [732, 182] width 346 height 27
type input "**********"
type input "***"
drag, startPoint x: 608, startPoint y: 295, endPoint x: 475, endPoint y: 300, distance: 132.9
click at [475, 300] on body "Home Library Island in the Stream Create Import FAQ Video Guides Credits 2357 S…" at bounding box center [732, 385] width 1465 height 770
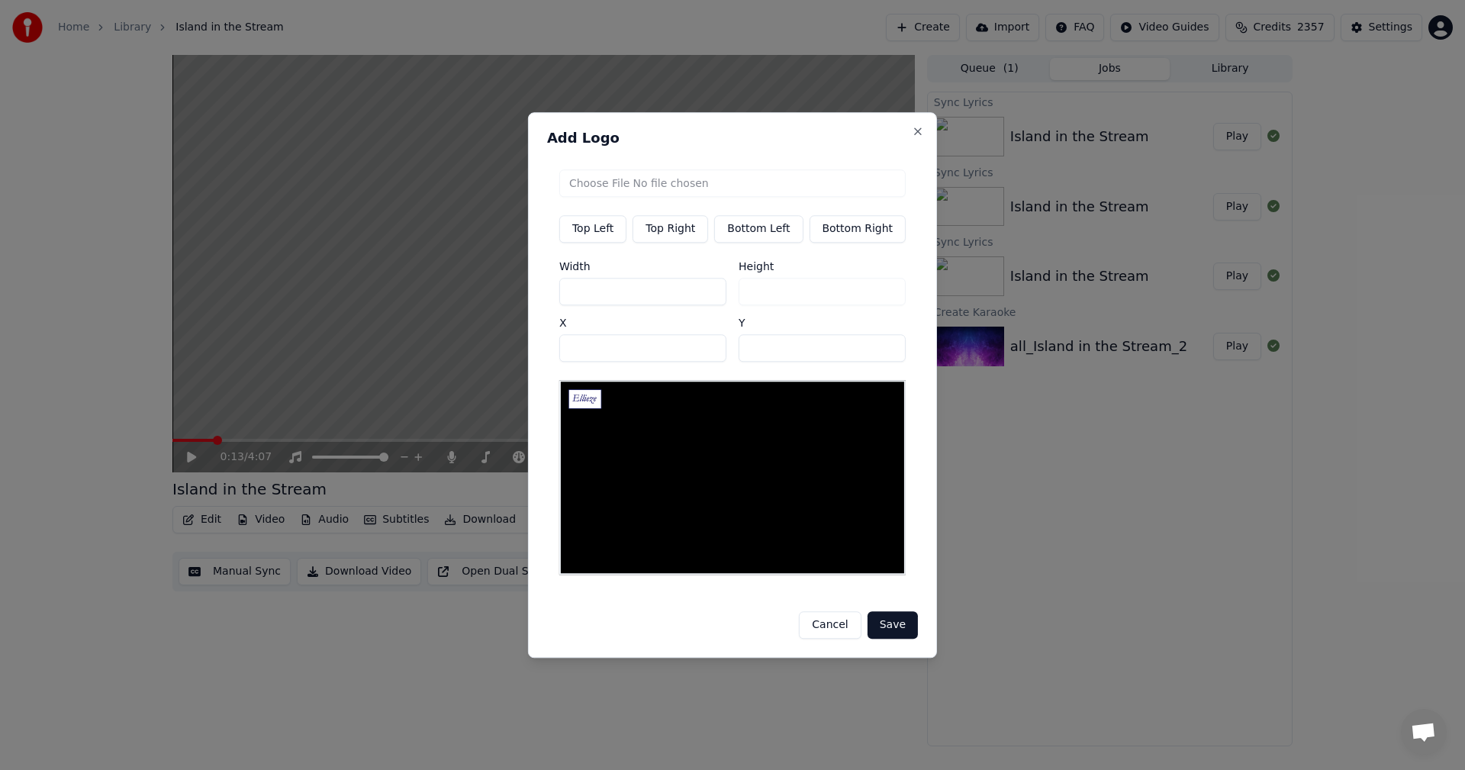
type input "*"
type input "**"
type input "***"
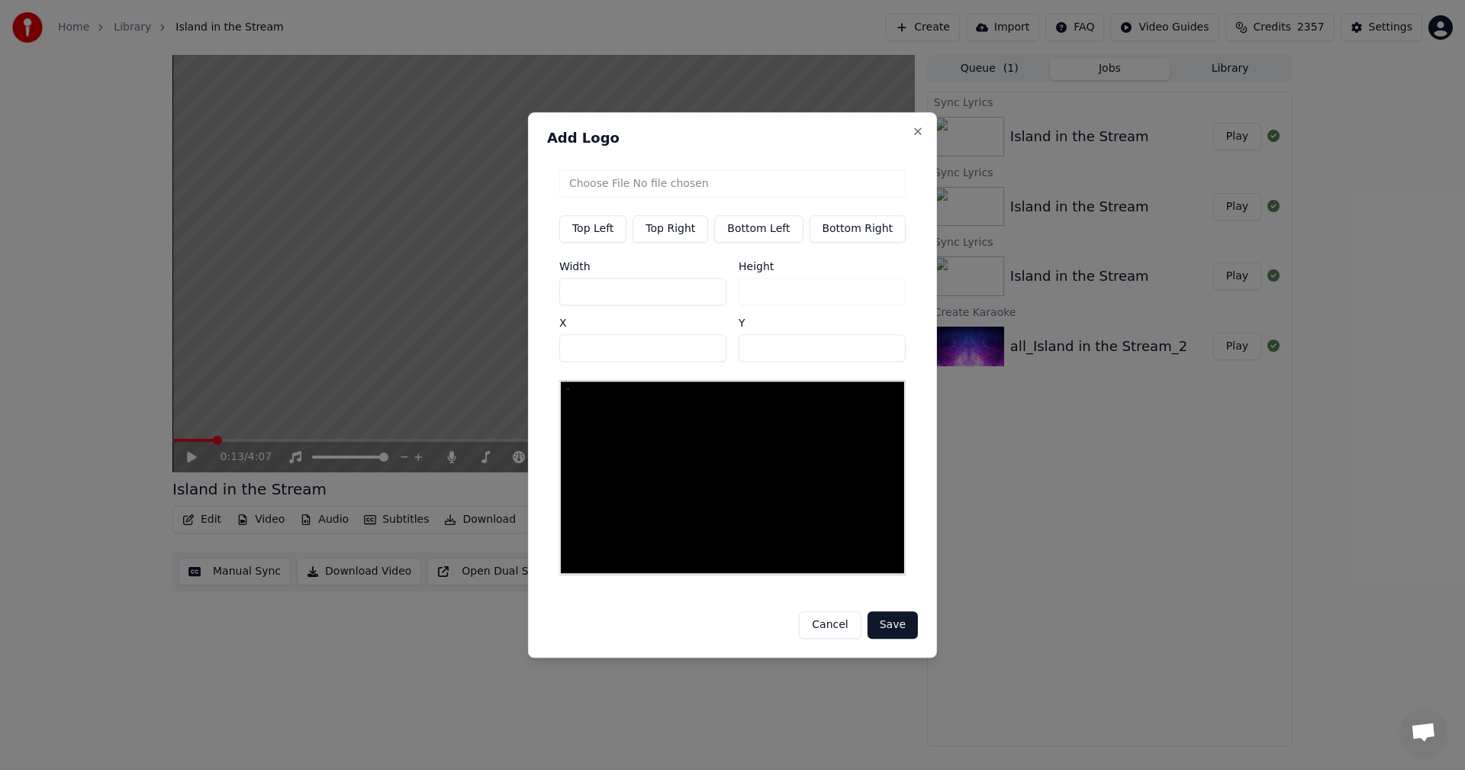
type input "***"
click at [883, 620] on button "Save" at bounding box center [893, 624] width 50 height 27
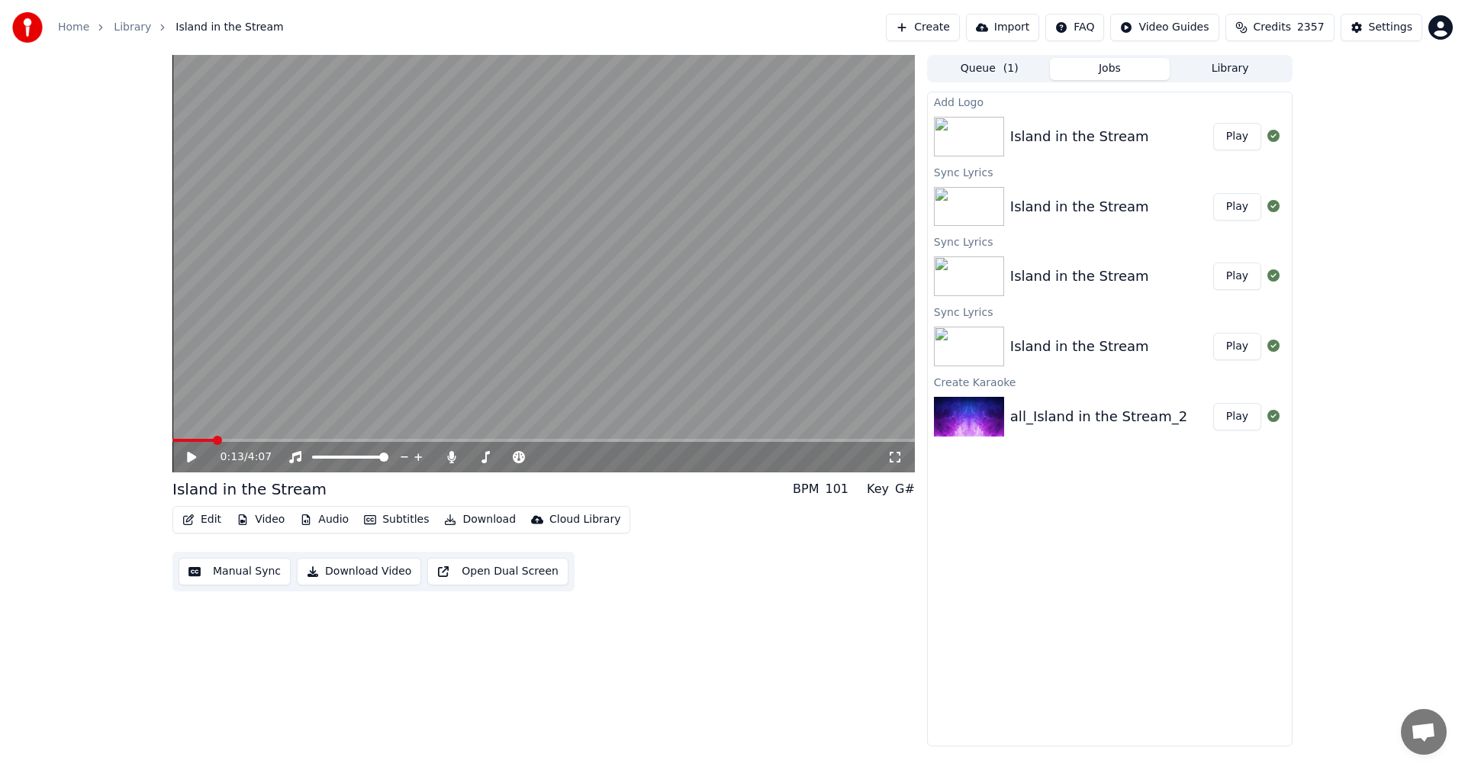
click at [1236, 142] on button "Play" at bounding box center [1237, 136] width 48 height 27
click at [190, 452] on icon at bounding box center [203, 457] width 36 height 12
click at [199, 516] on button "Edit" at bounding box center [201, 519] width 51 height 21
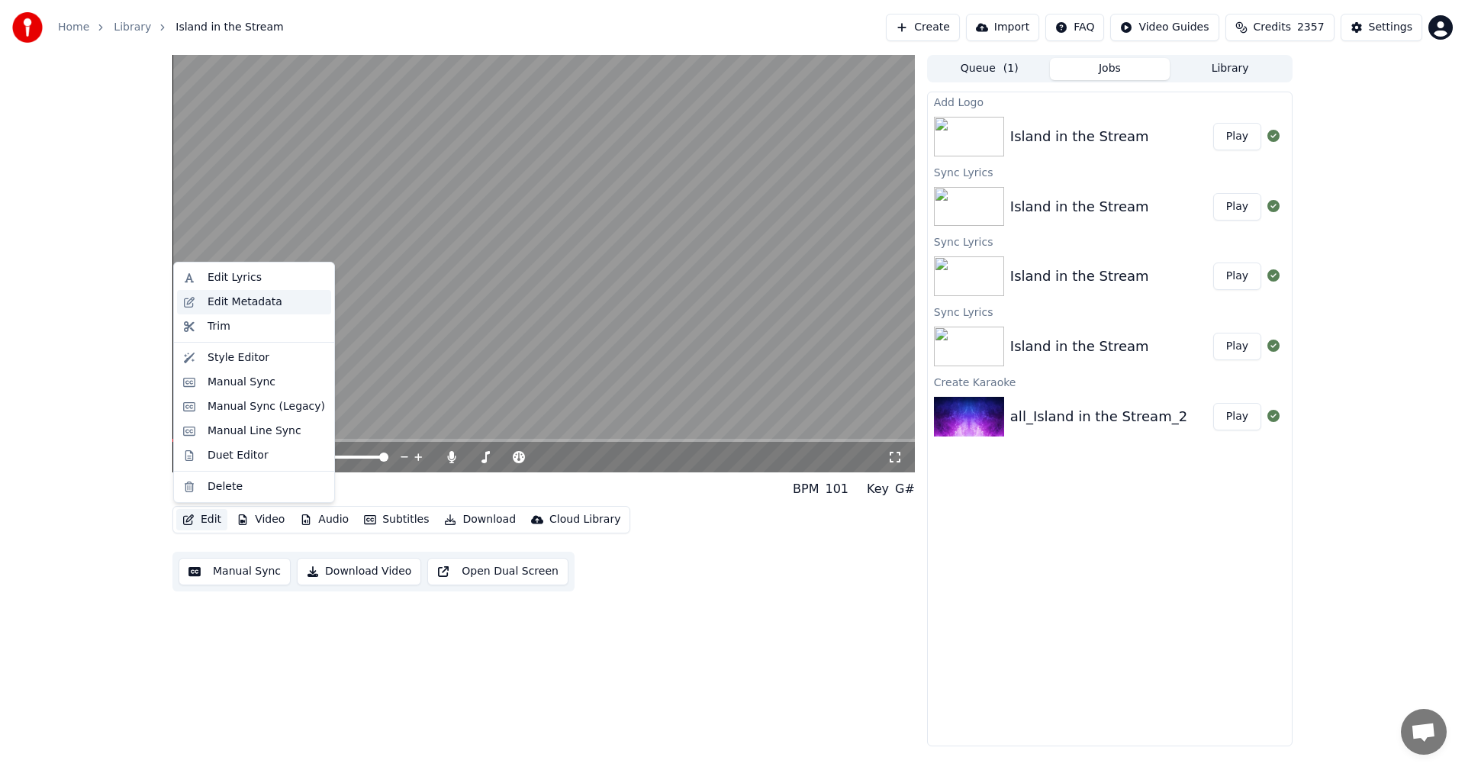
click at [248, 297] on div "Edit Metadata" at bounding box center [245, 302] width 75 height 15
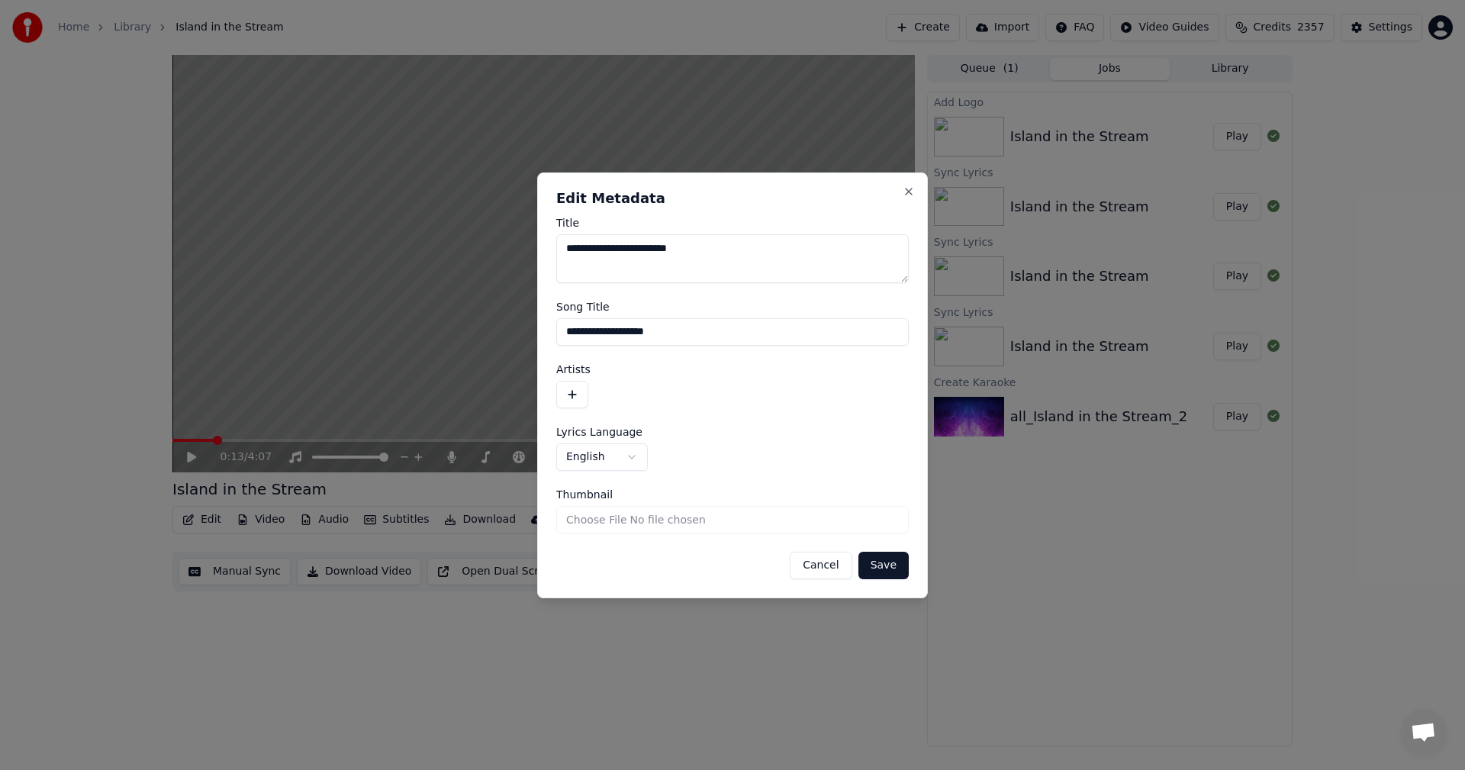
drag, startPoint x: 692, startPoint y: 251, endPoint x: 501, endPoint y: 225, distance: 192.5
click at [501, 225] on body "**********" at bounding box center [732, 385] width 1465 height 770
type textarea "**********"
click at [573, 391] on button "button" at bounding box center [572, 394] width 32 height 27
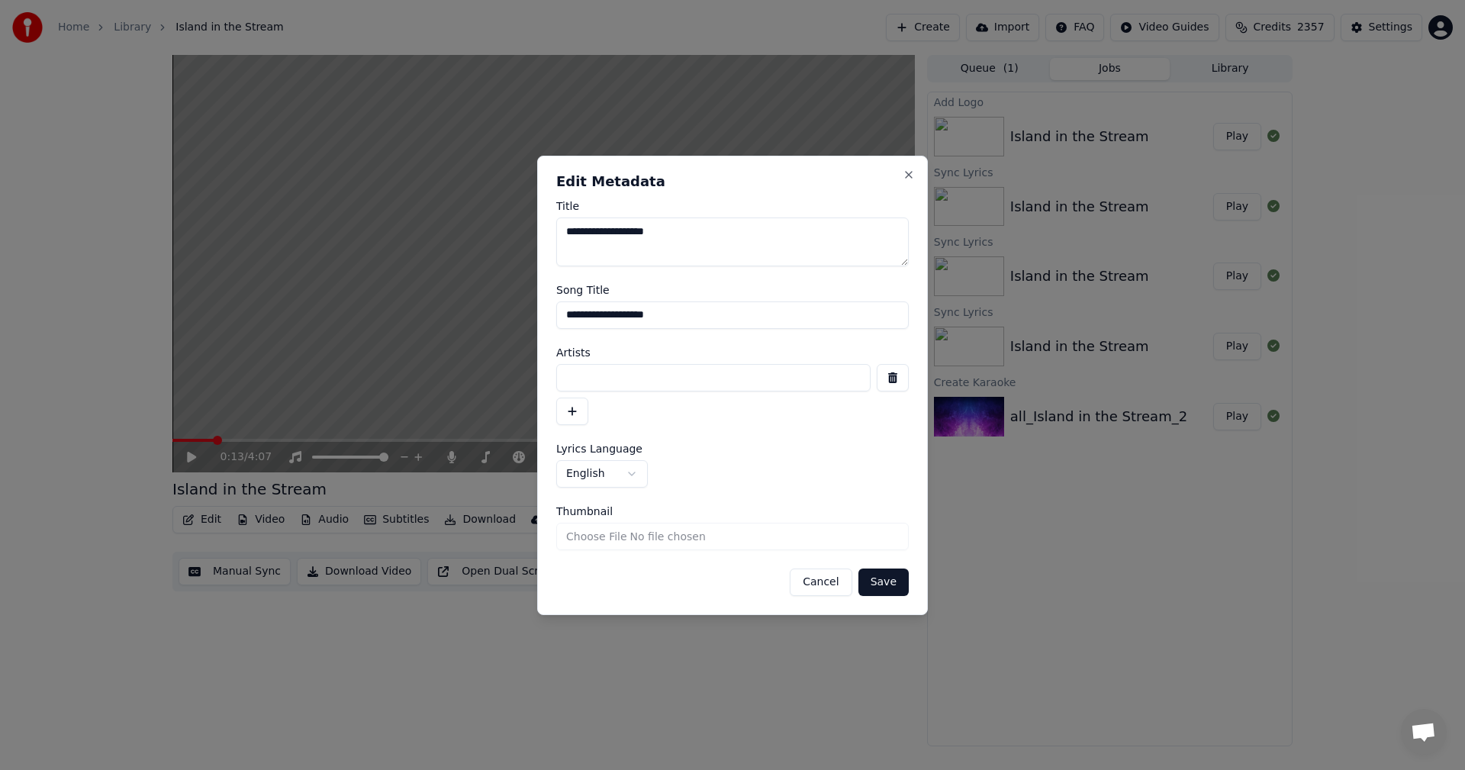
click at [584, 381] on input at bounding box center [713, 377] width 314 height 27
type input "**********"
click at [880, 580] on button "Save" at bounding box center [883, 581] width 50 height 27
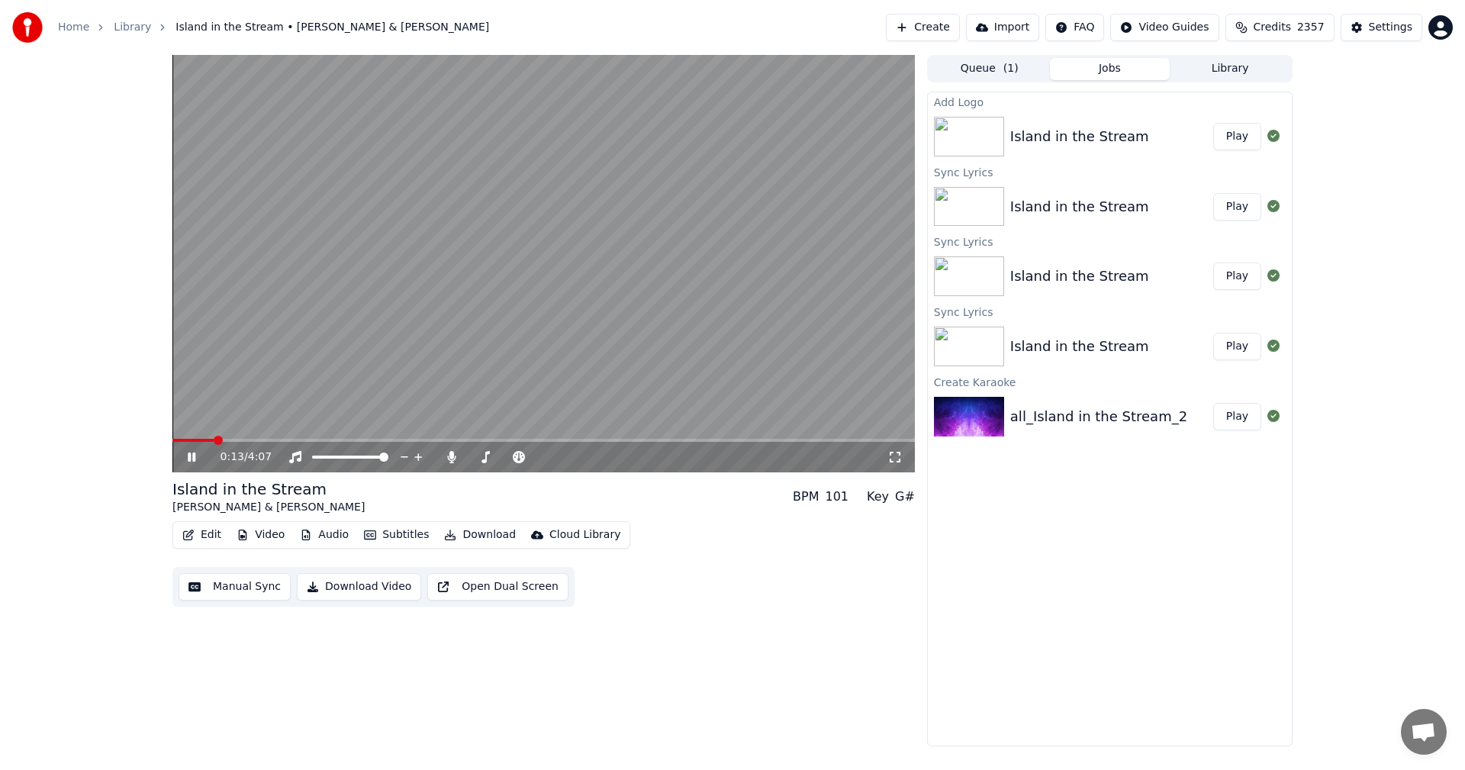
click at [190, 450] on div "0:13 / 4:07" at bounding box center [544, 456] width 730 height 15
click at [172, 443] on span at bounding box center [176, 440] width 9 height 9
click at [185, 456] on icon at bounding box center [203, 457] width 36 height 12
click at [376, 620] on div "0:10 / 4:07 Island in the Stream [PERSON_NAME] & [PERSON_NAME] BPM 101 Key G# E…" at bounding box center [543, 400] width 742 height 691
click at [349, 586] on button "Download Video" at bounding box center [359, 586] width 124 height 27
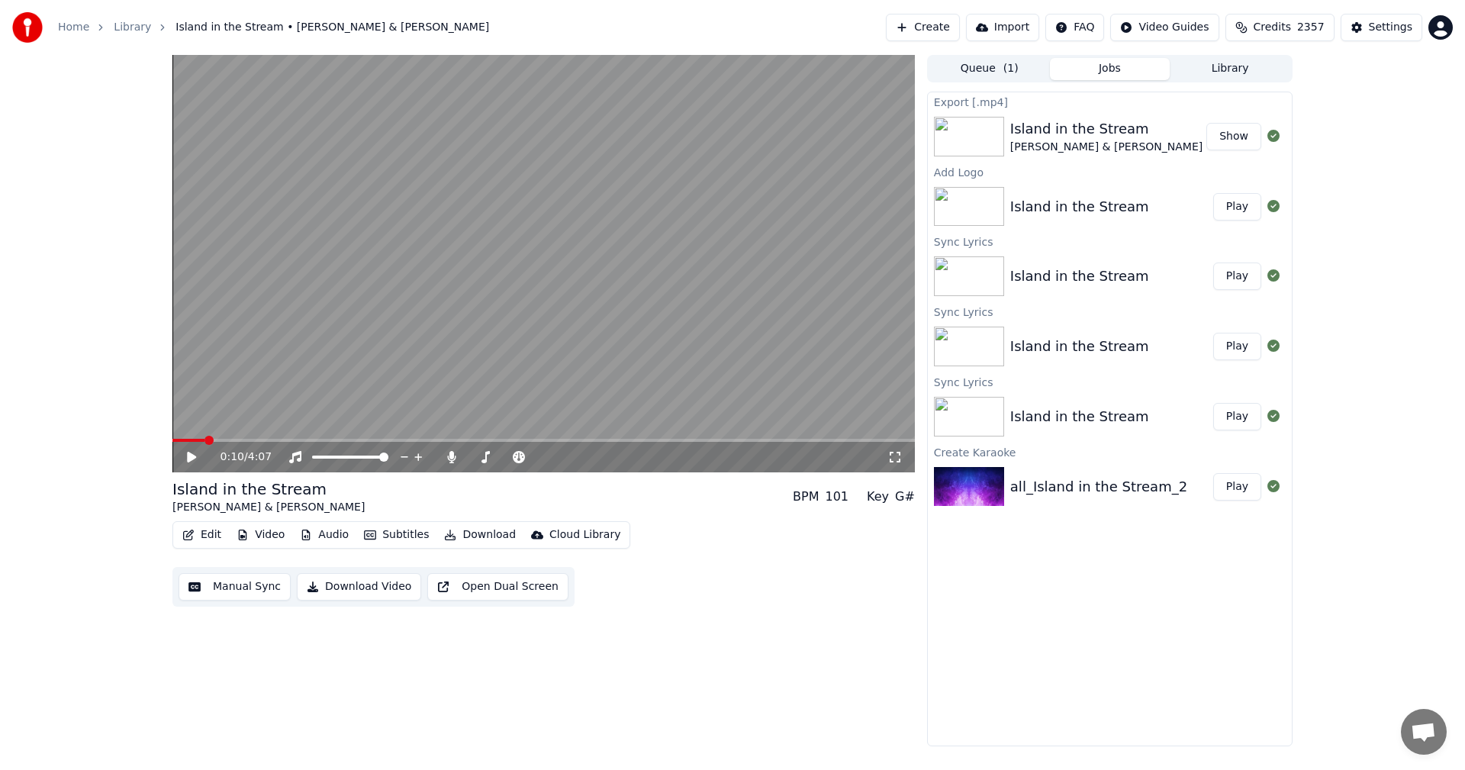
click at [1234, 131] on button "Show" at bounding box center [1233, 136] width 55 height 27
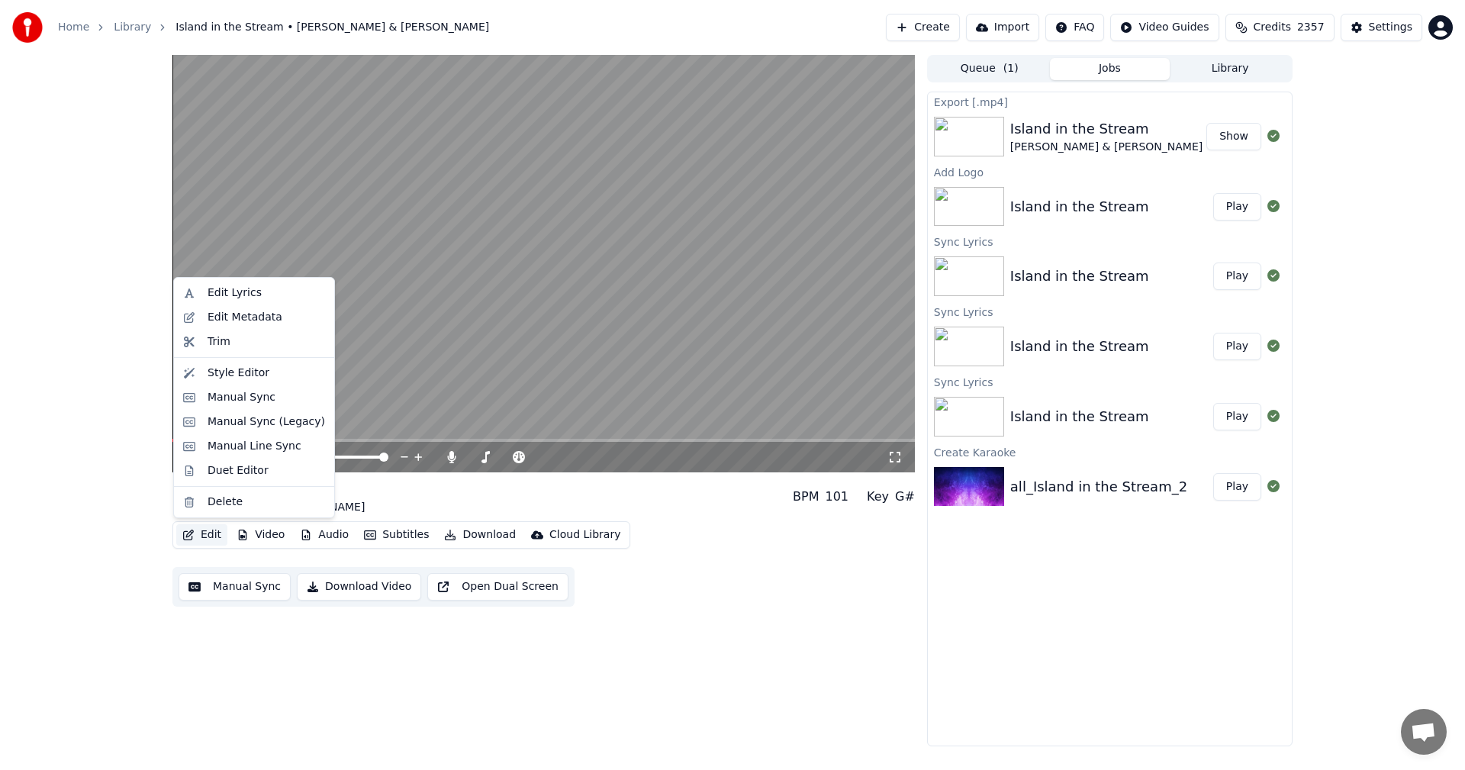
click at [203, 530] on button "Edit" at bounding box center [201, 534] width 51 height 21
click at [218, 471] on div "Duet Editor" at bounding box center [238, 470] width 61 height 15
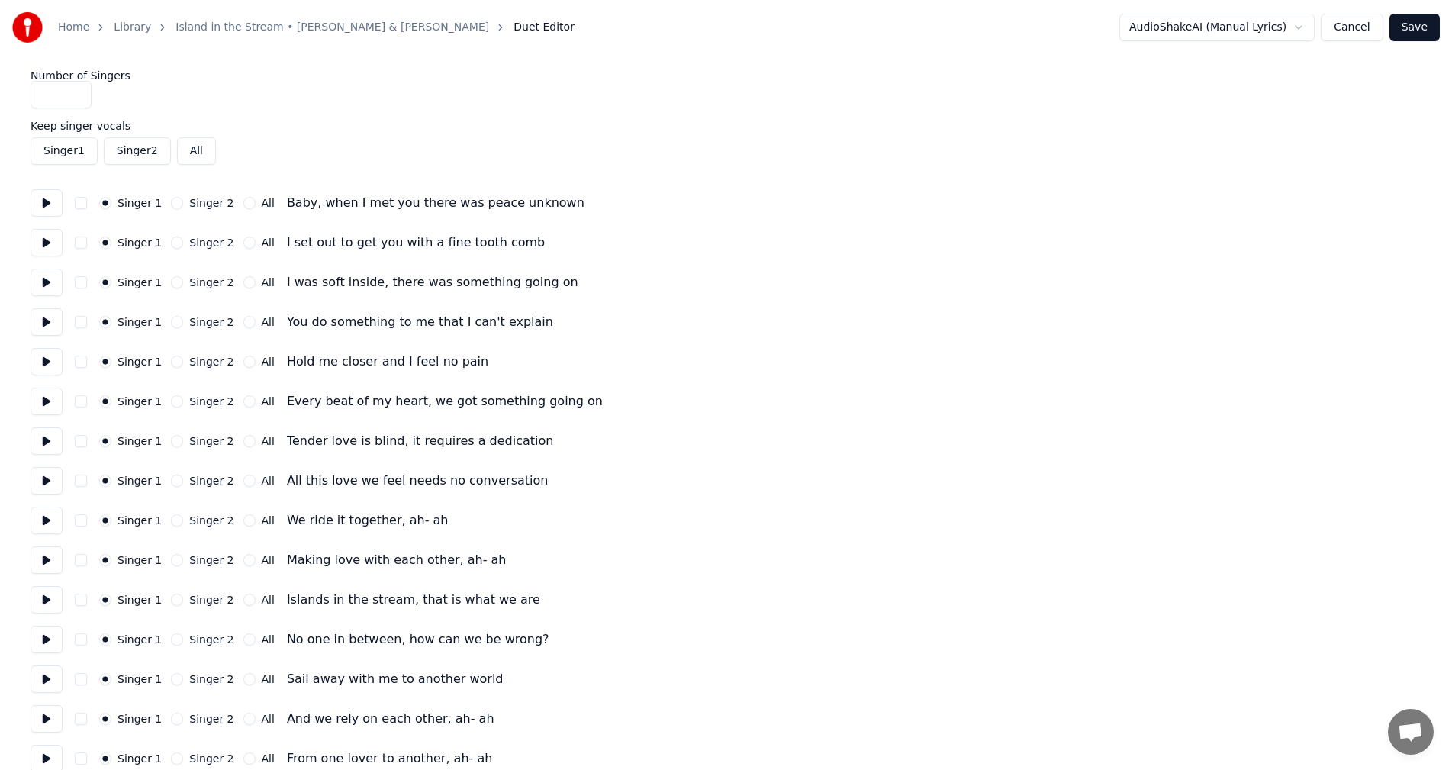
click at [39, 202] on button at bounding box center [47, 202] width 32 height 27
click at [42, 245] on button at bounding box center [47, 242] width 32 height 27
click at [44, 278] on button at bounding box center [47, 282] width 32 height 27
click at [37, 326] on button at bounding box center [47, 321] width 32 height 27
click at [243, 320] on button "All" at bounding box center [249, 322] width 12 height 12
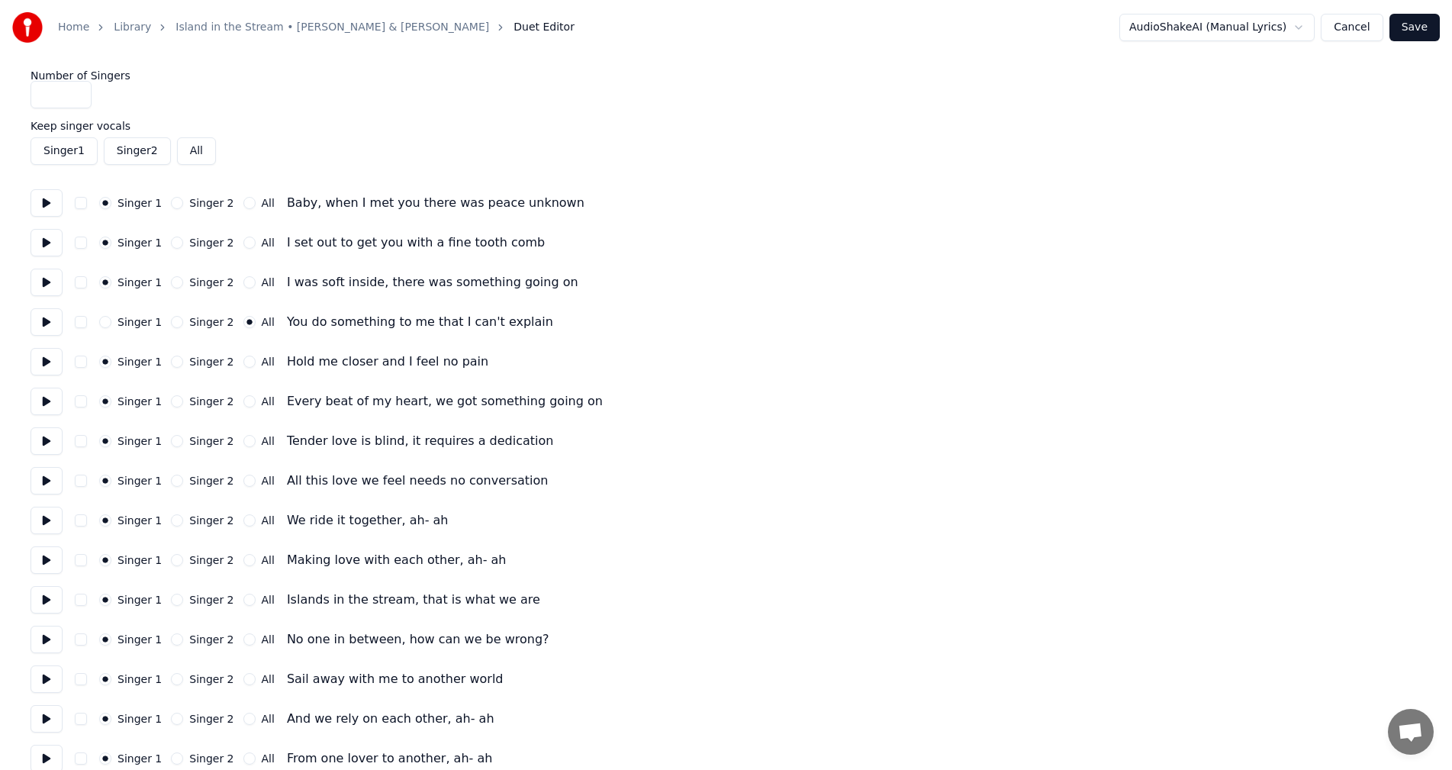
click at [35, 359] on button at bounding box center [47, 361] width 32 height 27
click at [43, 397] on button at bounding box center [47, 401] width 32 height 27
click at [41, 441] on button at bounding box center [47, 440] width 32 height 27
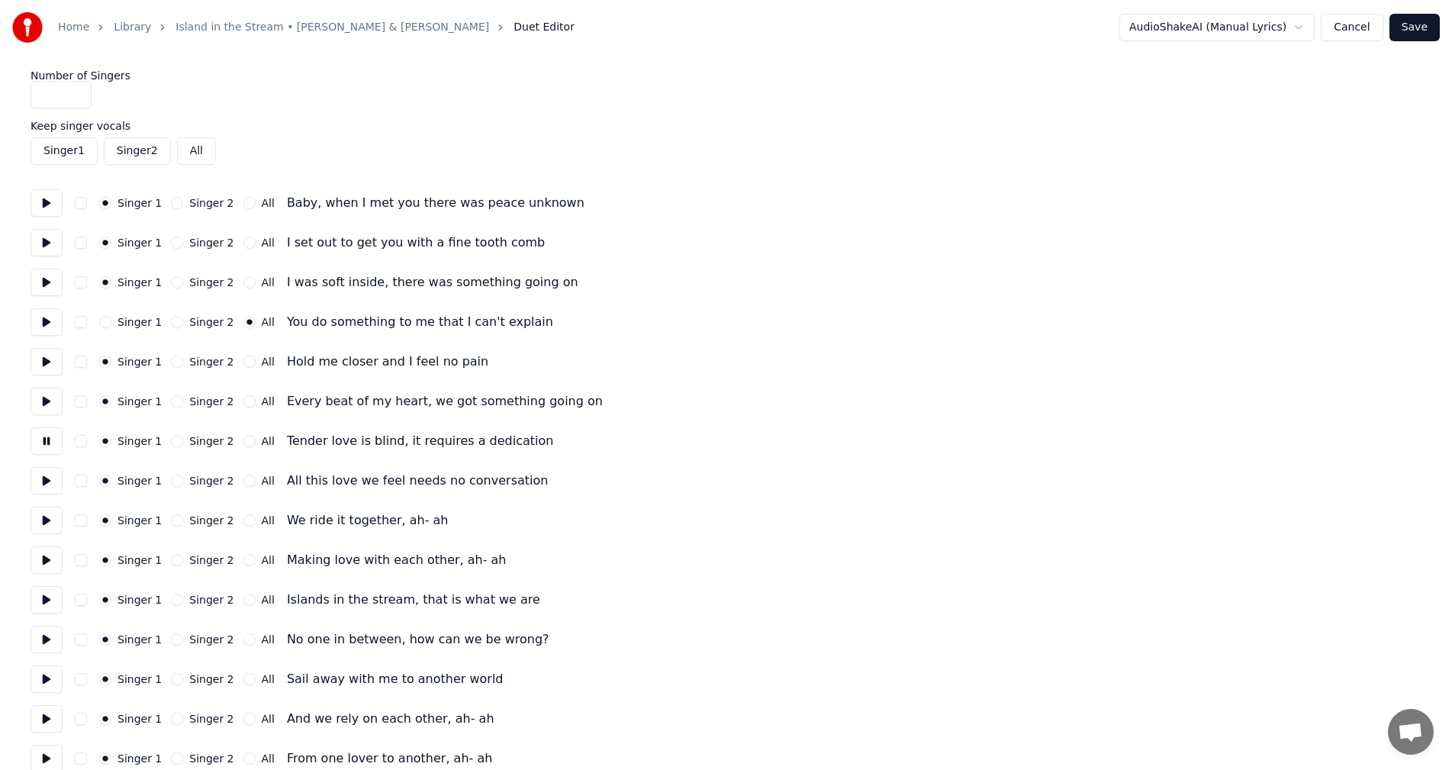
click at [41, 441] on button at bounding box center [47, 440] width 32 height 27
click at [243, 400] on button "All" at bounding box center [249, 401] width 12 height 12
click at [243, 362] on button "All" at bounding box center [249, 362] width 12 height 12
click at [46, 440] on button at bounding box center [47, 440] width 32 height 27
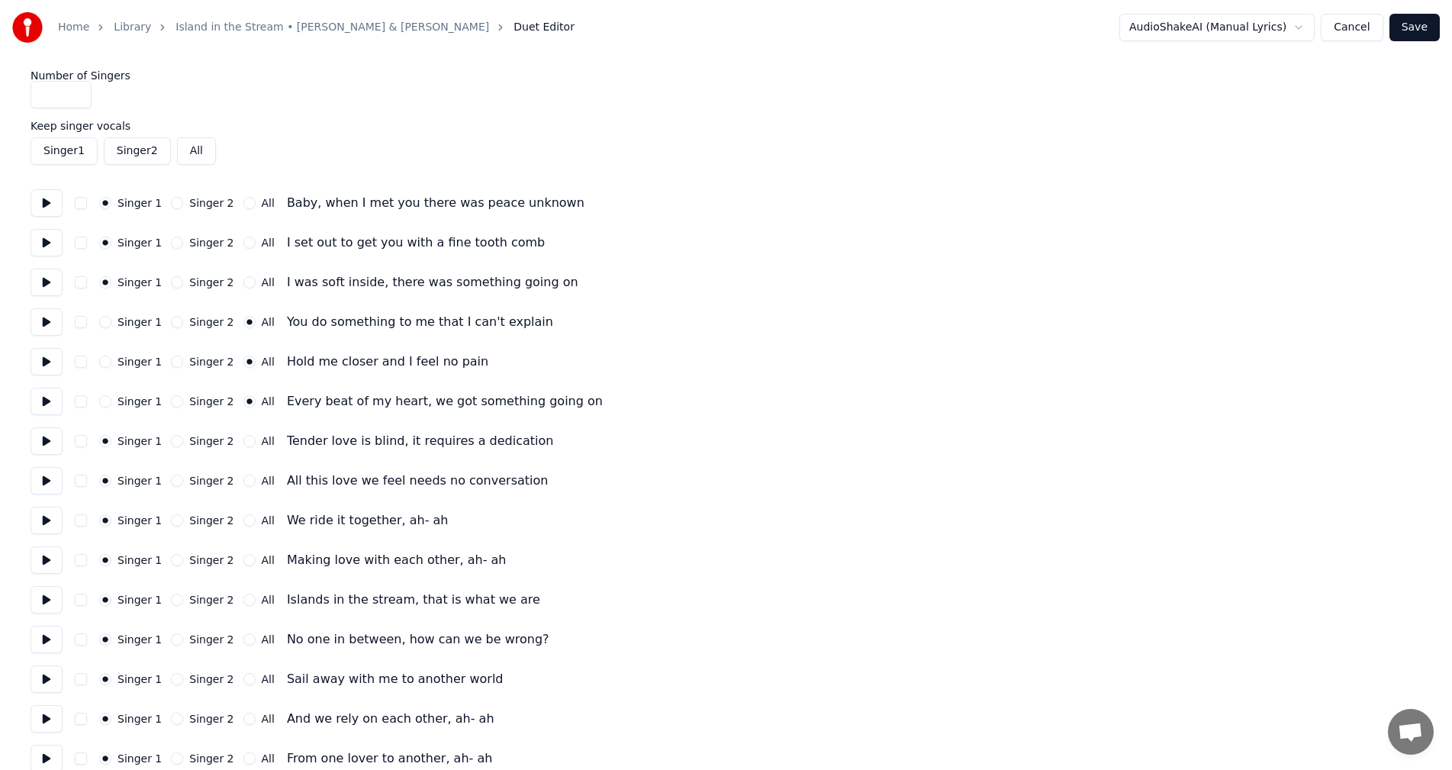
click at [48, 476] on button at bounding box center [47, 480] width 32 height 27
click at [243, 481] on button "All" at bounding box center [249, 481] width 12 height 12
click at [44, 526] on button at bounding box center [47, 520] width 32 height 27
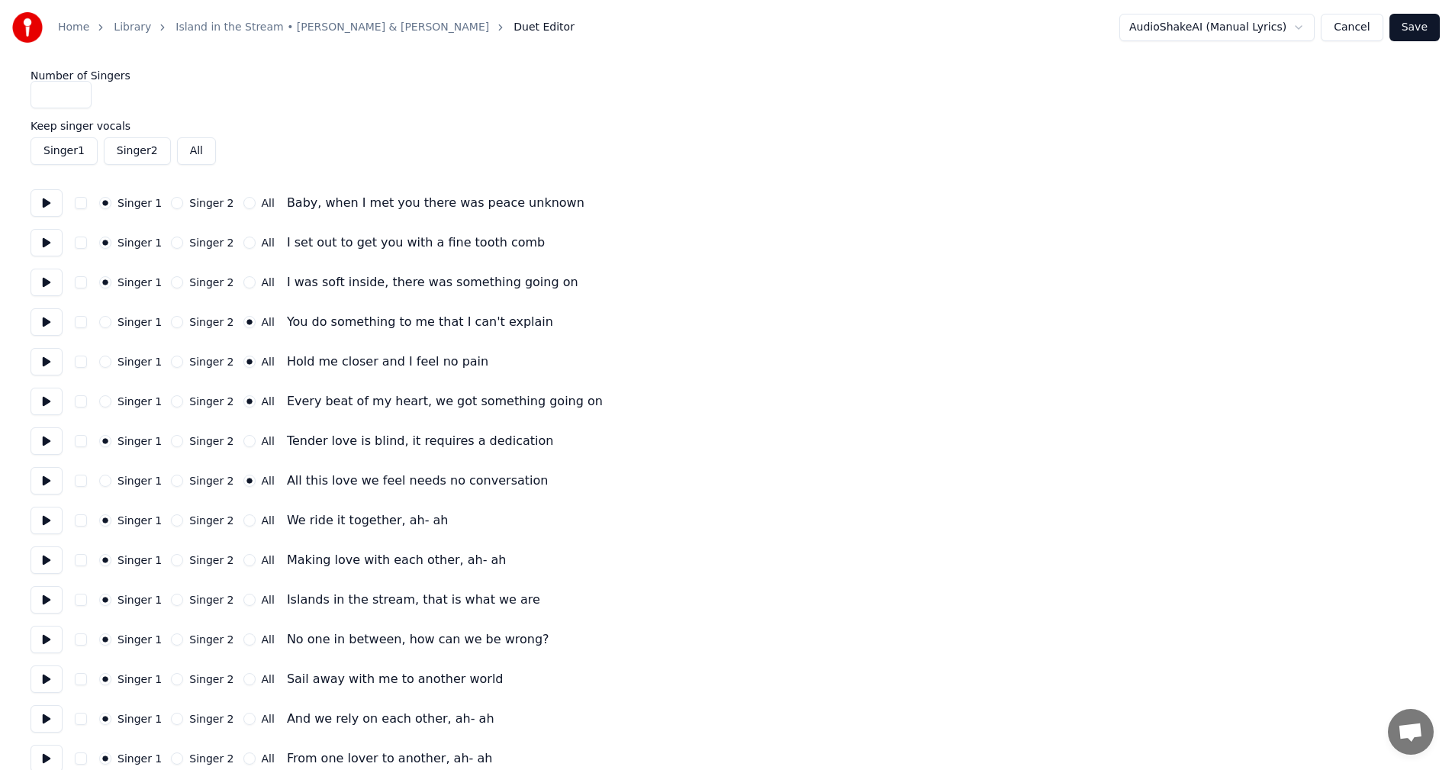
click at [243, 518] on button "All" at bounding box center [249, 520] width 12 height 12
click at [44, 558] on button at bounding box center [47, 559] width 32 height 27
click at [243, 562] on button "All" at bounding box center [249, 560] width 12 height 12
click at [40, 595] on button at bounding box center [47, 599] width 32 height 27
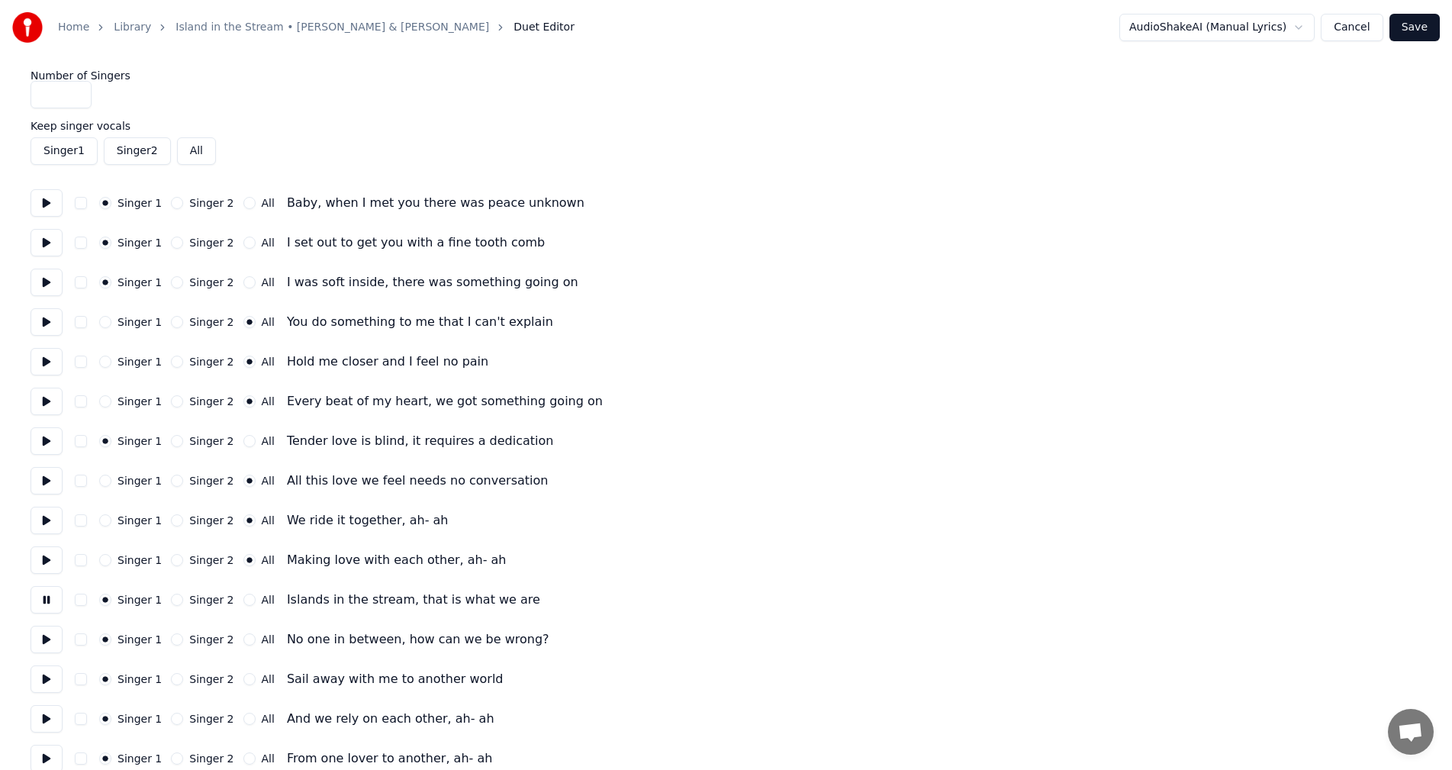
click at [40, 595] on button at bounding box center [47, 599] width 32 height 27
click at [243, 597] on button "All" at bounding box center [249, 600] width 12 height 12
click at [34, 637] on button at bounding box center [47, 639] width 32 height 27
click at [243, 639] on button "All" at bounding box center [249, 639] width 12 height 12
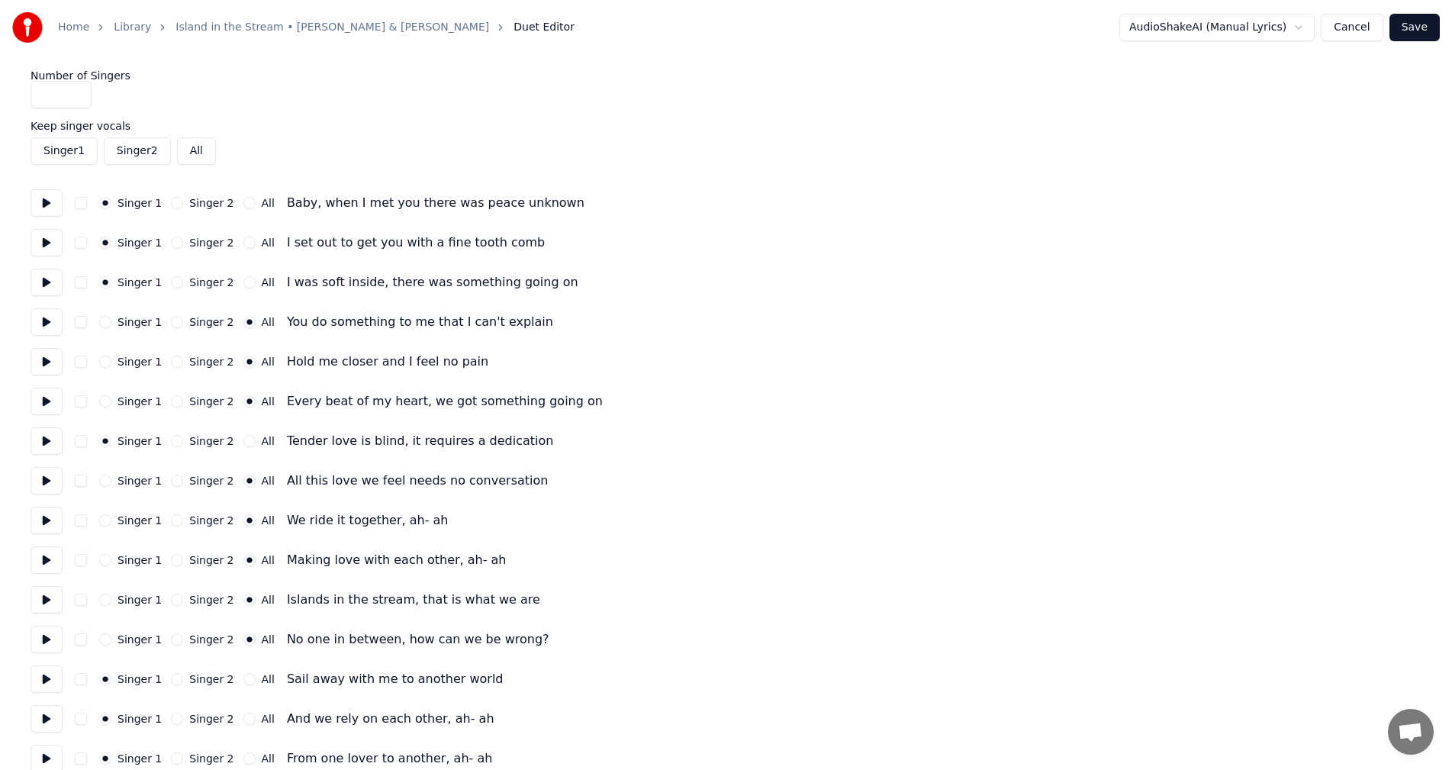
click at [41, 675] on button at bounding box center [47, 678] width 32 height 27
click at [243, 678] on button "All" at bounding box center [249, 679] width 12 height 12
click at [47, 718] on button at bounding box center [47, 718] width 32 height 27
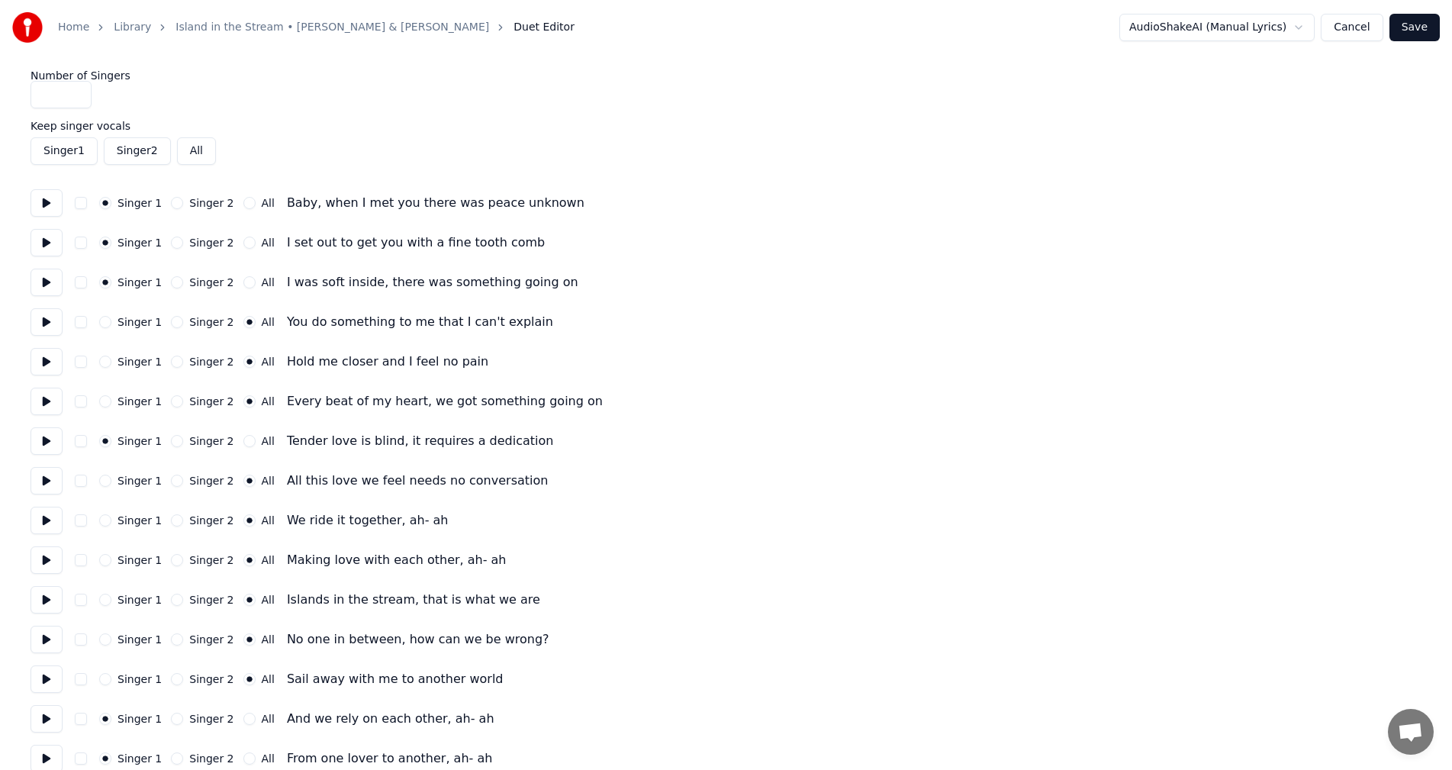
click at [243, 718] on button "All" at bounding box center [249, 719] width 12 height 12
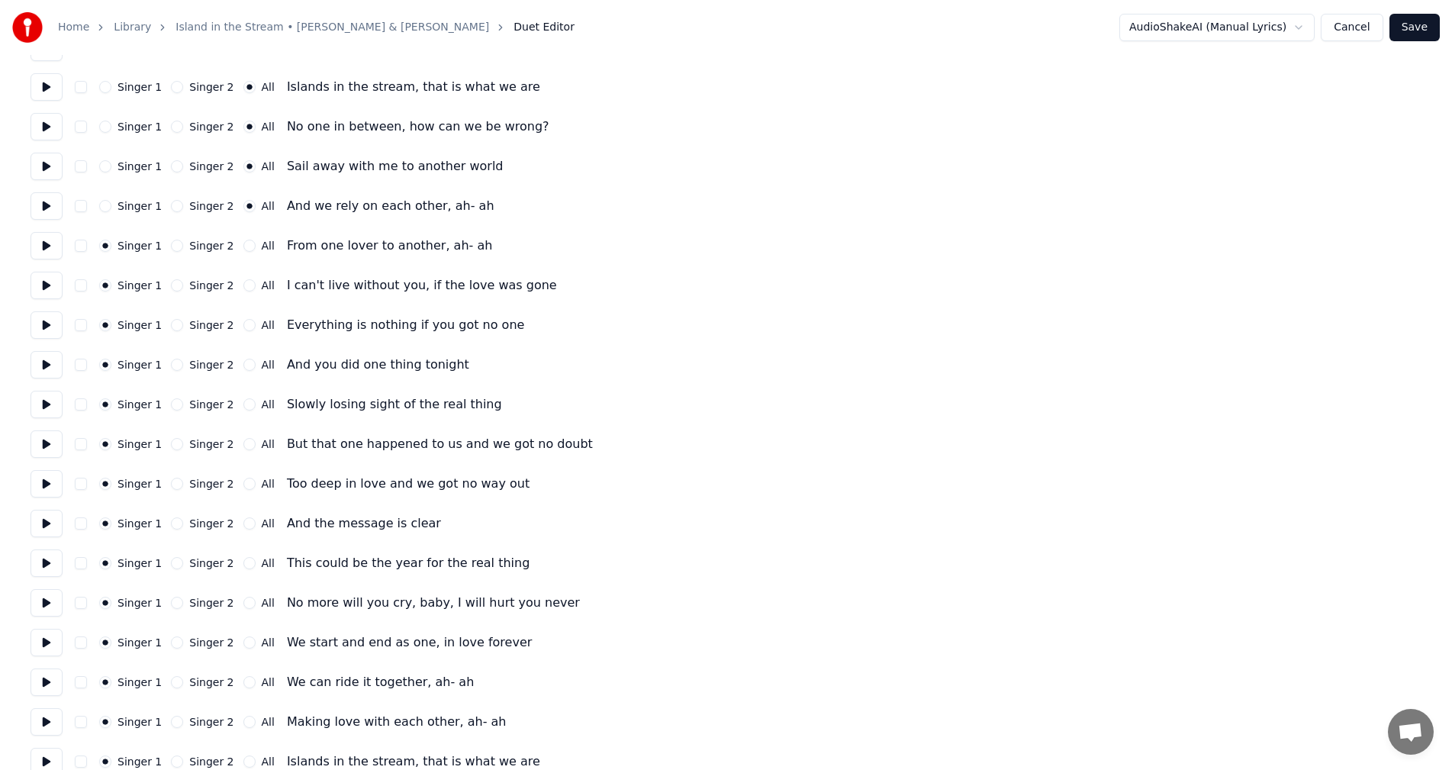
scroll to position [514, 0]
click at [46, 249] on button at bounding box center [47, 243] width 32 height 27
click at [243, 242] on button "All" at bounding box center [249, 244] width 12 height 12
click at [50, 281] on button at bounding box center [47, 283] width 32 height 27
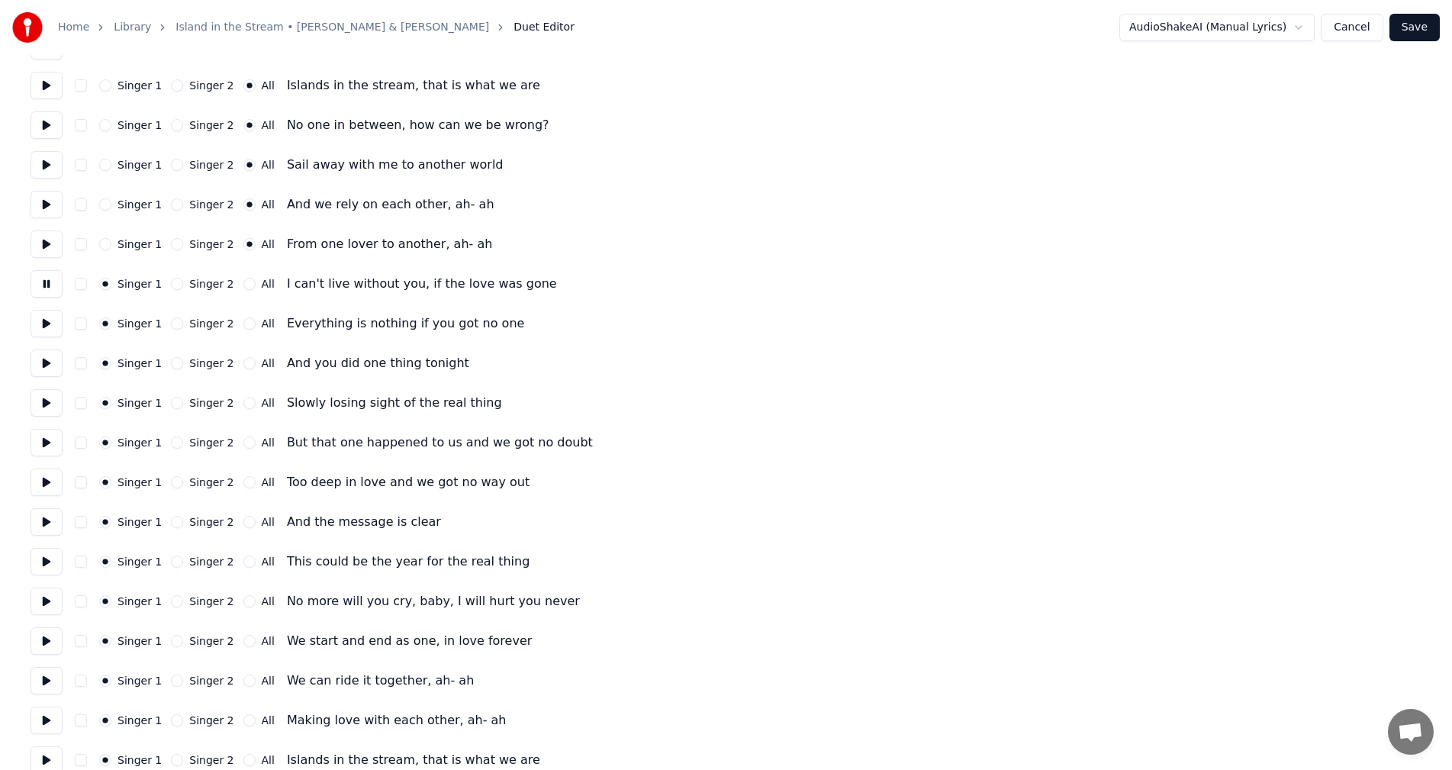
click at [50, 281] on button at bounding box center [47, 283] width 32 height 27
click at [171, 284] on button "Singer 2" at bounding box center [177, 284] width 12 height 12
click at [39, 285] on button at bounding box center [47, 283] width 32 height 27
click at [43, 322] on button at bounding box center [47, 323] width 32 height 27
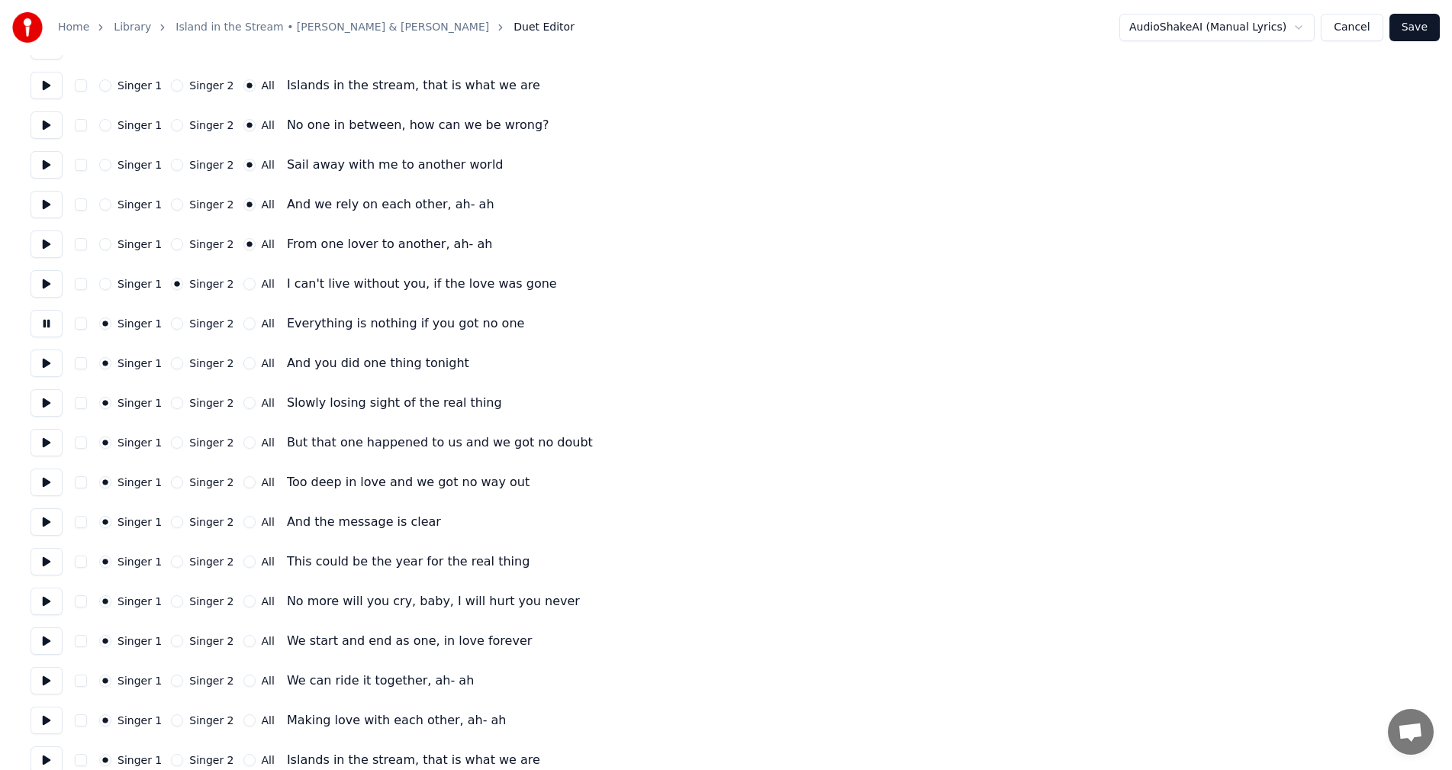
click at [43, 322] on button at bounding box center [47, 323] width 32 height 27
click at [41, 362] on button at bounding box center [47, 362] width 32 height 27
click at [45, 405] on button at bounding box center [47, 402] width 32 height 27
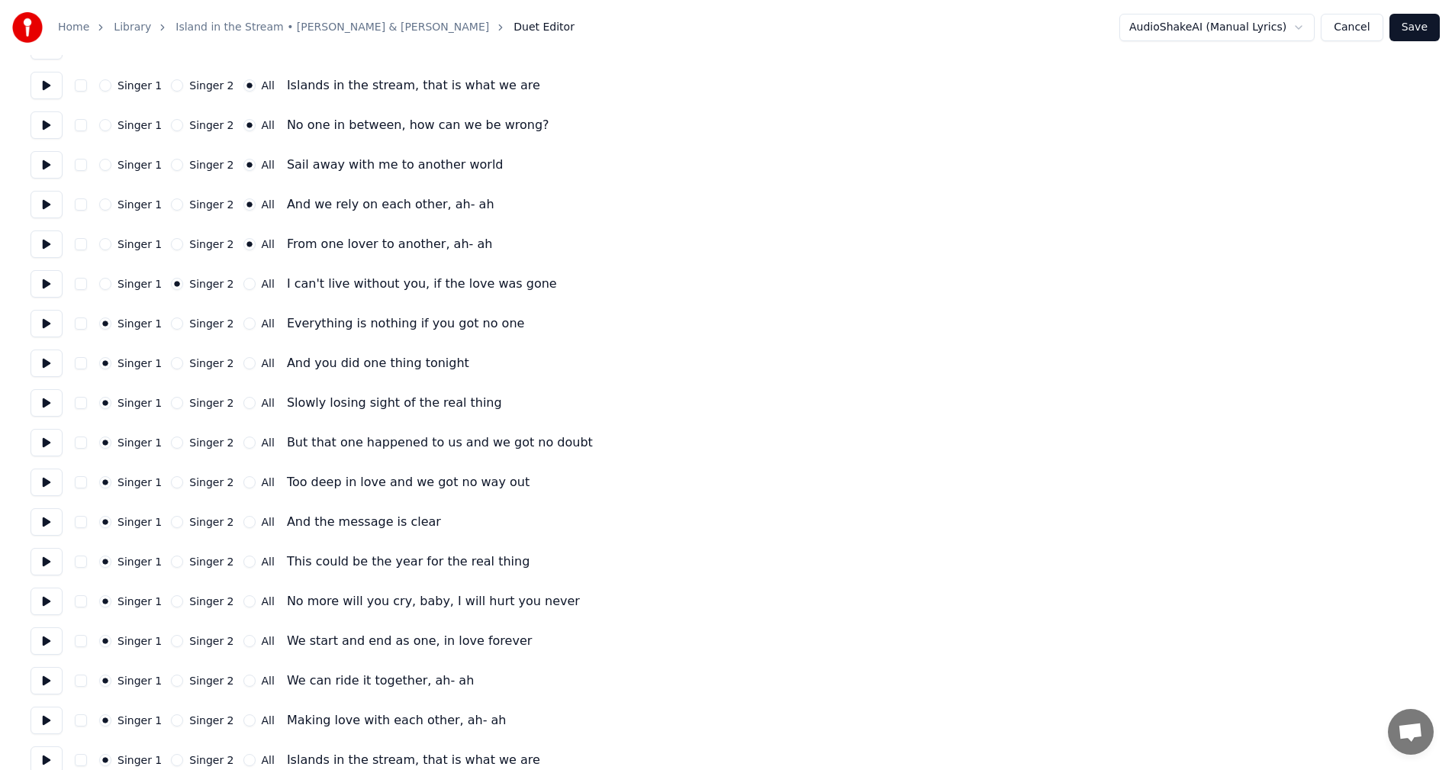
click at [46, 439] on button at bounding box center [47, 442] width 32 height 27
click at [243, 440] on button "All" at bounding box center [249, 442] width 12 height 12
click at [171, 401] on button "Singer 2" at bounding box center [177, 403] width 12 height 12
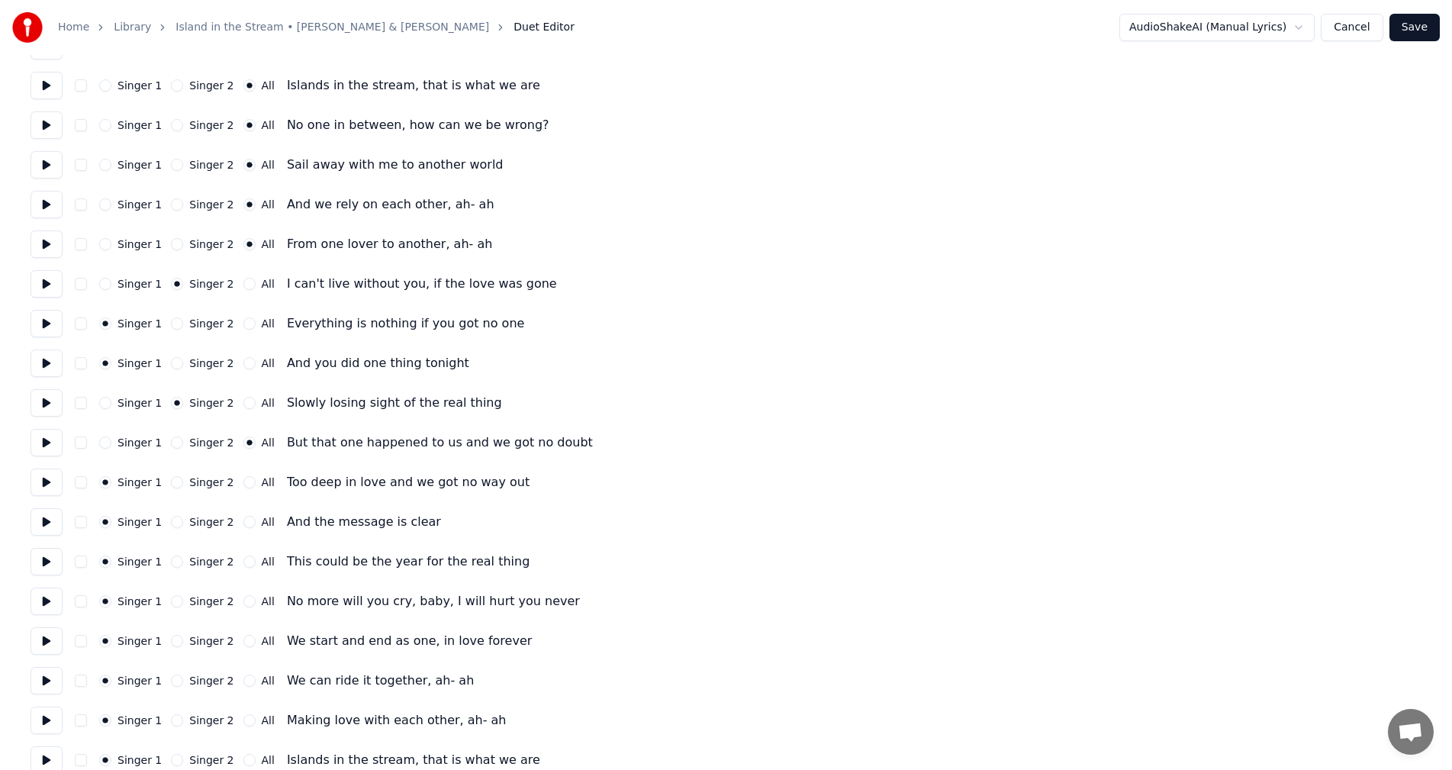
click at [171, 362] on button "Singer 2" at bounding box center [177, 363] width 12 height 12
click at [171, 321] on button "Singer 2" at bounding box center [177, 323] width 12 height 12
click at [41, 478] on button at bounding box center [47, 481] width 32 height 27
click at [47, 520] on button at bounding box center [47, 521] width 32 height 27
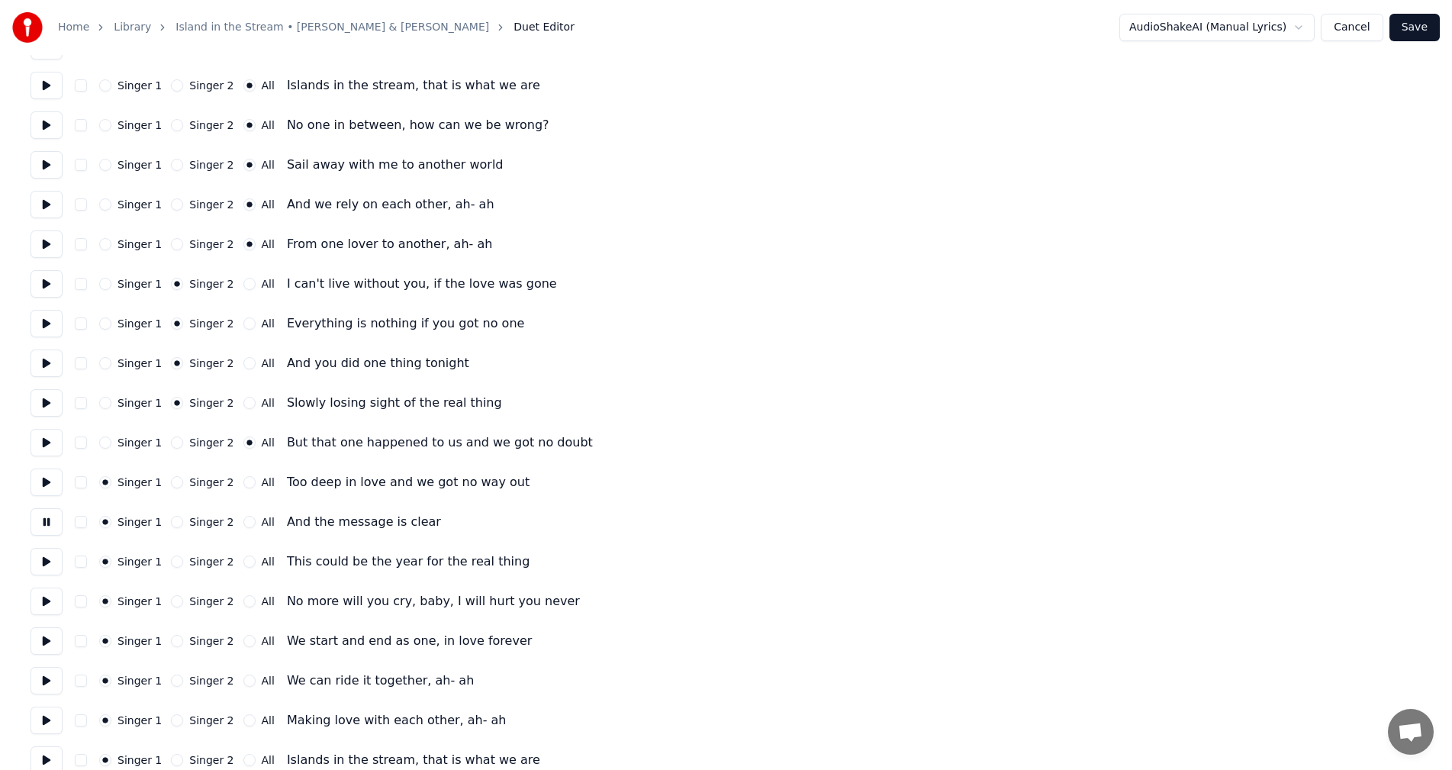
click at [47, 520] on button at bounding box center [47, 521] width 32 height 27
click at [43, 567] on button at bounding box center [47, 561] width 32 height 27
click at [44, 594] on button at bounding box center [47, 600] width 32 height 27
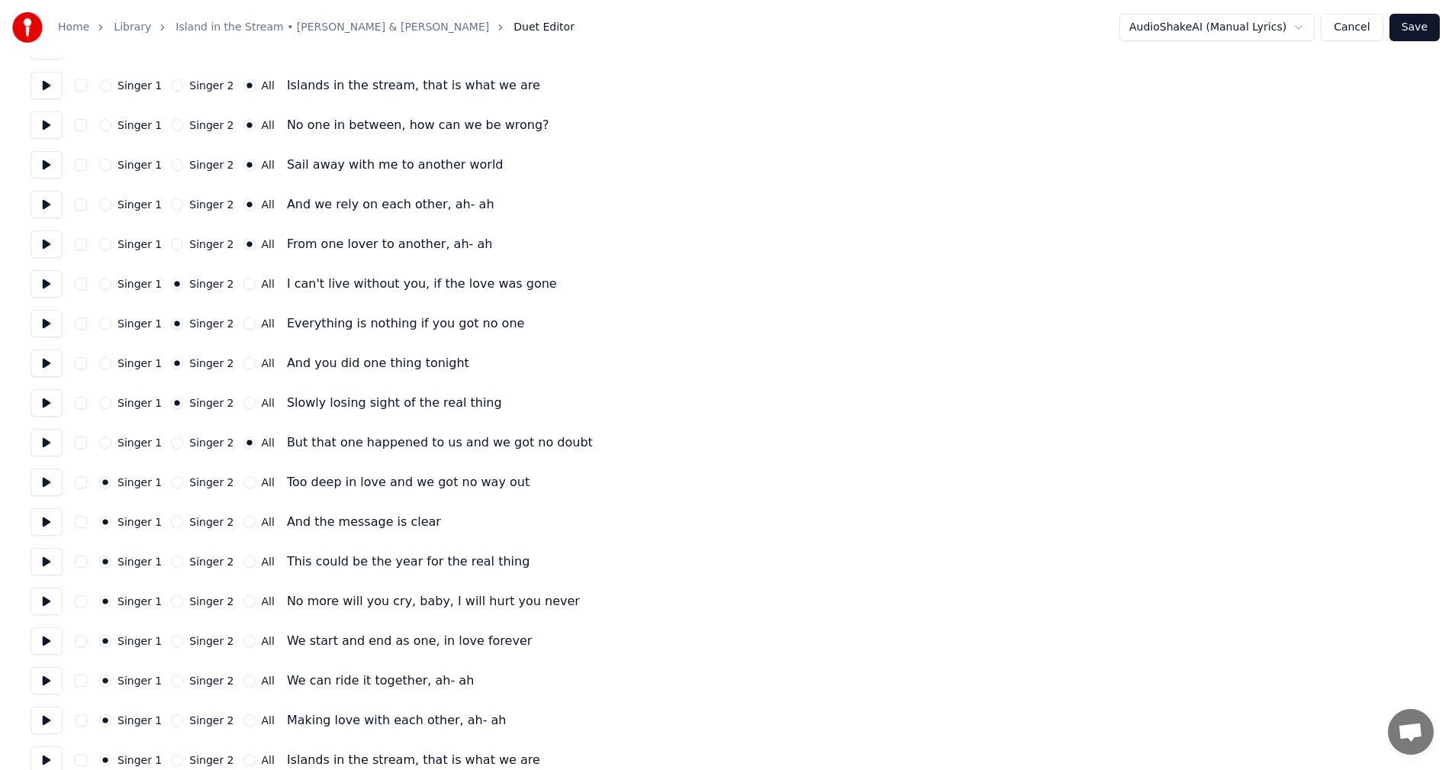
click at [174, 599] on button "Singer 2" at bounding box center [177, 601] width 12 height 12
click at [243, 559] on button "All" at bounding box center [249, 561] width 12 height 12
click at [243, 517] on button "All" at bounding box center [249, 522] width 12 height 12
click at [243, 479] on button "All" at bounding box center [249, 482] width 12 height 12
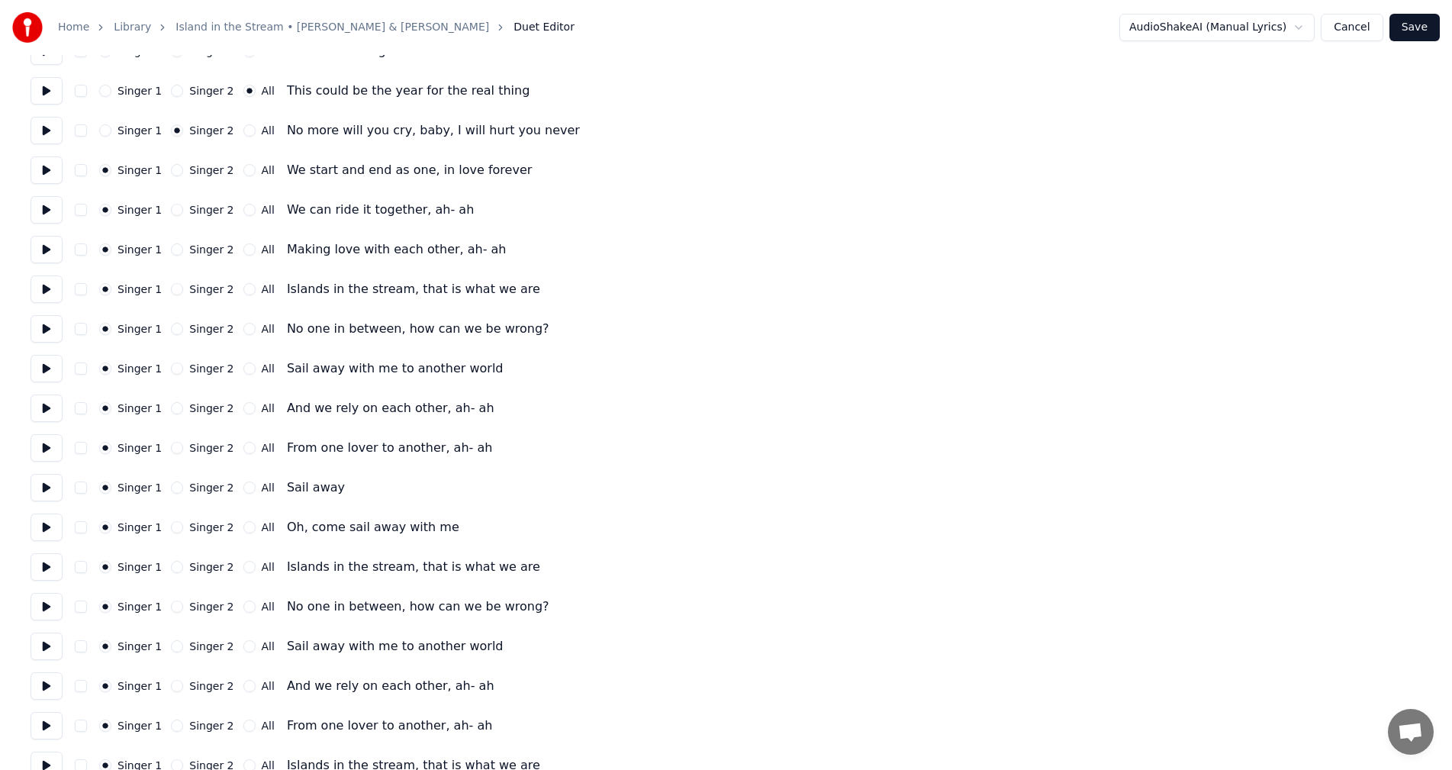
scroll to position [987, 0]
click at [44, 129] on button at bounding box center [47, 127] width 32 height 27
click at [47, 175] on button at bounding box center [47, 167] width 32 height 27
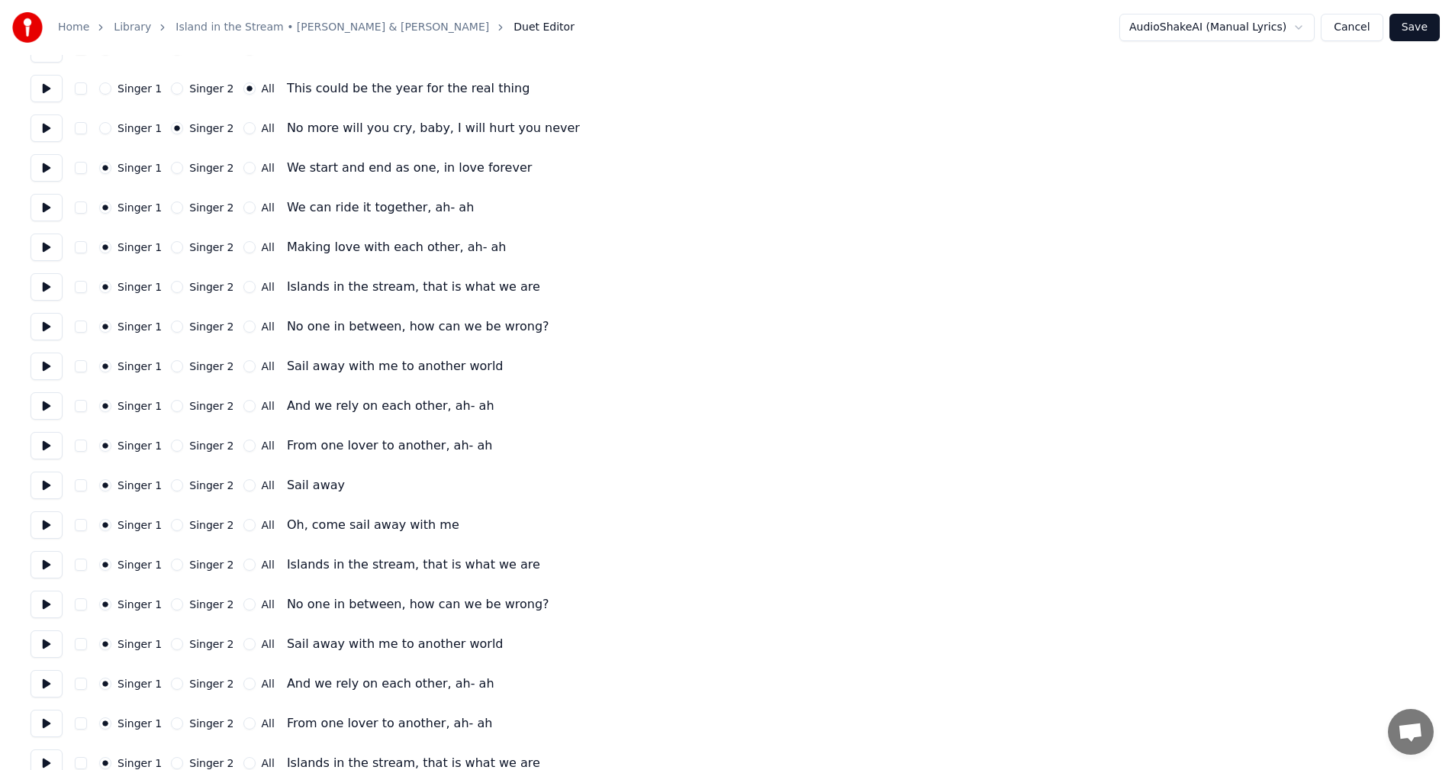
click at [243, 170] on button "All" at bounding box center [249, 168] width 12 height 12
click at [42, 207] on button at bounding box center [47, 207] width 32 height 27
click at [243, 208] on button "All" at bounding box center [249, 207] width 12 height 12
click at [45, 248] on button at bounding box center [47, 246] width 32 height 27
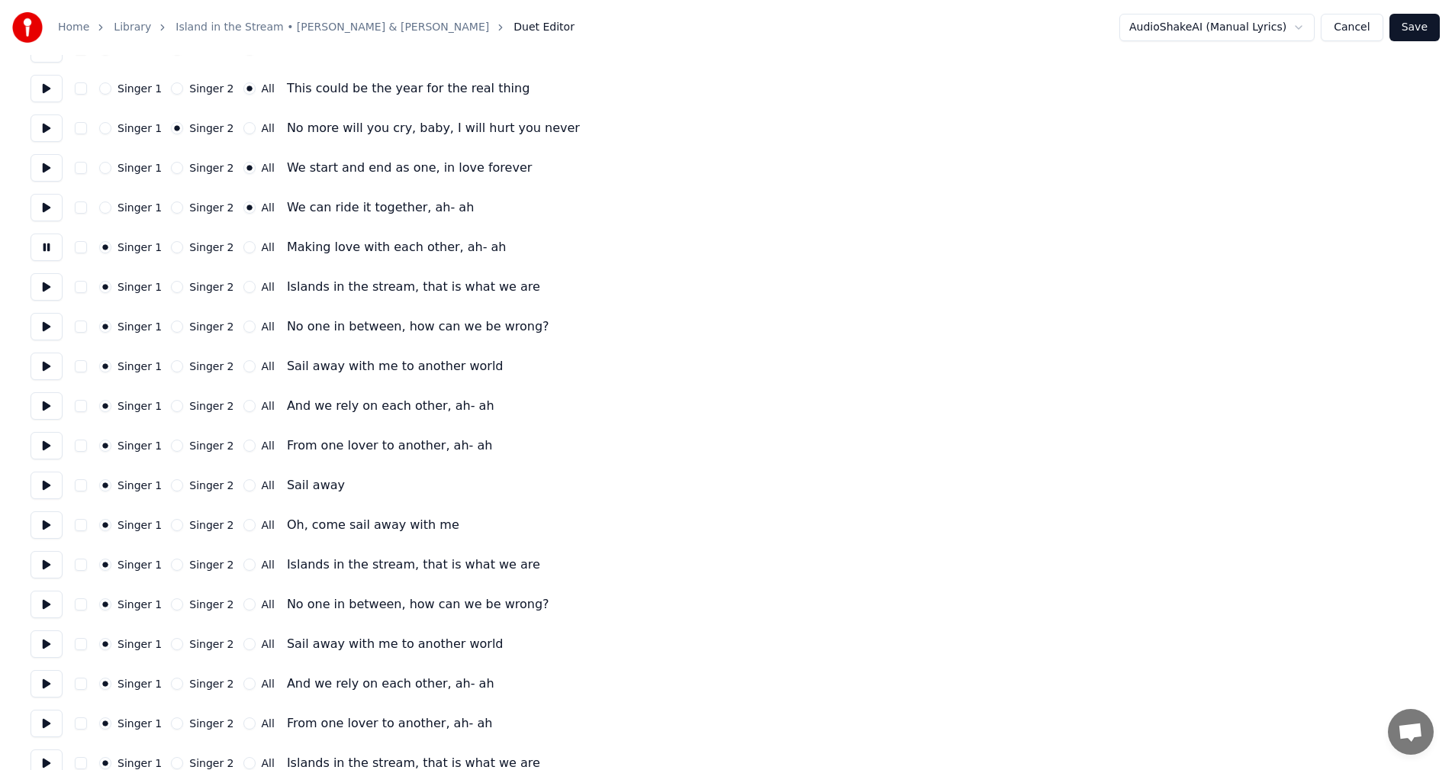
click at [45, 248] on button at bounding box center [47, 246] width 32 height 27
click at [243, 248] on button "All" at bounding box center [249, 247] width 12 height 12
click at [43, 287] on button at bounding box center [47, 286] width 32 height 27
click at [243, 284] on button "All" at bounding box center [249, 287] width 12 height 12
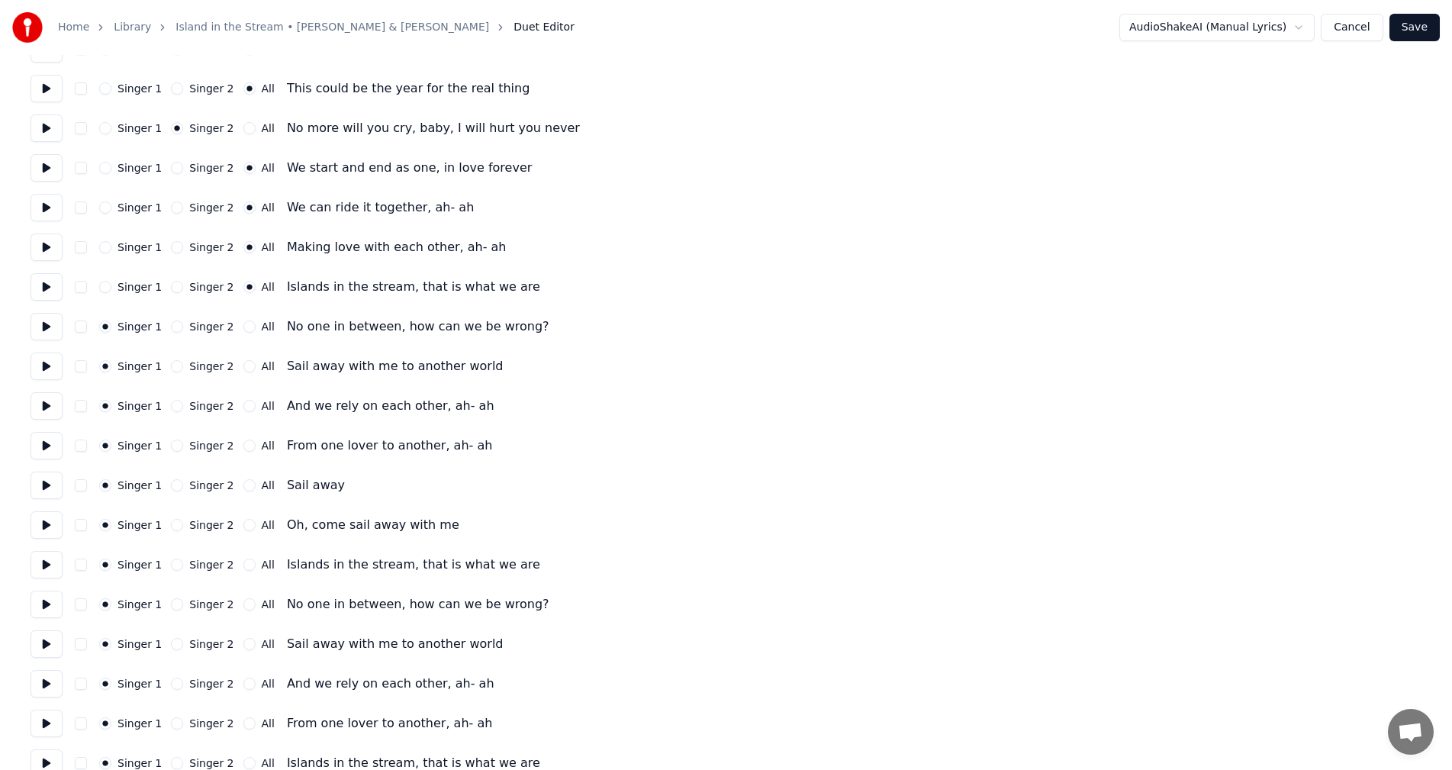
click at [44, 327] on button at bounding box center [47, 326] width 32 height 27
click at [243, 322] on button "All" at bounding box center [249, 326] width 12 height 12
click at [52, 362] on button at bounding box center [47, 365] width 32 height 27
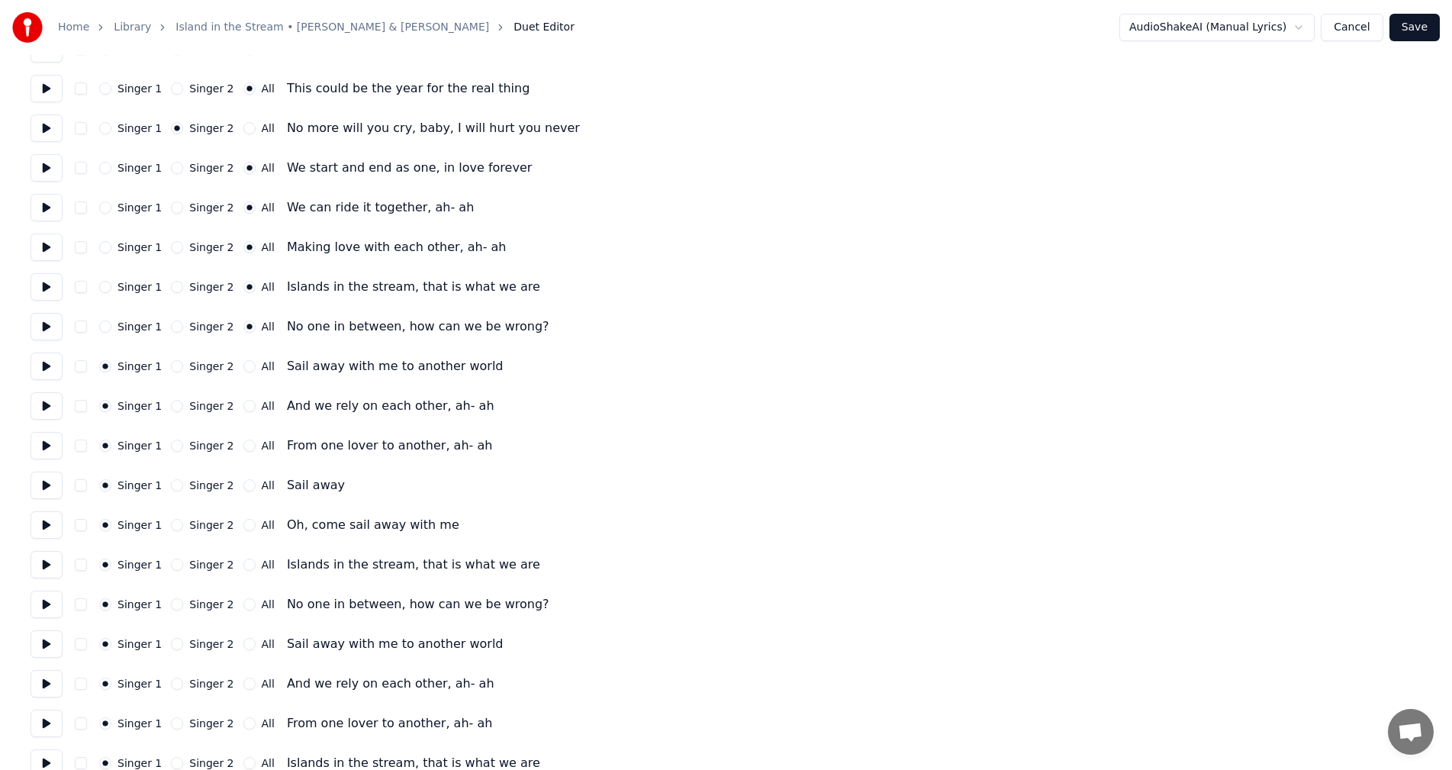
click at [243, 367] on button "All" at bounding box center [249, 366] width 12 height 12
click at [47, 401] on button at bounding box center [47, 405] width 32 height 27
click at [243, 405] on button "All" at bounding box center [249, 406] width 12 height 12
click at [42, 443] on button at bounding box center [47, 445] width 32 height 27
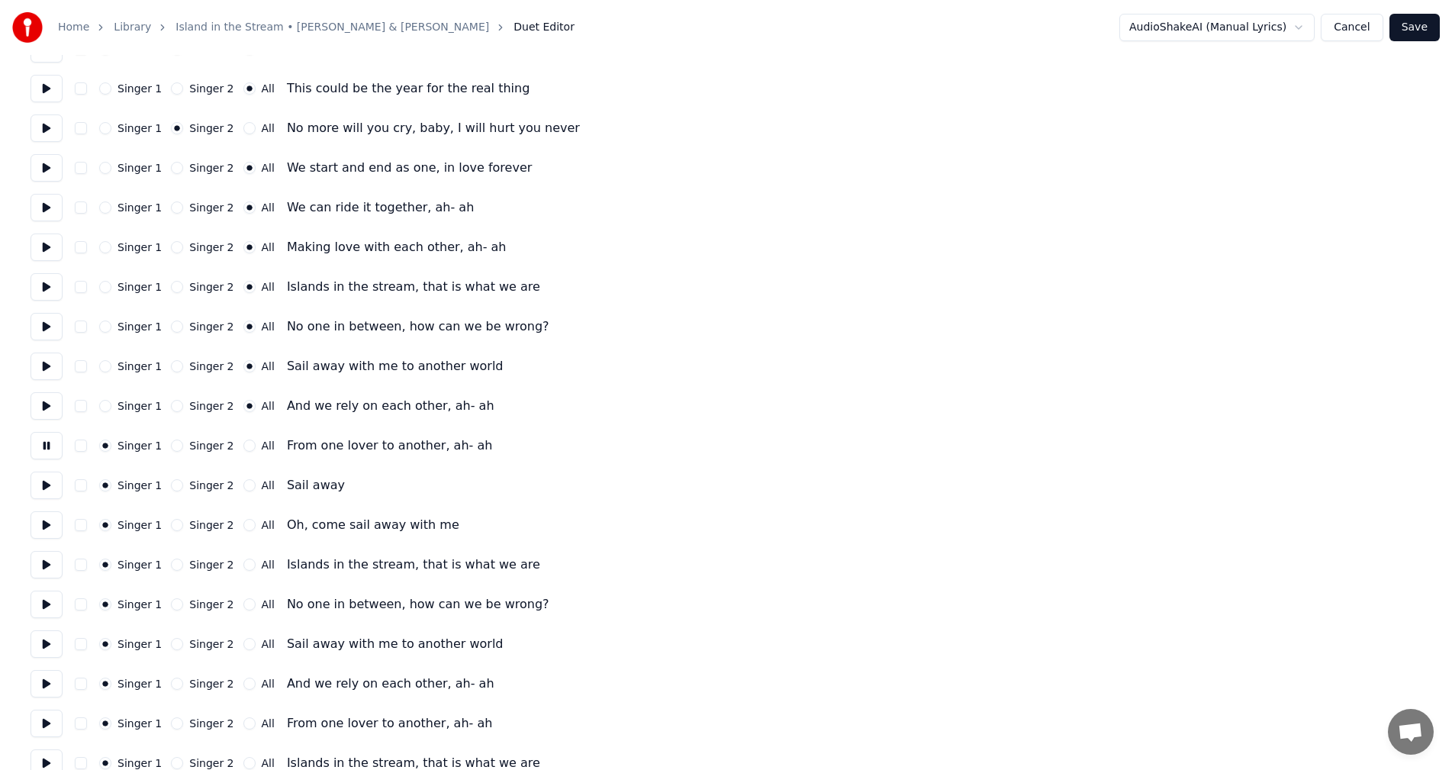
click at [42, 443] on button at bounding box center [47, 445] width 32 height 27
click at [45, 483] on button at bounding box center [47, 485] width 32 height 27
click at [243, 443] on button "All" at bounding box center [249, 445] width 12 height 12
click at [43, 519] on button at bounding box center [47, 524] width 32 height 27
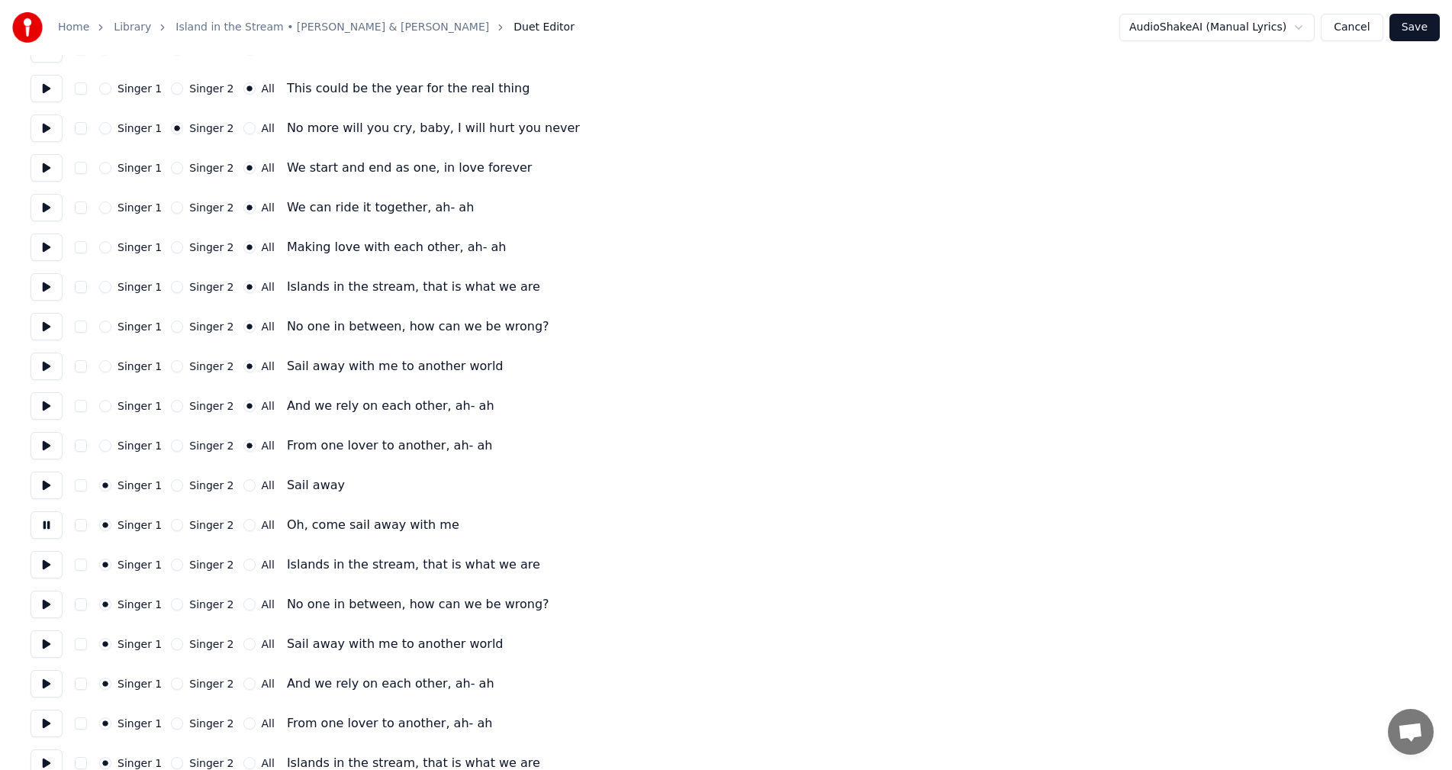
click at [43, 519] on button at bounding box center [47, 524] width 32 height 27
click at [45, 524] on button at bounding box center [47, 524] width 32 height 27
click at [243, 527] on button "All" at bounding box center [249, 525] width 12 height 12
click at [45, 559] on button at bounding box center [47, 564] width 32 height 27
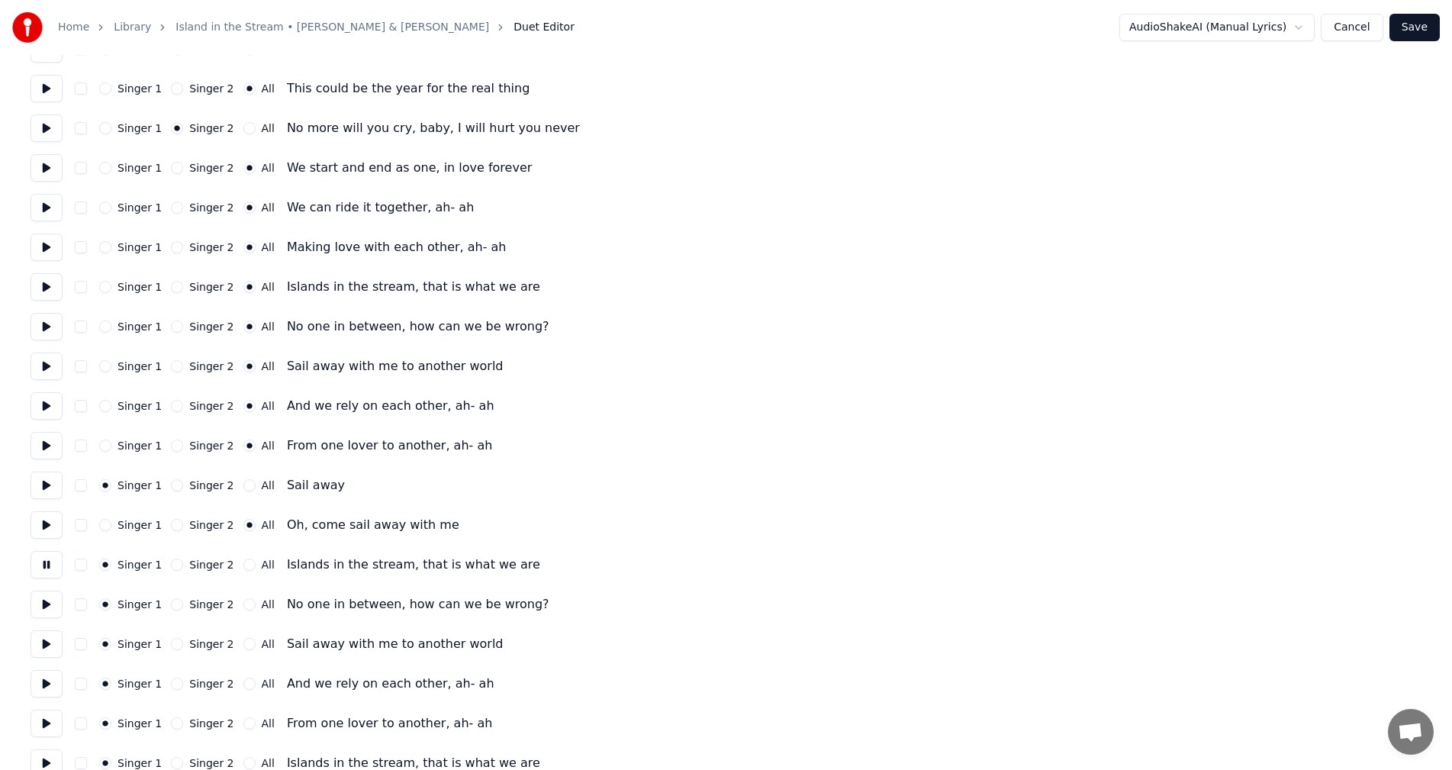
click at [45, 559] on button at bounding box center [47, 564] width 32 height 27
click at [47, 607] on button at bounding box center [47, 604] width 32 height 27
click at [40, 648] on button at bounding box center [47, 643] width 32 height 27
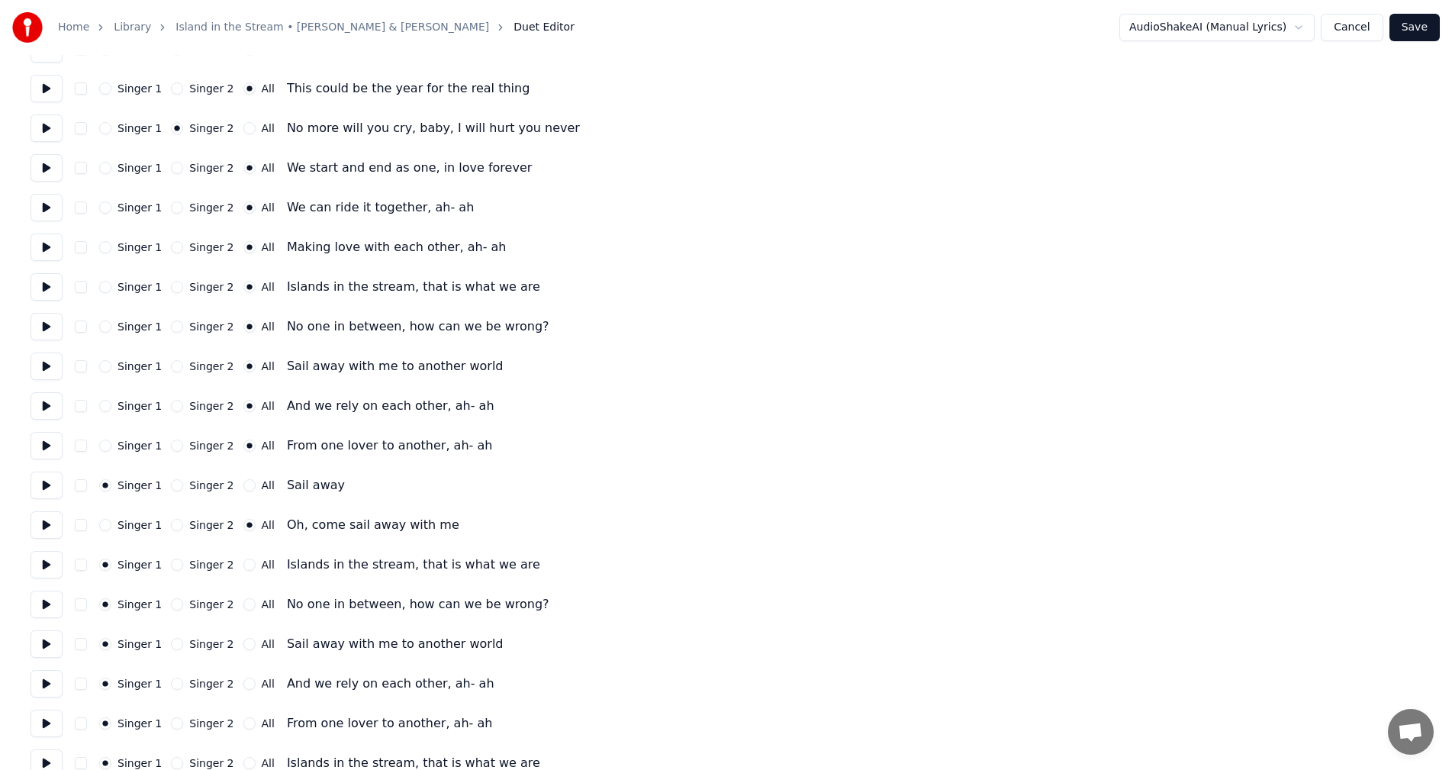
click at [42, 681] on button at bounding box center [47, 683] width 32 height 27
click at [47, 721] on button at bounding box center [47, 723] width 32 height 27
click at [243, 723] on button "All" at bounding box center [249, 723] width 12 height 12
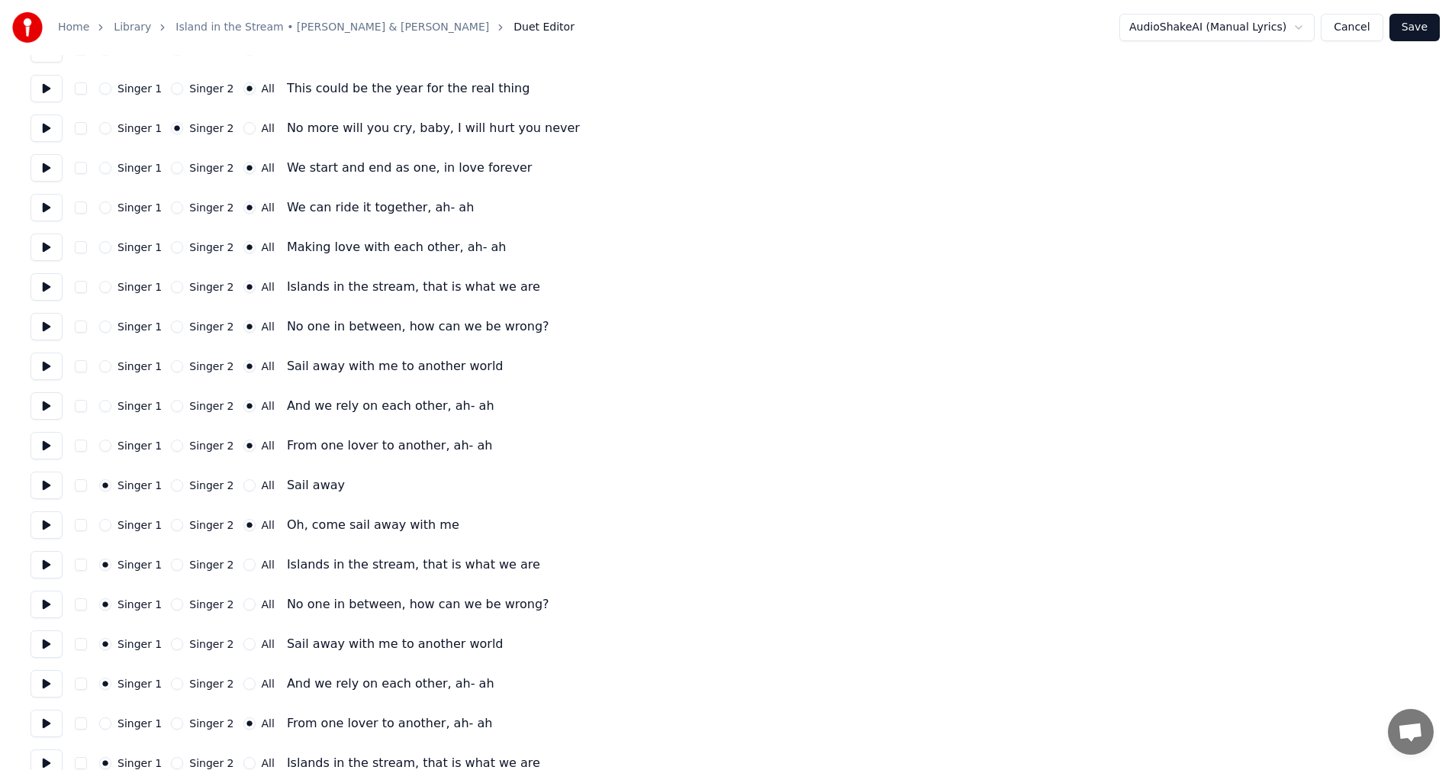
drag, startPoint x: 240, startPoint y: 685, endPoint x: 240, endPoint y: 674, distance: 10.7
click at [243, 682] on button "All" at bounding box center [249, 684] width 12 height 12
click at [243, 640] on button "All" at bounding box center [249, 644] width 12 height 12
click at [243, 600] on button "All" at bounding box center [249, 604] width 12 height 12
click at [243, 566] on button "All" at bounding box center [249, 564] width 12 height 12
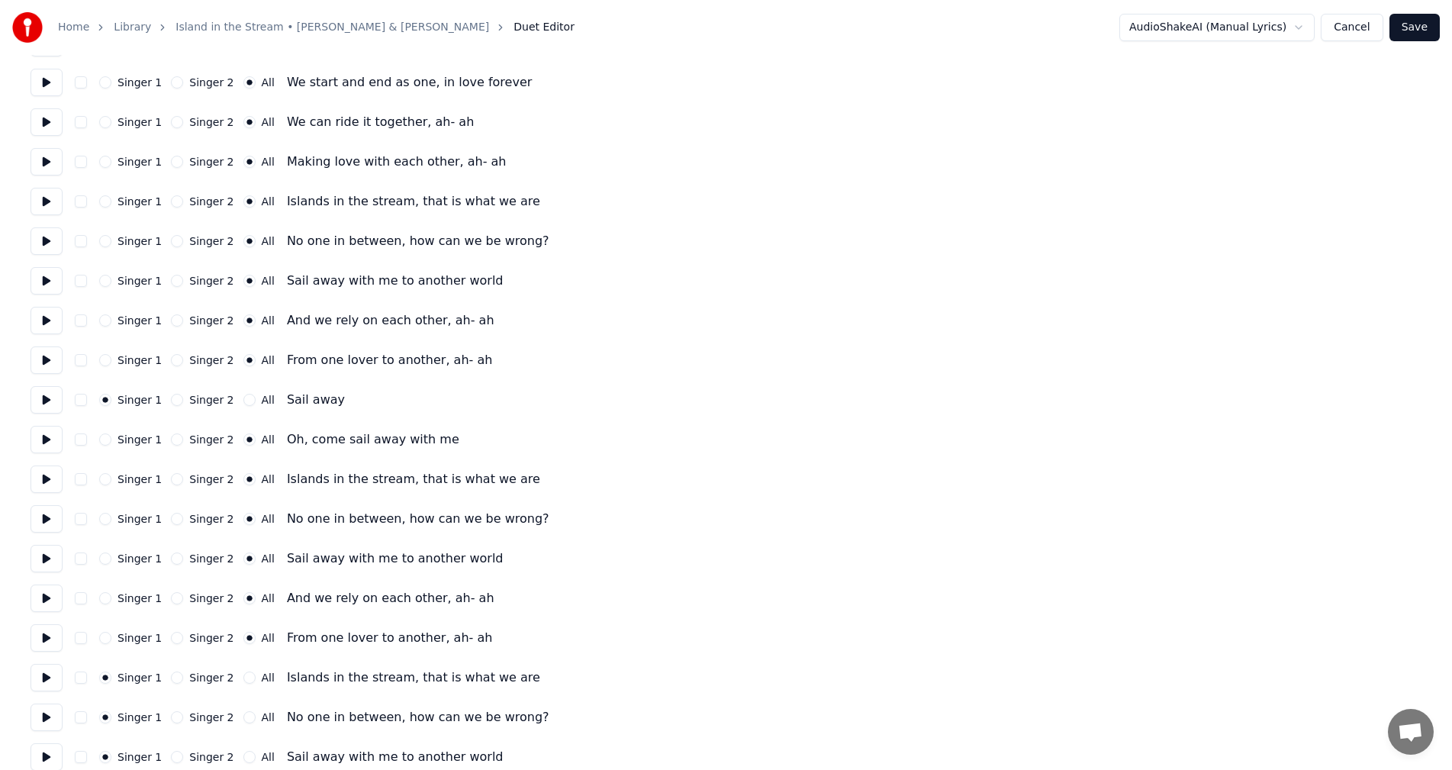
scroll to position [1168, 0]
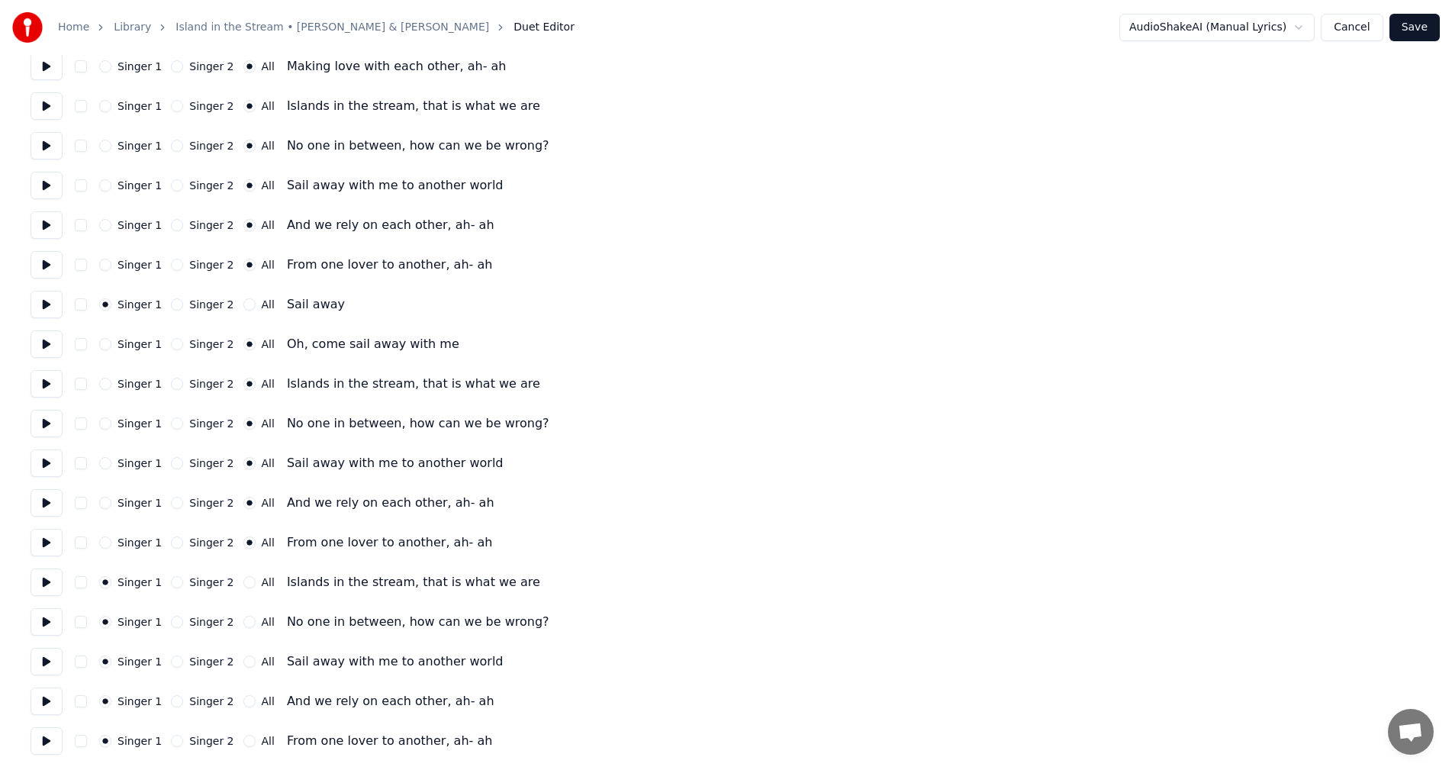
click at [43, 578] on button at bounding box center [47, 581] width 32 height 27
click at [47, 619] on button at bounding box center [47, 621] width 32 height 27
click at [44, 657] on button at bounding box center [47, 661] width 32 height 27
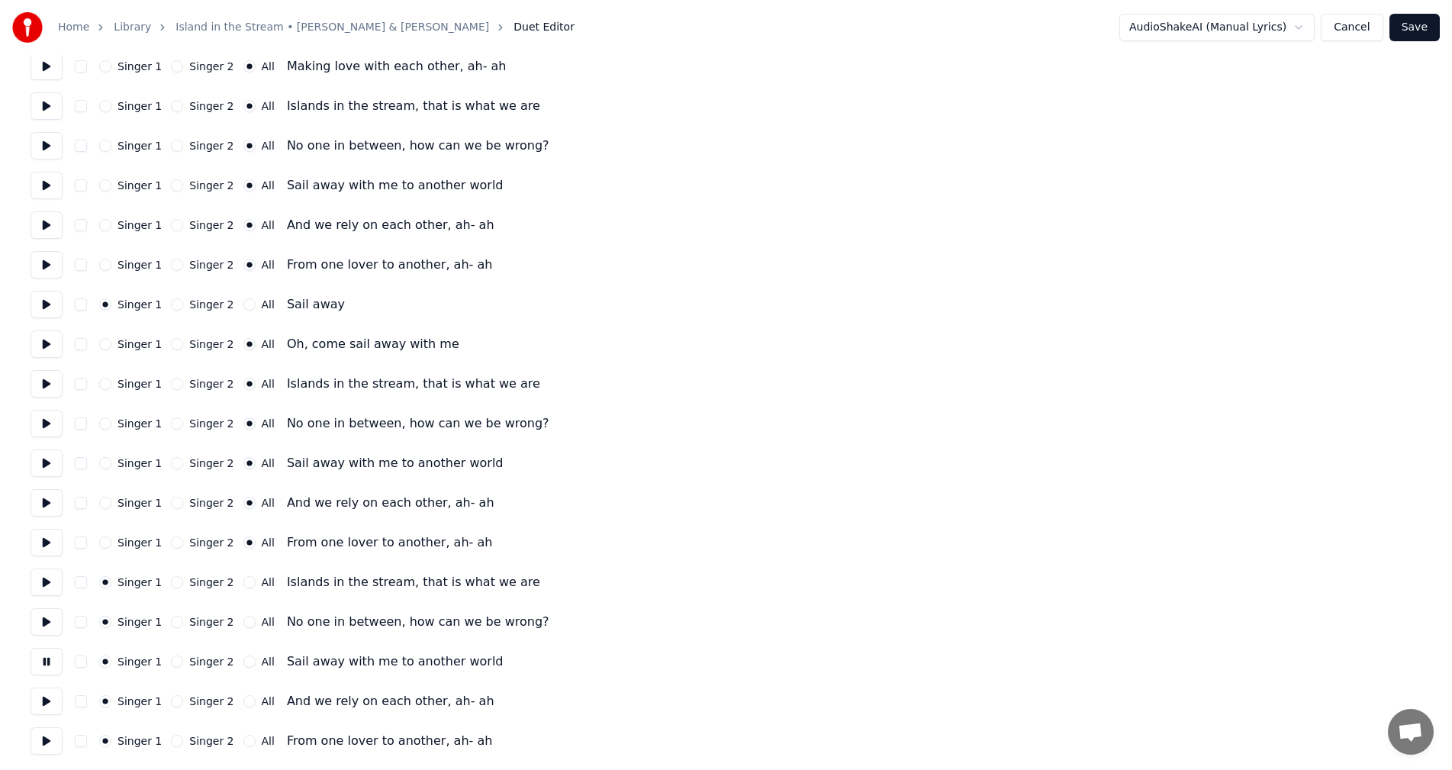
click at [44, 657] on button at bounding box center [47, 661] width 32 height 27
click at [45, 700] on button at bounding box center [47, 700] width 32 height 27
click at [43, 741] on button at bounding box center [47, 740] width 32 height 27
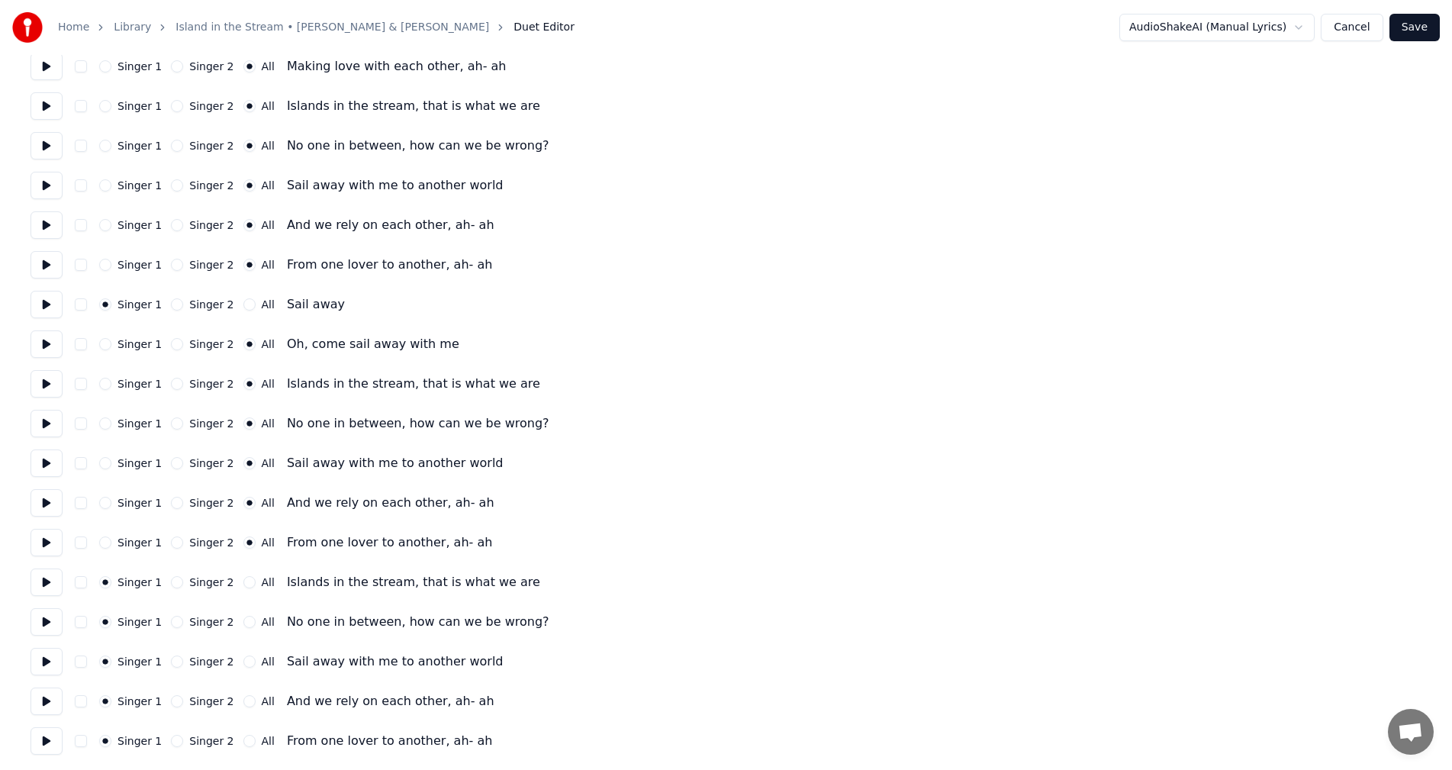
click at [243, 738] on button "All" at bounding box center [249, 741] width 12 height 12
click at [243, 701] on button "All" at bounding box center [249, 701] width 12 height 12
click at [243, 657] on button "All" at bounding box center [249, 661] width 12 height 12
click at [243, 621] on button "All" at bounding box center [249, 622] width 12 height 12
click at [243, 582] on button "All" at bounding box center [249, 582] width 12 height 12
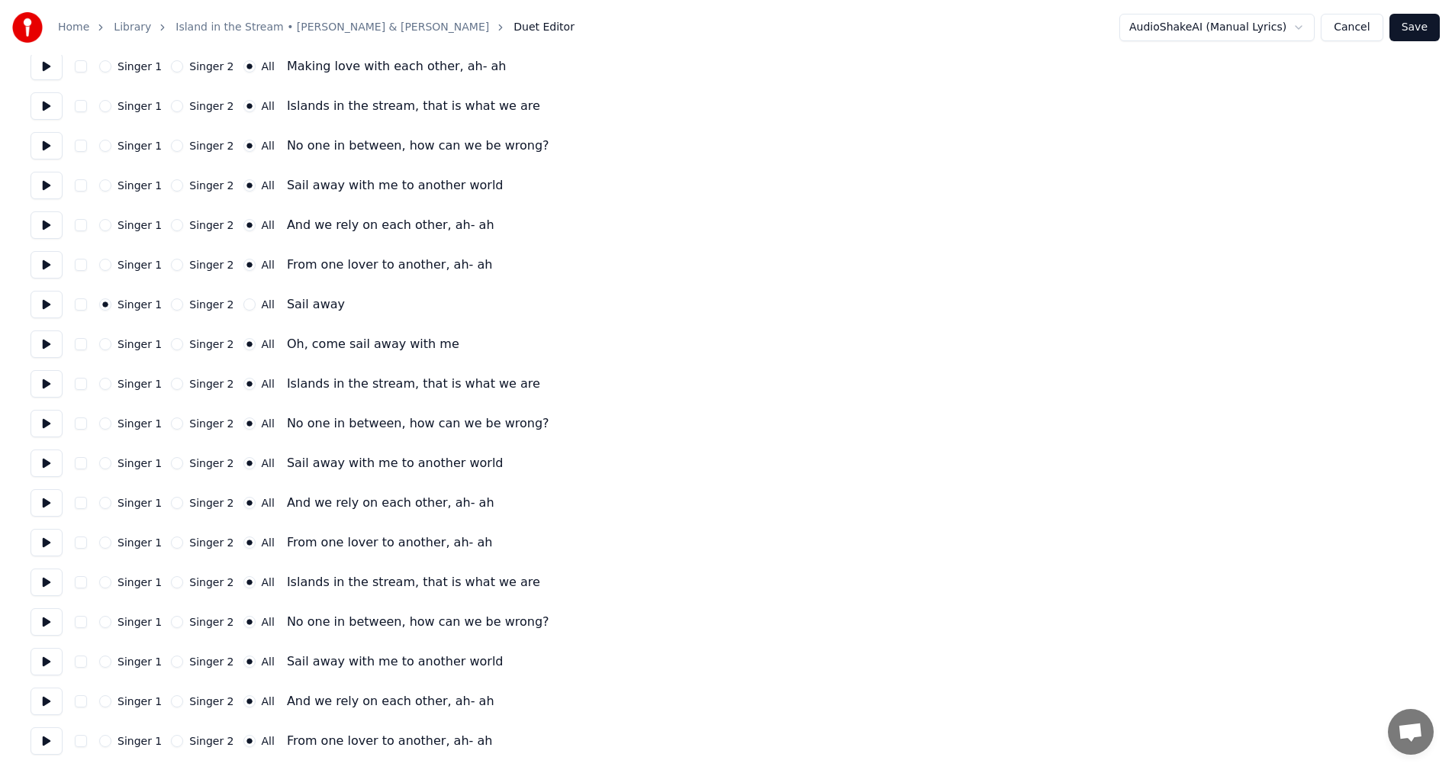
click at [1414, 29] on button "Save" at bounding box center [1414, 27] width 50 height 27
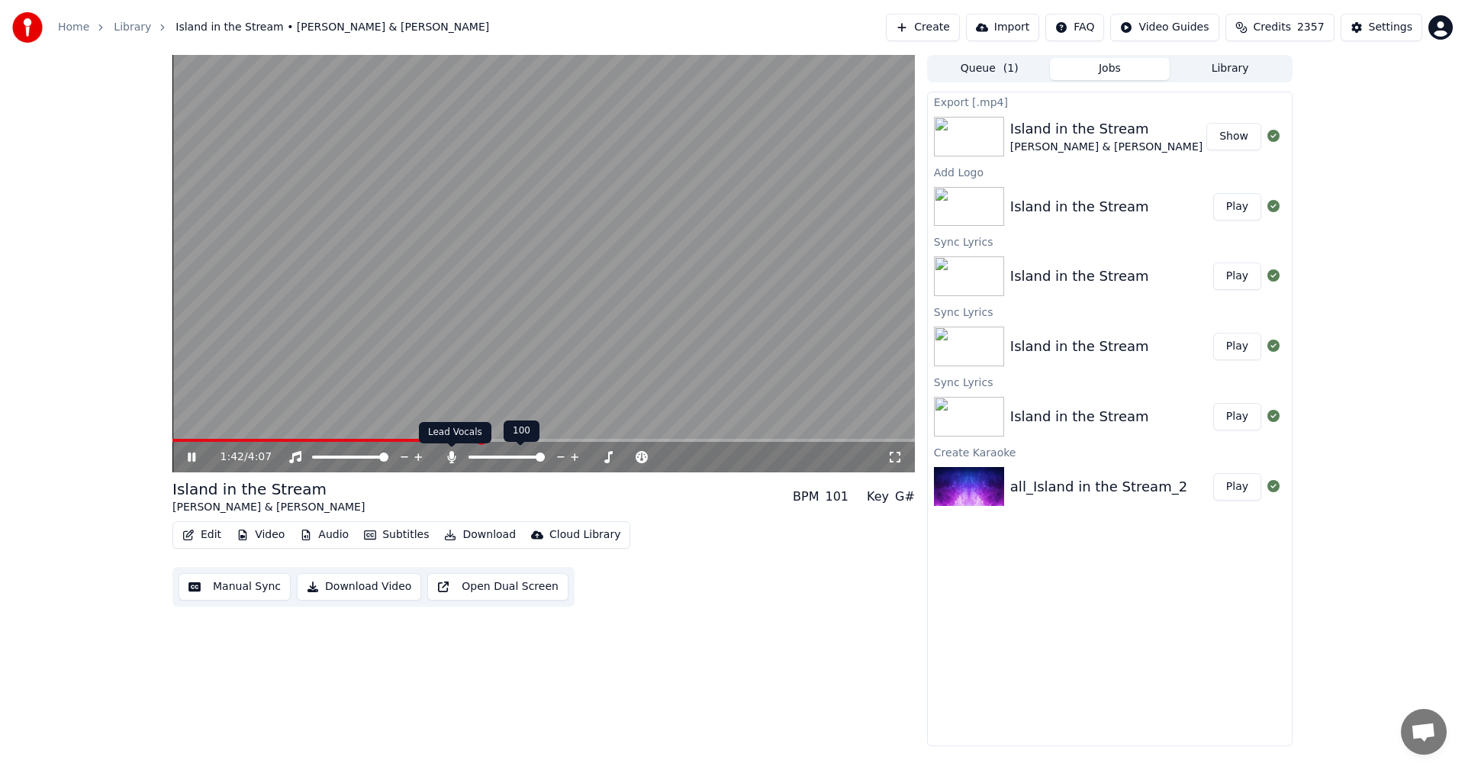
click at [453, 457] on icon at bounding box center [451, 457] width 8 height 12
click at [190, 456] on icon at bounding box center [192, 456] width 8 height 9
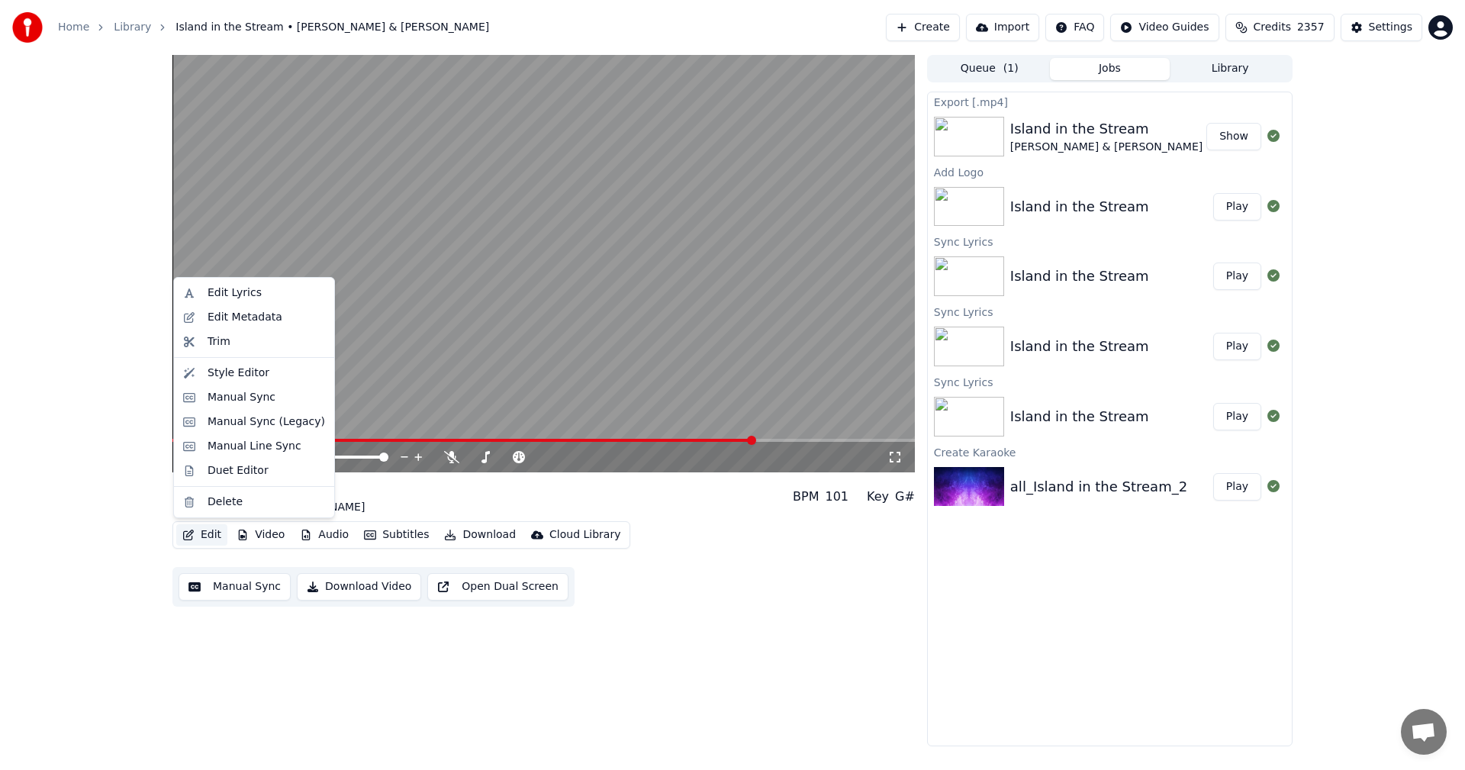
click at [208, 534] on button "Edit" at bounding box center [201, 534] width 51 height 21
click at [232, 468] on div "Duet Editor" at bounding box center [238, 470] width 61 height 15
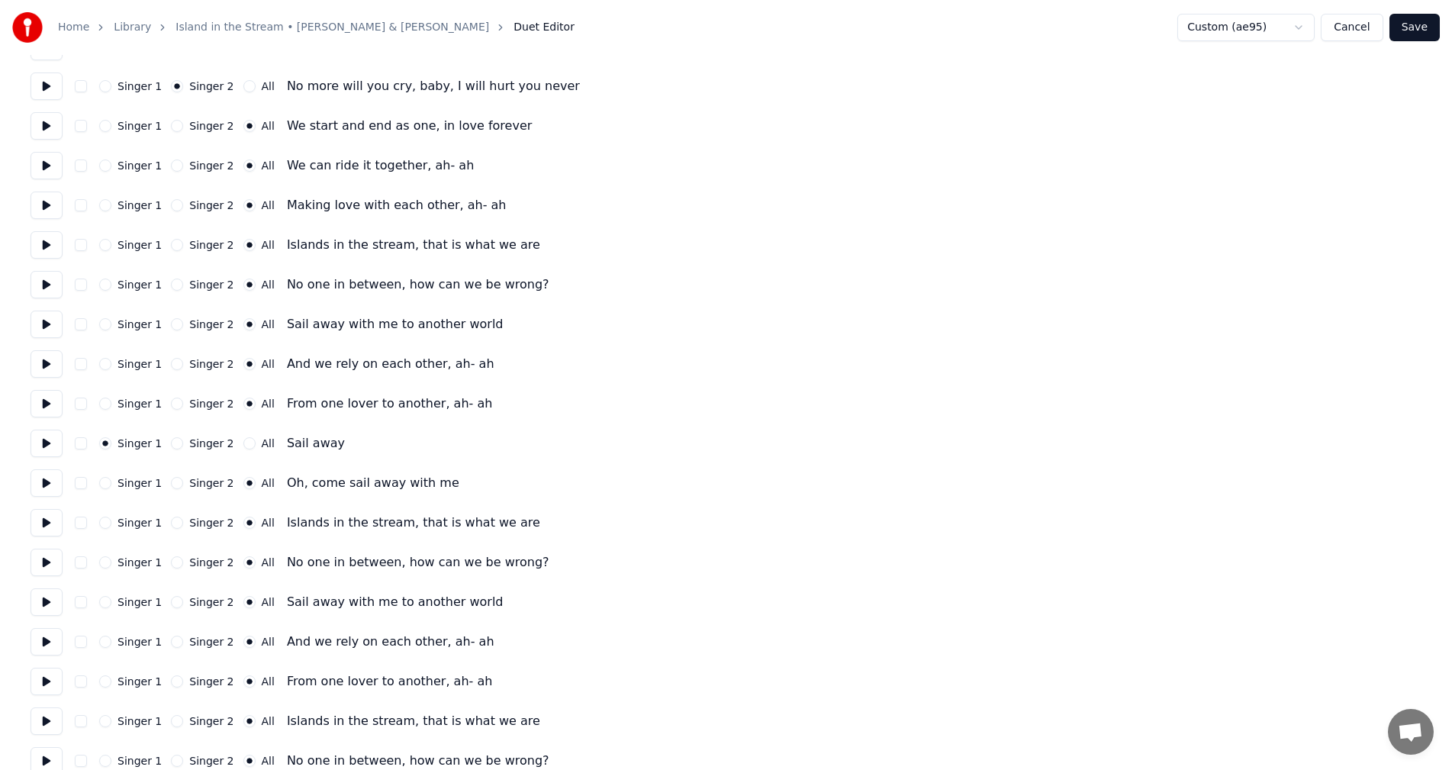
scroll to position [1037, 0]
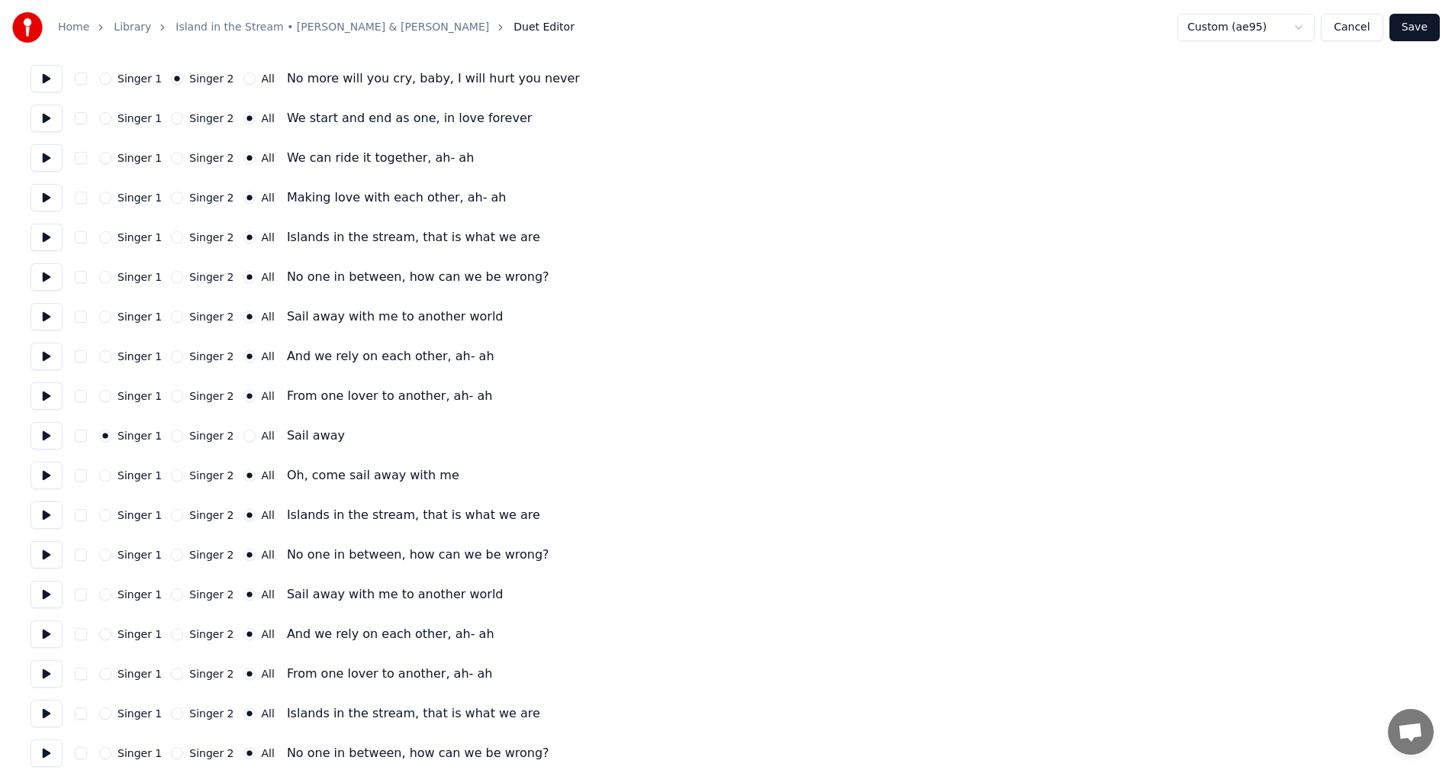
click at [171, 479] on button "Singer 2" at bounding box center [177, 475] width 12 height 12
click at [172, 514] on button "Singer 2" at bounding box center [177, 515] width 12 height 12
click at [175, 514] on circle "button" at bounding box center [177, 515] width 5 height 5
click at [1413, 24] on button "Save" at bounding box center [1414, 27] width 50 height 27
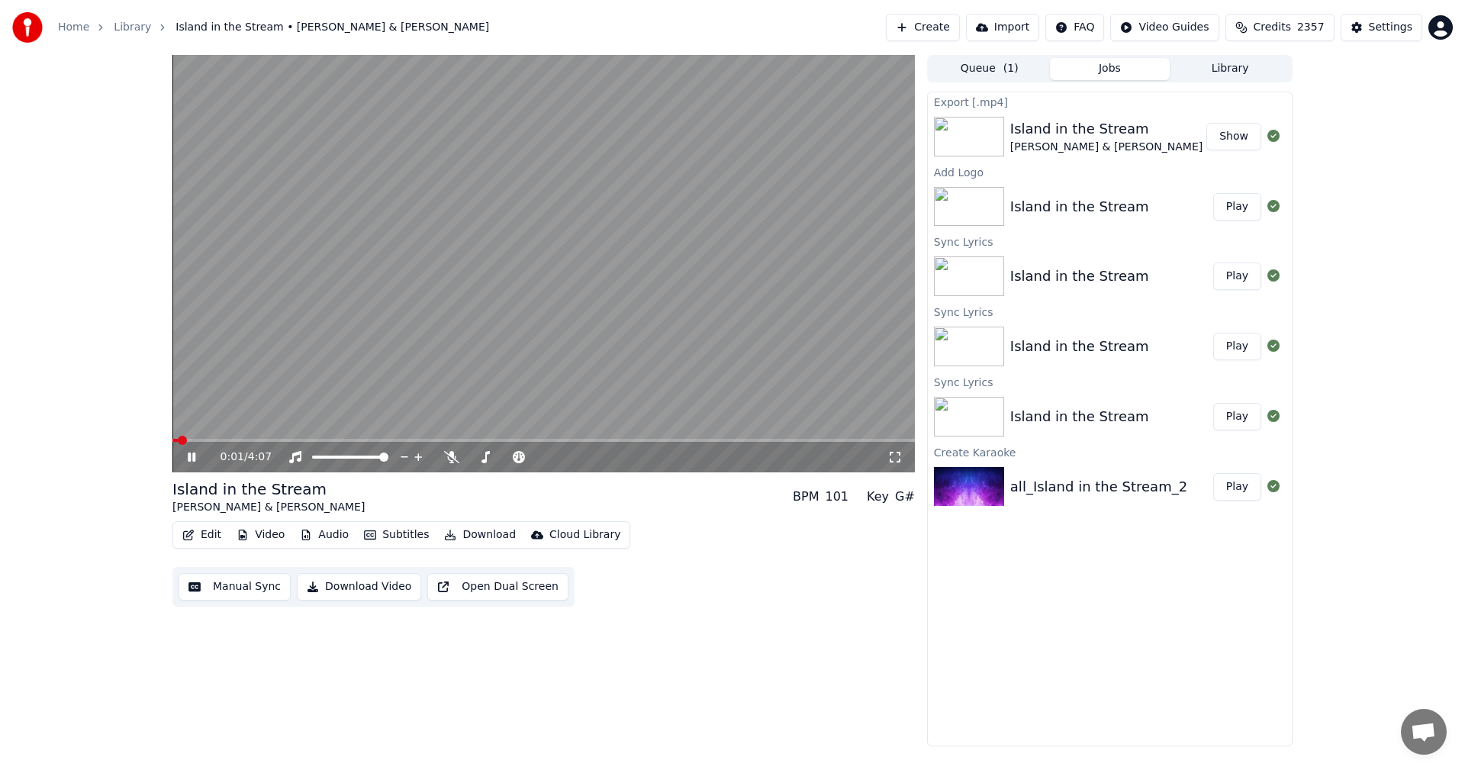
click at [564, 438] on video at bounding box center [543, 263] width 742 height 417
click at [589, 439] on span at bounding box center [543, 440] width 742 height 3
click at [629, 439] on span at bounding box center [543, 440] width 742 height 3
click at [665, 436] on video at bounding box center [543, 263] width 742 height 417
click at [668, 437] on video at bounding box center [543, 263] width 742 height 417
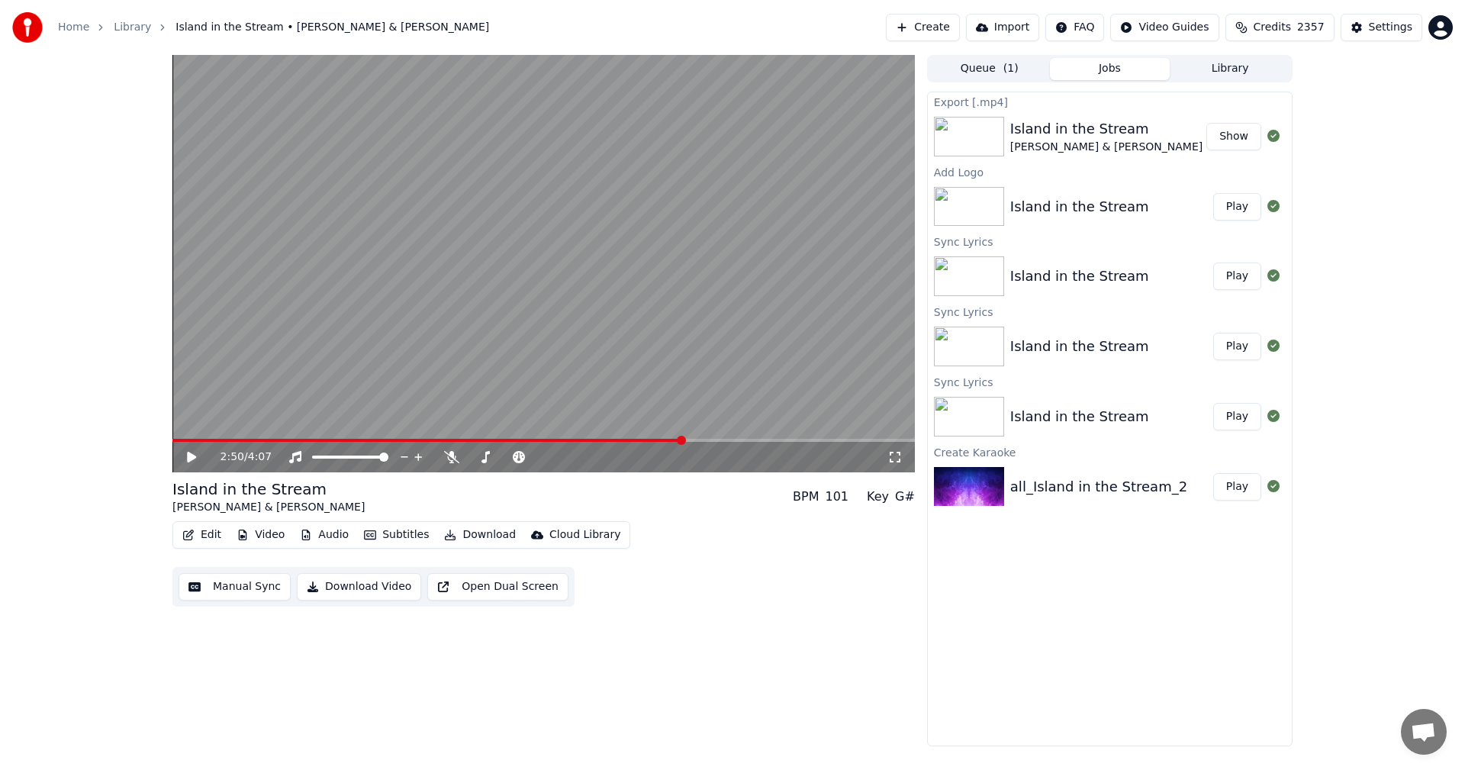
click at [683, 440] on span at bounding box center [543, 440] width 742 height 3
click at [194, 452] on icon at bounding box center [203, 457] width 36 height 12
click at [193, 452] on icon at bounding box center [203, 457] width 36 height 12
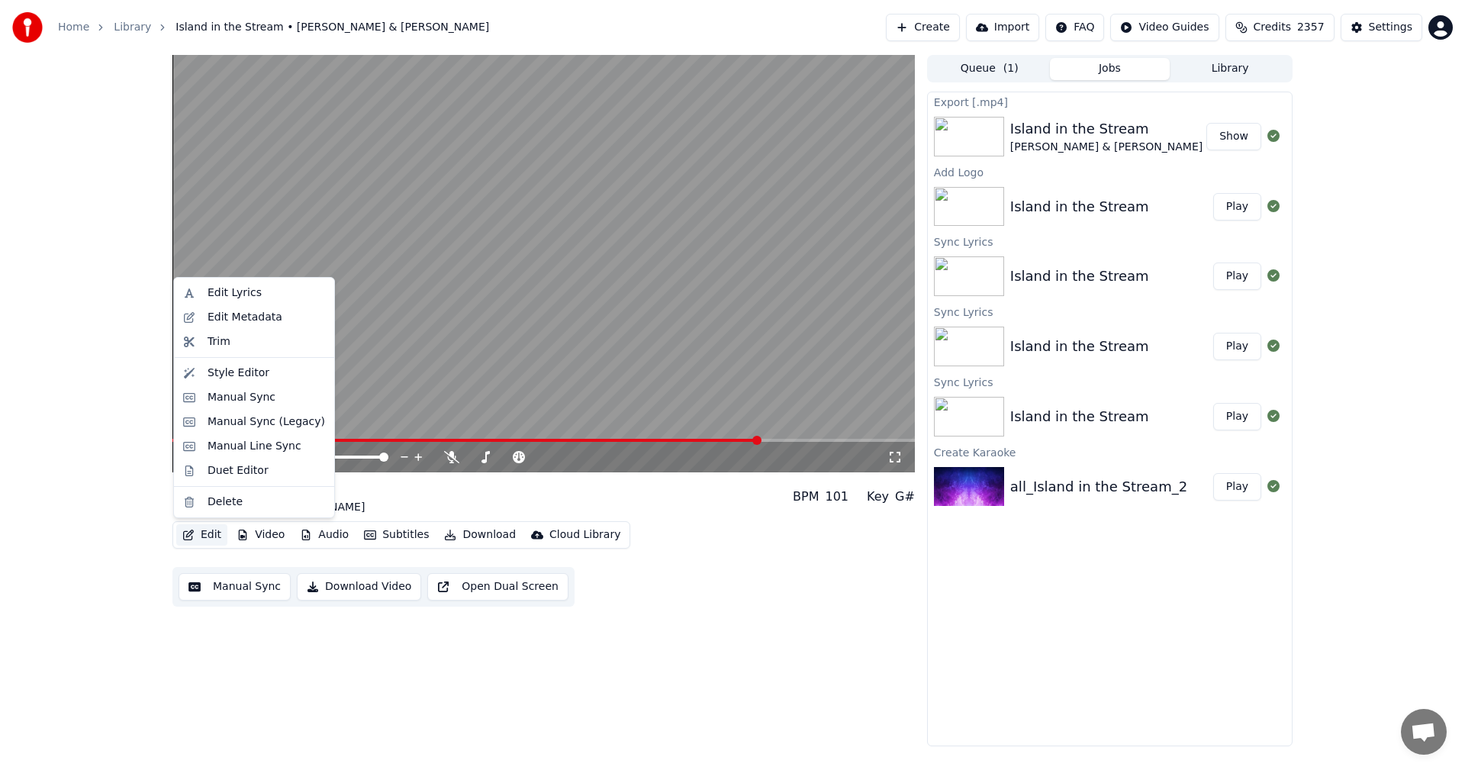
click at [208, 538] on button "Edit" at bounding box center [201, 534] width 51 height 21
click at [222, 474] on div "Duet Editor" at bounding box center [238, 470] width 61 height 15
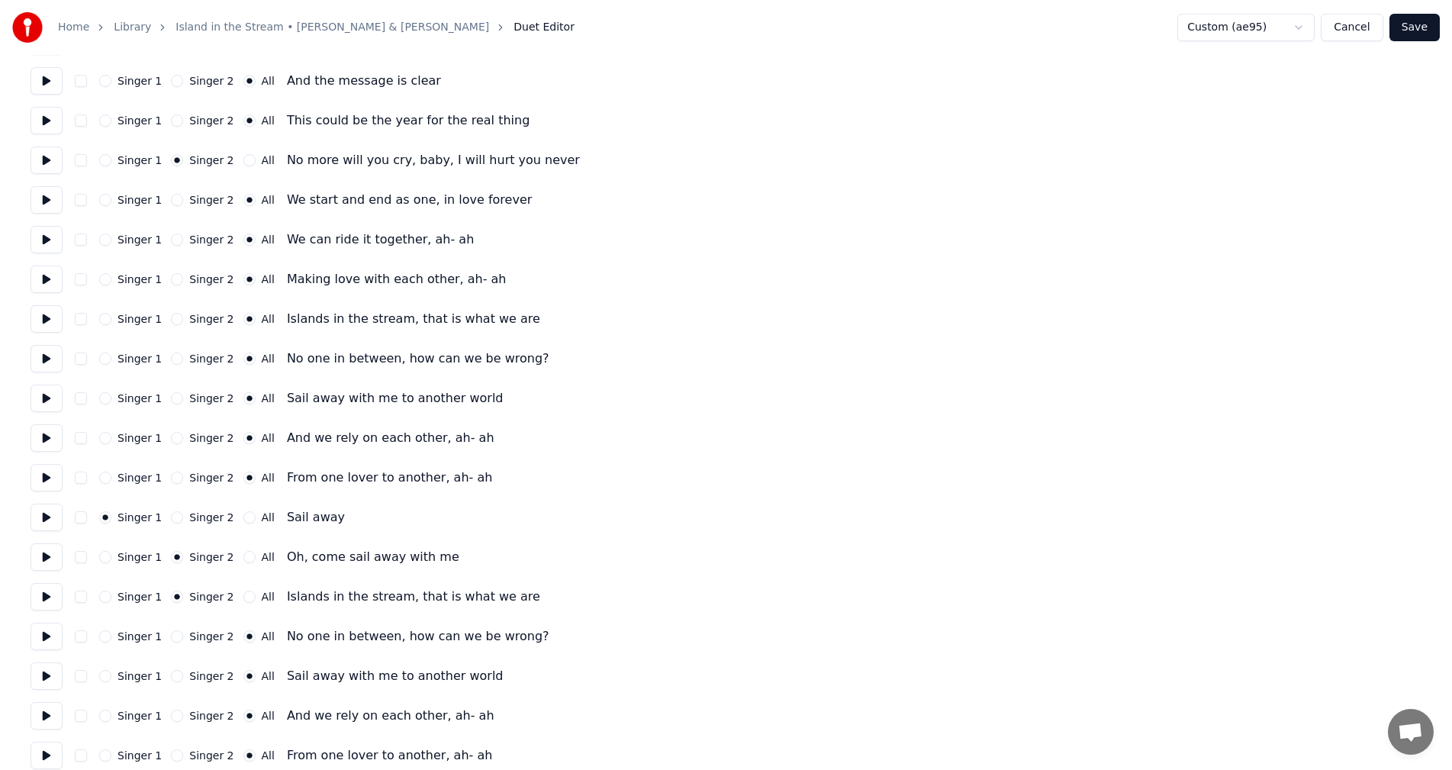
scroll to position [960, 0]
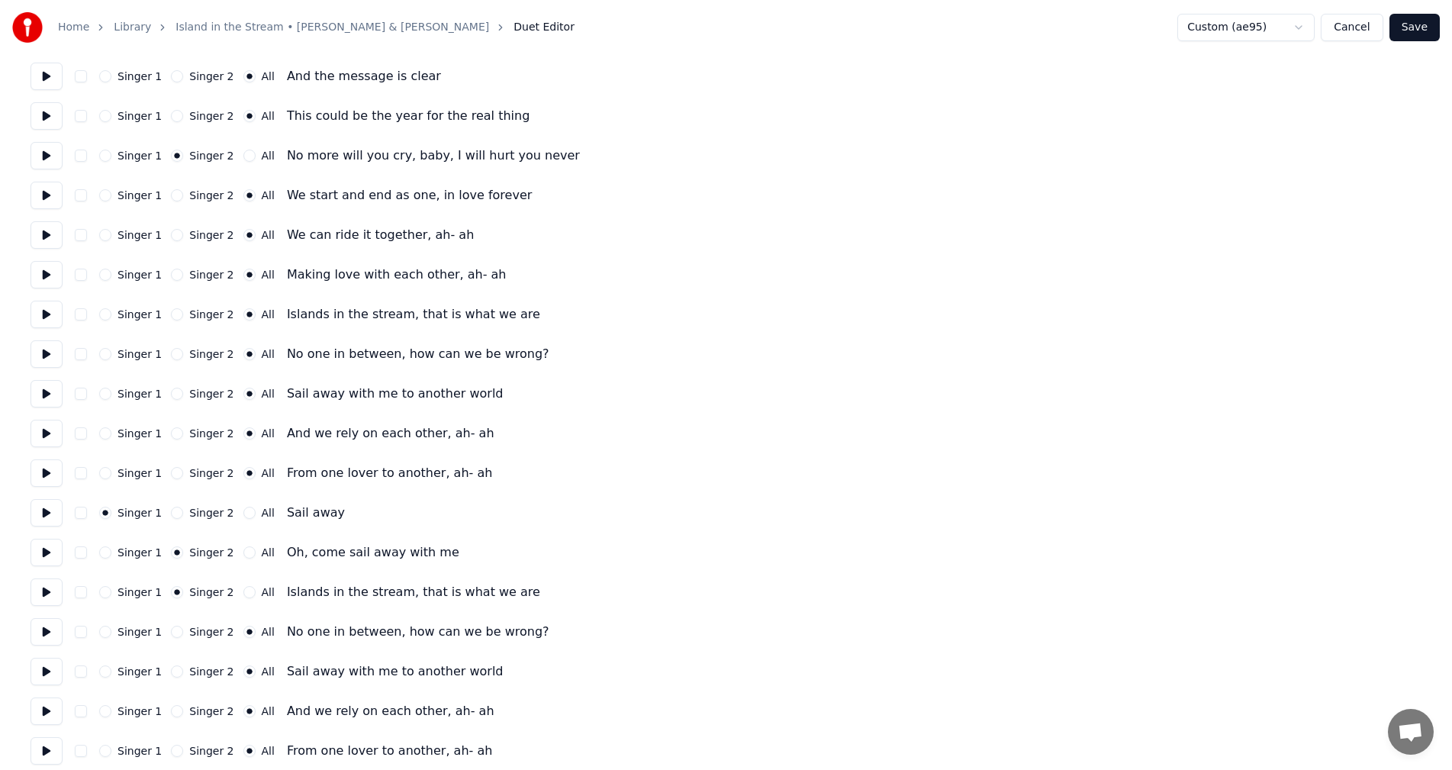
click at [243, 588] on button "All" at bounding box center [249, 592] width 12 height 12
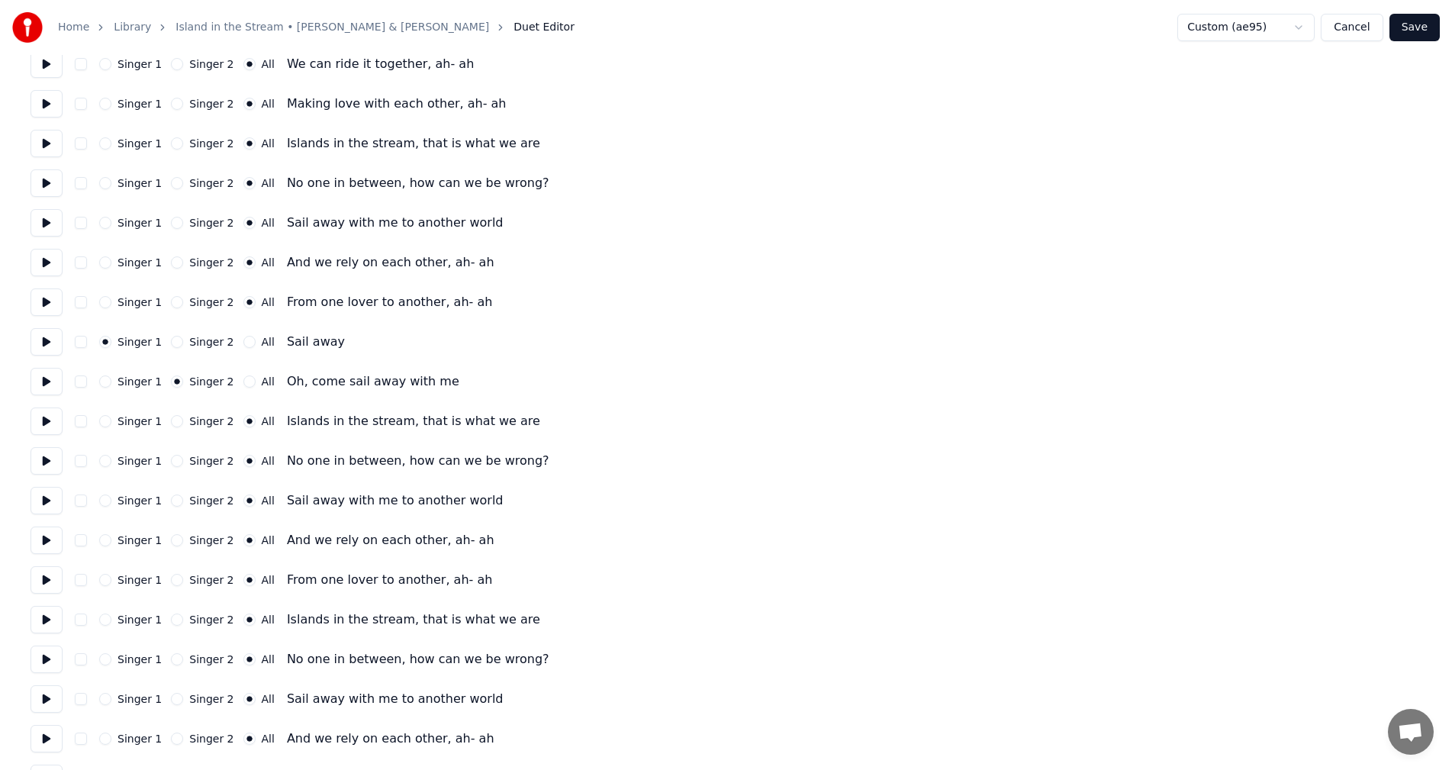
scroll to position [1168, 0]
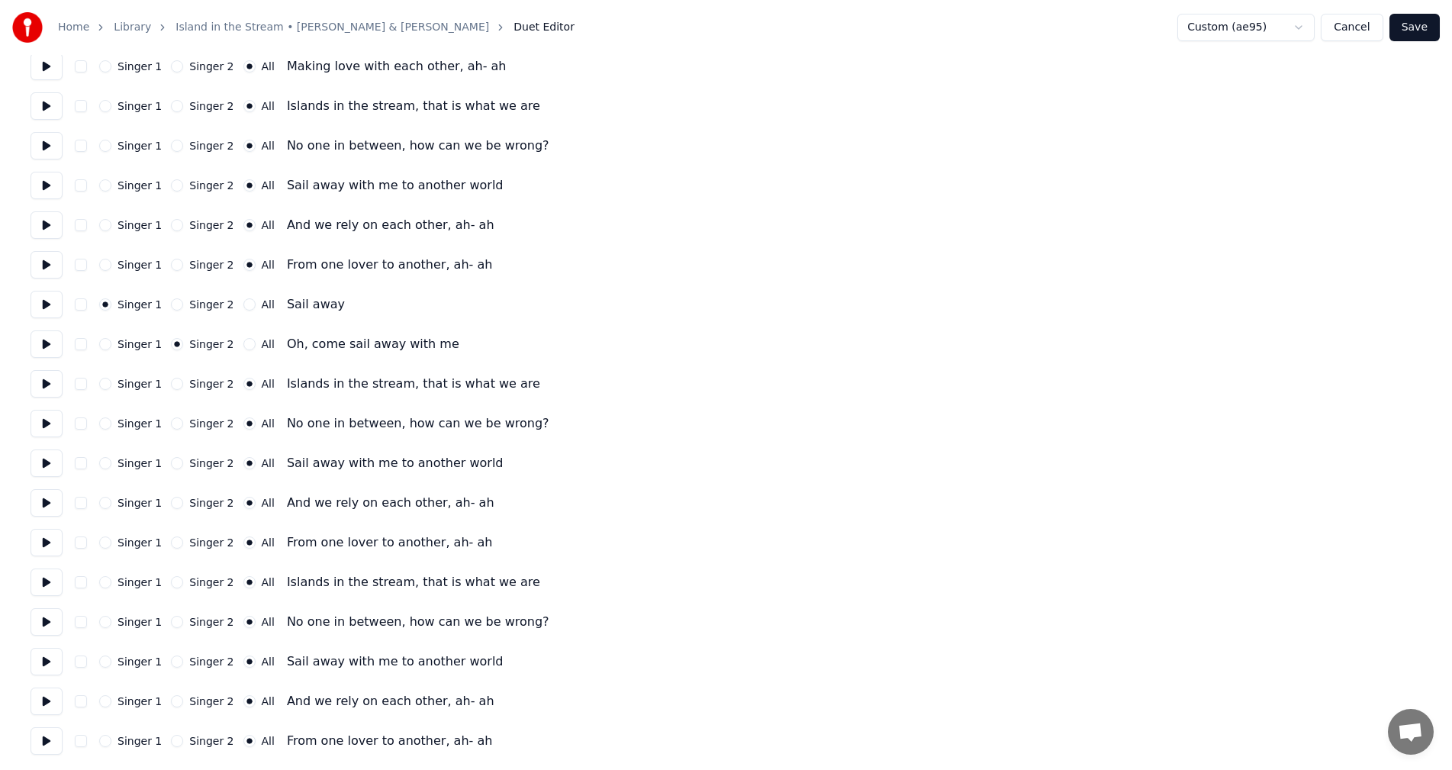
click at [1420, 27] on button "Save" at bounding box center [1414, 27] width 50 height 27
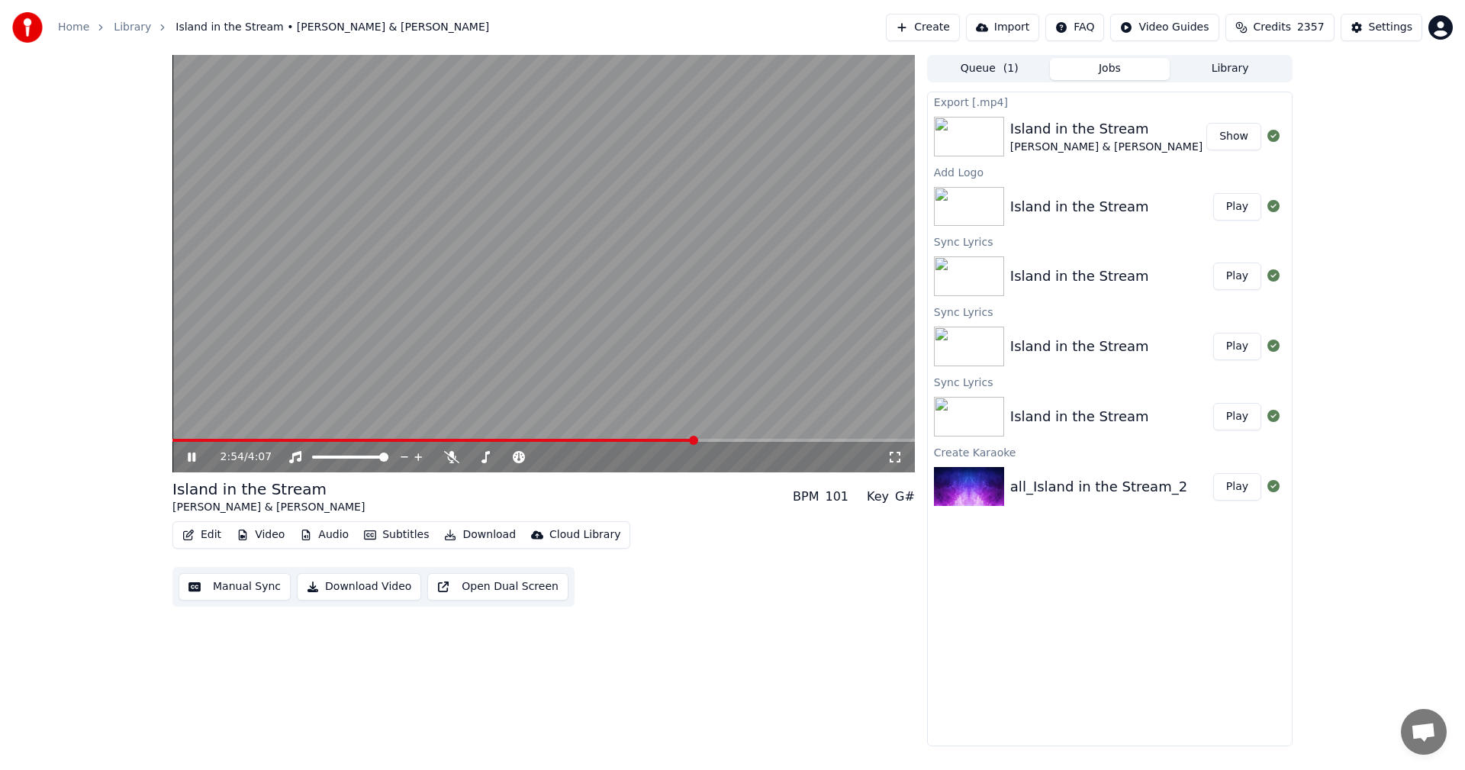
click at [695, 439] on span at bounding box center [543, 440] width 742 height 3
click at [361, 587] on button "Download Video" at bounding box center [359, 586] width 124 height 27
